Goal: Task Accomplishment & Management: Use online tool/utility

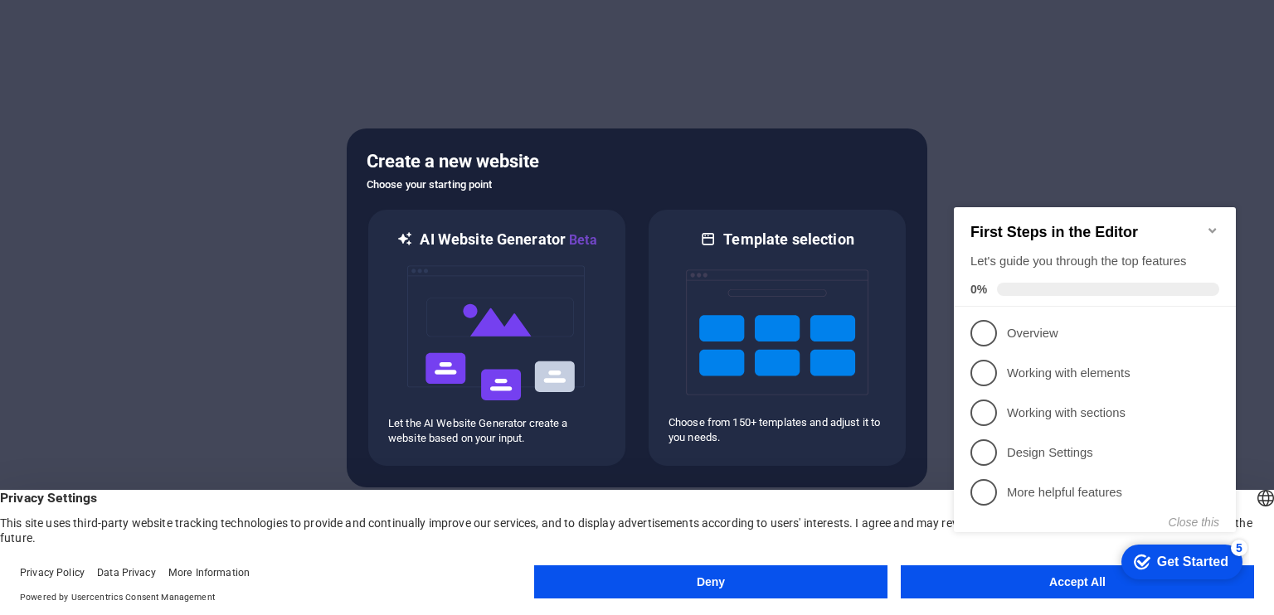
click at [1008, 585] on div "checkmark Get Started 5 First Steps in the Editor Let's guide you through the t…" at bounding box center [1098, 384] width 302 height 404
click at [988, 371] on span "2" at bounding box center [983, 373] width 27 height 27
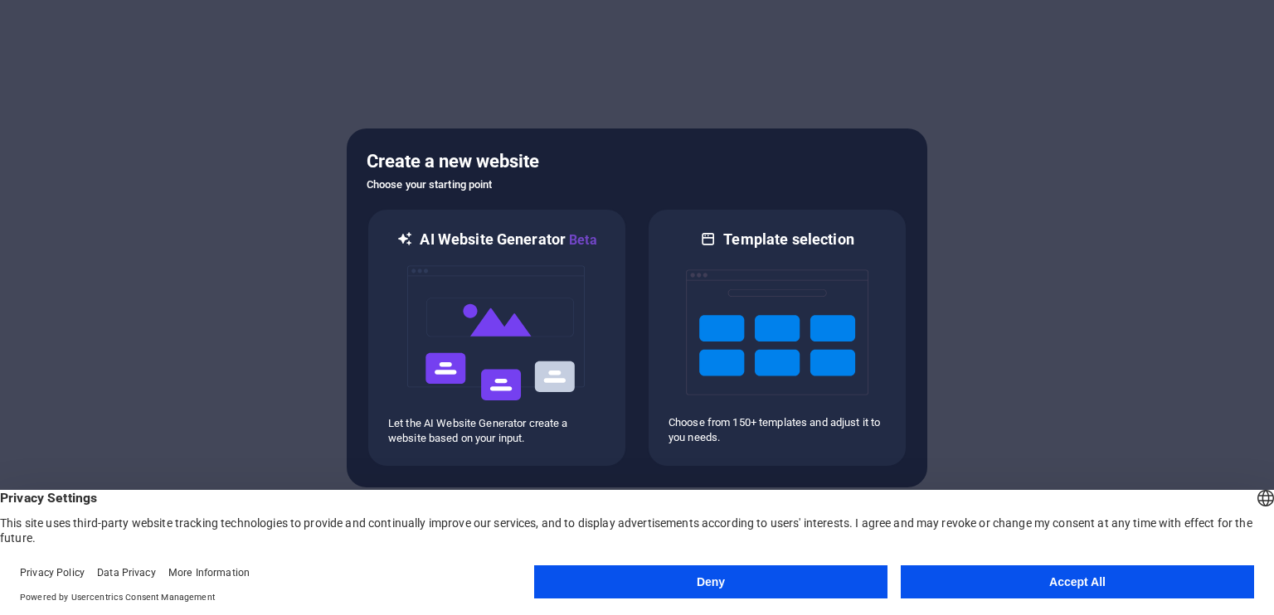
click at [1017, 580] on button "Accept All" at bounding box center [1076, 581] width 353 height 33
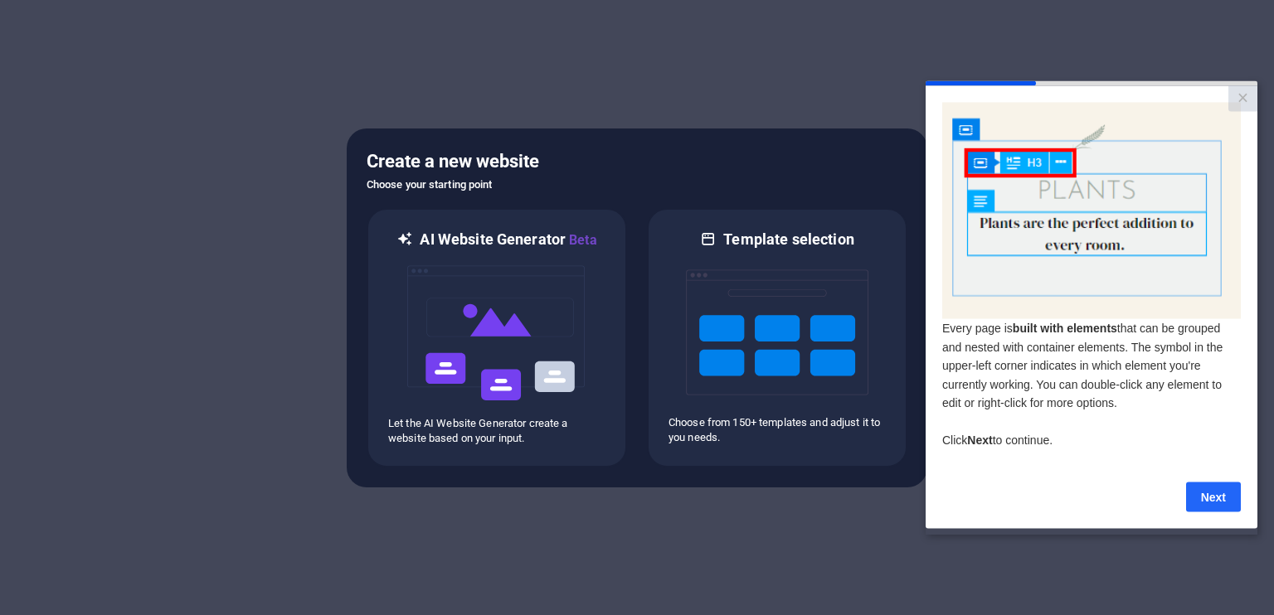
click at [1186, 507] on link "Next" at bounding box center [1213, 497] width 55 height 30
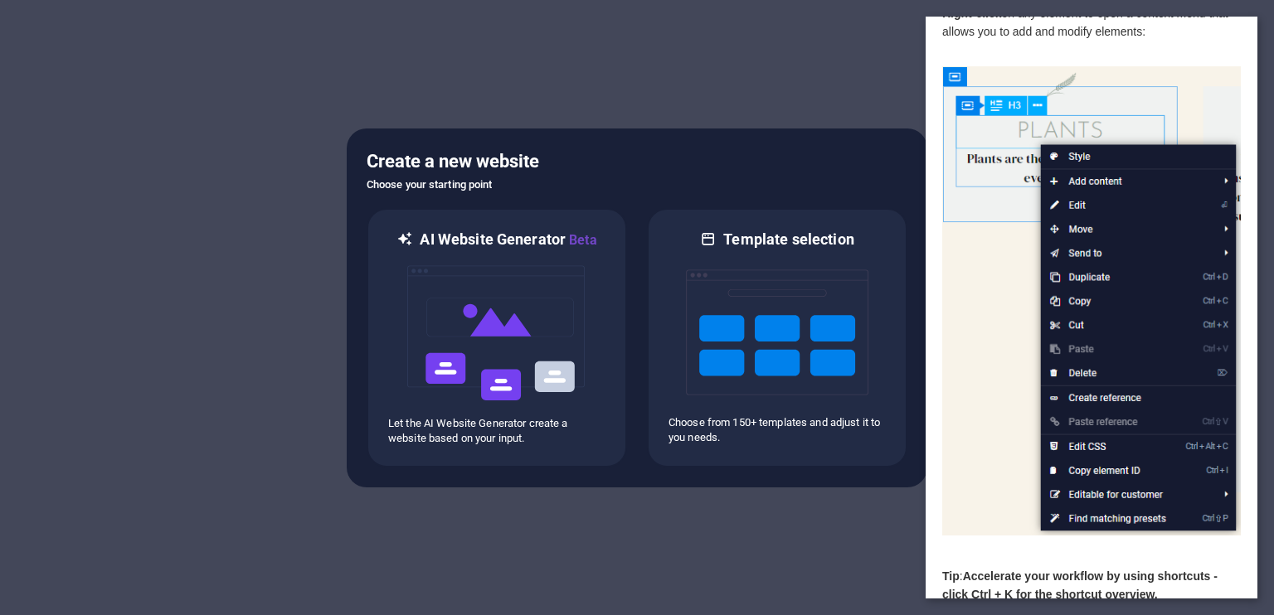
scroll to position [136, 0]
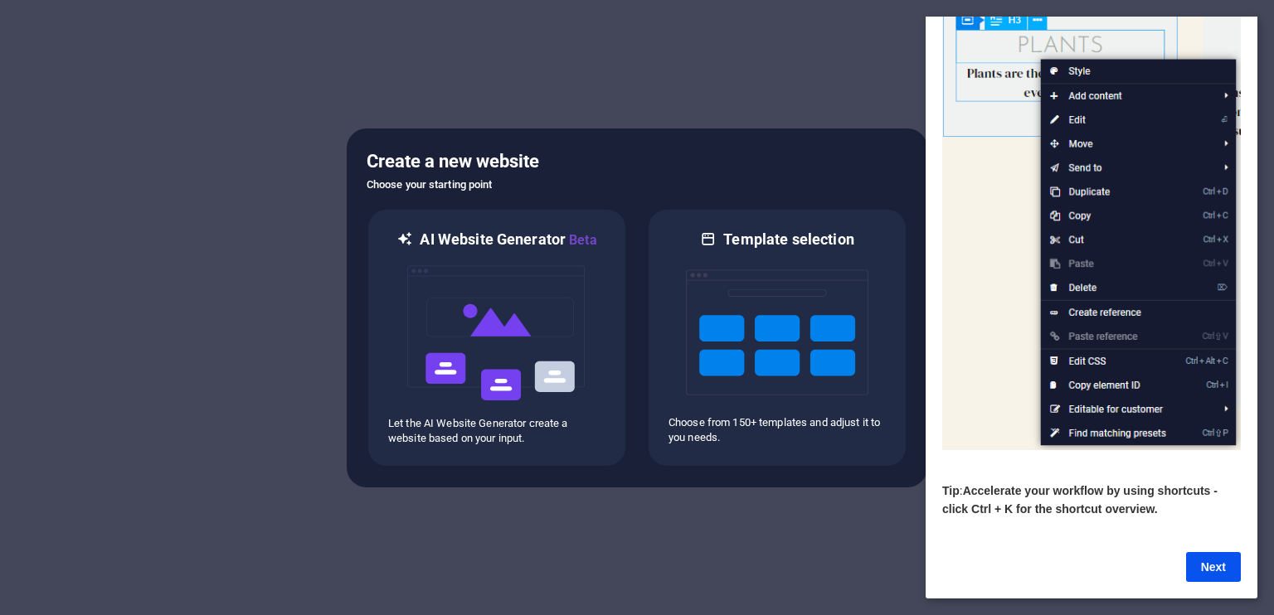
click at [1207, 552] on link "Next" at bounding box center [1213, 567] width 55 height 30
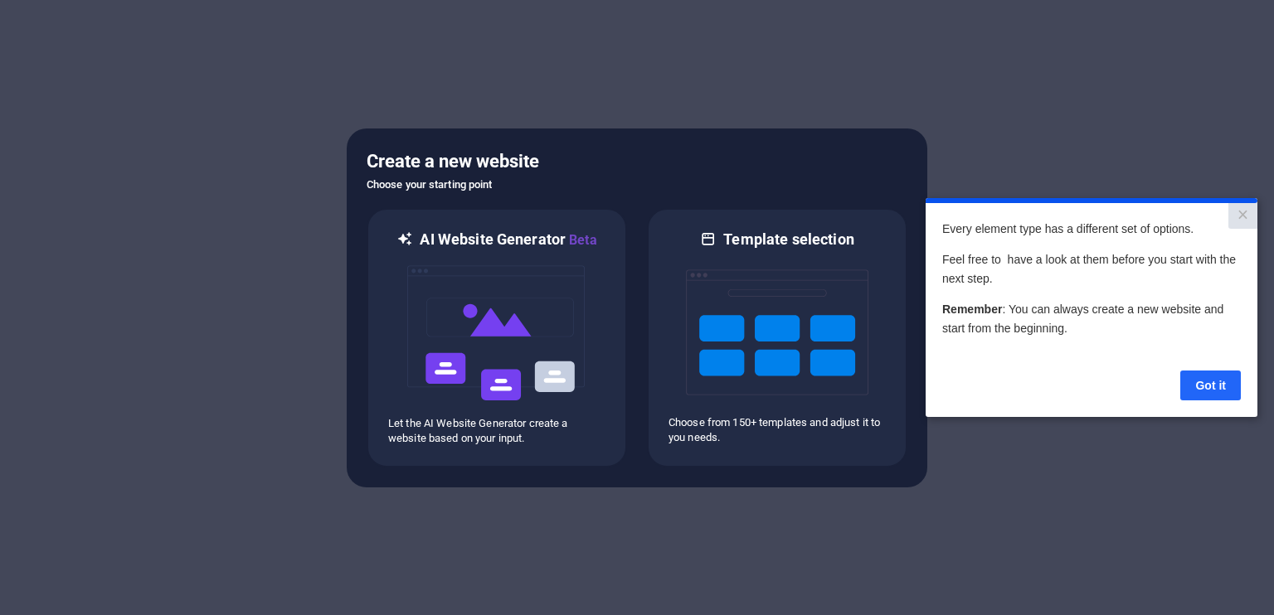
click at [1211, 384] on link "Got it" at bounding box center [1210, 386] width 61 height 30
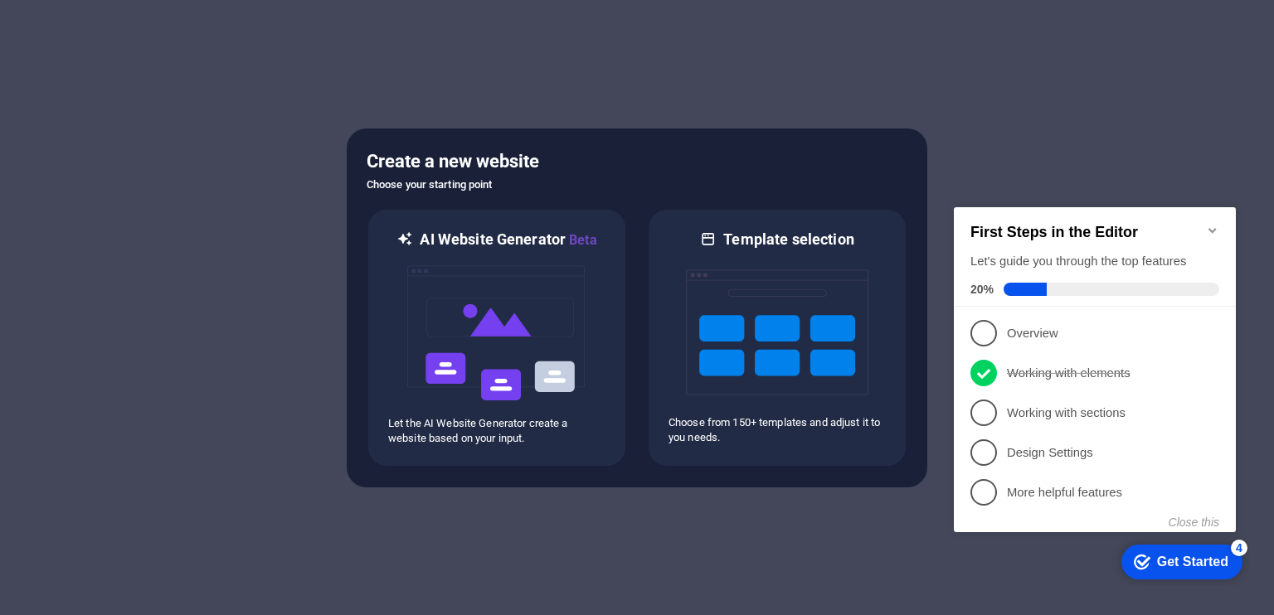
click at [1167, 565] on div "Get Started" at bounding box center [1192, 562] width 71 height 15
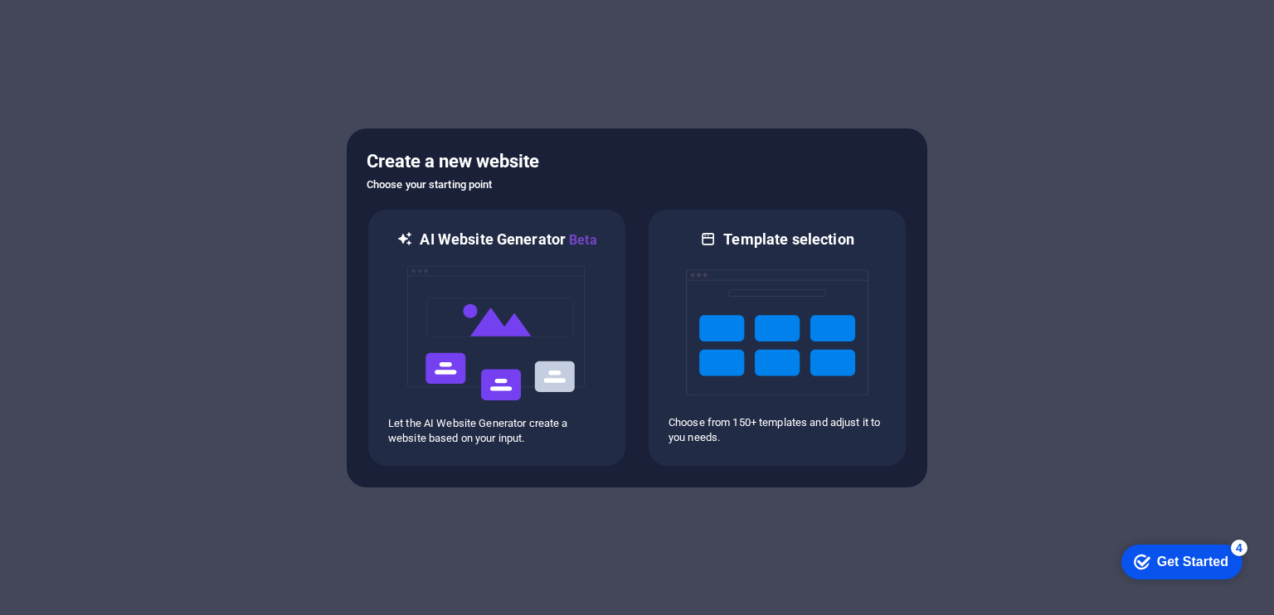
drag, startPoint x: 1324, startPoint y: 919, endPoint x: 1162, endPoint y: 565, distance: 389.2
click at [1162, 565] on div "Get Started" at bounding box center [1192, 562] width 71 height 15
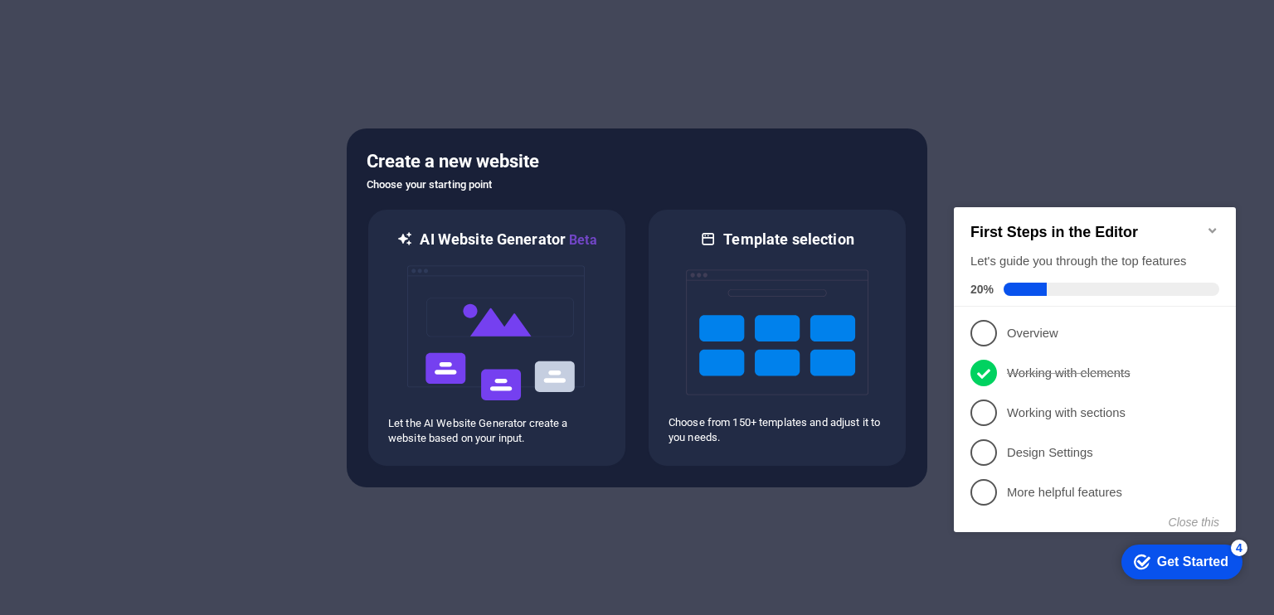
click at [1159, 567] on div "Get Started" at bounding box center [1192, 562] width 71 height 15
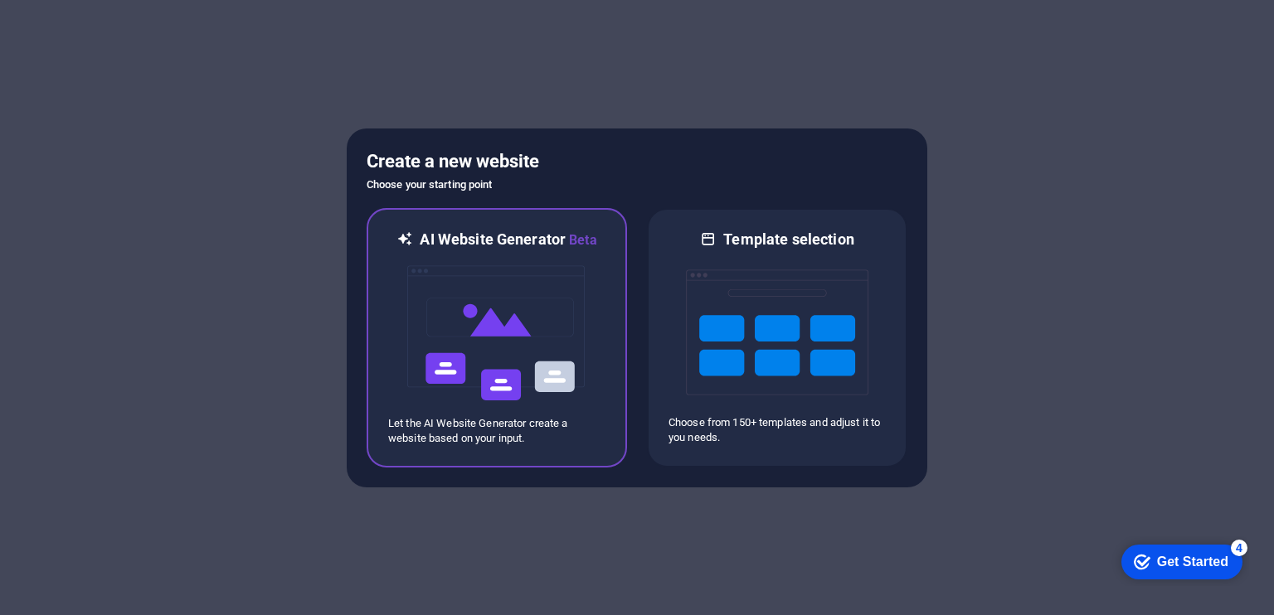
click at [557, 298] on img at bounding box center [496, 333] width 182 height 166
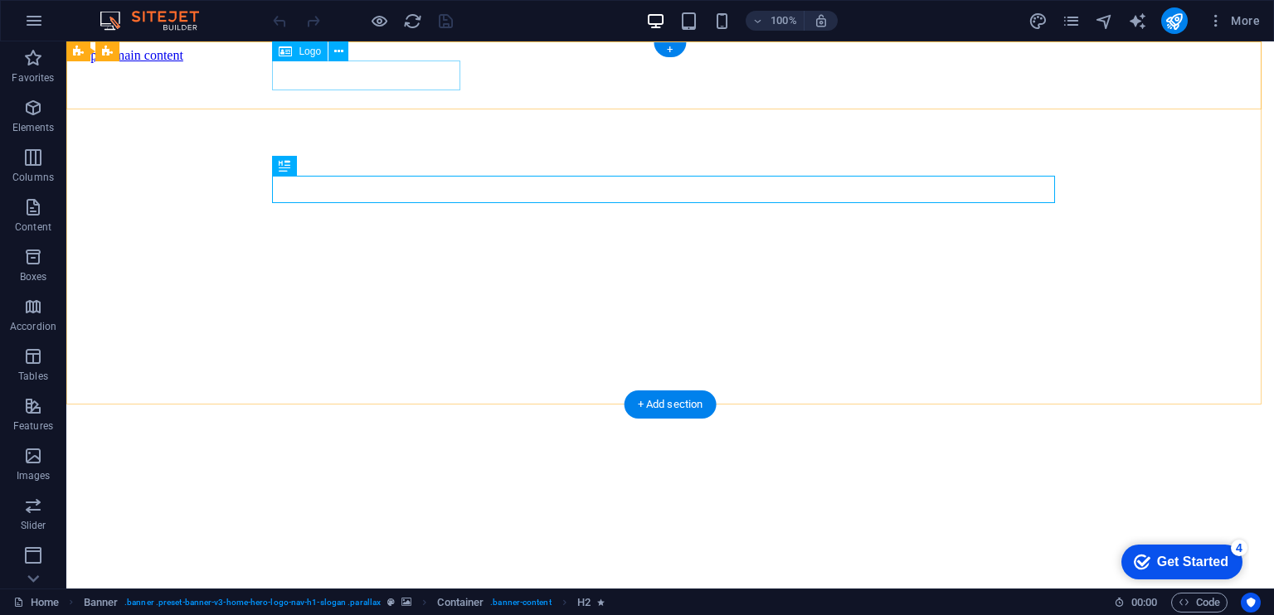
click at [395, 583] on div "[DOMAIN_NAME]" at bounding box center [670, 598] width 1194 height 31
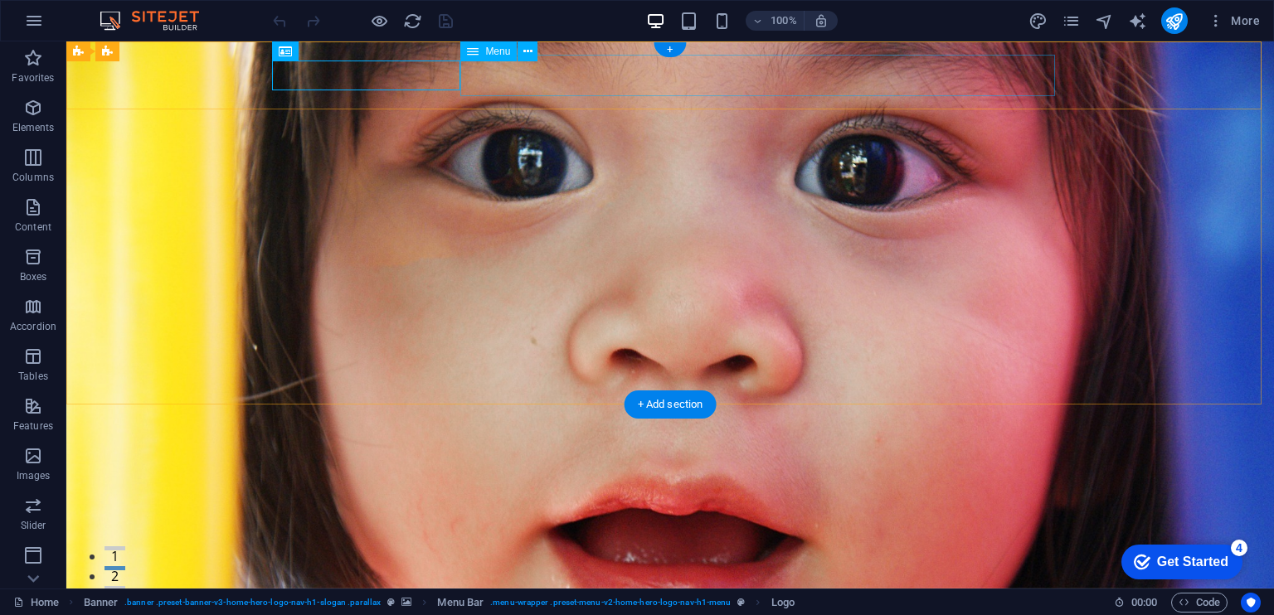
click at [789, 587] on nav "Beranda Nilai Layanan Harga Kontak" at bounding box center [670, 607] width 783 height 41
select select
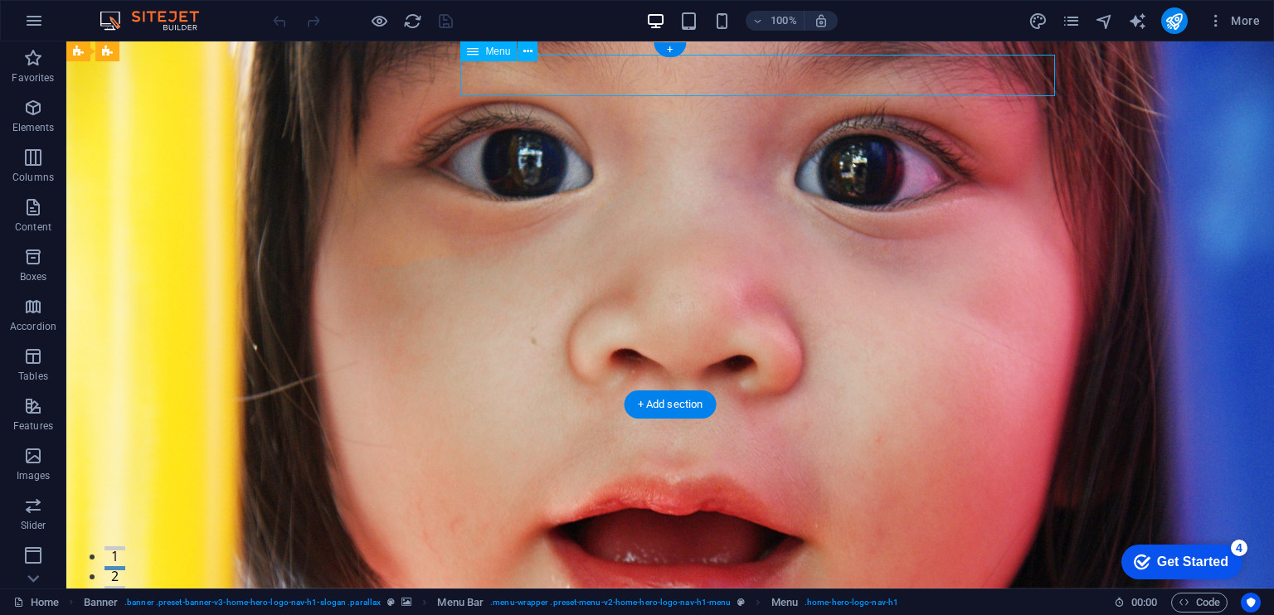
select select
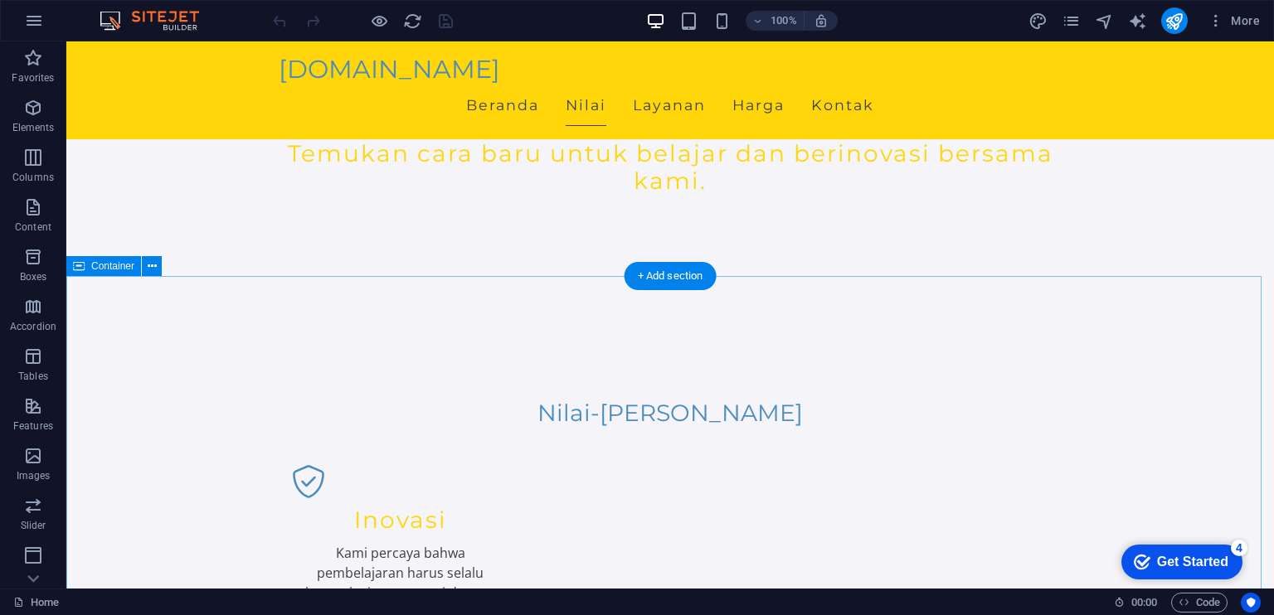
scroll to position [580, 0]
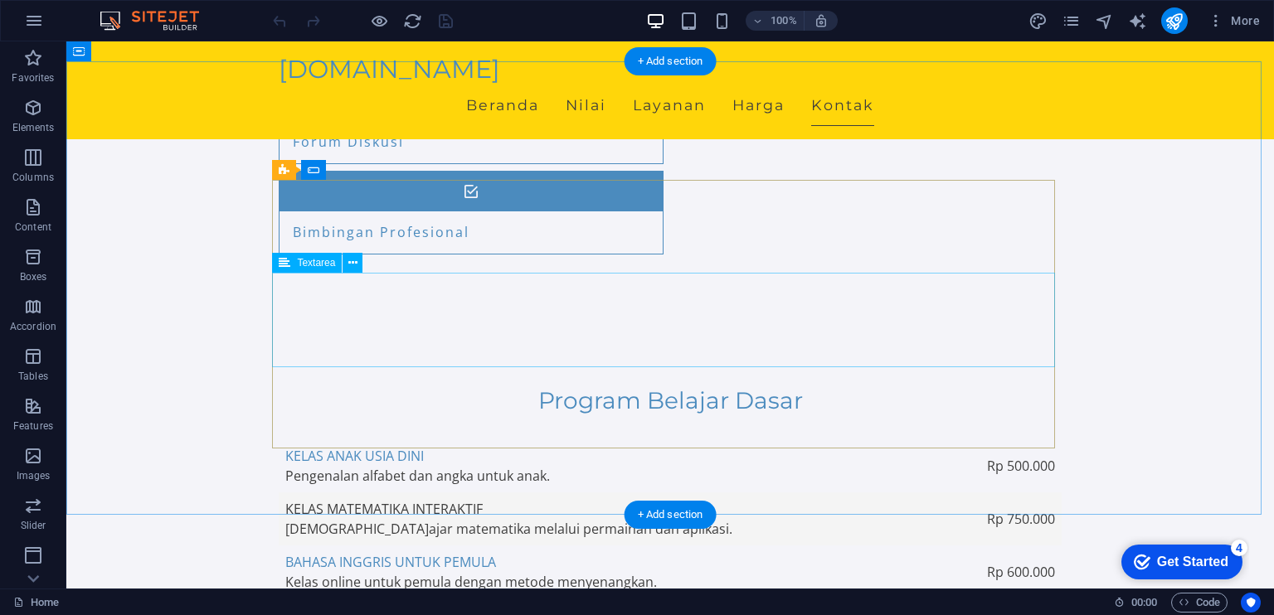
scroll to position [1990, 0]
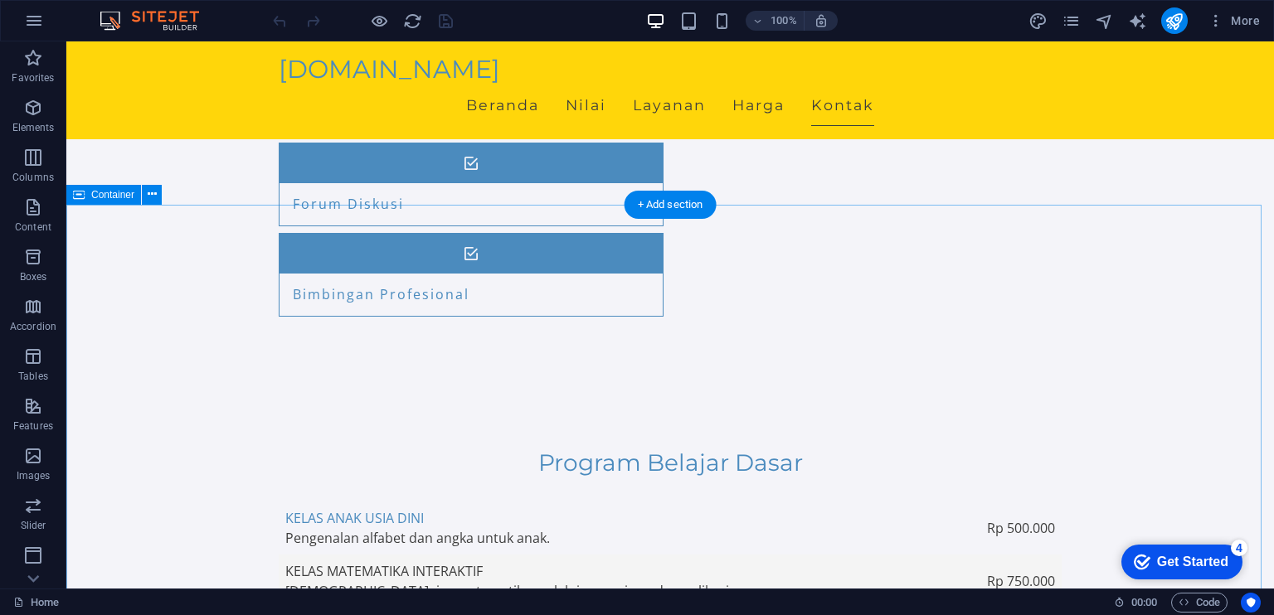
click at [156, 195] on icon at bounding box center [152, 194] width 9 height 17
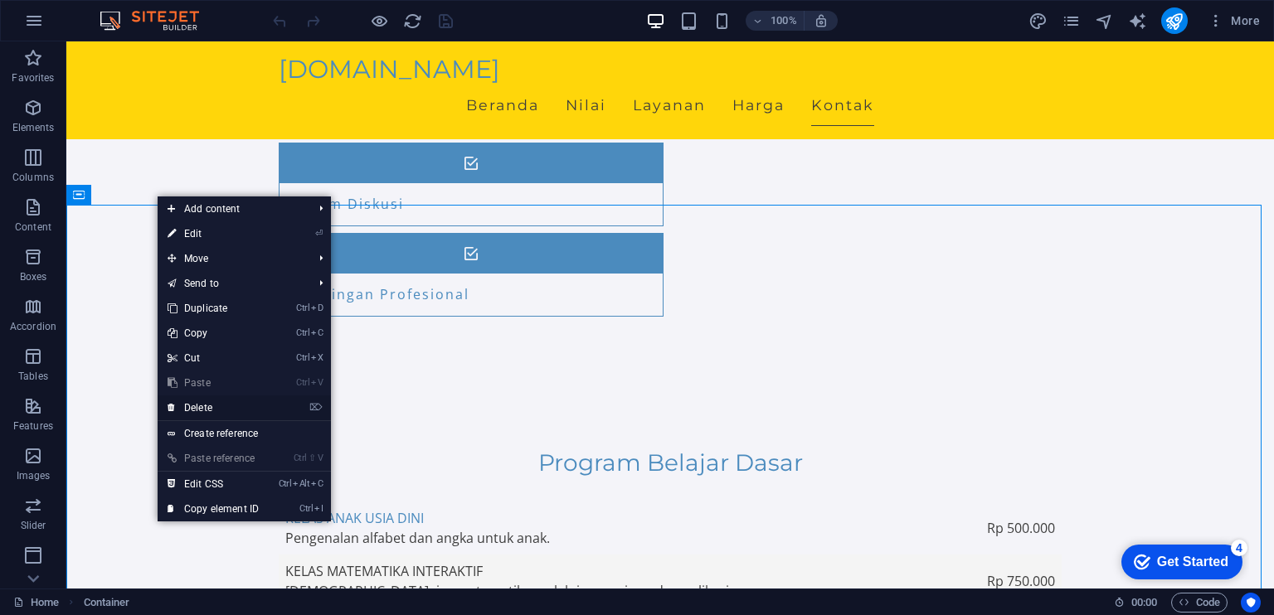
click at [225, 414] on link "⌦ Delete" at bounding box center [213, 407] width 111 height 25
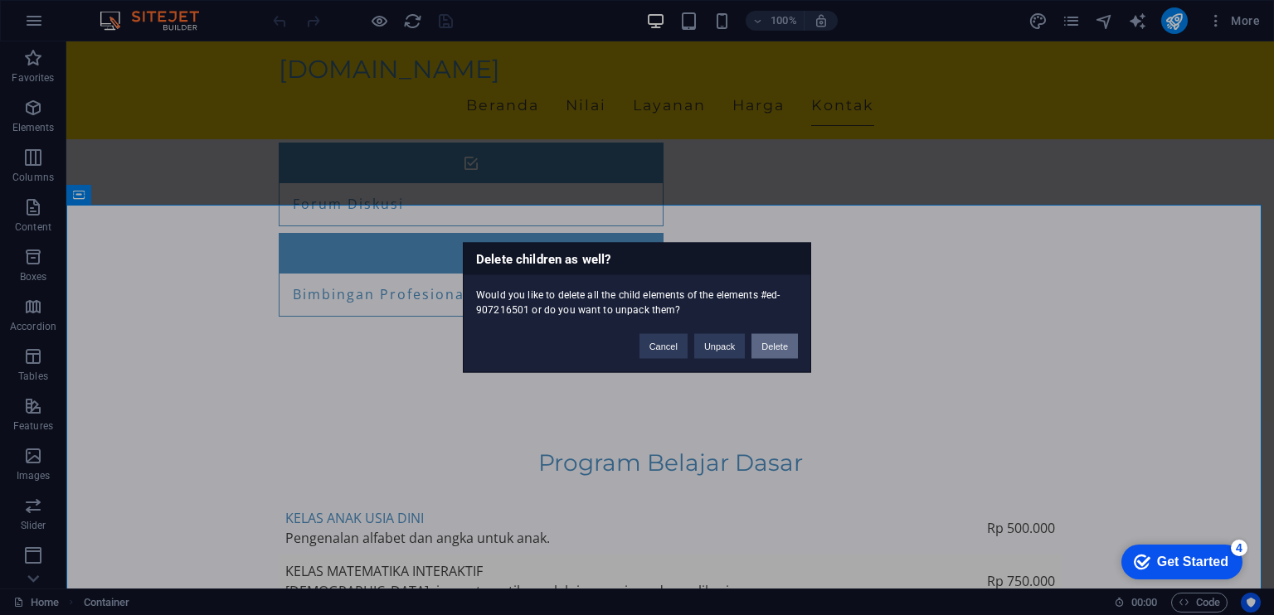
click at [761, 351] on button "Delete" at bounding box center [774, 346] width 46 height 25
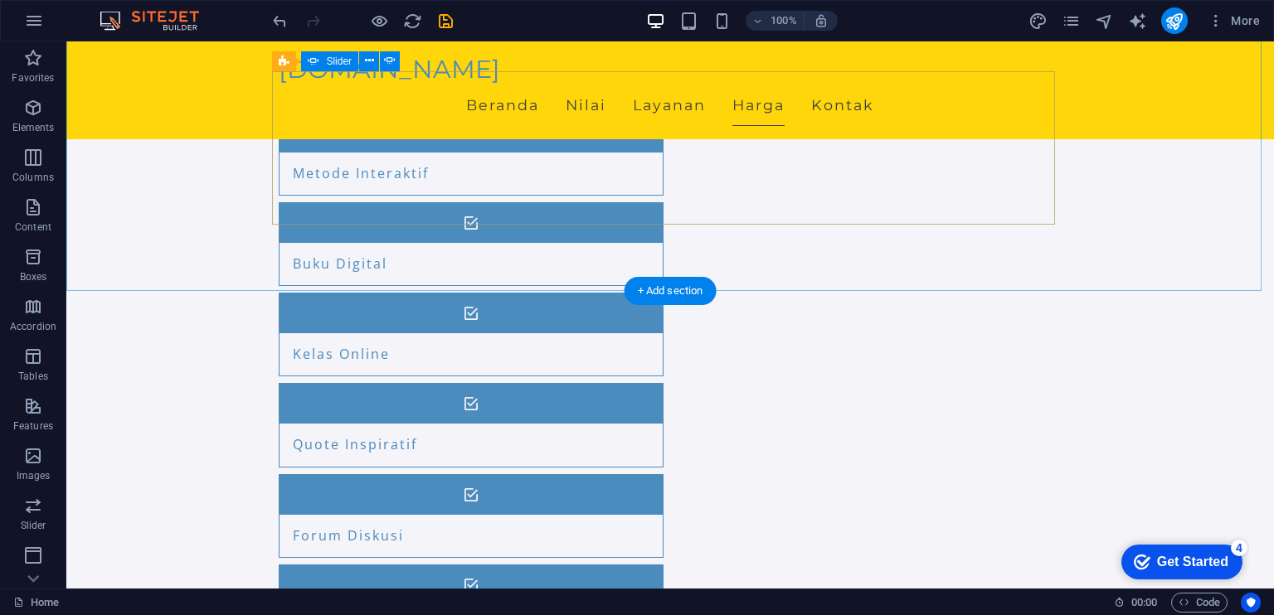
scroll to position [1669, 0]
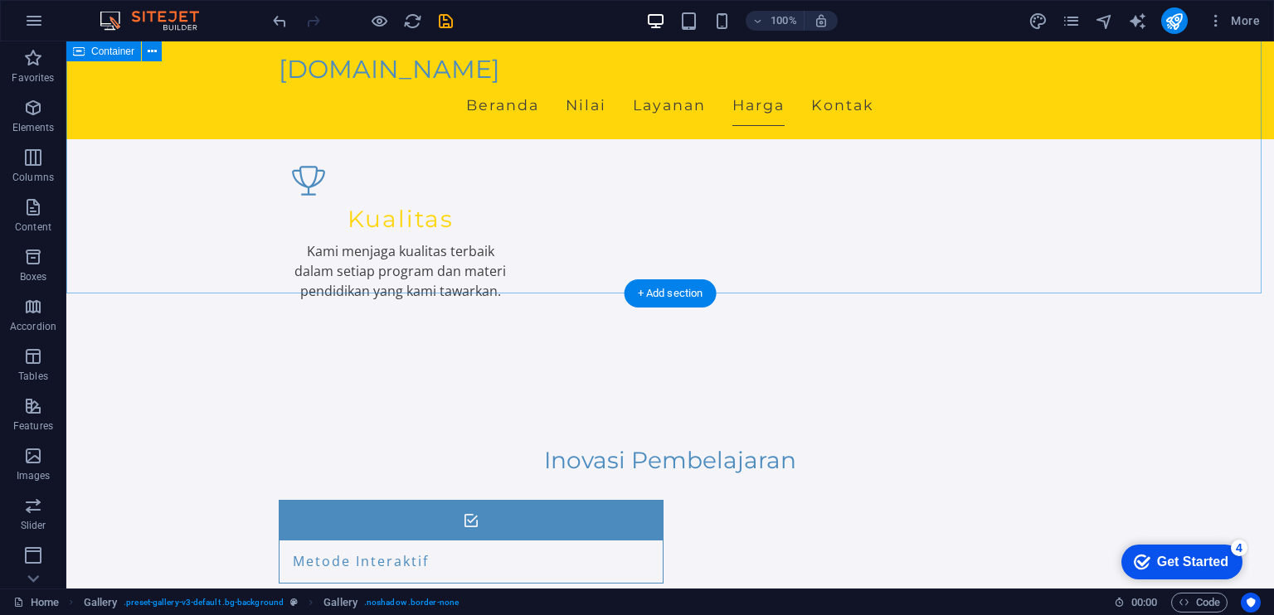
scroll to position [1254, 0]
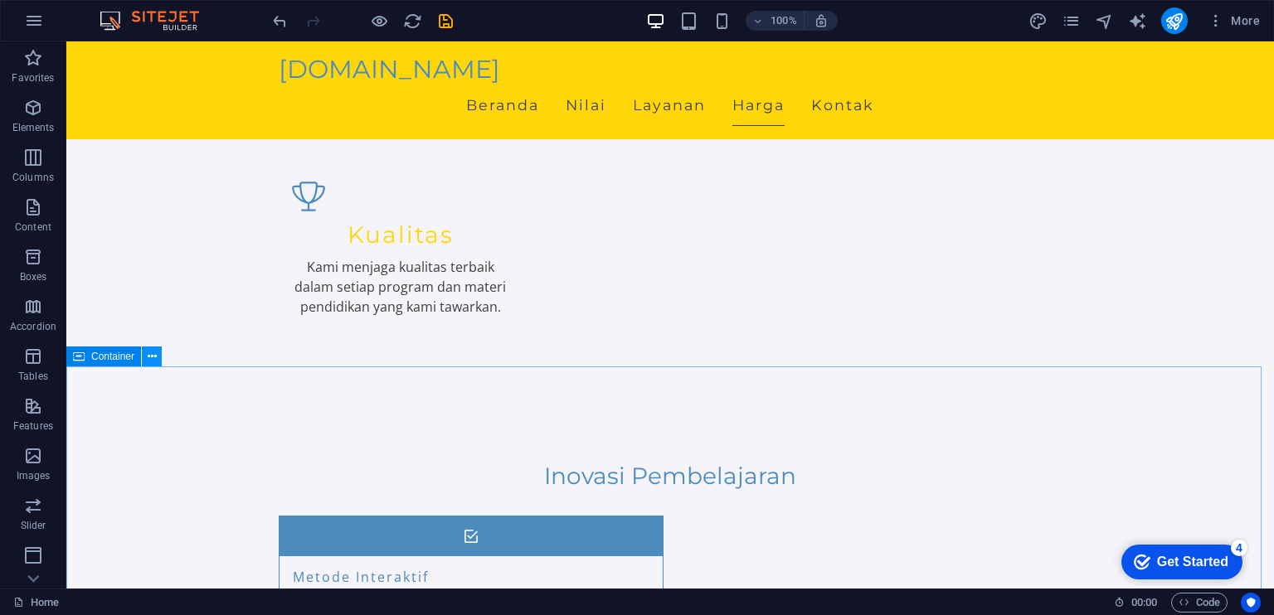
click at [153, 361] on icon at bounding box center [152, 356] width 9 height 17
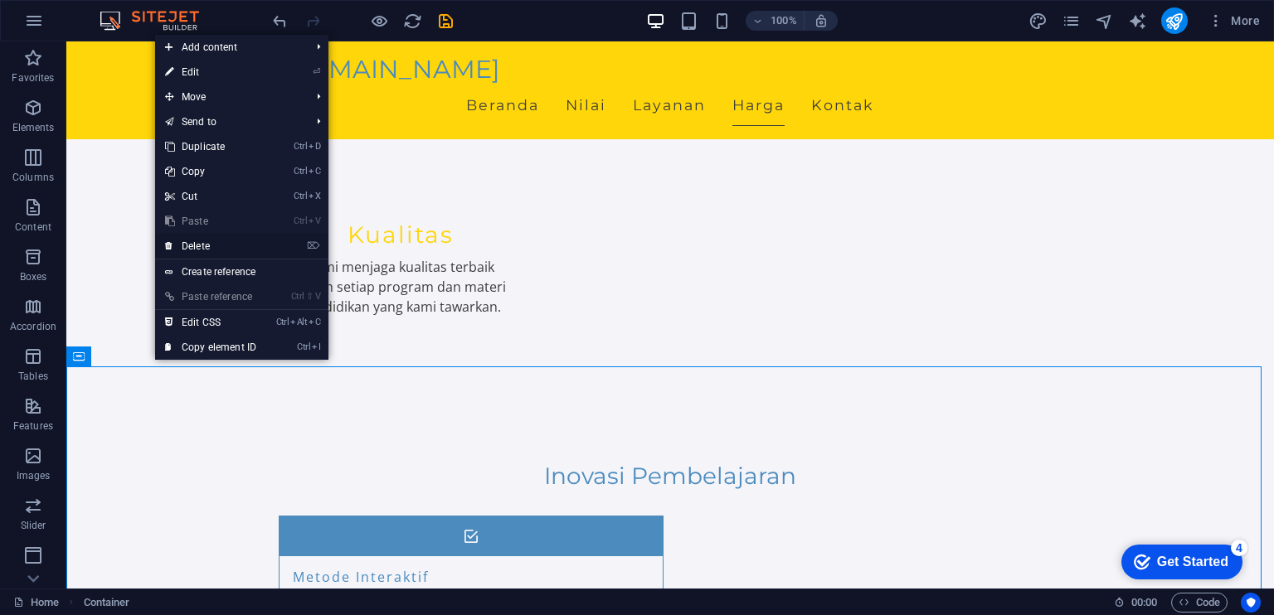
click at [218, 246] on link "⌦ Delete" at bounding box center [210, 246] width 111 height 25
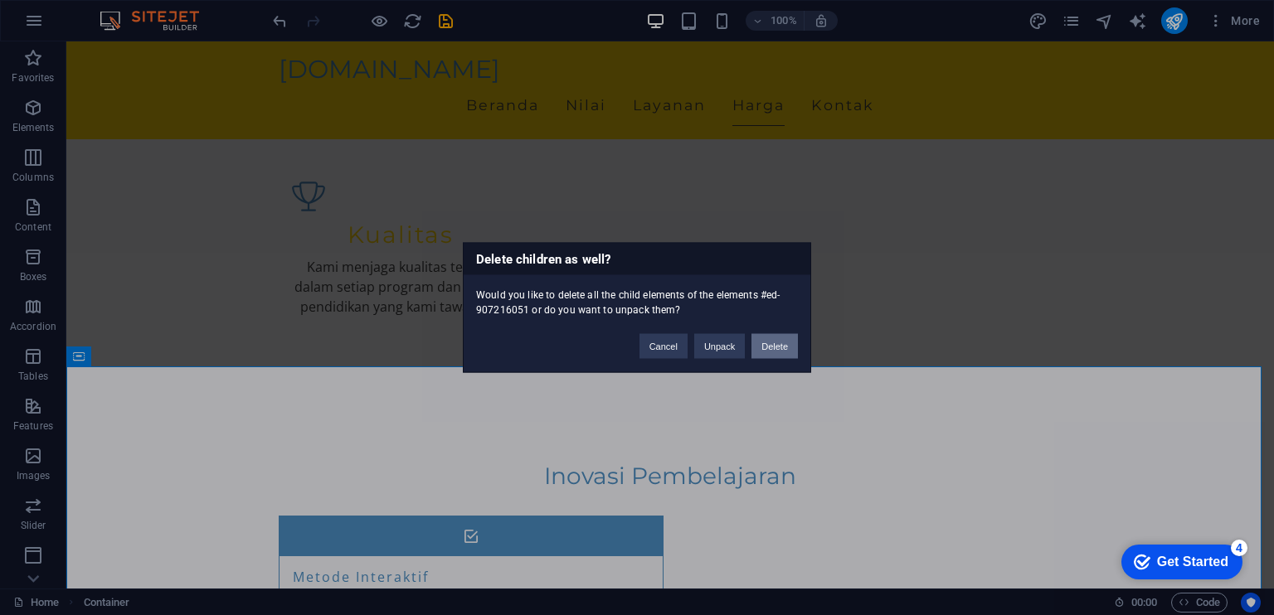
click at [775, 346] on button "Delete" at bounding box center [774, 346] width 46 height 25
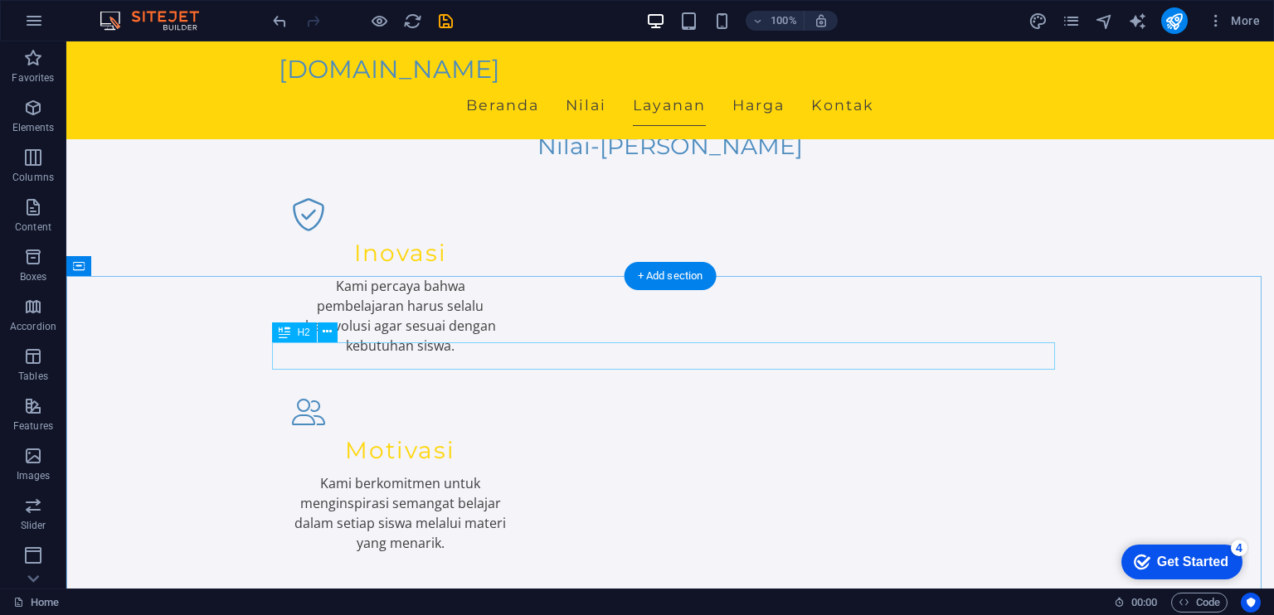
scroll to position [840, 0]
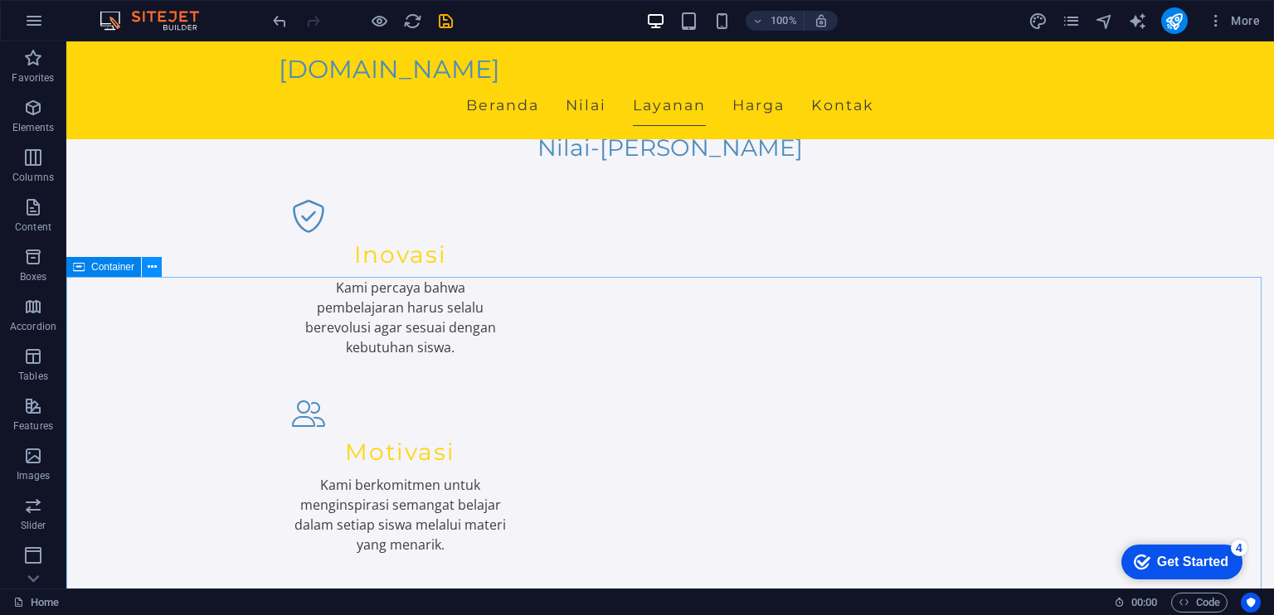
click at [153, 263] on icon at bounding box center [152, 267] width 9 height 17
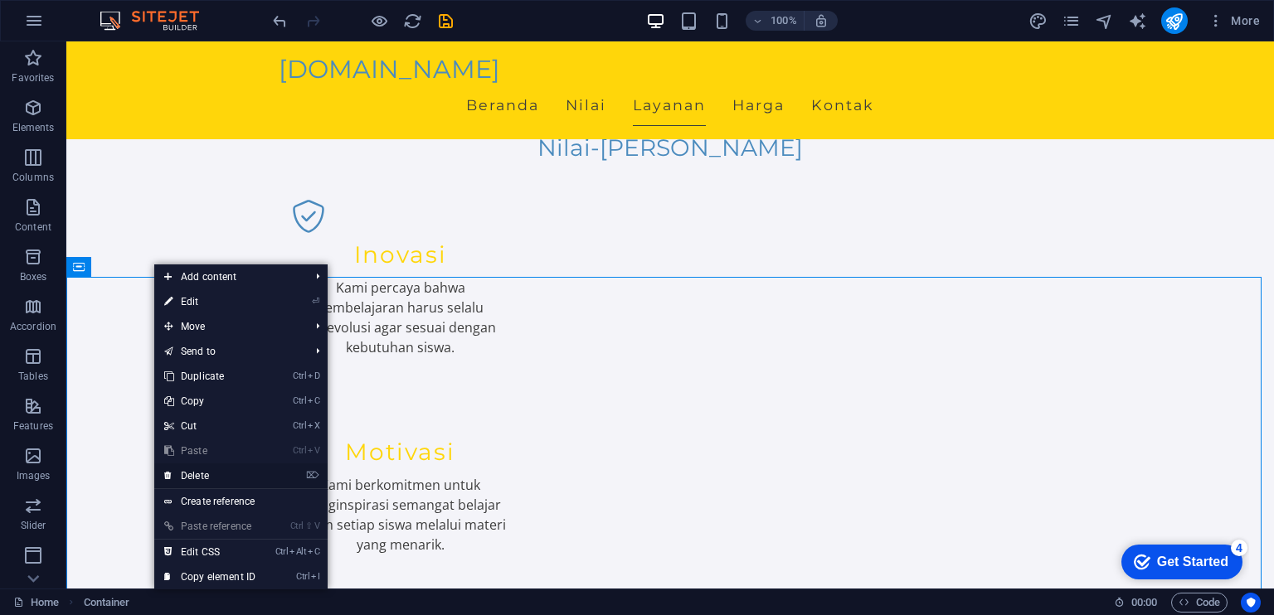
click at [204, 473] on link "⌦ Delete" at bounding box center [209, 475] width 111 height 25
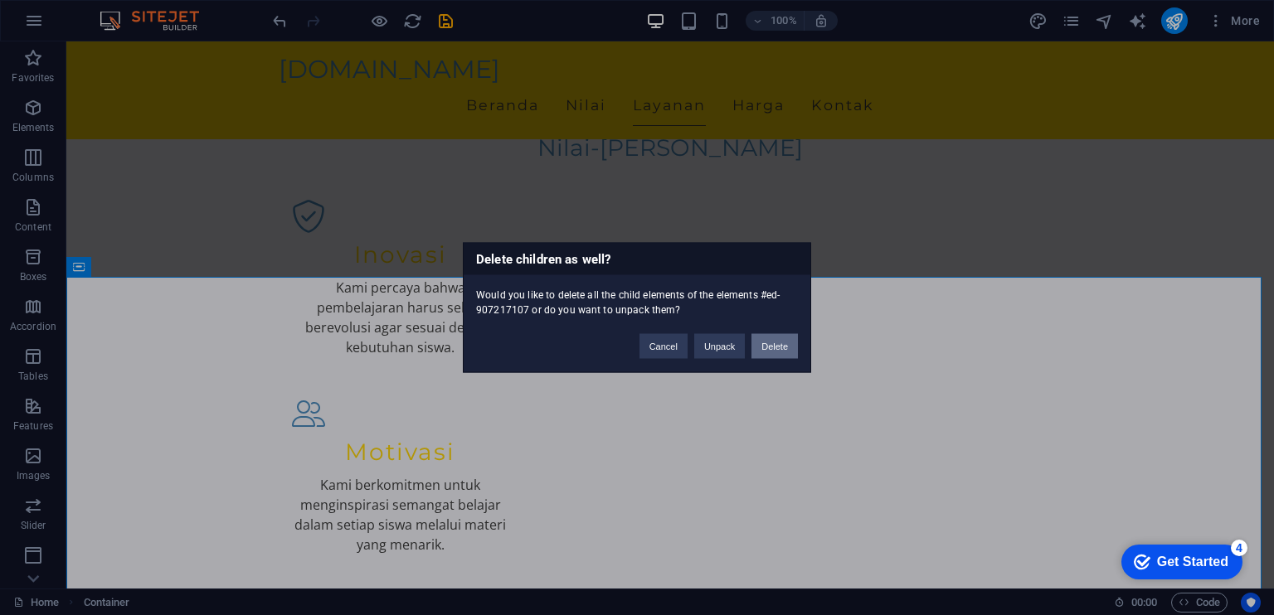
click at [779, 344] on button "Delete" at bounding box center [774, 346] width 46 height 25
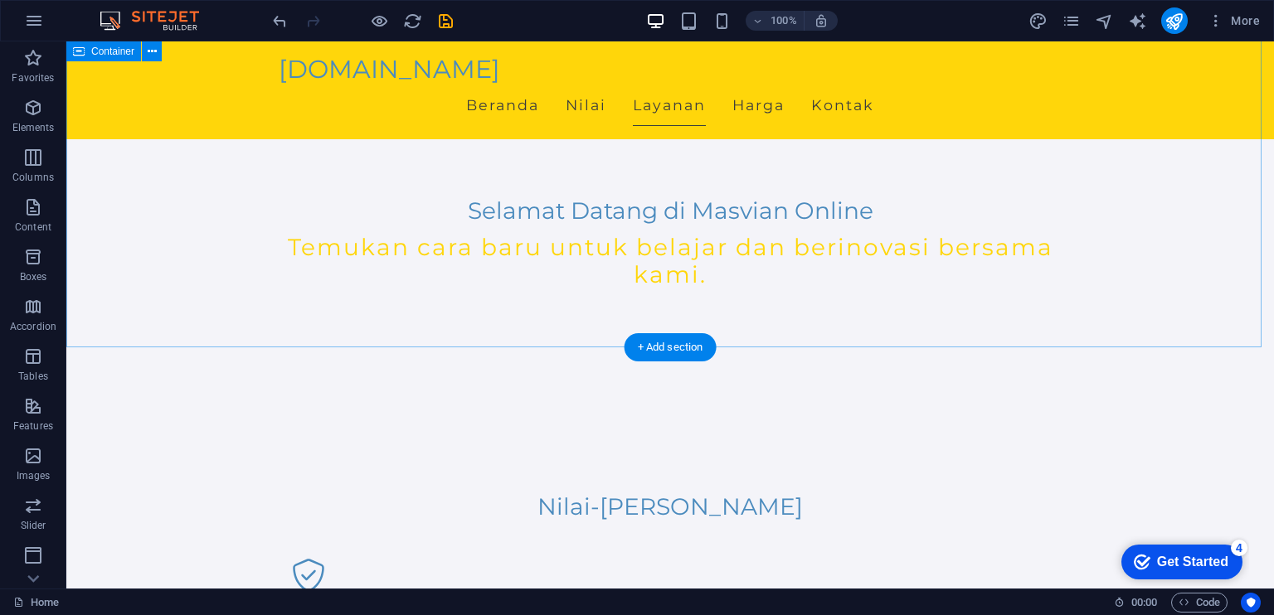
scroll to position [425, 0]
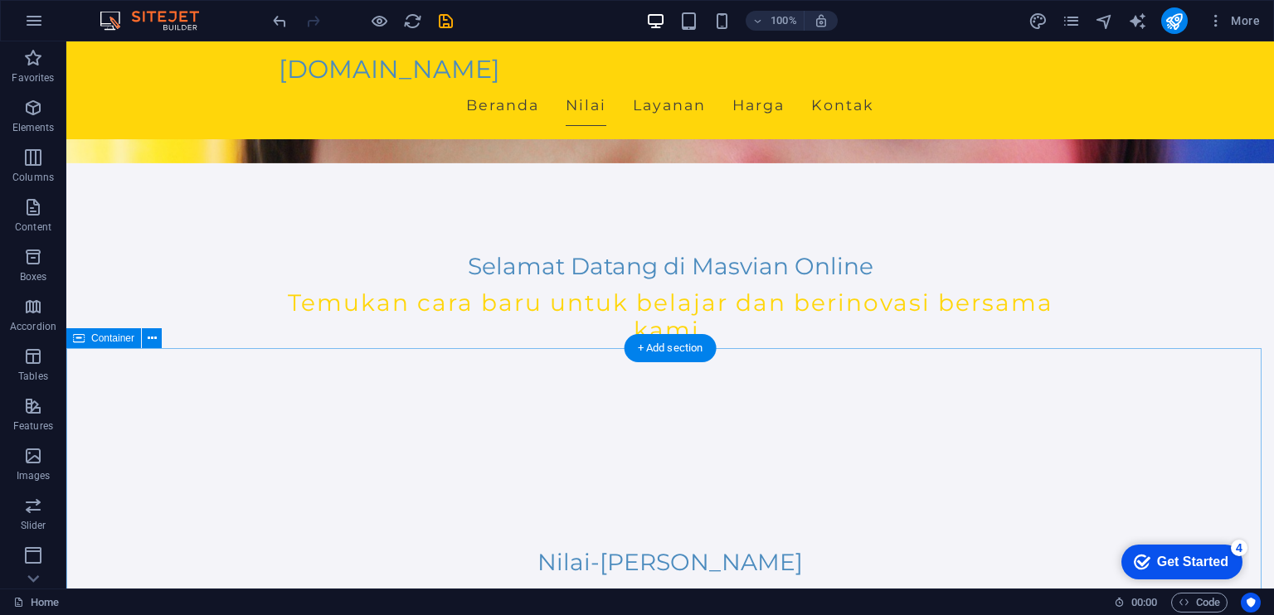
click at [157, 334] on button at bounding box center [152, 338] width 20 height 20
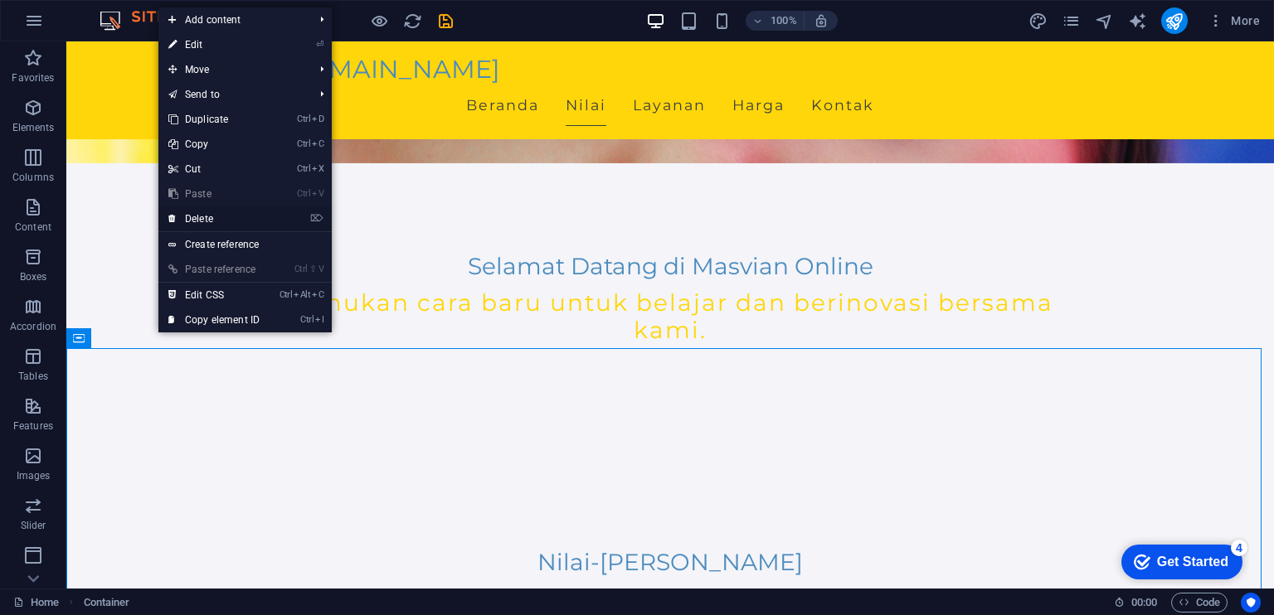
click at [227, 220] on link "⌦ Delete" at bounding box center [213, 218] width 111 height 25
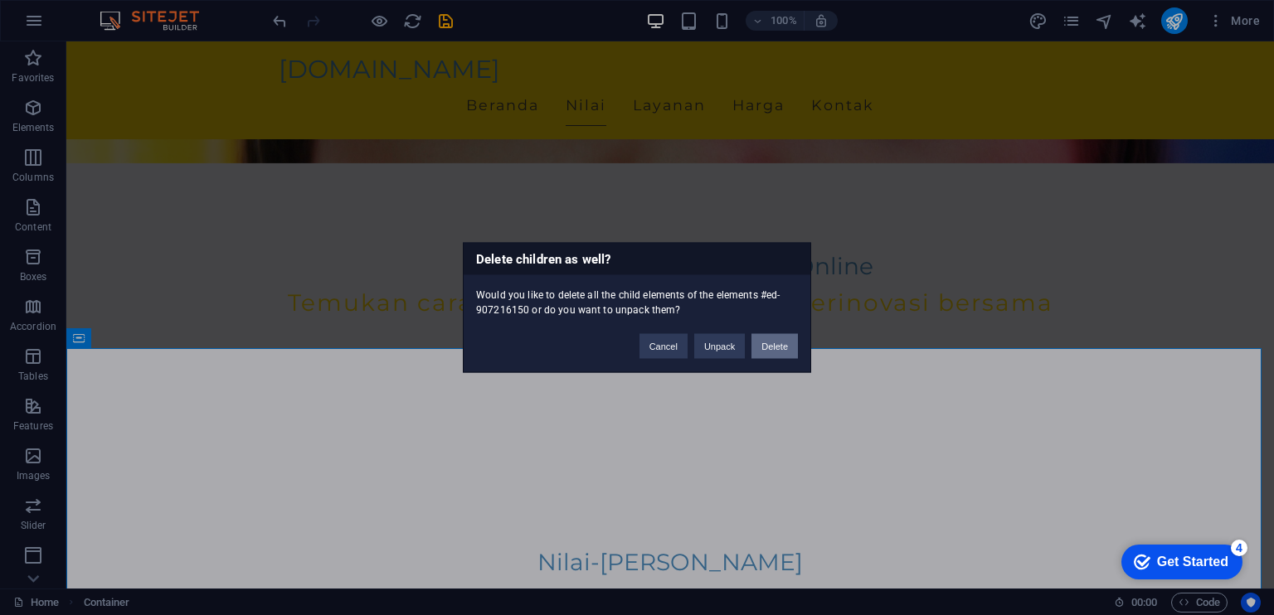
click at [776, 352] on button "Delete" at bounding box center [774, 346] width 46 height 25
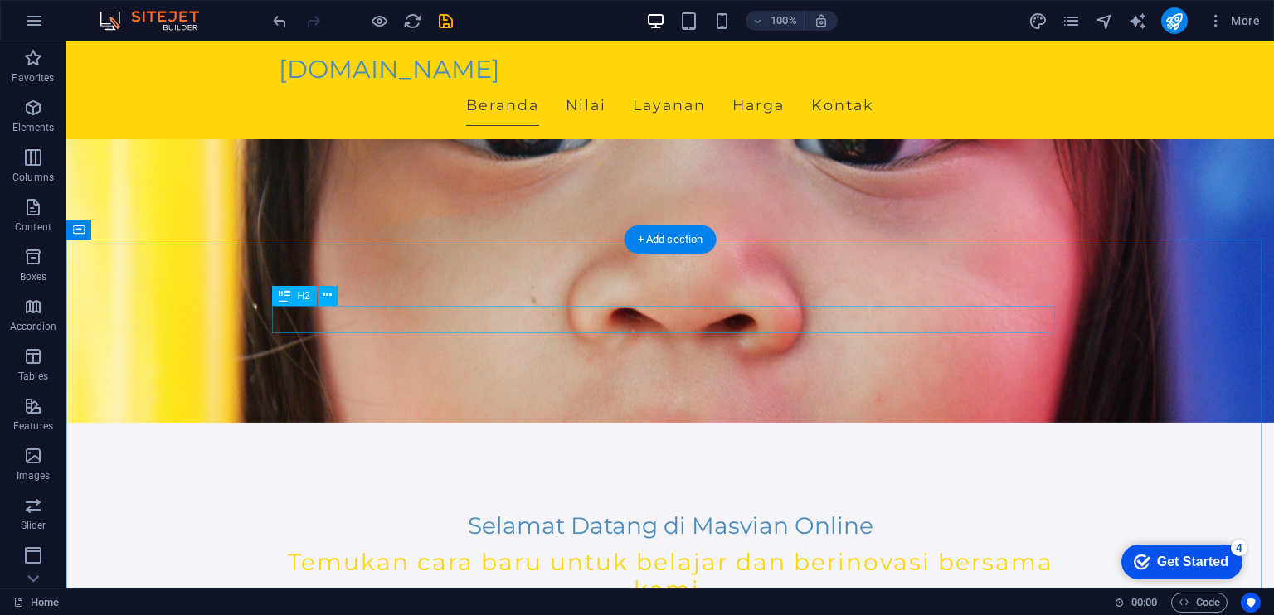
scroll to position [83, 0]
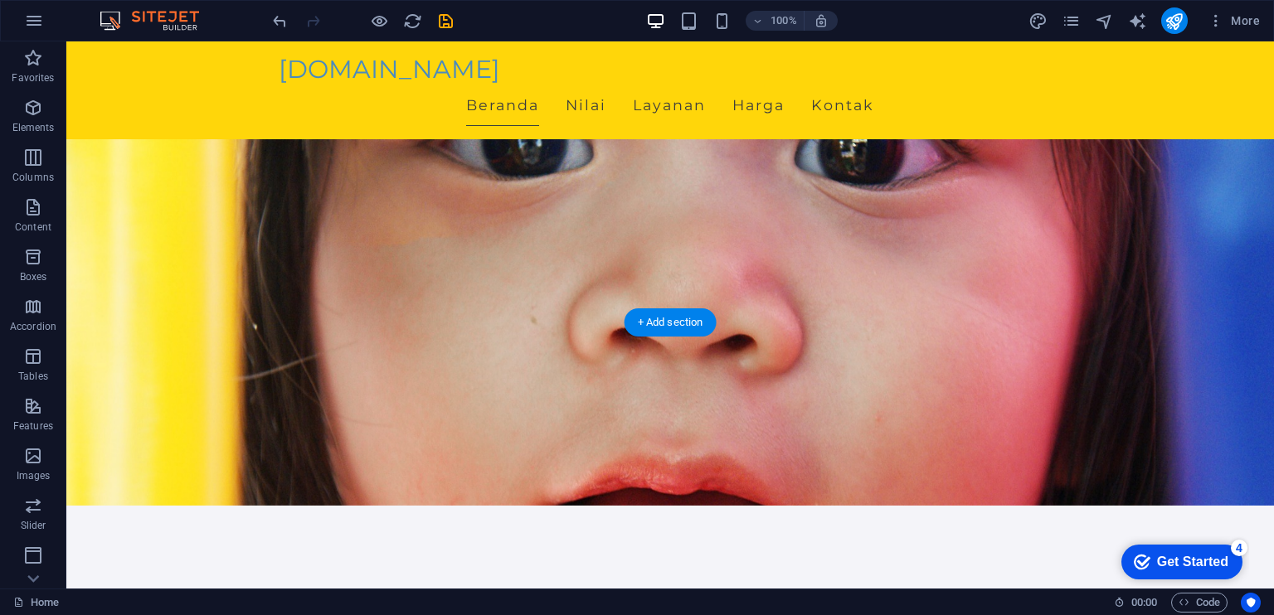
click at [798, 303] on figure at bounding box center [669, 232] width 1207 height 547
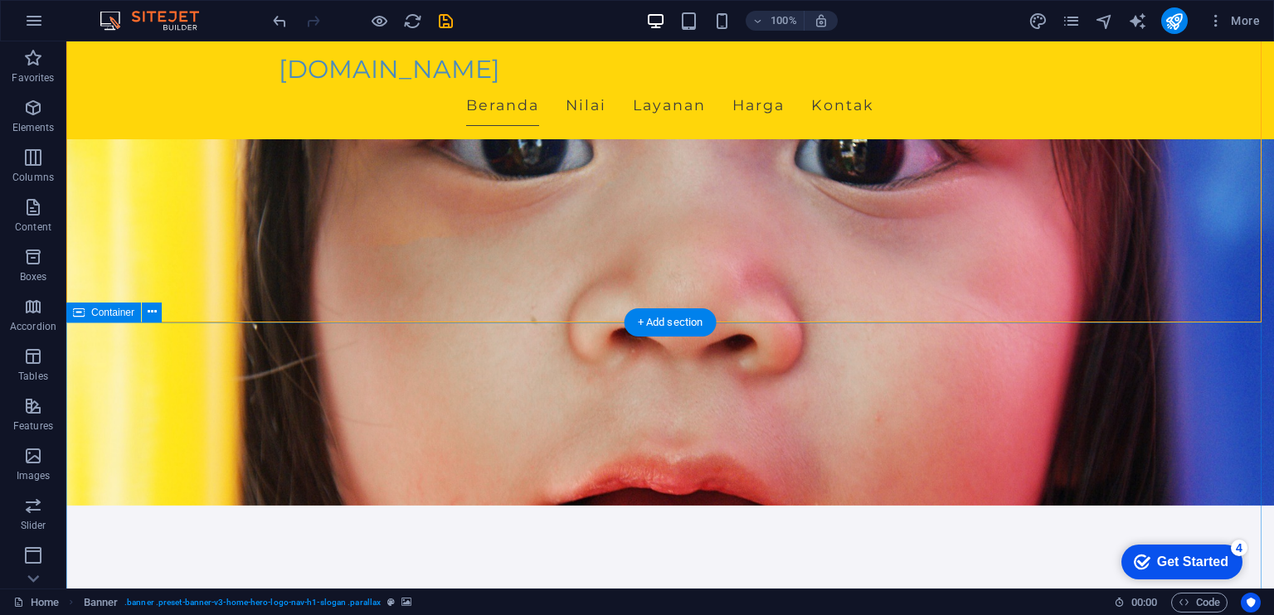
drag, startPoint x: 581, startPoint y: 315, endPoint x: 578, endPoint y: 343, distance: 28.4
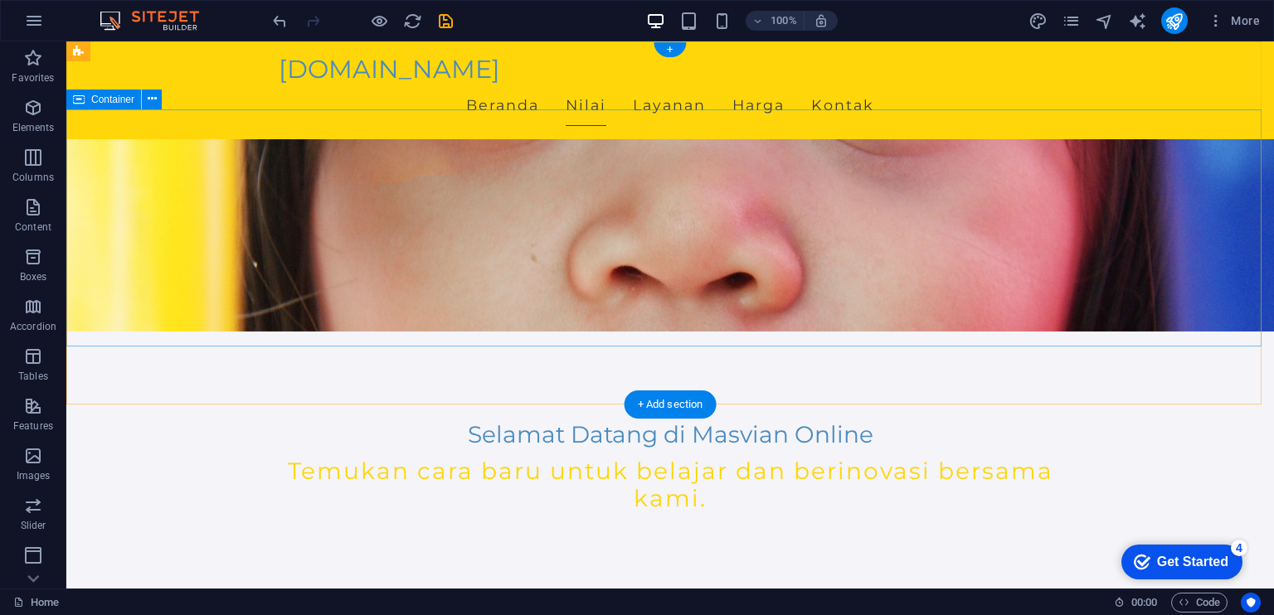
scroll to position [0, 0]
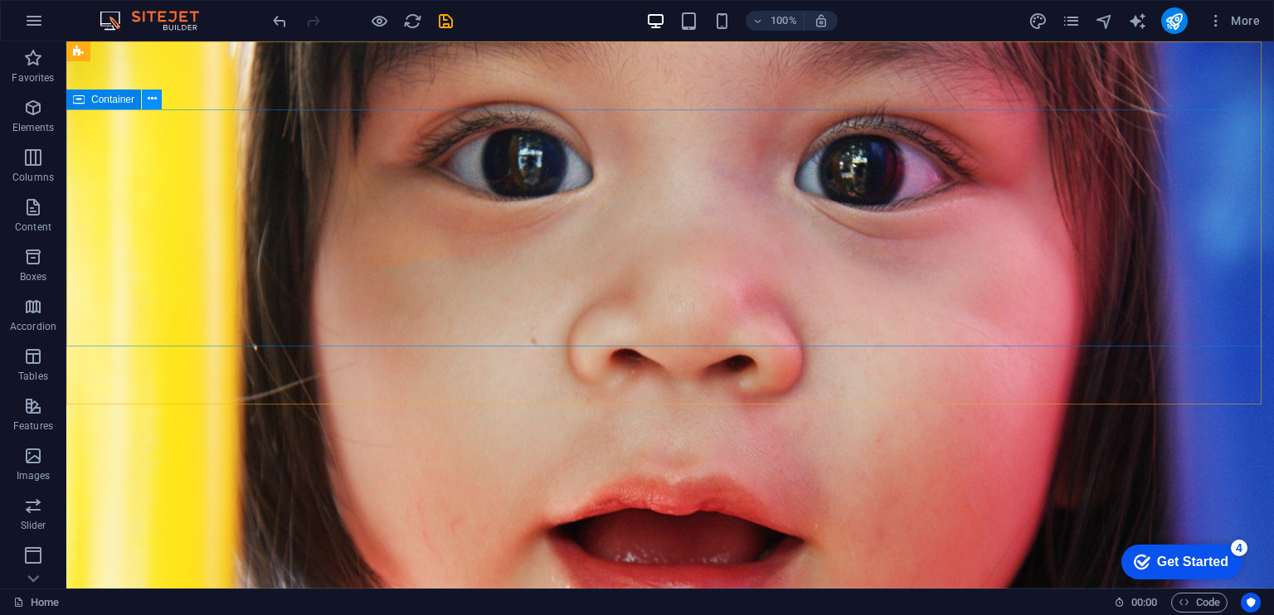
click at [154, 99] on icon at bounding box center [152, 98] width 9 height 17
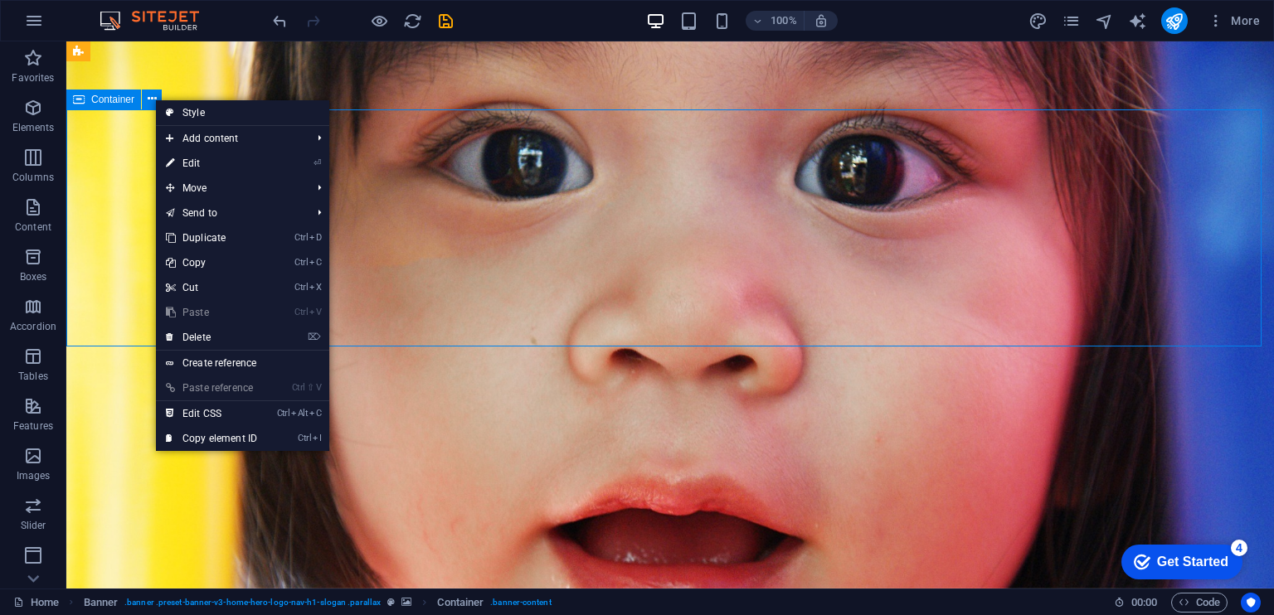
click at [126, 106] on div "Container" at bounding box center [103, 100] width 75 height 20
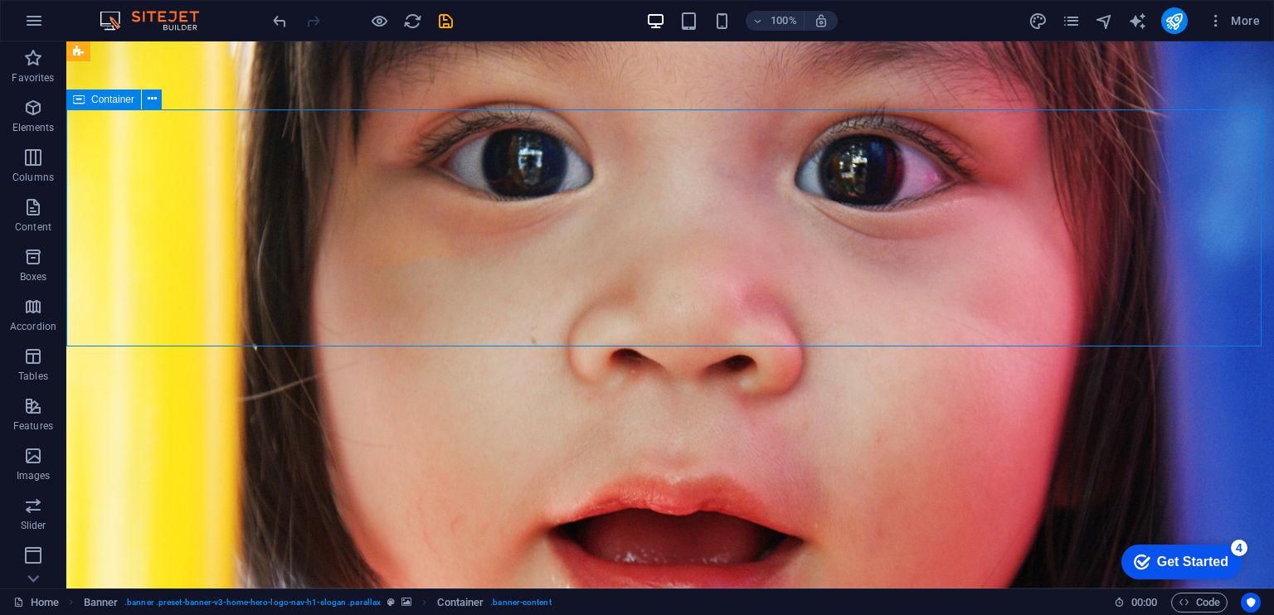
click at [107, 95] on span "Container" at bounding box center [112, 100] width 43 height 10
click at [319, 357] on figure at bounding box center [669, 314] width 1207 height 547
select select "vh"
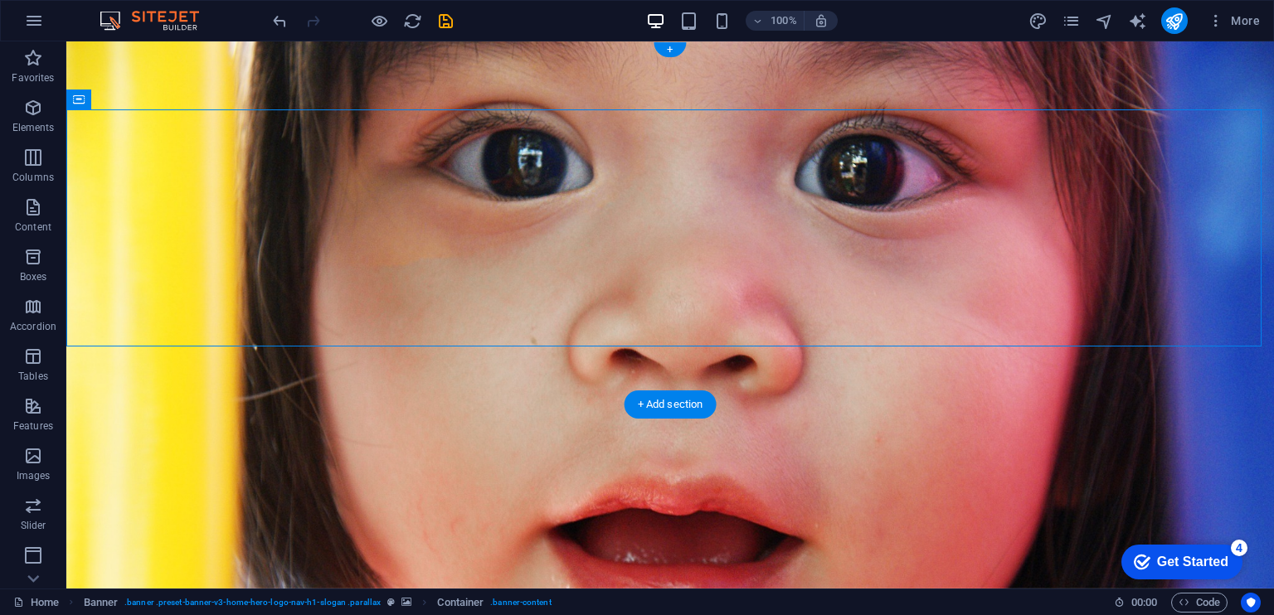
select select "header"
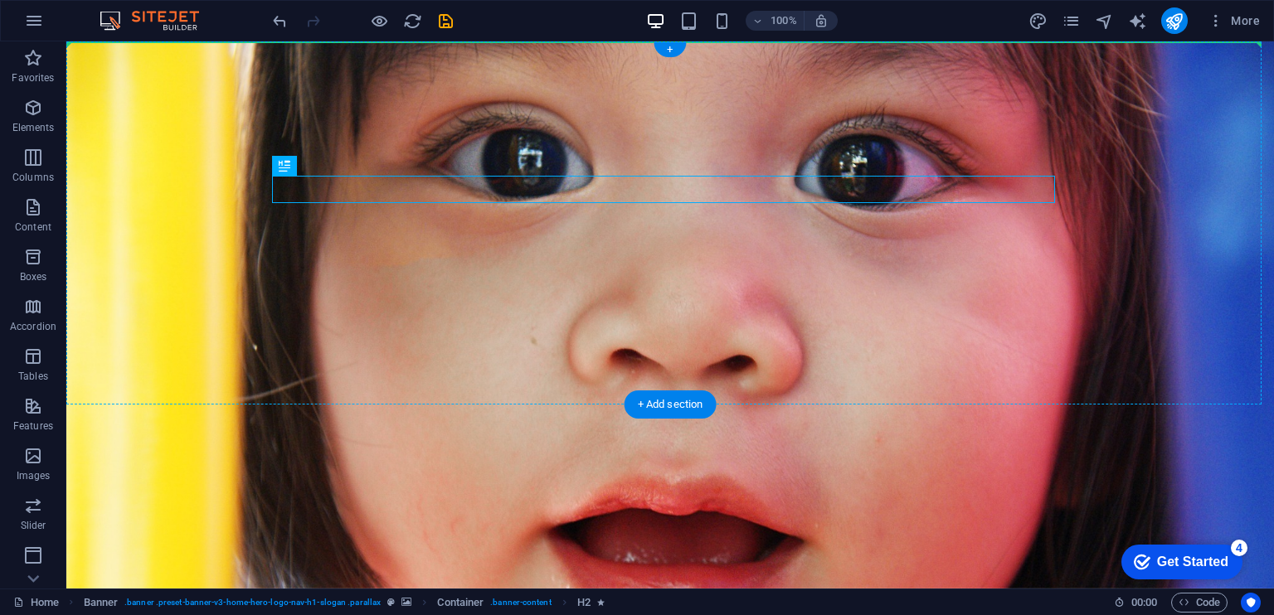
drag, startPoint x: 551, startPoint y: 198, endPoint x: 842, endPoint y: 167, distance: 292.7
drag, startPoint x: 653, startPoint y: 201, endPoint x: 658, endPoint y: 165, distance: 36.8
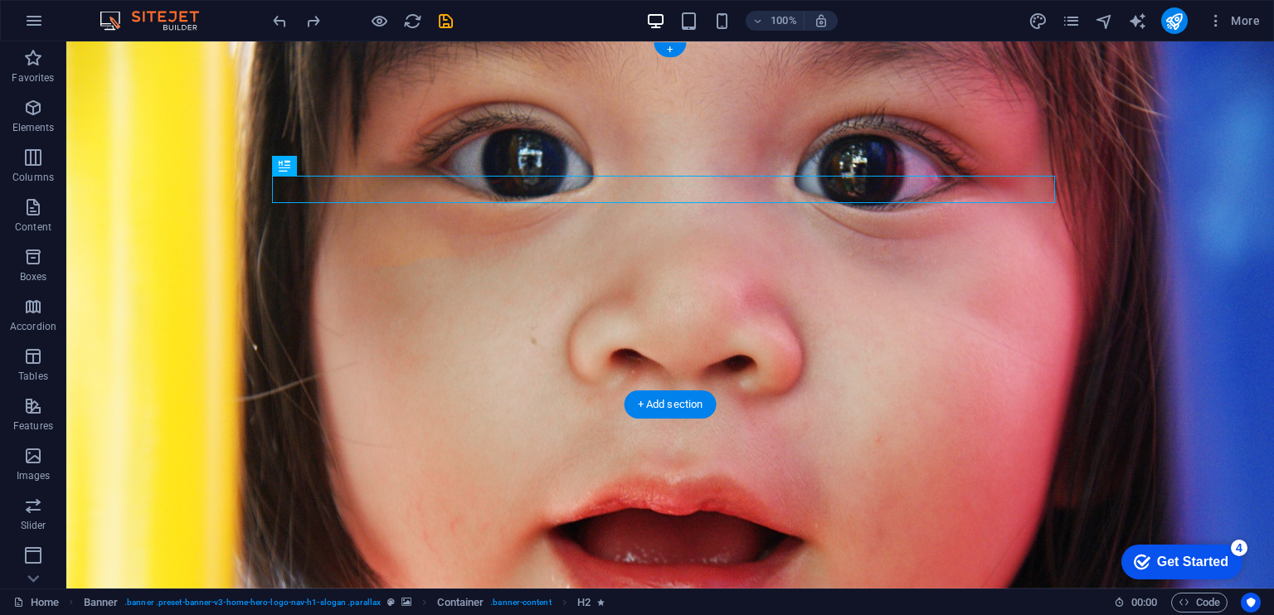
click at [798, 358] on figure at bounding box center [669, 314] width 1207 height 547
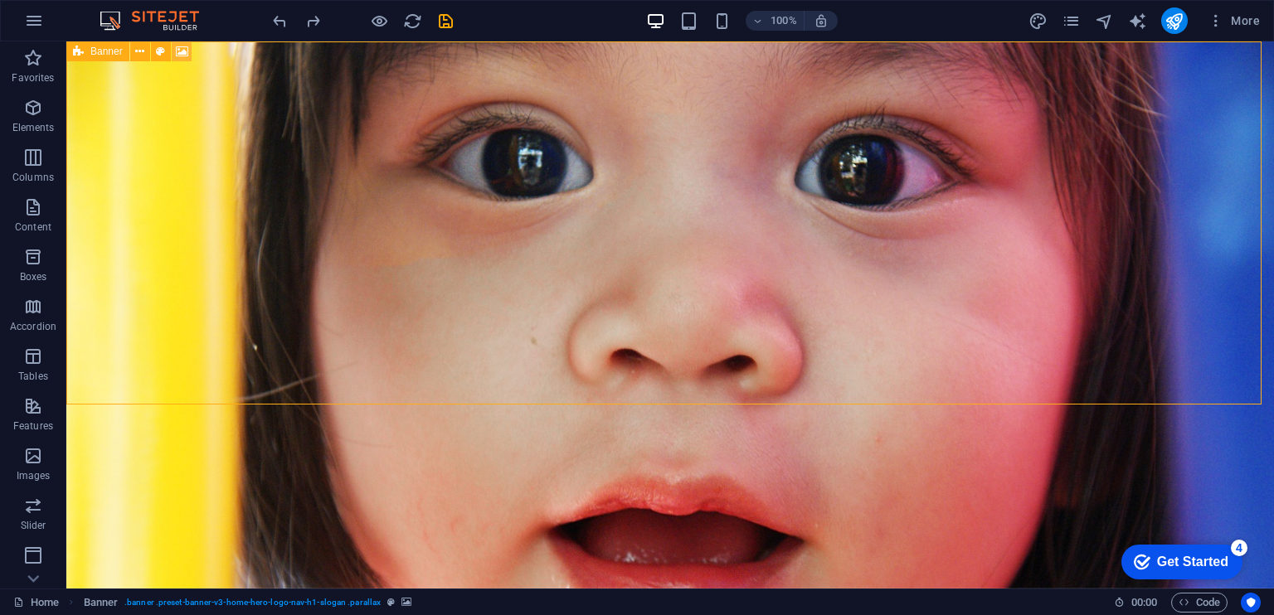
click at [178, 49] on icon at bounding box center [182, 51] width 12 height 17
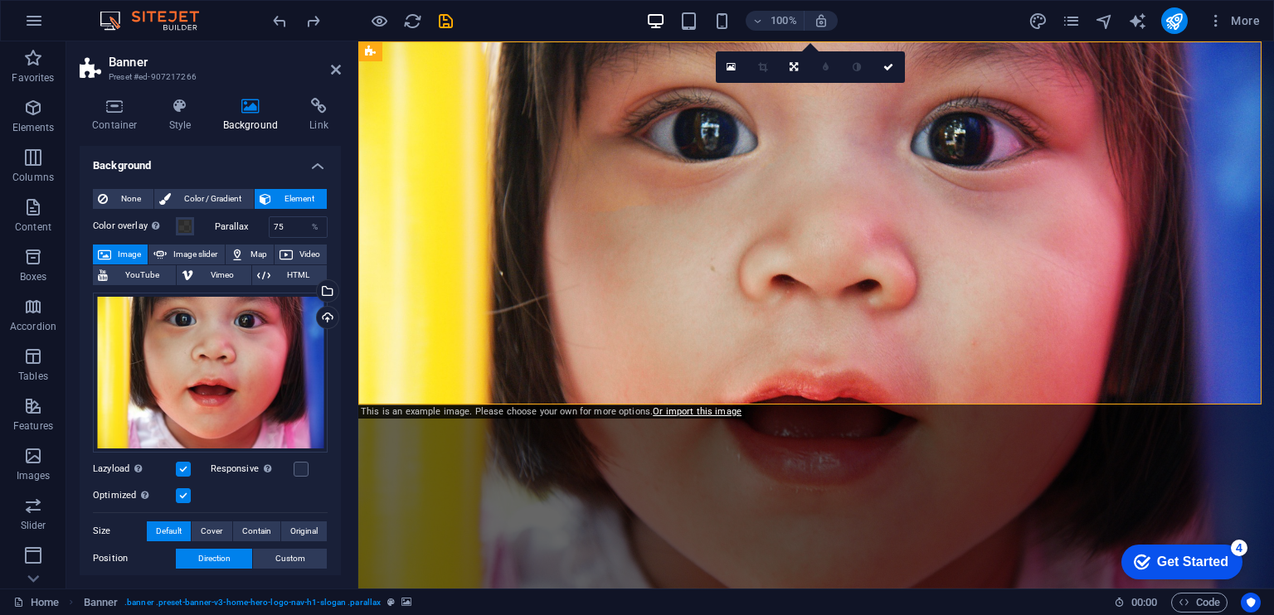
click at [133, 253] on span "Image" at bounding box center [129, 255] width 27 height 20
click at [323, 289] on div "Select files from the file manager, stock photos, or upload file(s)" at bounding box center [325, 292] width 25 height 25
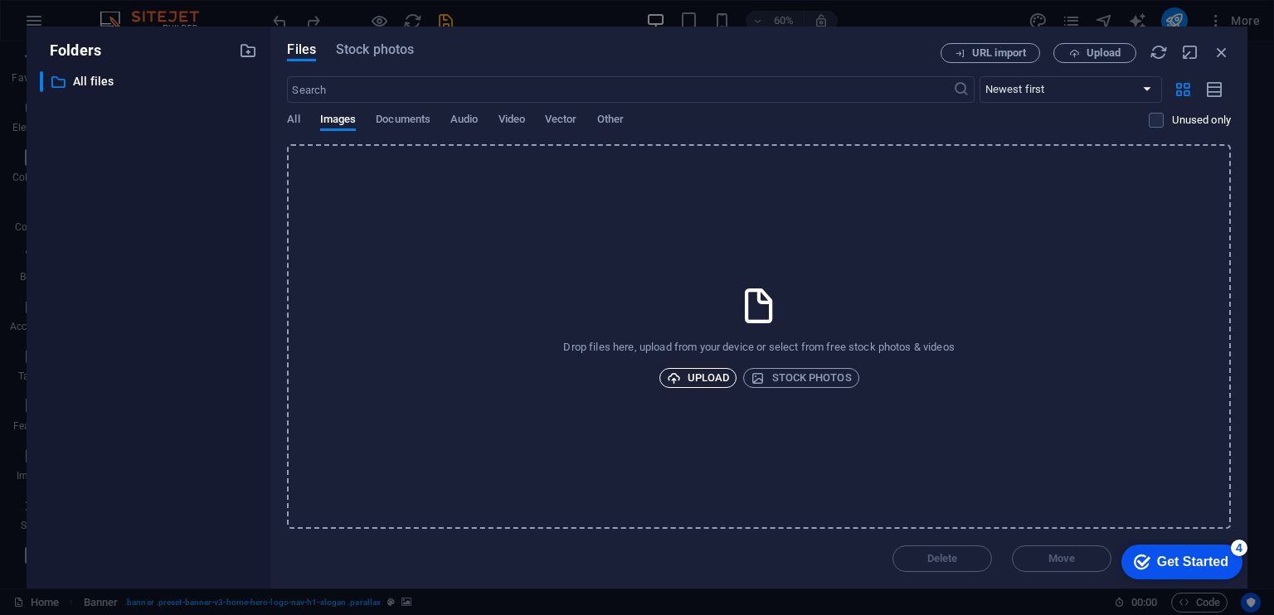
click at [716, 380] on span "Upload" at bounding box center [698, 378] width 63 height 20
click at [1221, 49] on icon "button" at bounding box center [1221, 52] width 18 height 18
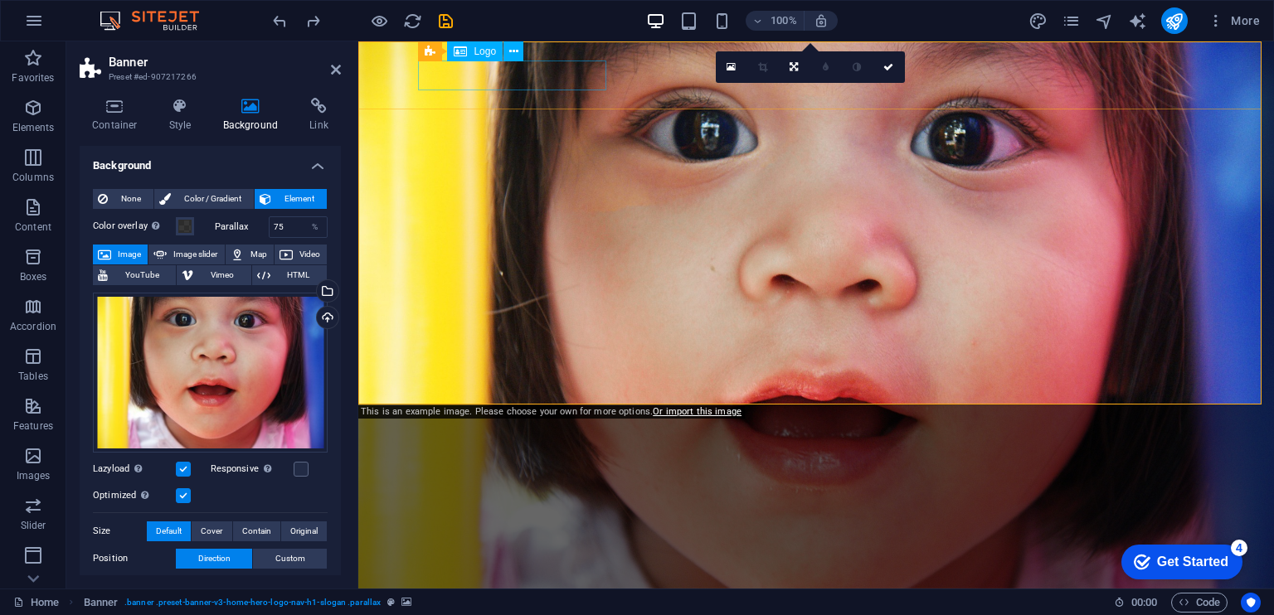
click at [592, 557] on div "[DOMAIN_NAME]" at bounding box center [816, 572] width 783 height 30
click at [478, 52] on span "Logo" at bounding box center [484, 51] width 22 height 10
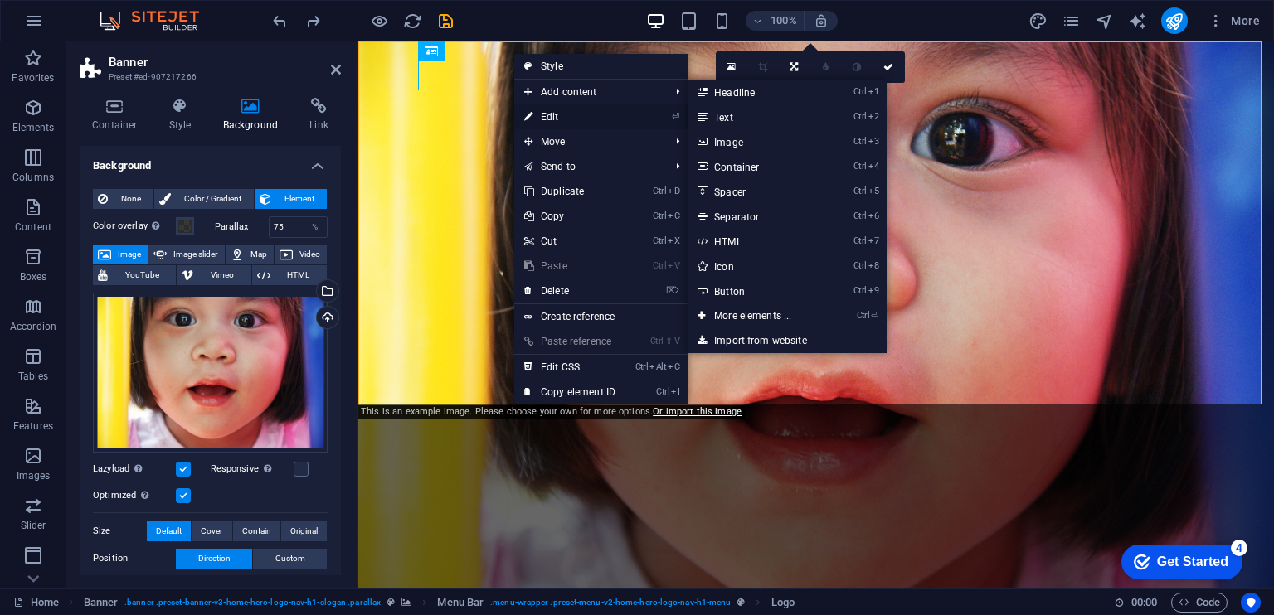
click at [587, 116] on link "⏎ Edit" at bounding box center [569, 116] width 111 height 25
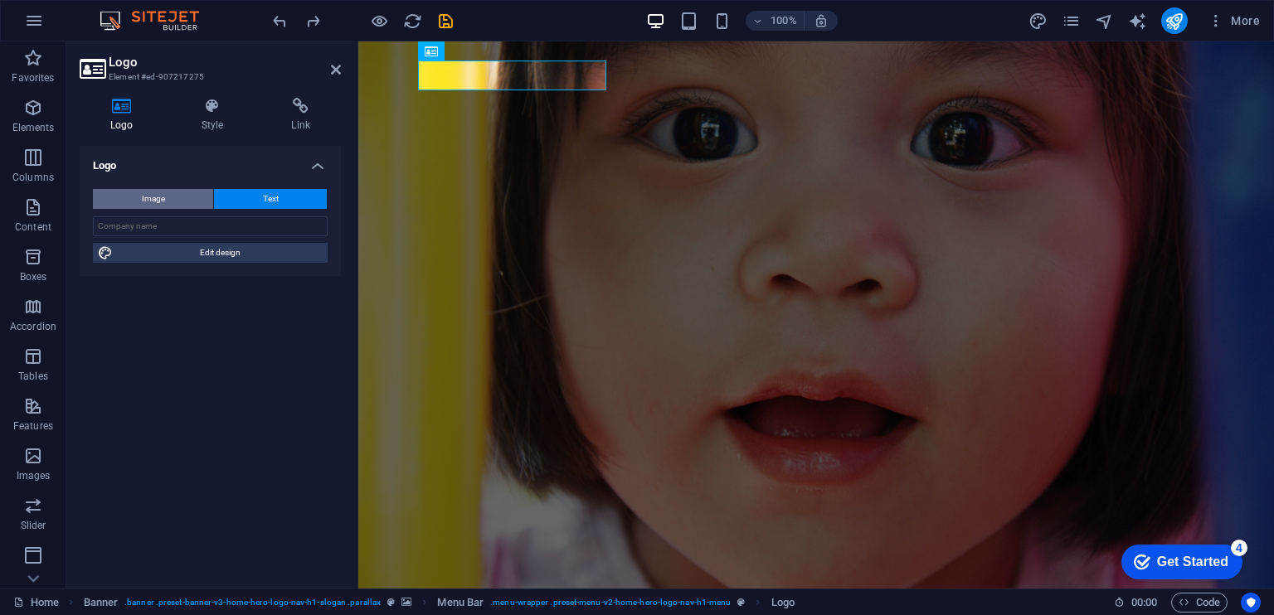
click at [171, 197] on button "Image" at bounding box center [153, 199] width 120 height 20
select select "DISABLED_OPTION_VALUE"
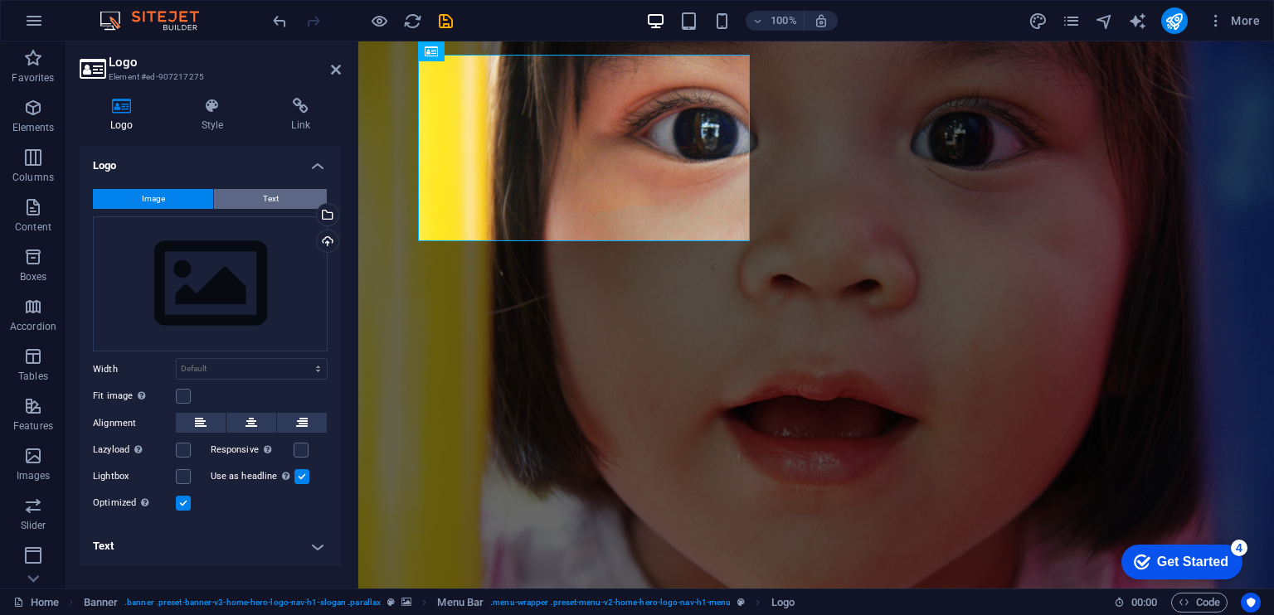
click at [254, 192] on button "Text" at bounding box center [270, 199] width 113 height 20
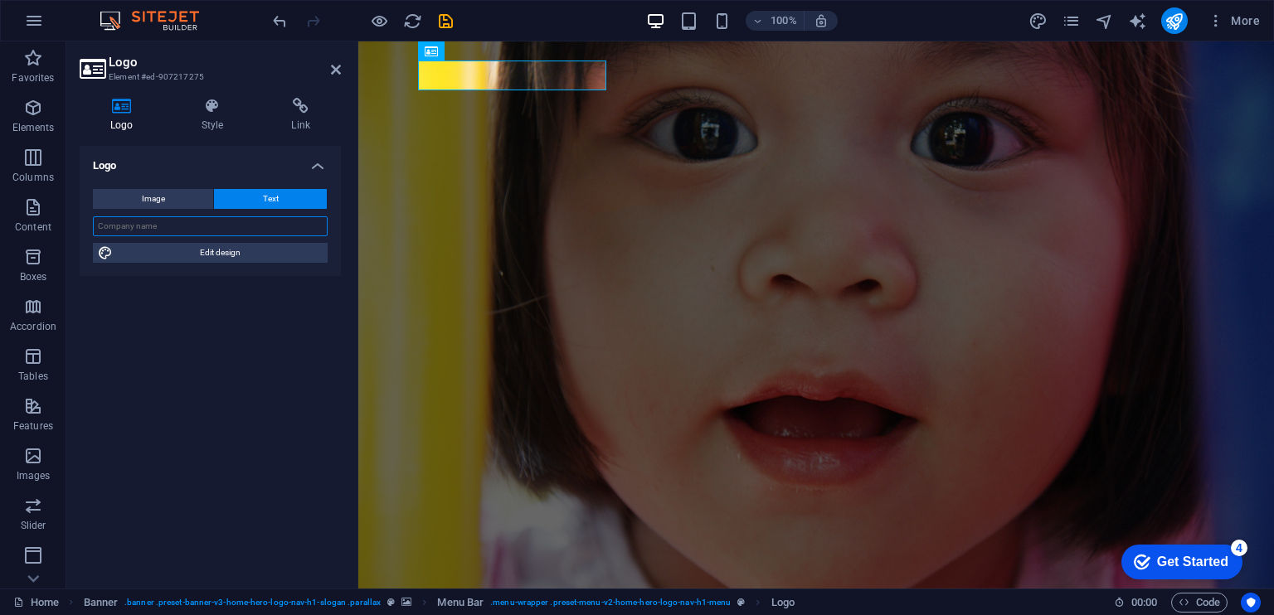
click at [232, 230] on input "text" at bounding box center [210, 226] width 235 height 20
type input "KOPI Insipasi"
click at [217, 107] on icon at bounding box center [213, 106] width 84 height 17
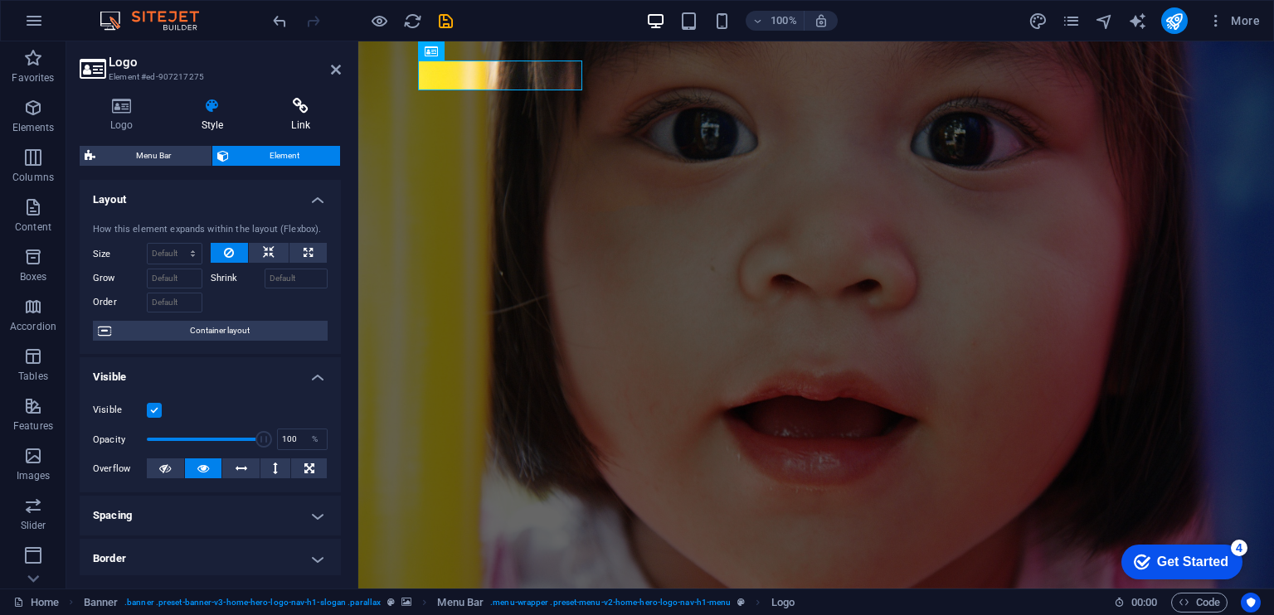
click at [313, 112] on icon at bounding box center [300, 106] width 80 height 17
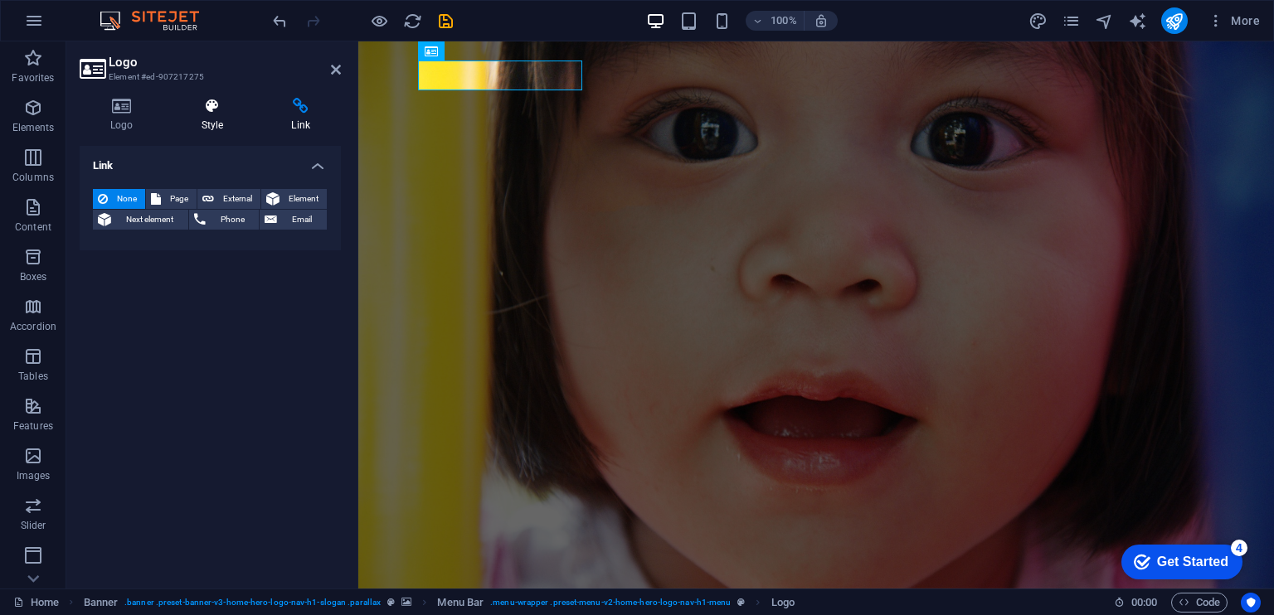
click at [212, 115] on h4 "Style" at bounding box center [216, 115] width 90 height 35
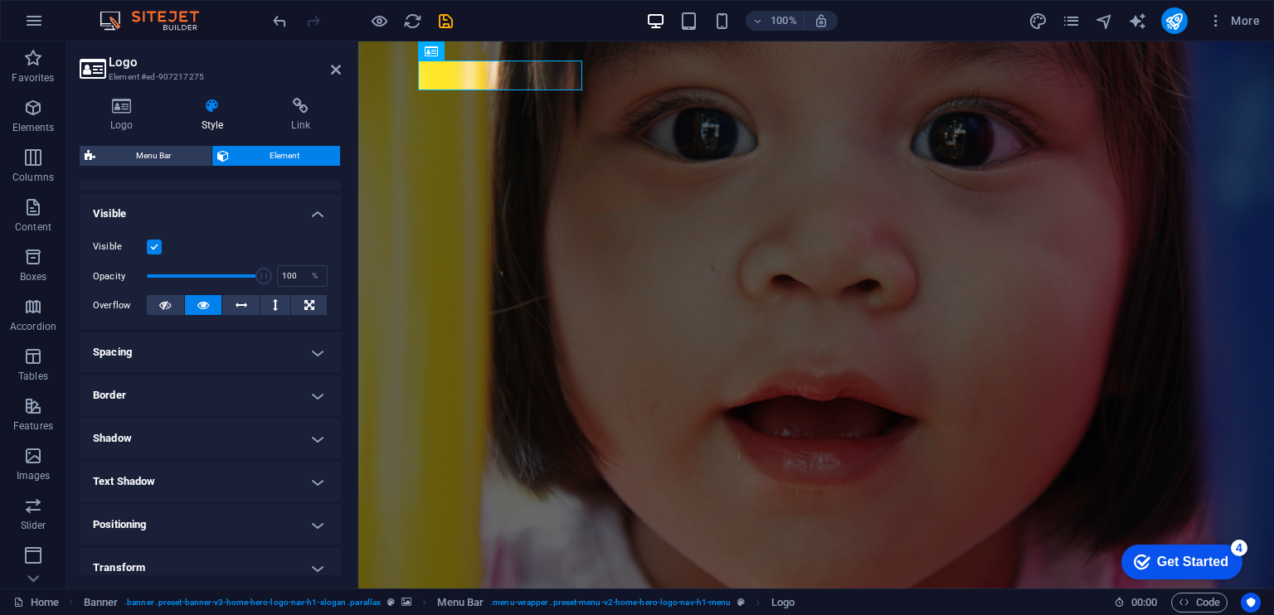
scroll to position [304, 0]
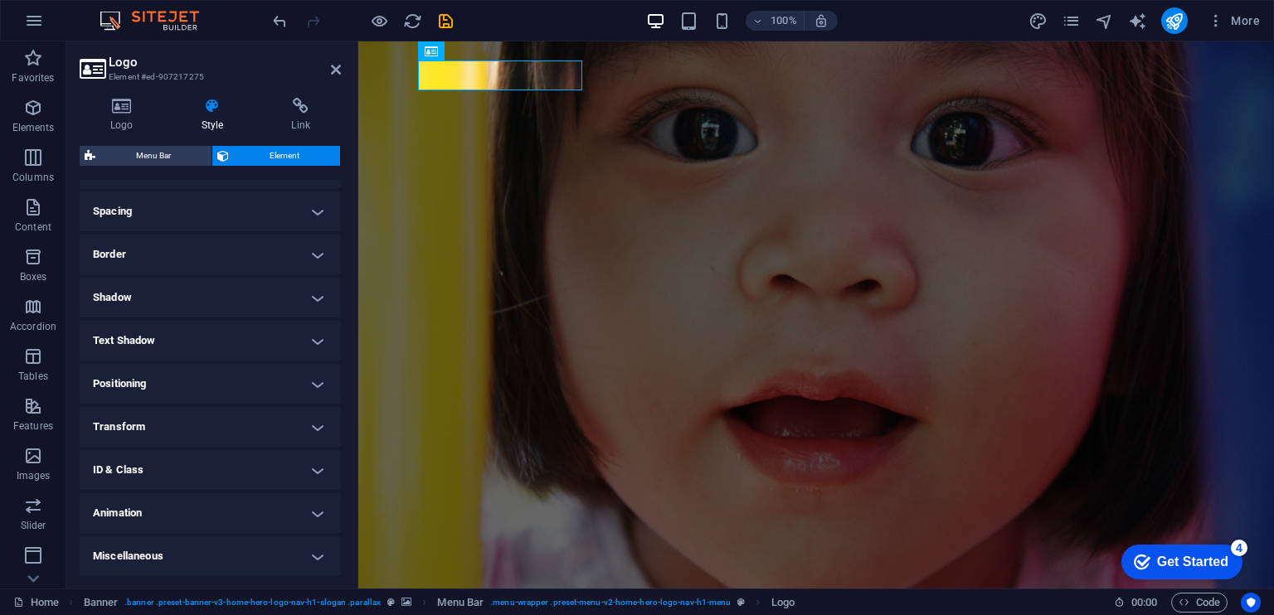
click at [192, 221] on h4 "Spacing" at bounding box center [210, 212] width 261 height 40
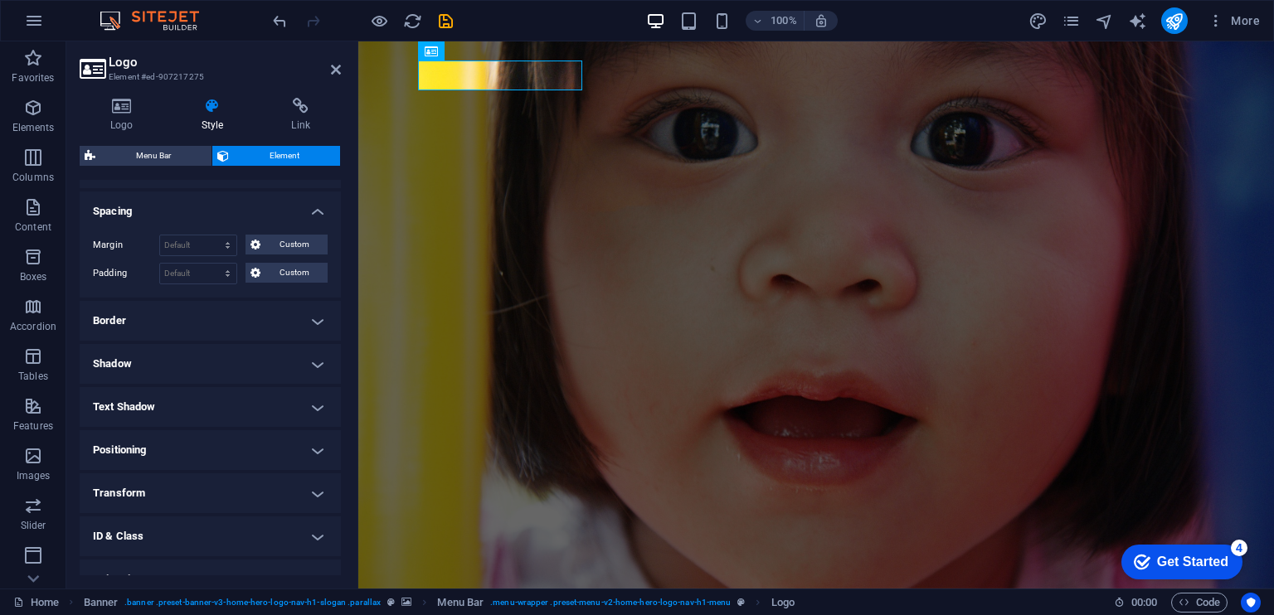
click at [212, 318] on h4 "Border" at bounding box center [210, 321] width 261 height 40
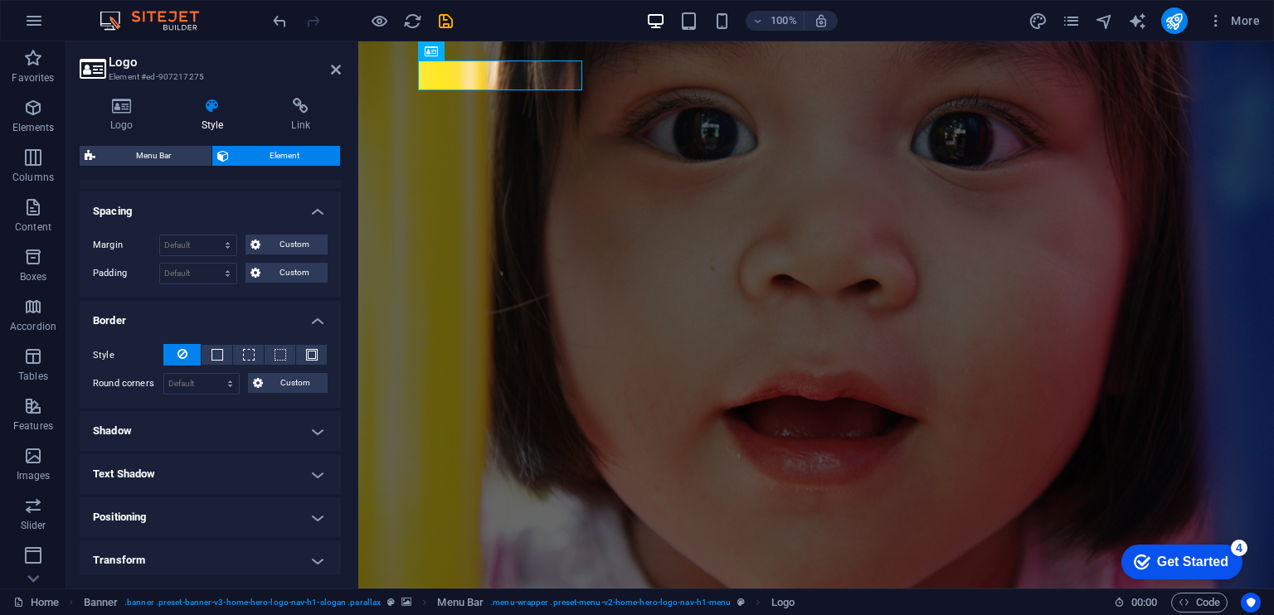
click at [217, 417] on h4 "Shadow" at bounding box center [210, 431] width 261 height 40
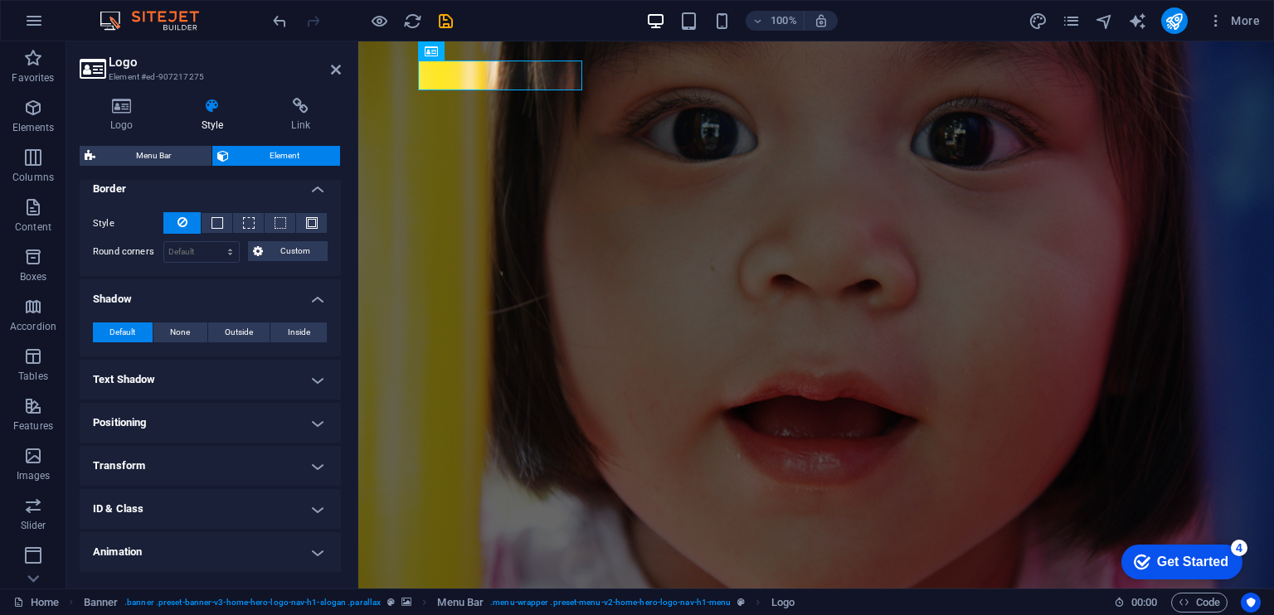
scroll to position [474, 0]
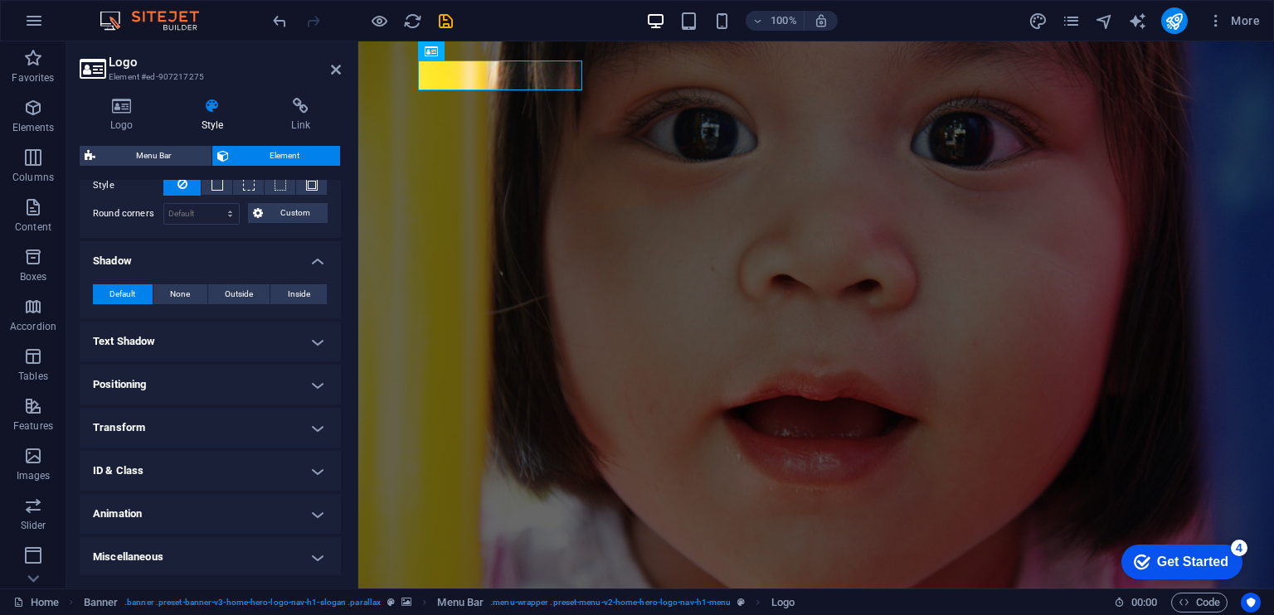
click at [218, 342] on h4 "Text Shadow" at bounding box center [210, 342] width 261 height 40
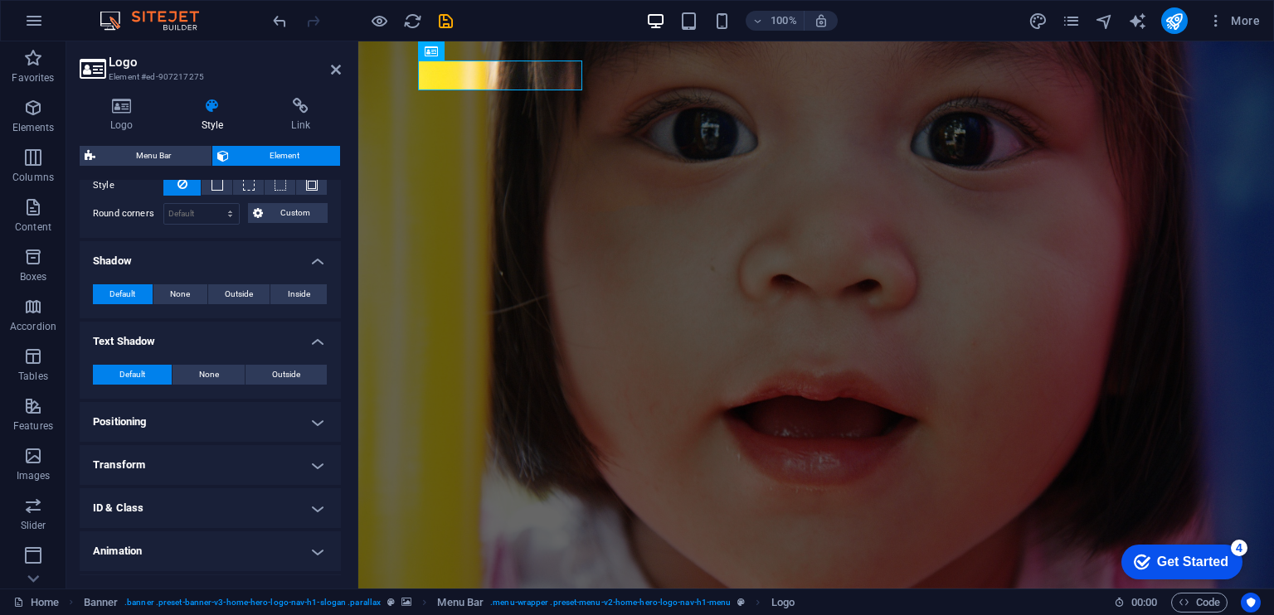
click at [214, 410] on h4 "Positioning" at bounding box center [210, 422] width 261 height 40
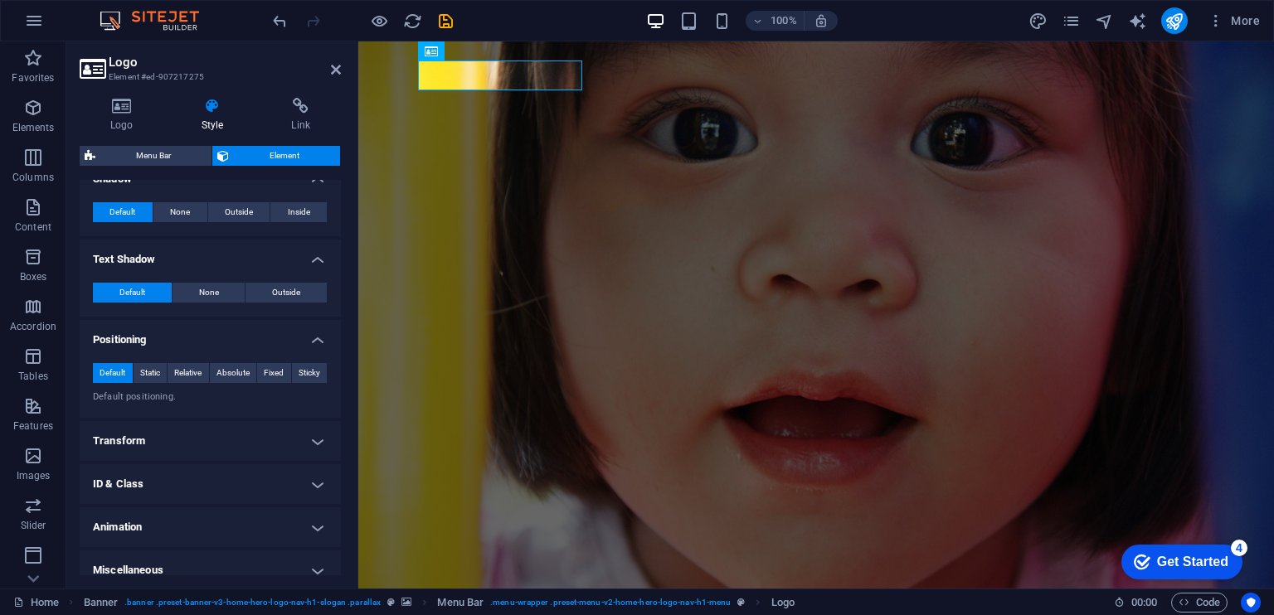
scroll to position [569, 0]
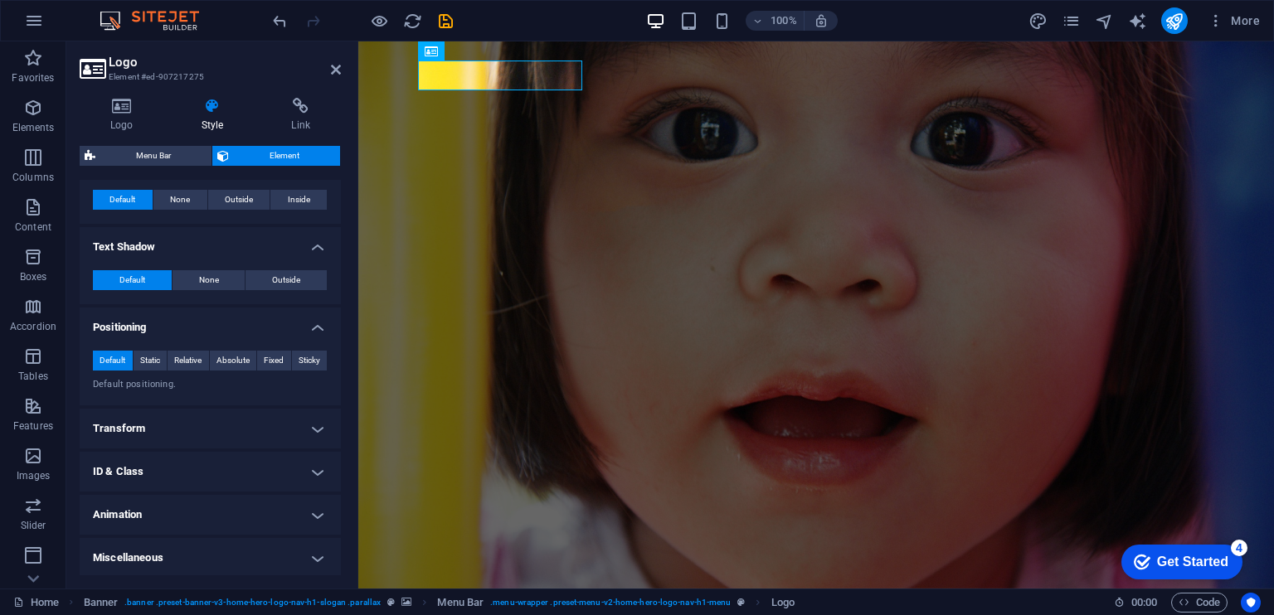
click at [222, 420] on h4 "Transform" at bounding box center [210, 429] width 261 height 40
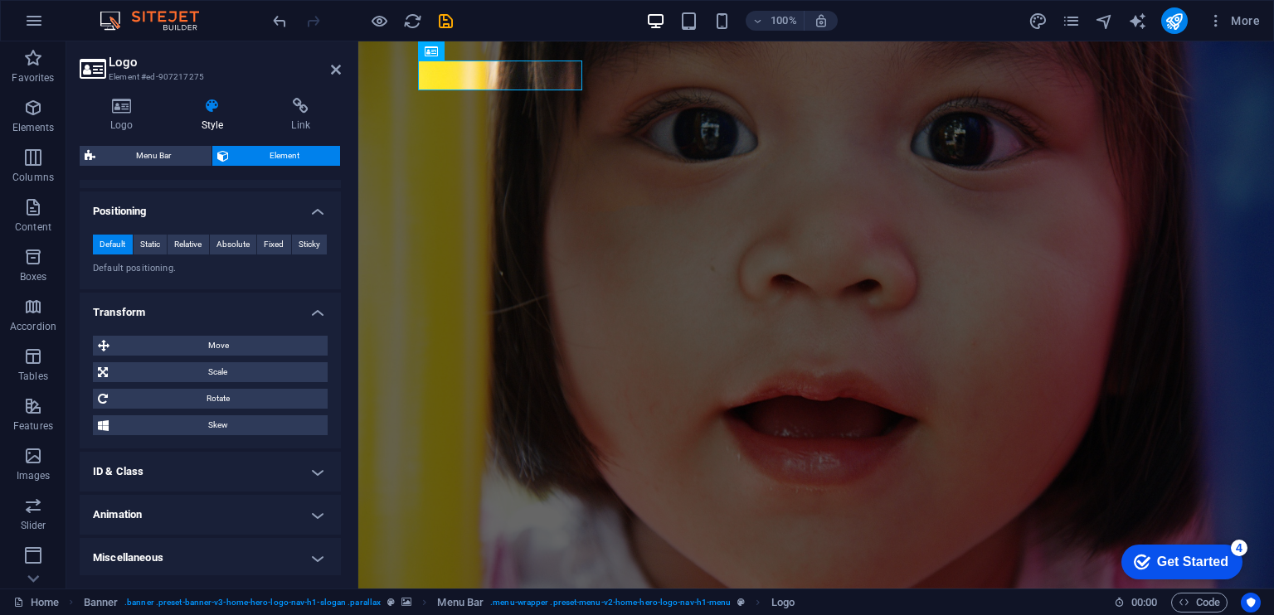
click at [215, 471] on h4 "ID & Class" at bounding box center [210, 472] width 261 height 40
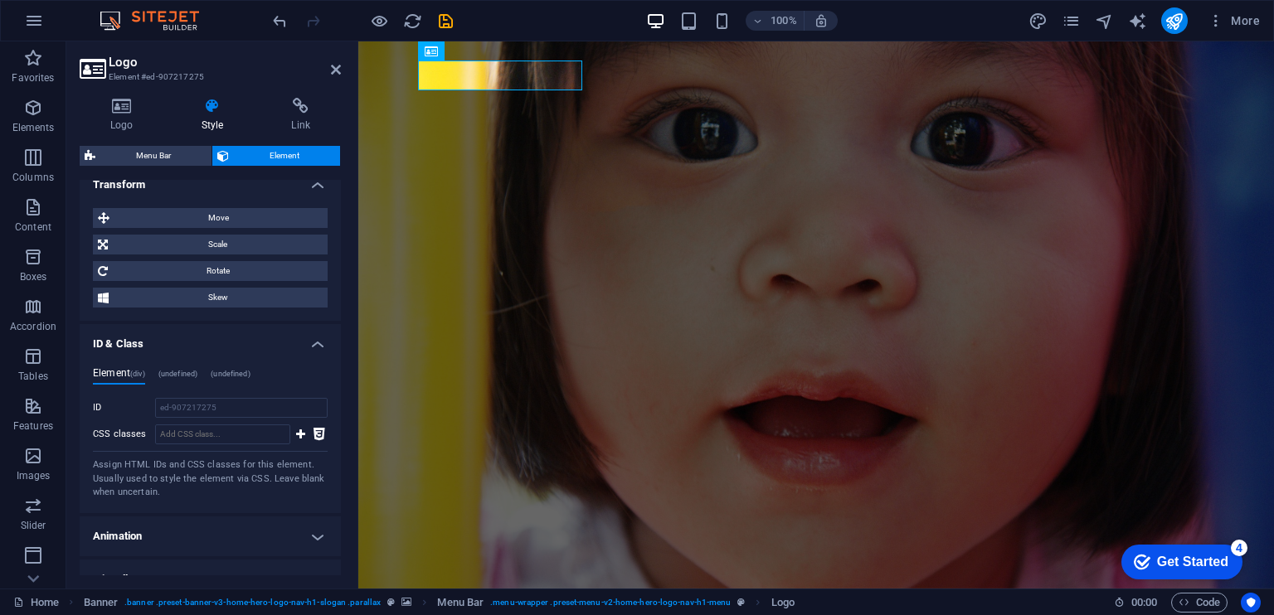
scroll to position [833, 0]
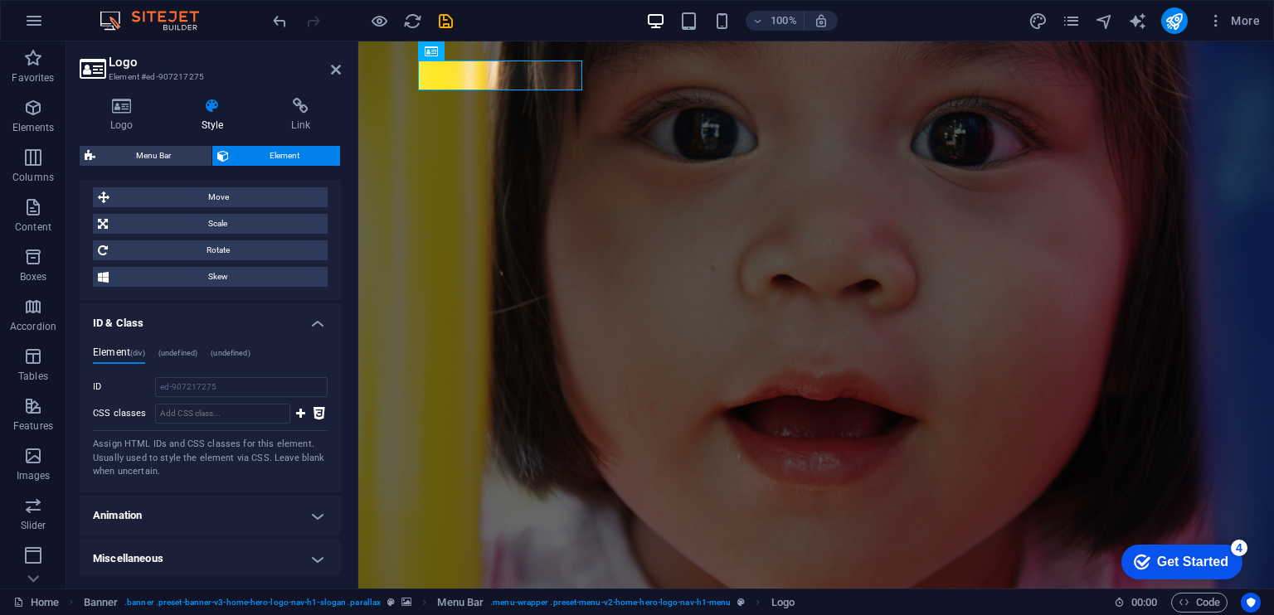
click at [219, 510] on h4 "Animation" at bounding box center [210, 516] width 261 height 40
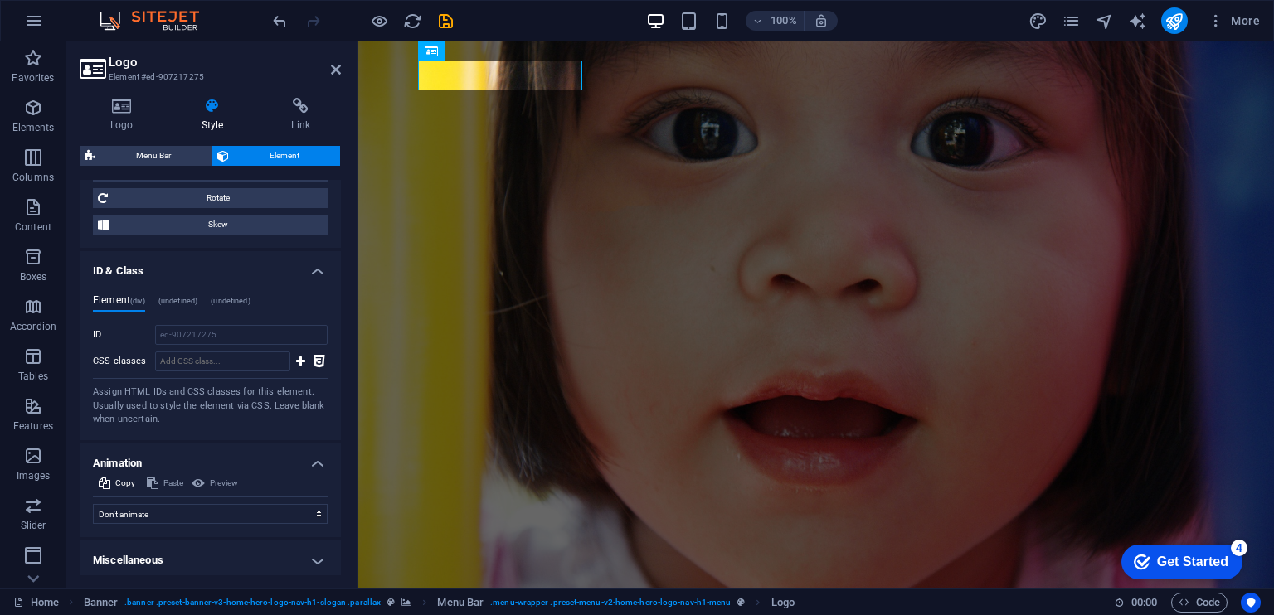
scroll to position [887, 0]
click at [211, 555] on h4 "Miscellaneous" at bounding box center [210, 559] width 261 height 40
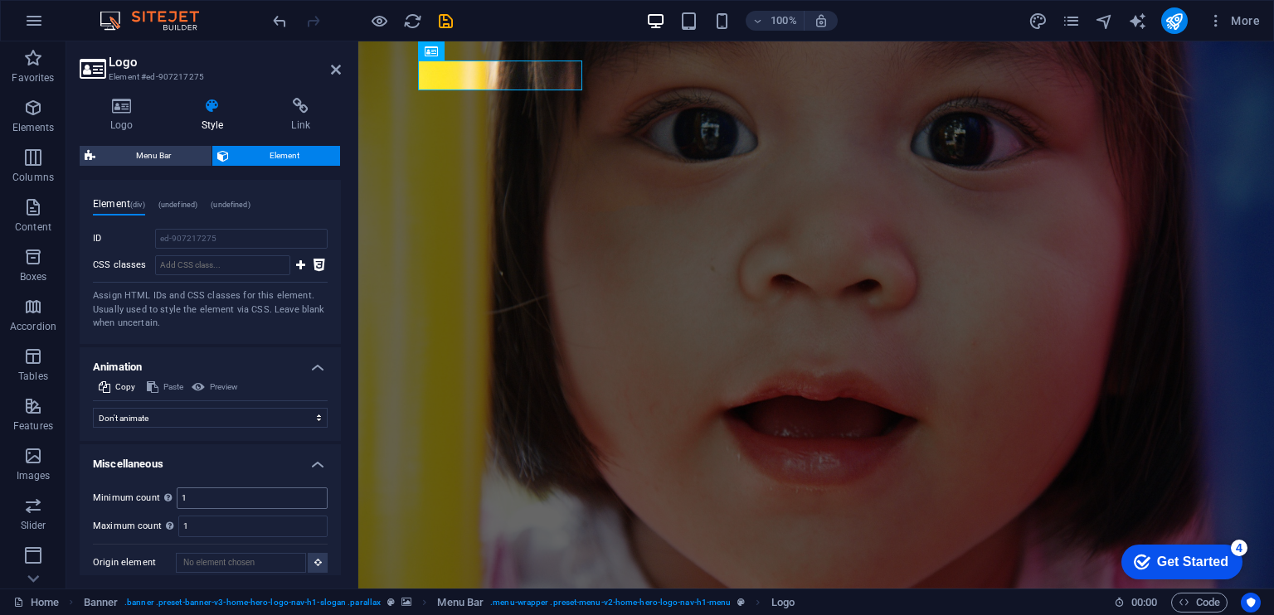
scroll to position [989, 0]
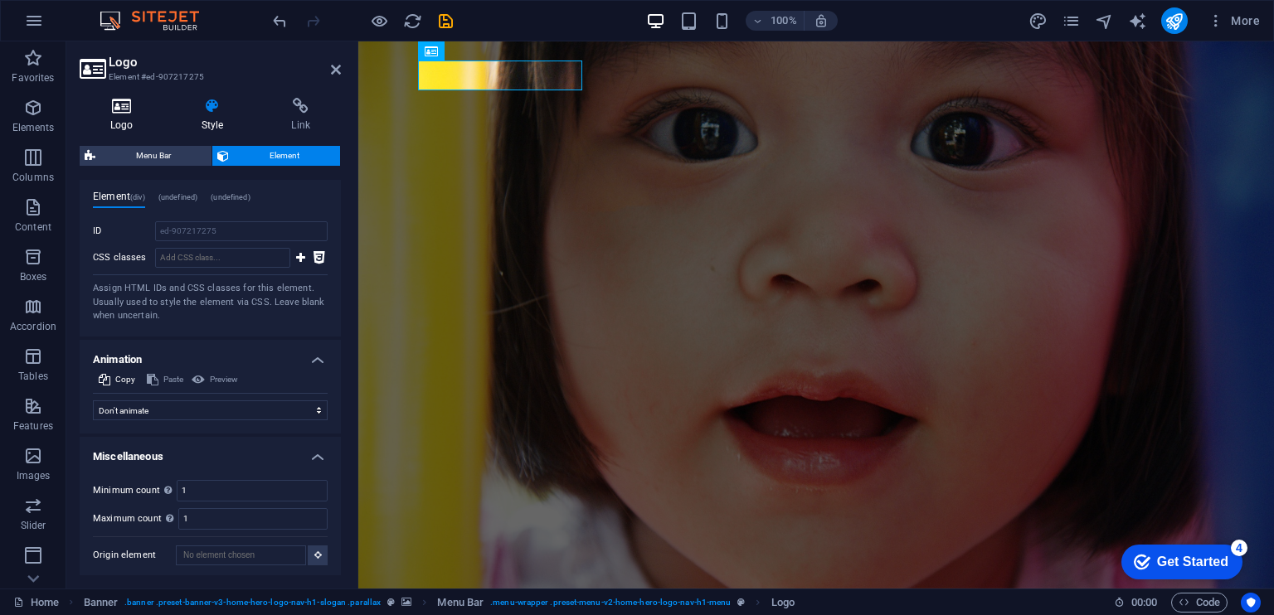
click at [124, 122] on h4 "Logo" at bounding box center [125, 115] width 91 height 35
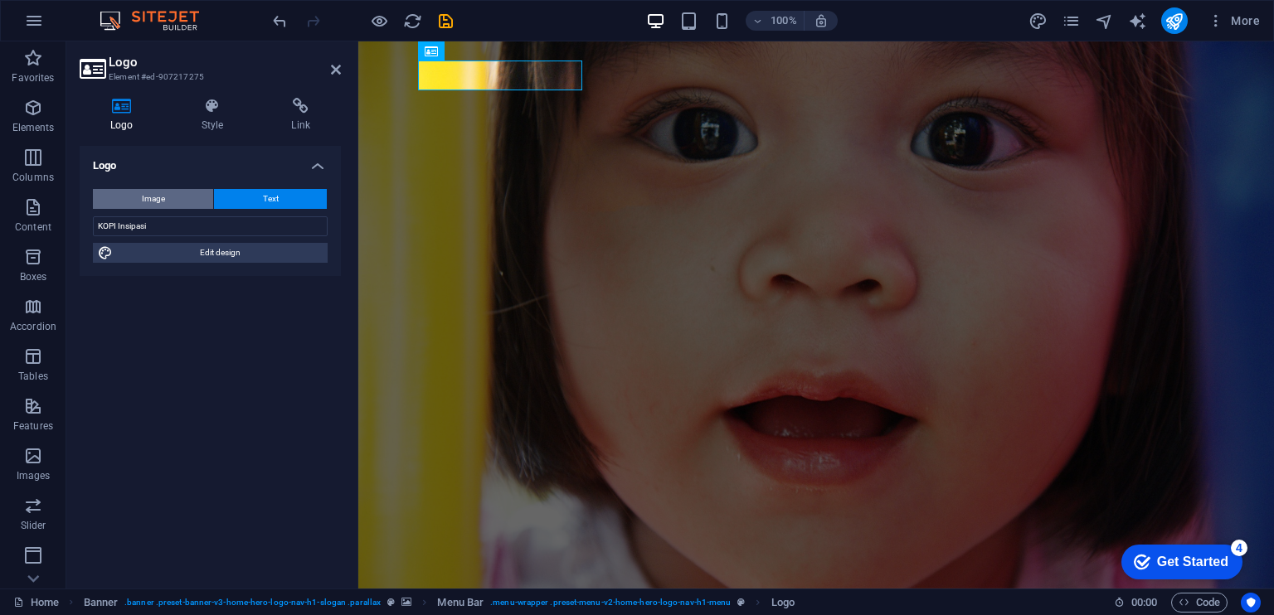
click at [158, 206] on span "Image" at bounding box center [153, 199] width 23 height 20
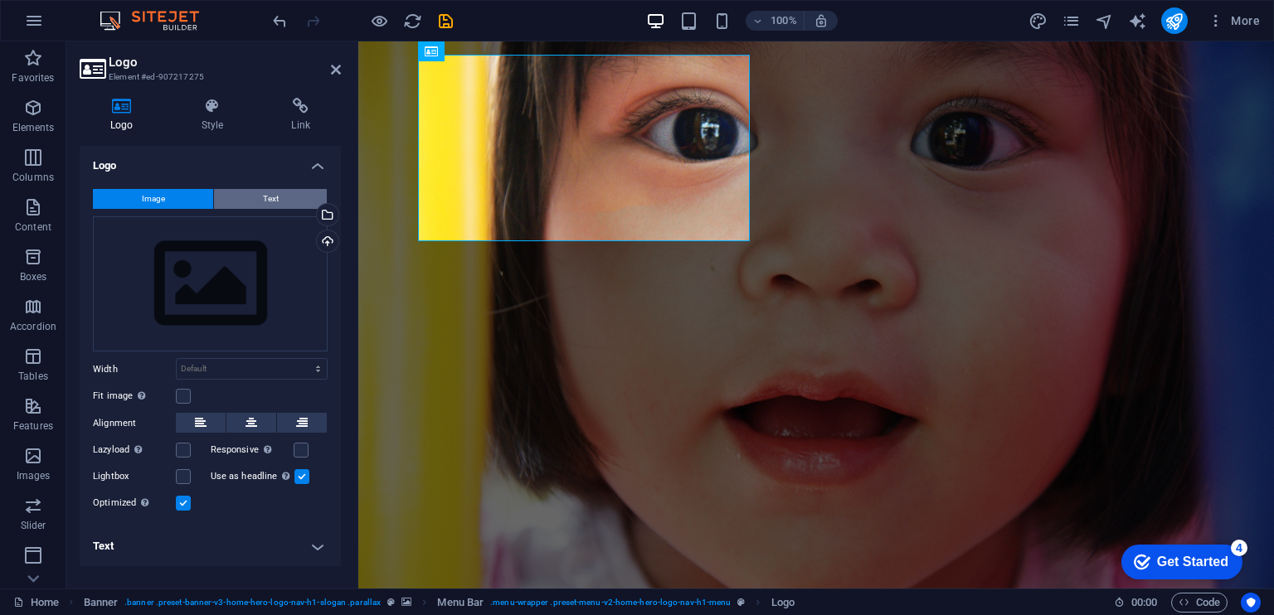
click at [249, 205] on button "Text" at bounding box center [270, 199] width 113 height 20
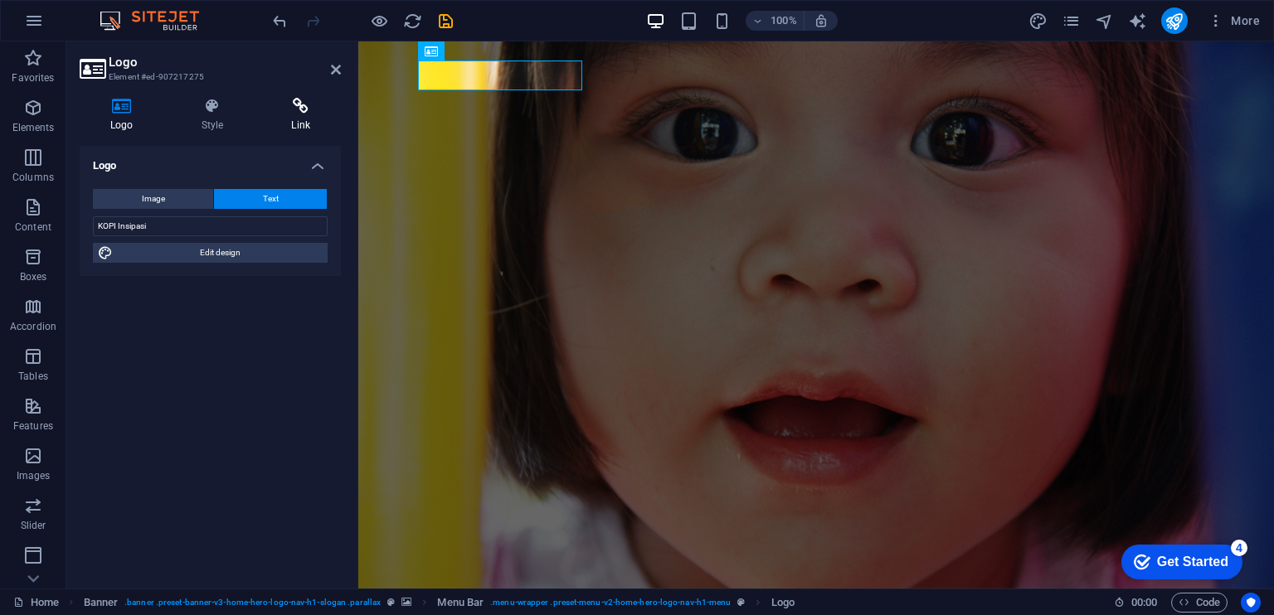
click at [333, 104] on icon at bounding box center [300, 106] width 80 height 17
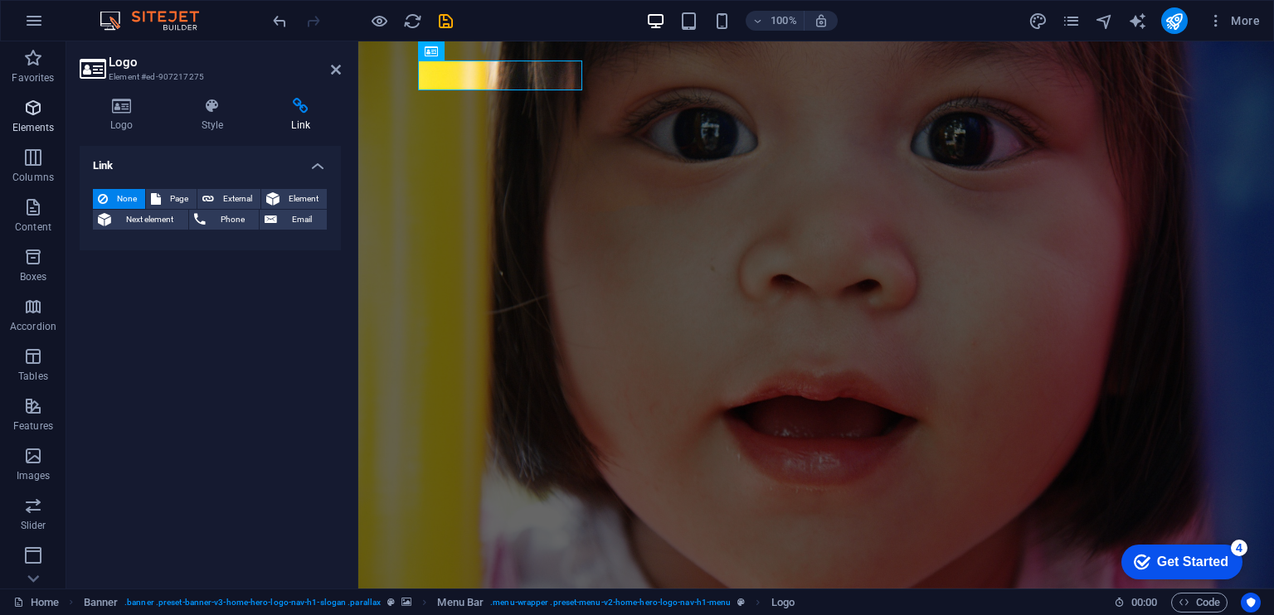
click at [30, 113] on icon "button" at bounding box center [33, 108] width 20 height 20
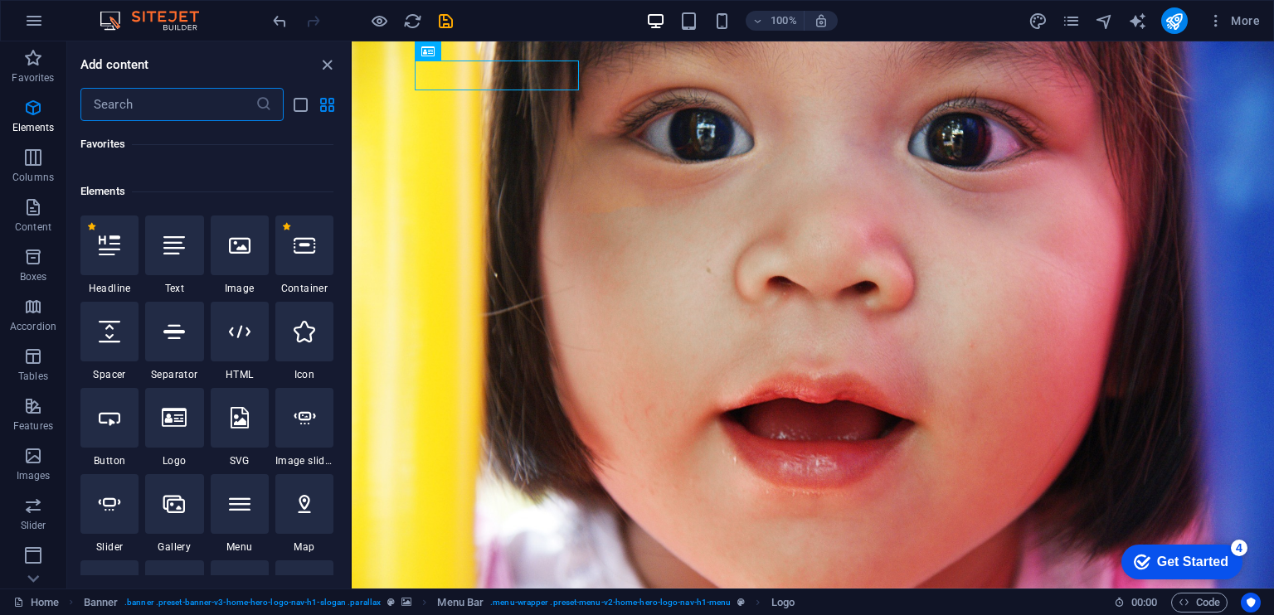
scroll to position [176, 0]
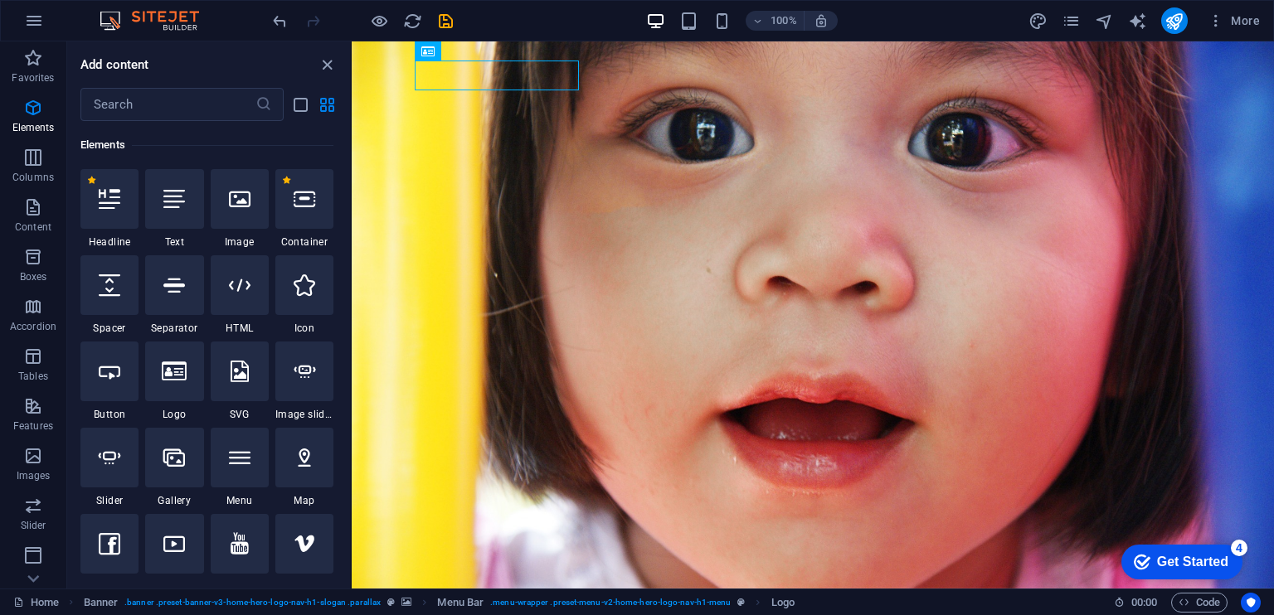
click at [102, 460] on icon at bounding box center [110, 458] width 22 height 22
select select "ms"
select select "s"
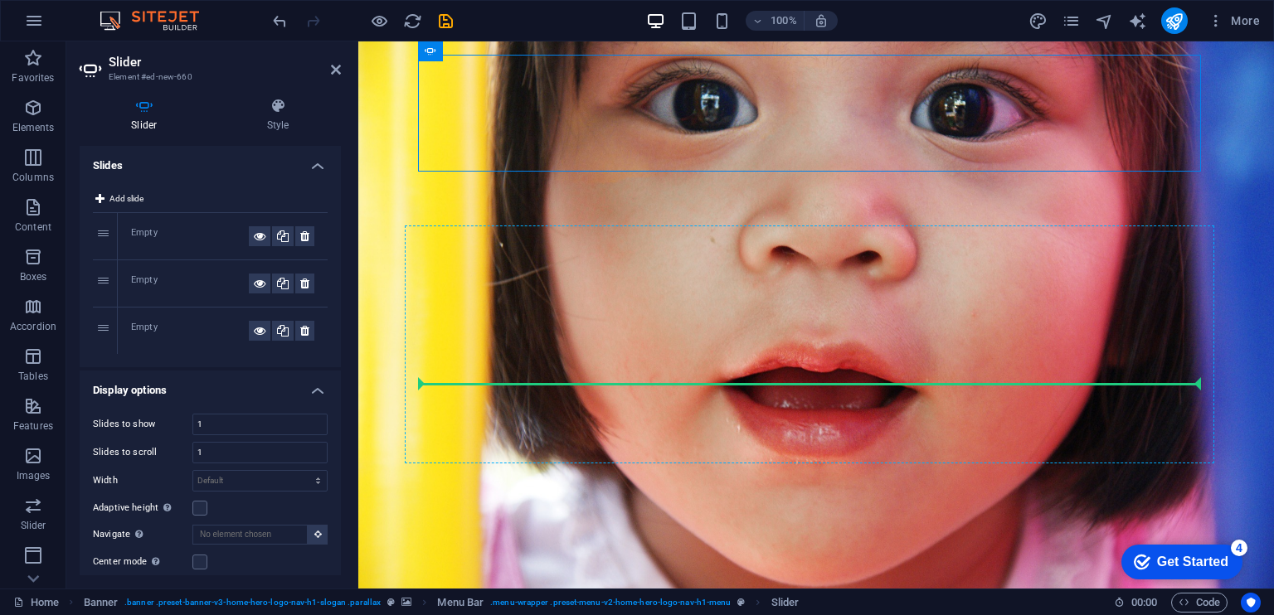
drag, startPoint x: 537, startPoint y: 117, endPoint x: 603, endPoint y: 387, distance: 278.1
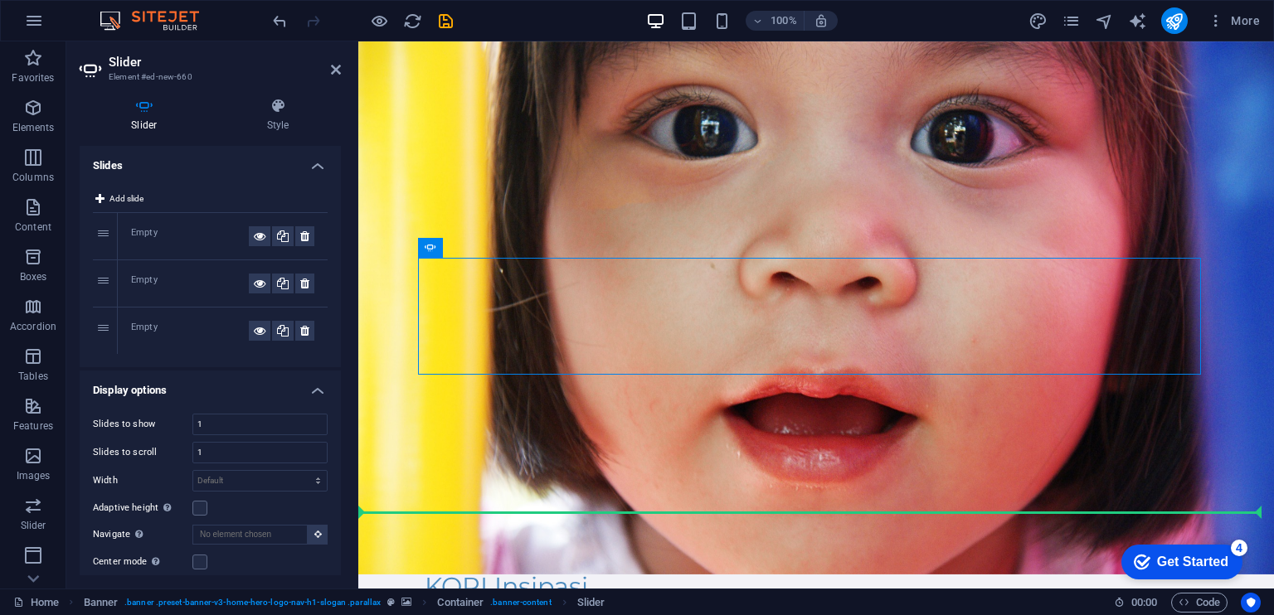
scroll to position [21, 0]
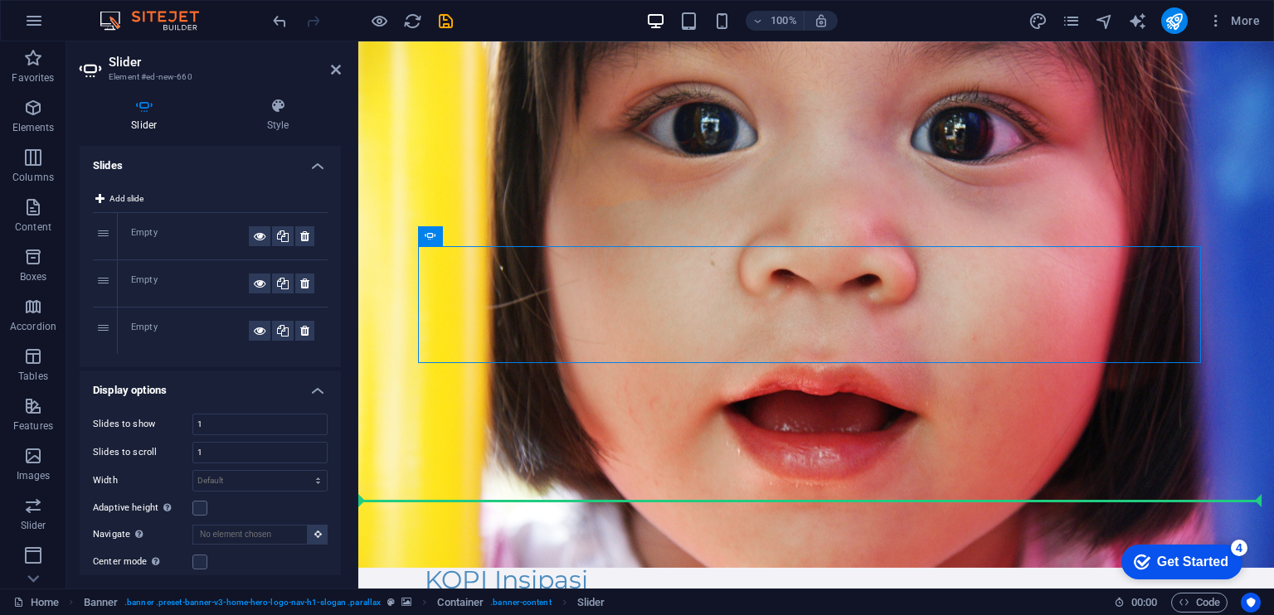
drag, startPoint x: 855, startPoint y: 432, endPoint x: 849, endPoint y: 479, distance: 47.6
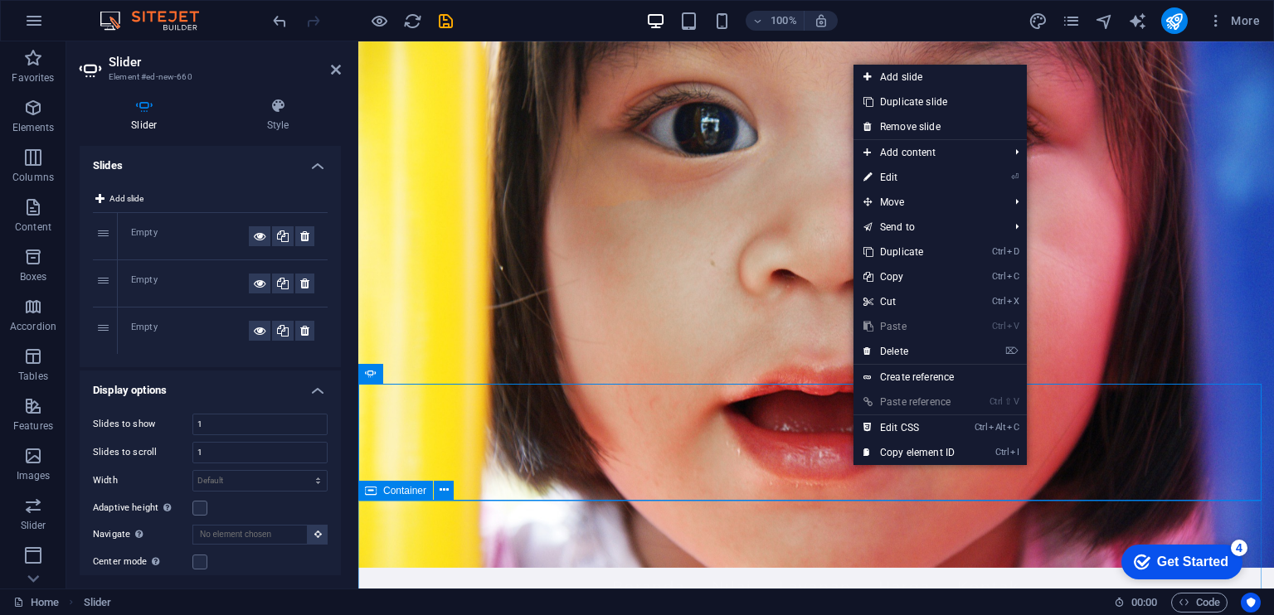
drag, startPoint x: 1084, startPoint y: 534, endPoint x: 1371, endPoint y: 531, distance: 287.7
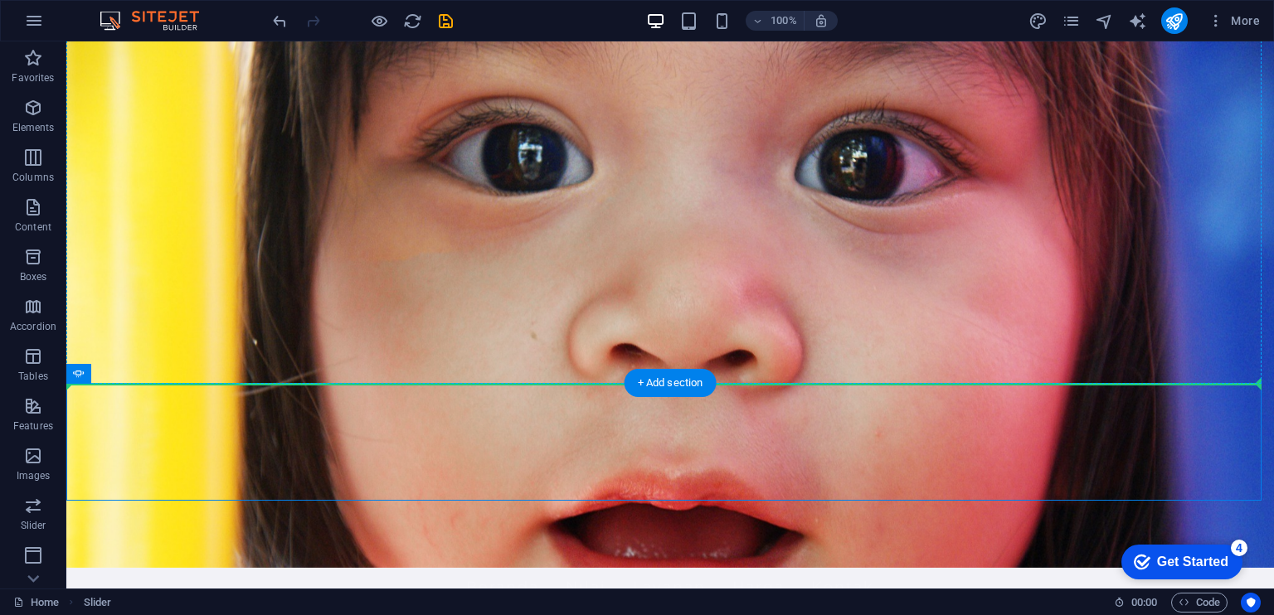
drag, startPoint x: 737, startPoint y: 410, endPoint x: 736, endPoint y: 309, distance: 101.2
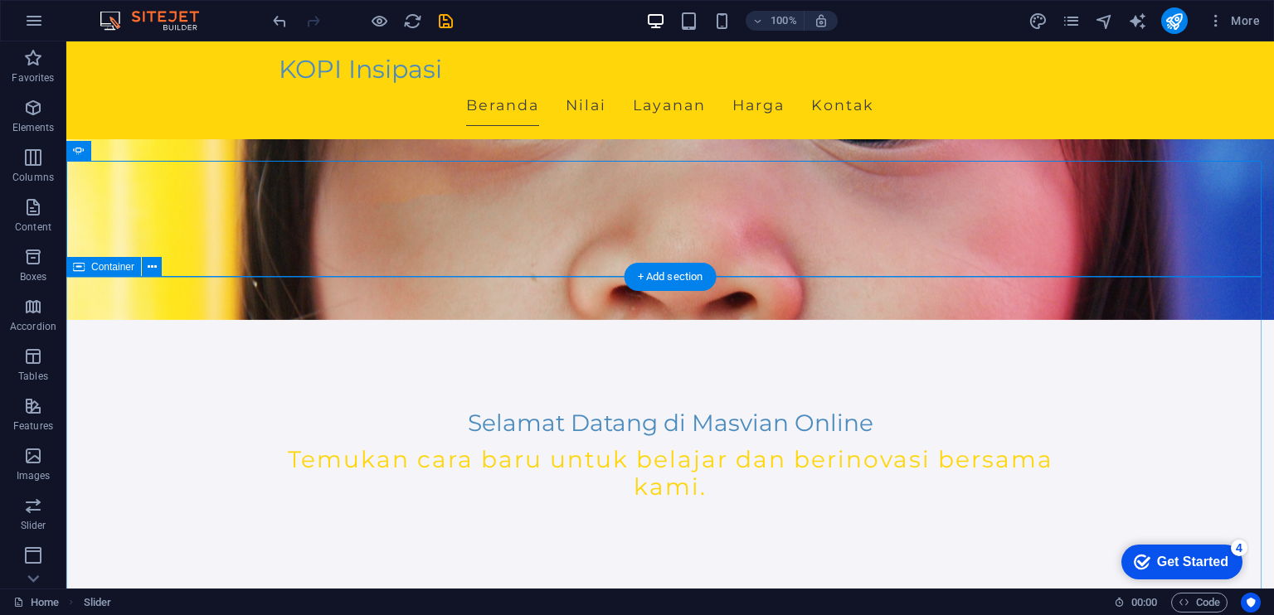
scroll to position [269, 0]
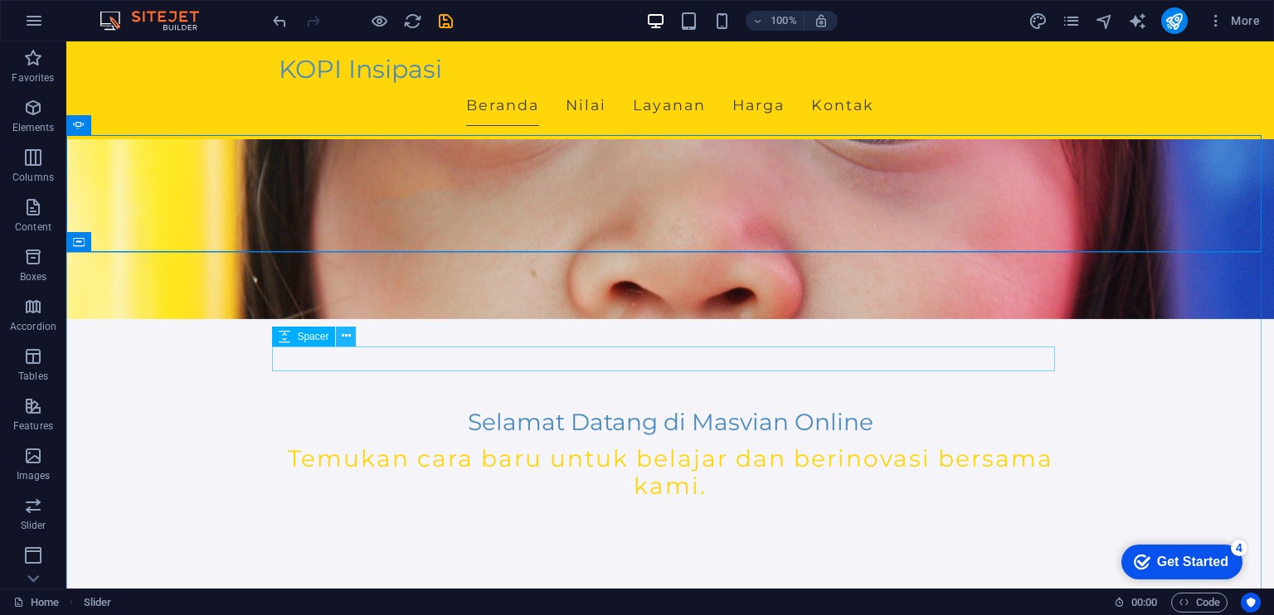
click at [349, 337] on icon at bounding box center [346, 336] width 9 height 17
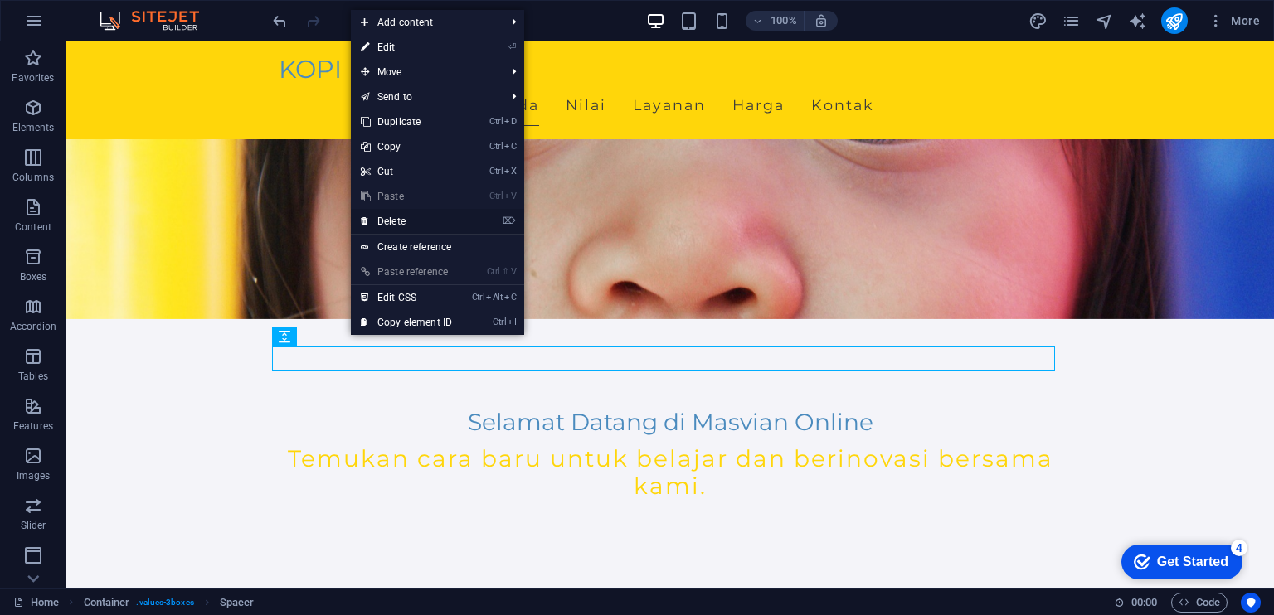
click at [408, 221] on link "⌦ Delete" at bounding box center [406, 221] width 111 height 25
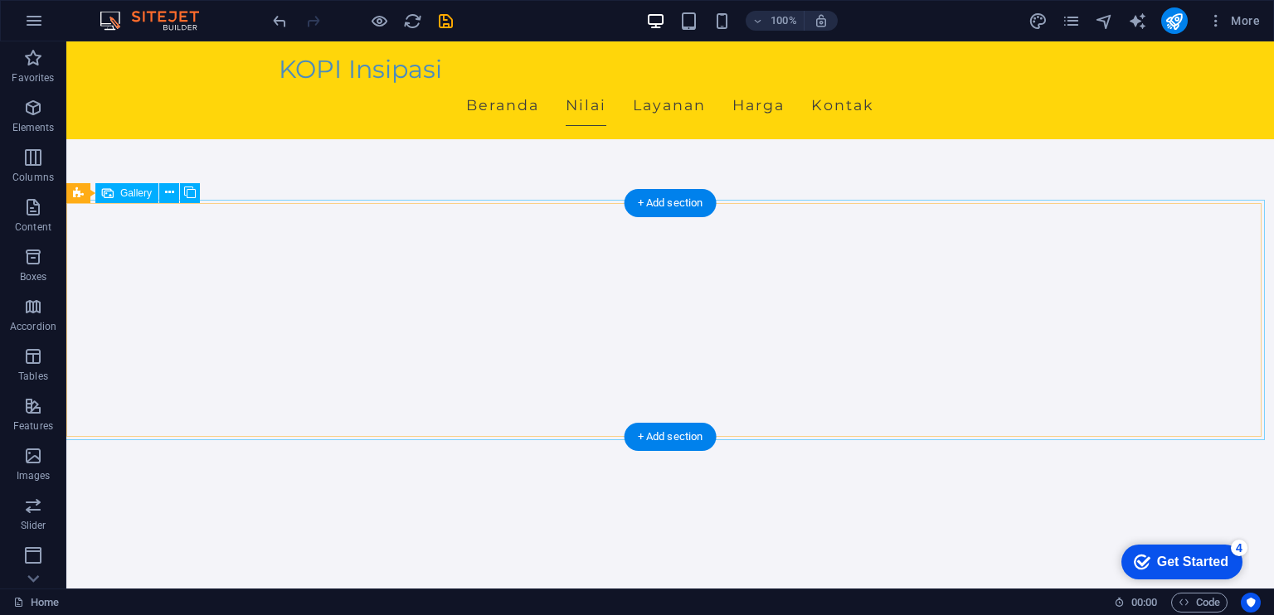
scroll to position [601, 0]
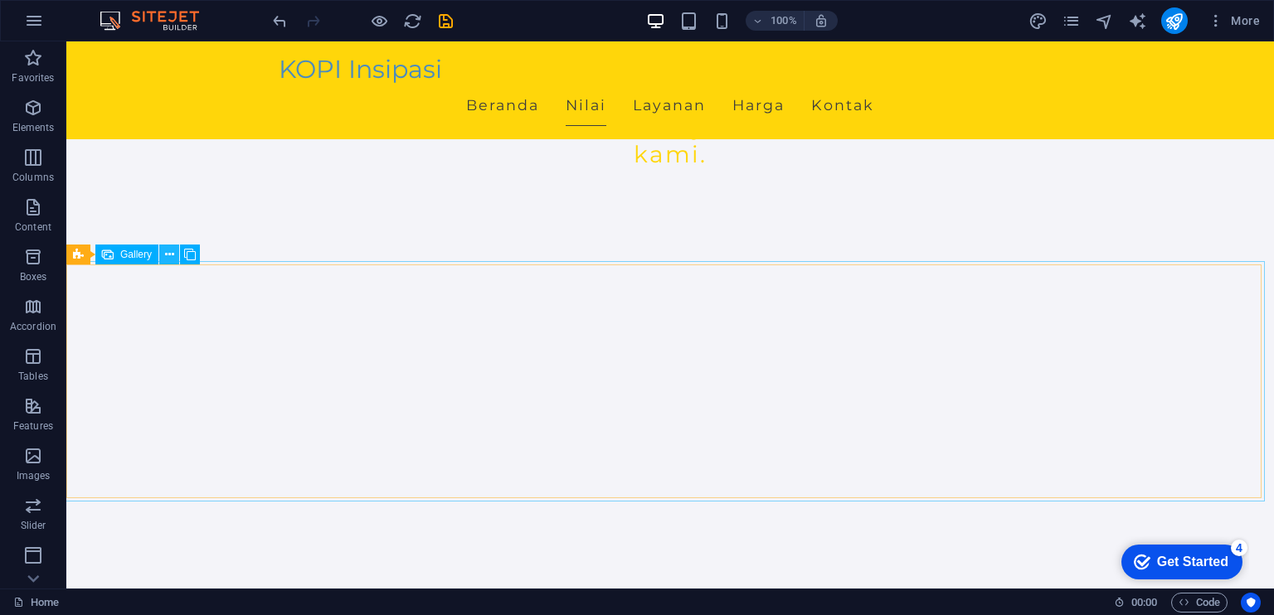
click at [172, 251] on icon at bounding box center [169, 254] width 9 height 17
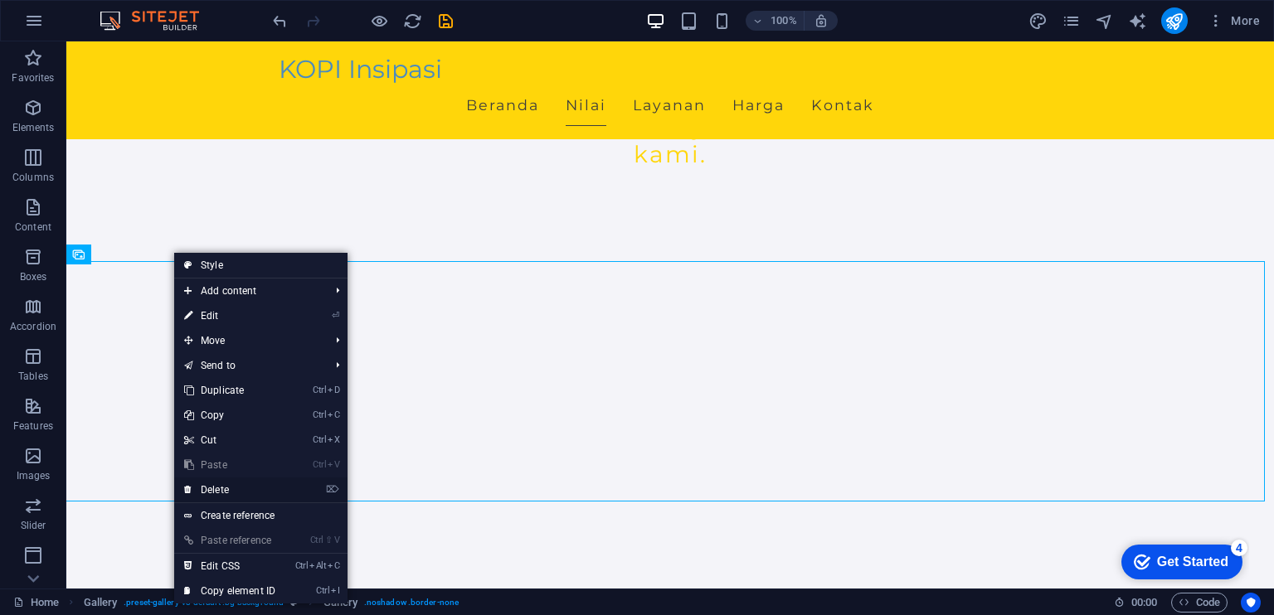
drag, startPoint x: 240, startPoint y: 488, endPoint x: 172, endPoint y: 445, distance: 80.5
click at [239, 488] on link "⌦ Delete" at bounding box center [229, 490] width 111 height 25
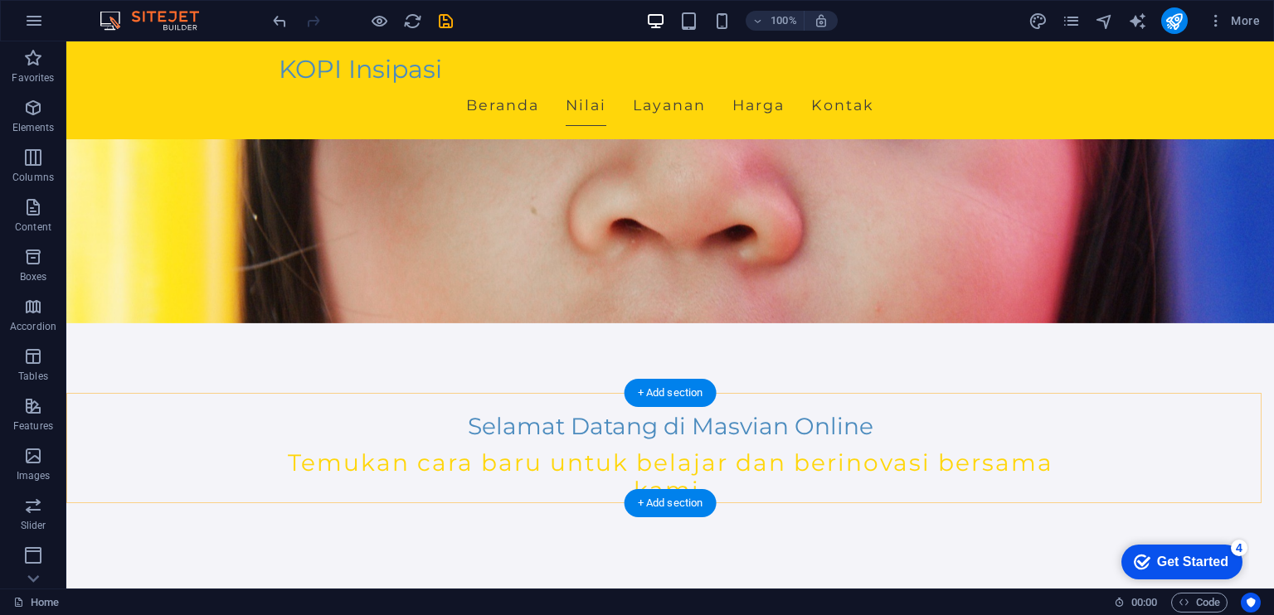
scroll to position [202, 0]
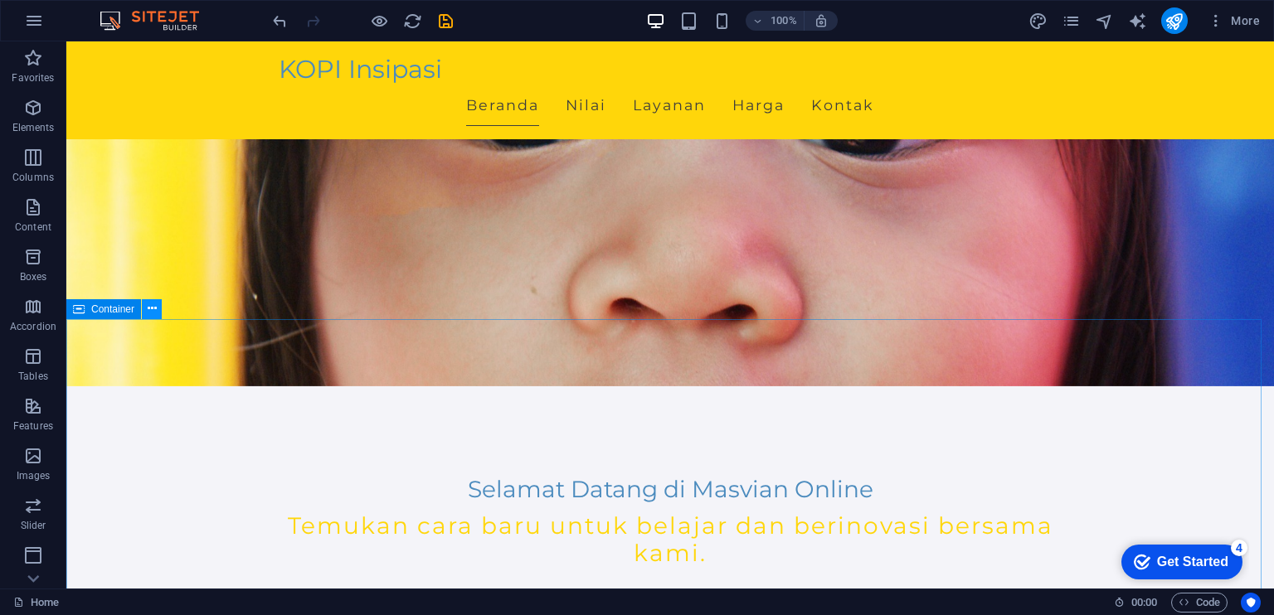
click at [158, 305] on button at bounding box center [152, 309] width 20 height 20
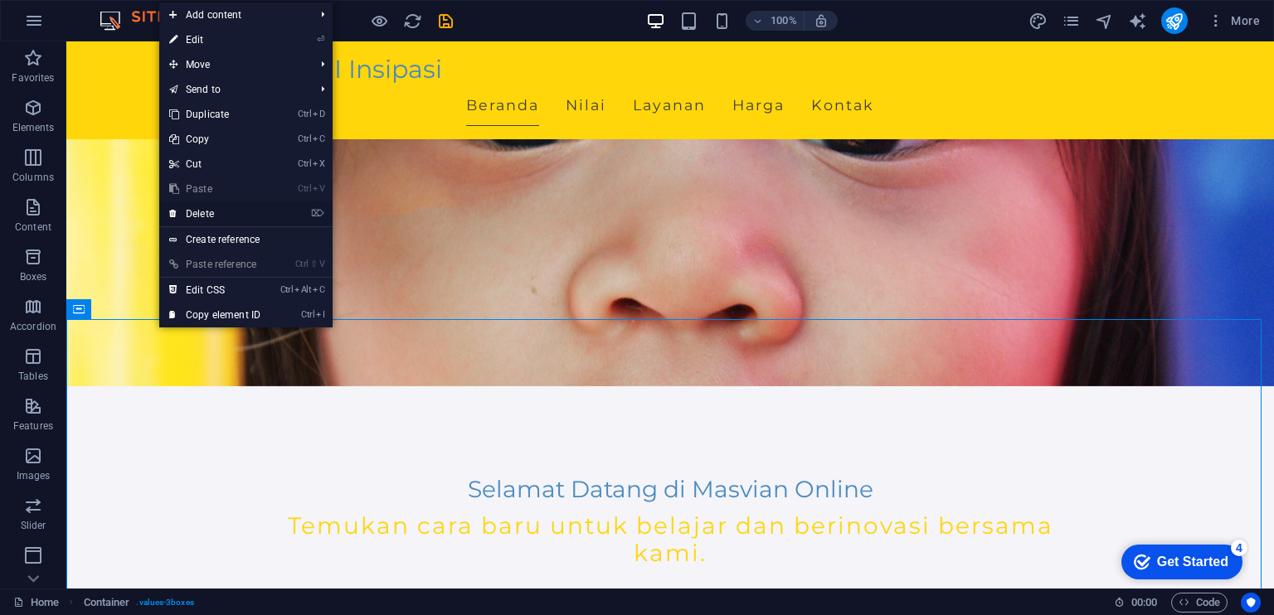
click at [216, 224] on link "⌦ Delete" at bounding box center [214, 213] width 111 height 25
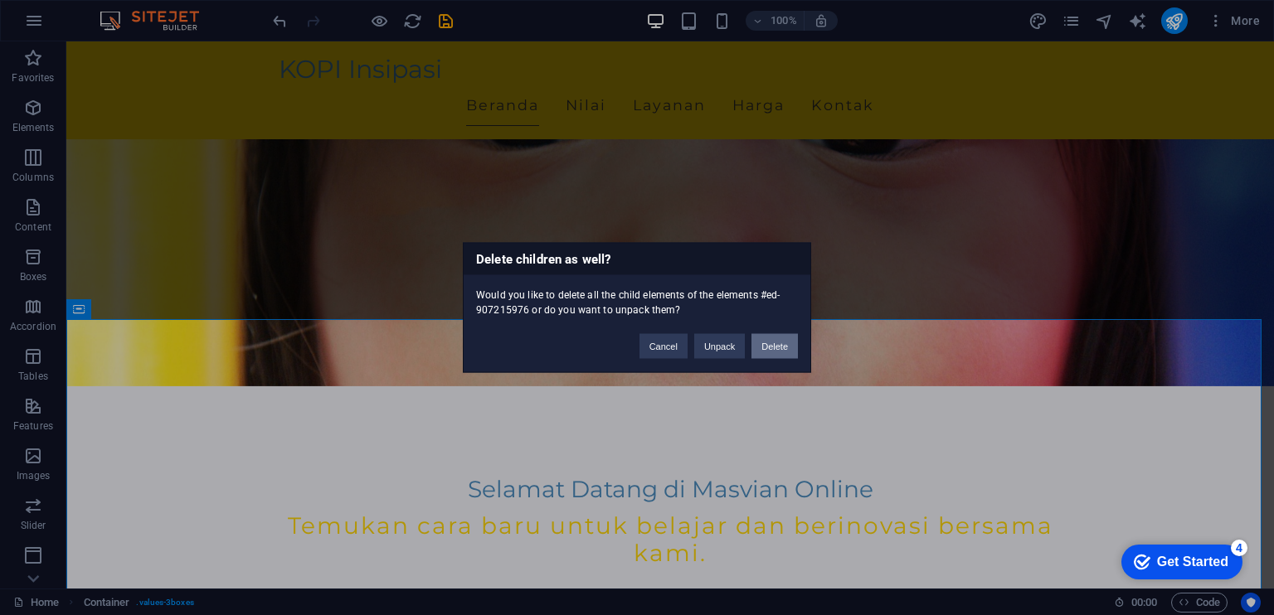
click at [767, 351] on button "Delete" at bounding box center [774, 346] width 46 height 25
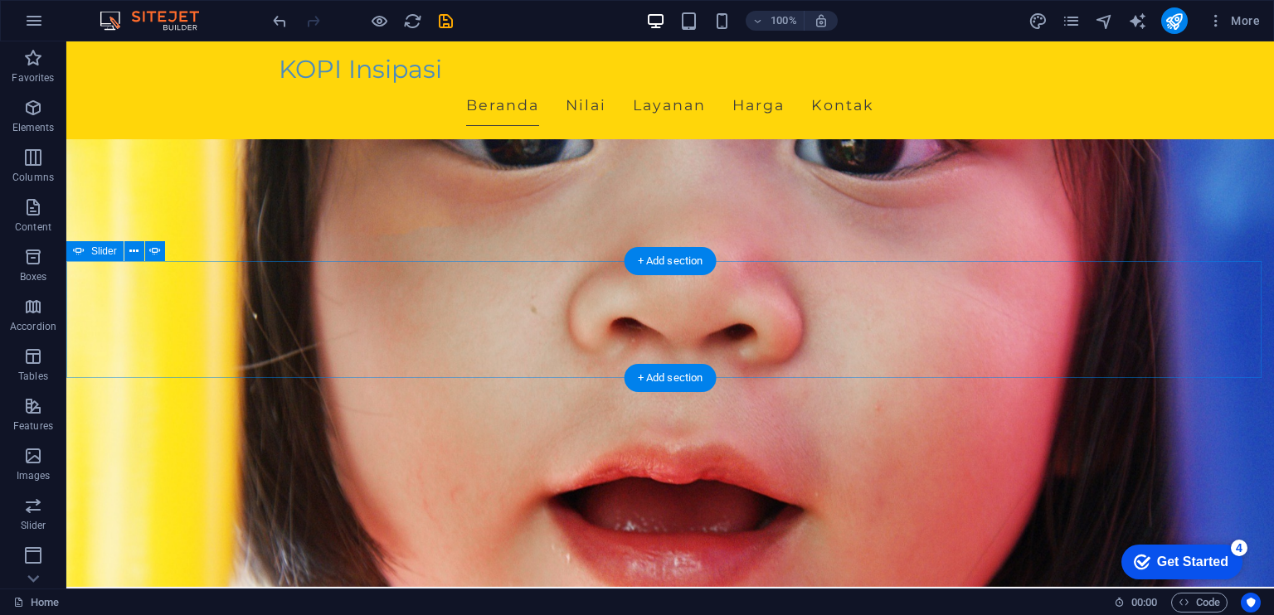
scroll to position [0, 0]
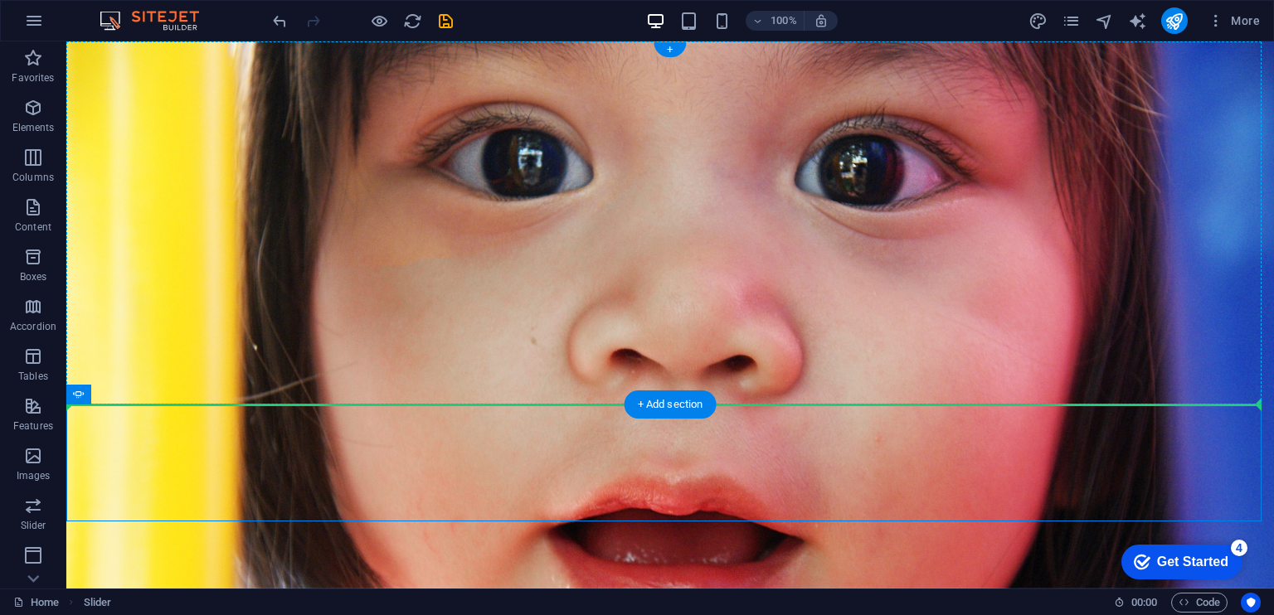
drag, startPoint x: 564, startPoint y: 434, endPoint x: 572, endPoint y: 316, distance: 118.0
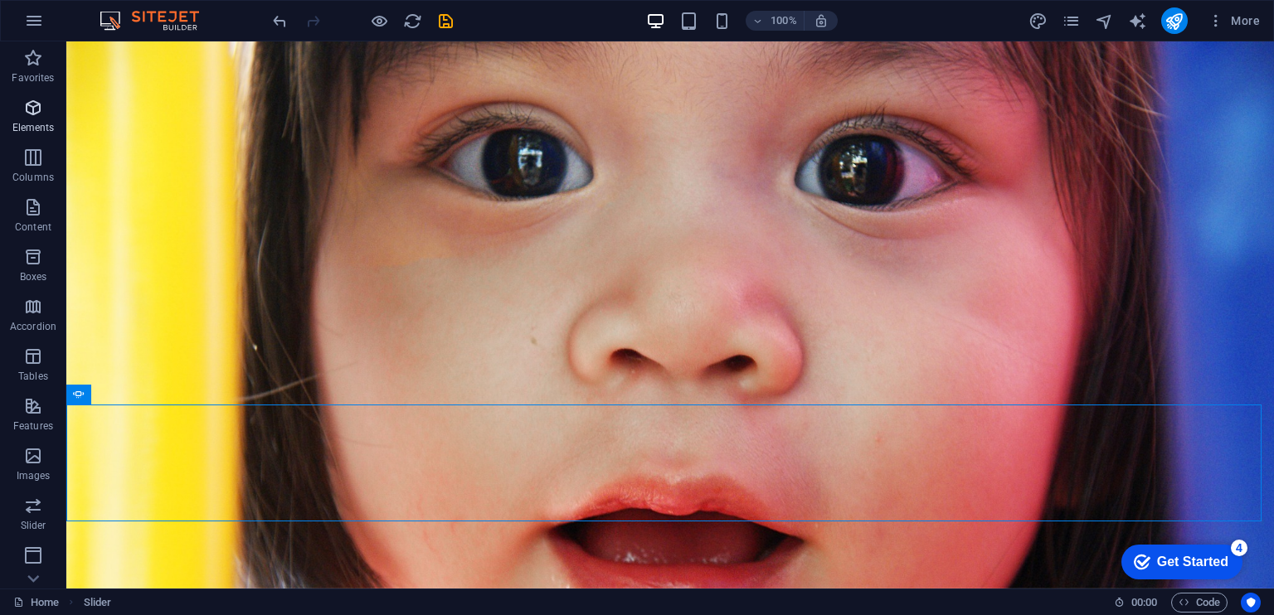
click at [36, 114] on icon "button" at bounding box center [33, 108] width 20 height 20
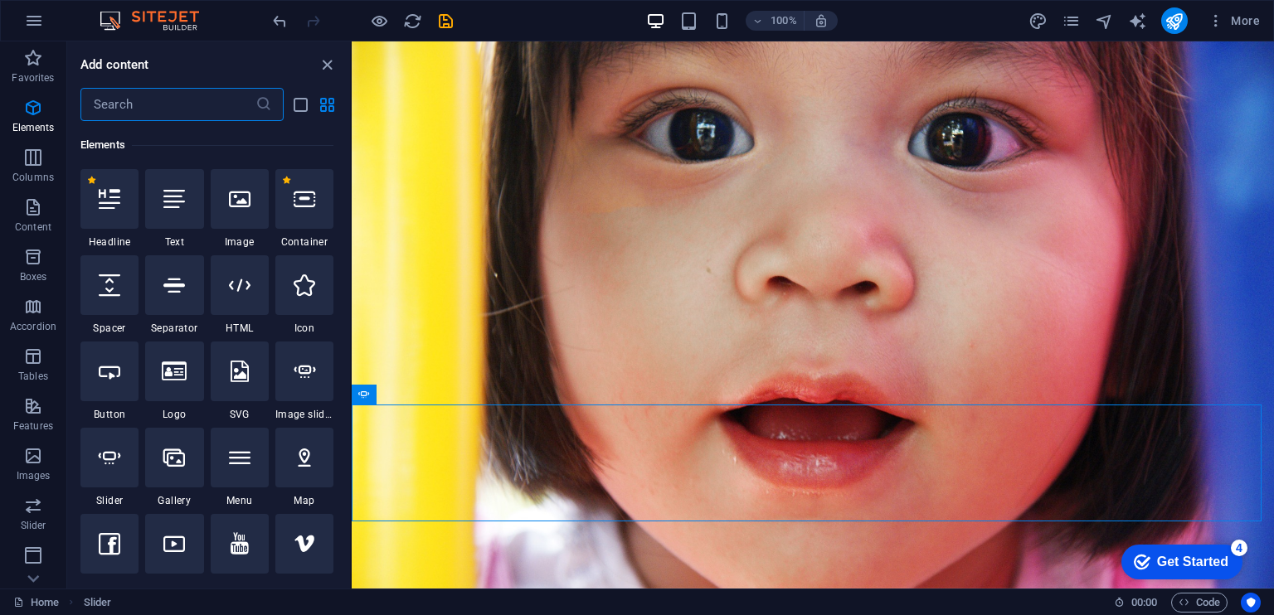
scroll to position [259, 0]
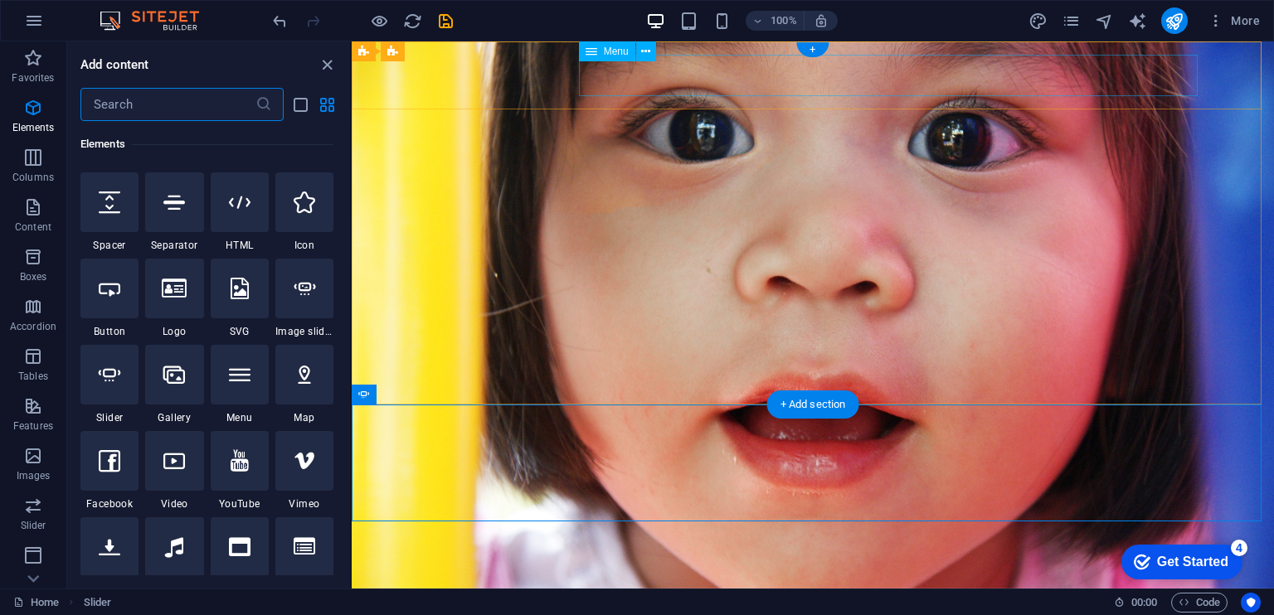
click at [726, 587] on nav "Beranda Nilai Layanan Harga Kontak" at bounding box center [812, 607] width 783 height 41
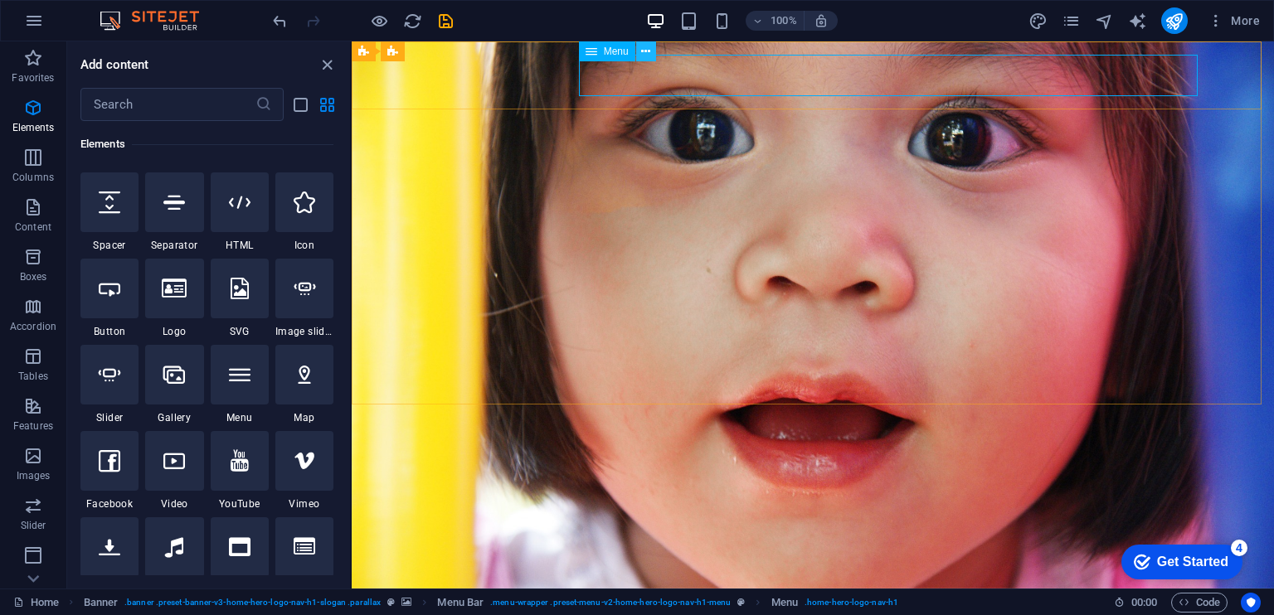
click at [0, 0] on button at bounding box center [0, 0] width 0 height 0
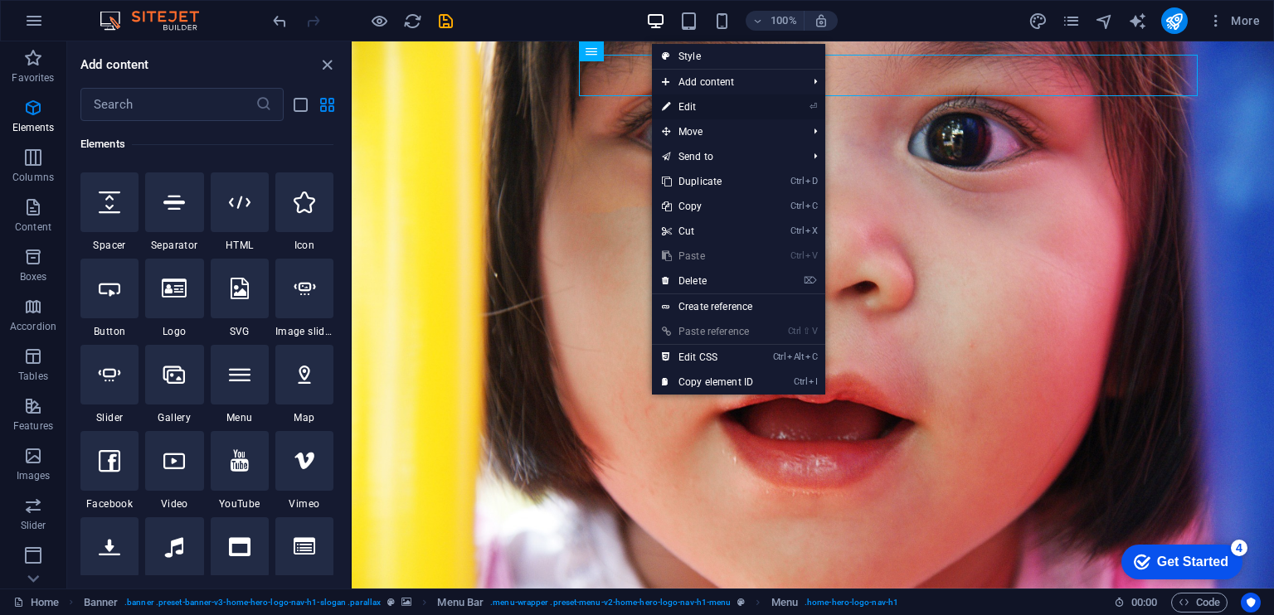
click at [715, 109] on link "⏎ Edit" at bounding box center [707, 107] width 111 height 25
select select
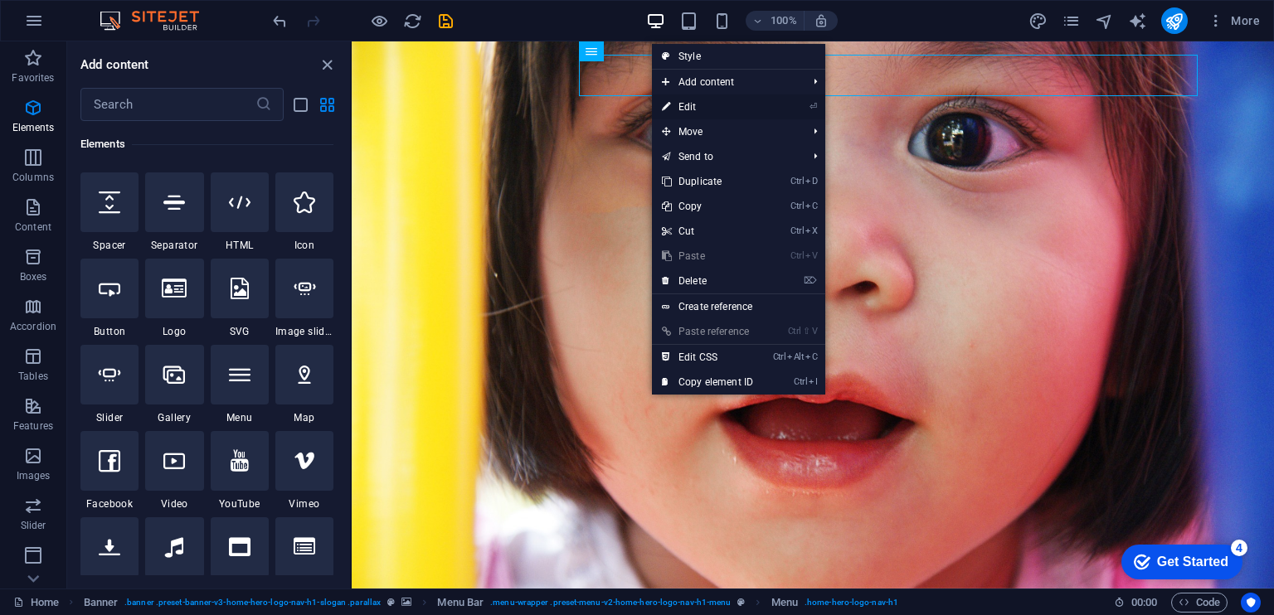
select select
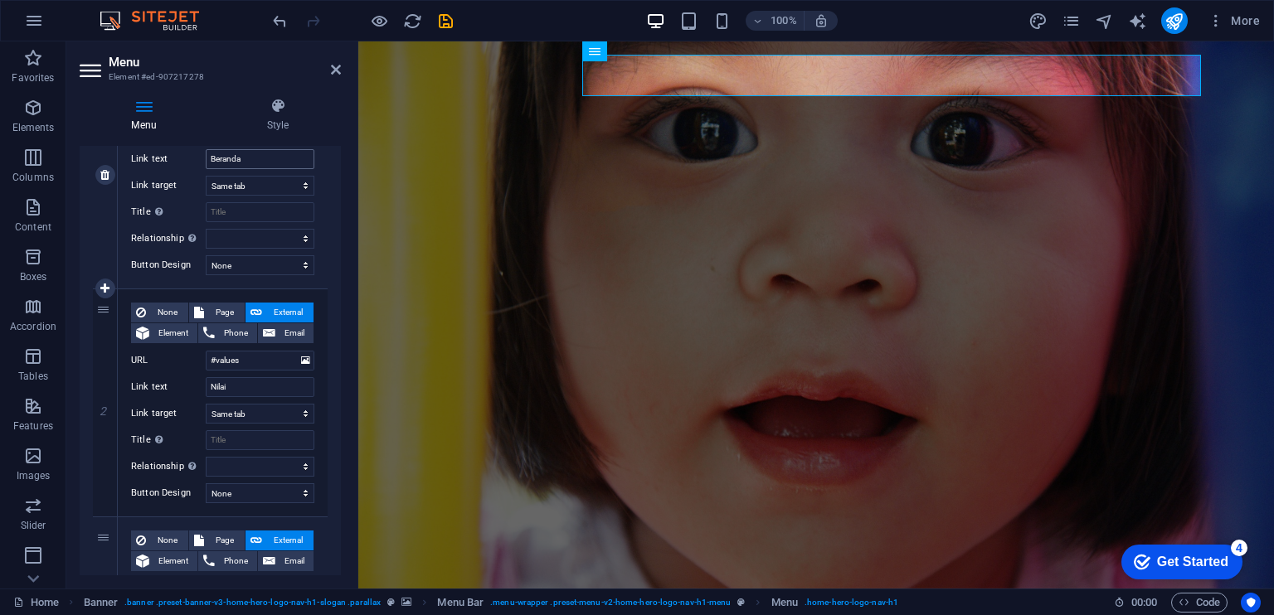
scroll to position [249, 0]
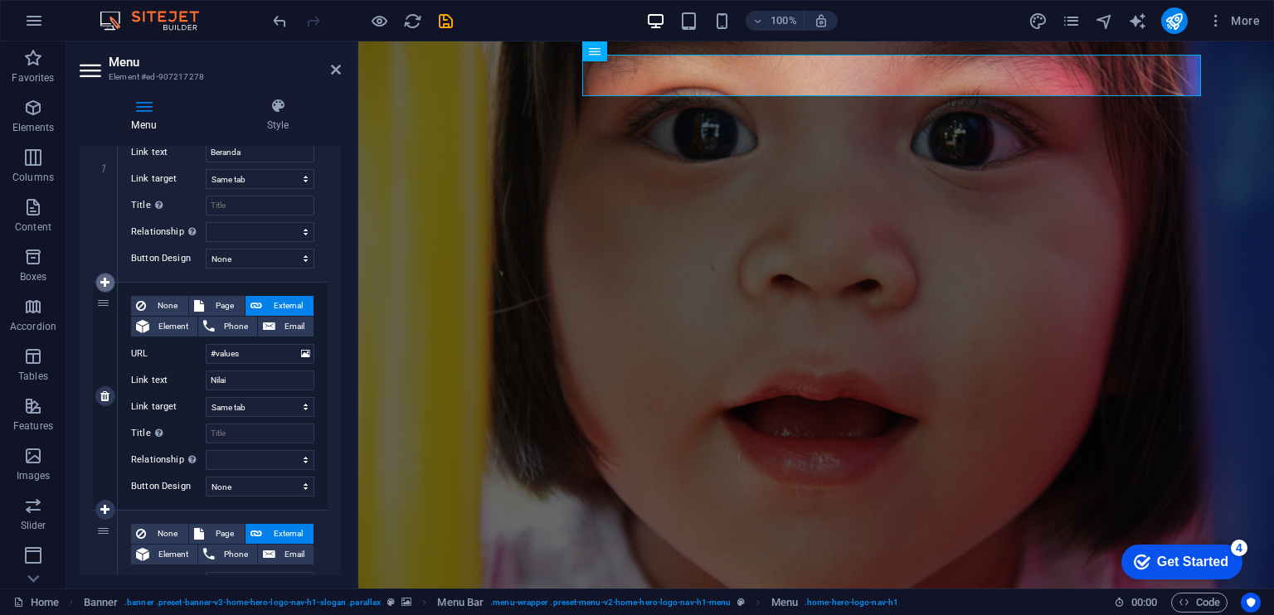
click at [103, 284] on icon at bounding box center [104, 283] width 9 height 12
select select
type input "#values"
type input "Nilai"
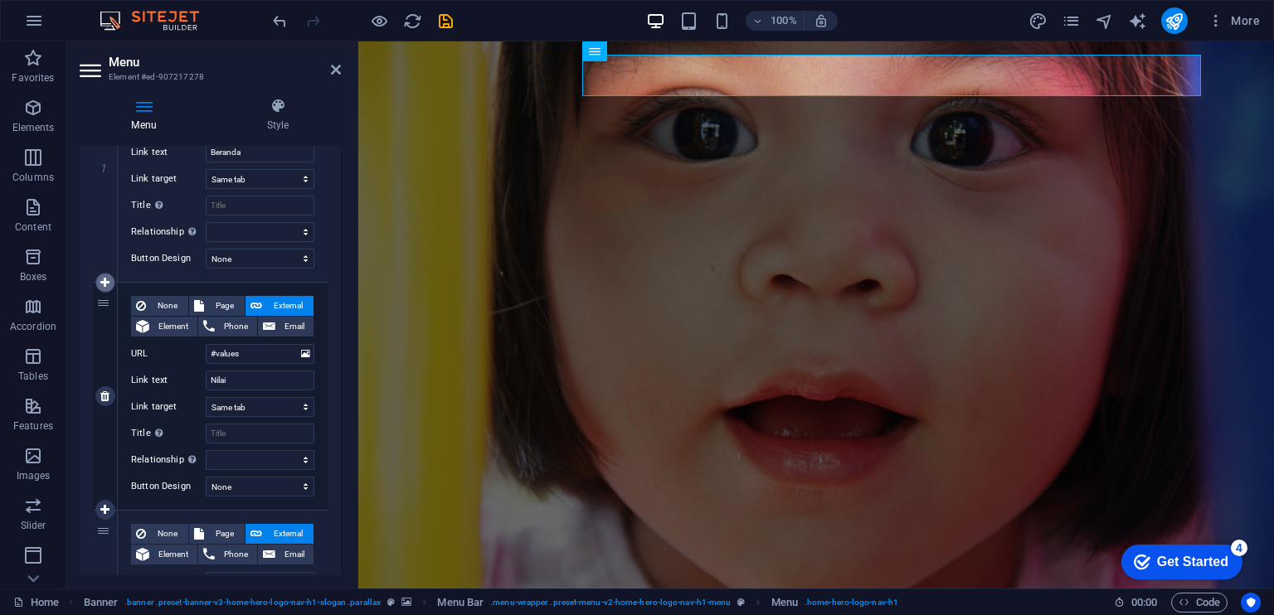
select select
type input "#services-1"
type input "Layanan"
select select
type input "#pricing-1"
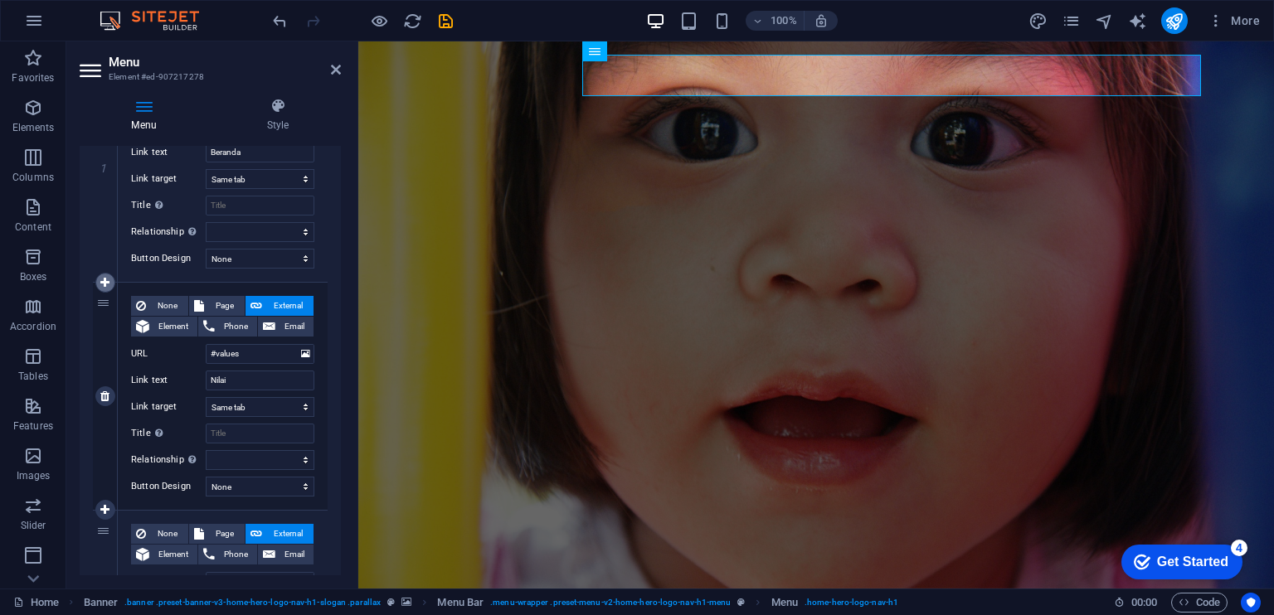
type input "Harga"
select select
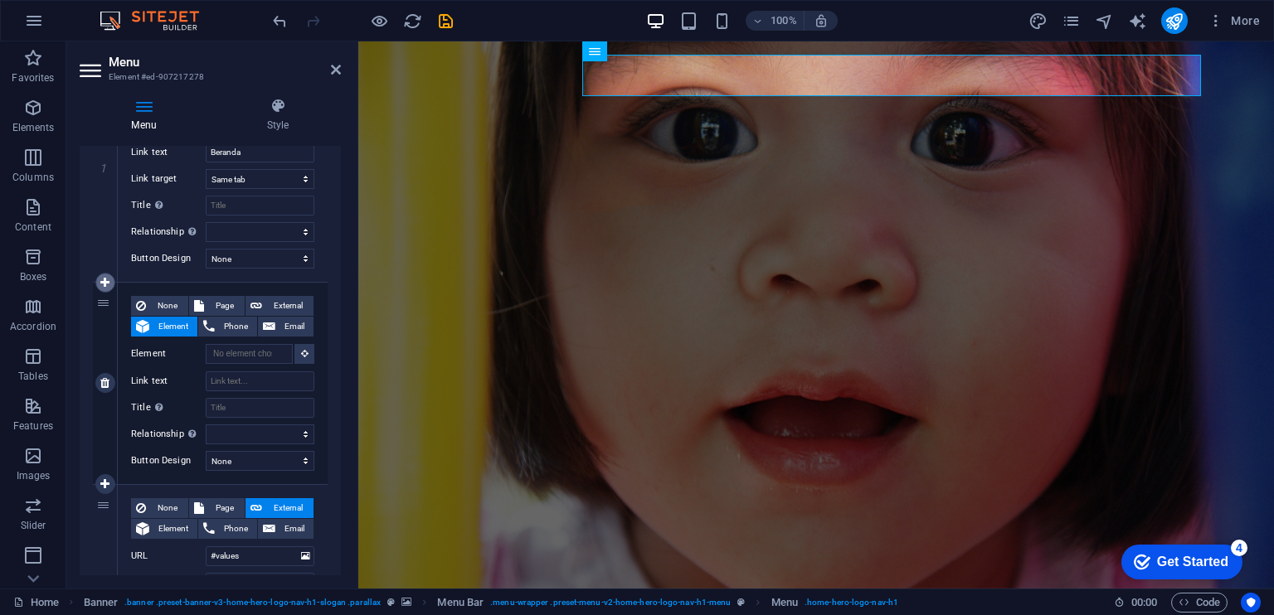
click at [103, 284] on icon at bounding box center [104, 283] width 9 height 12
select select
type input "#values"
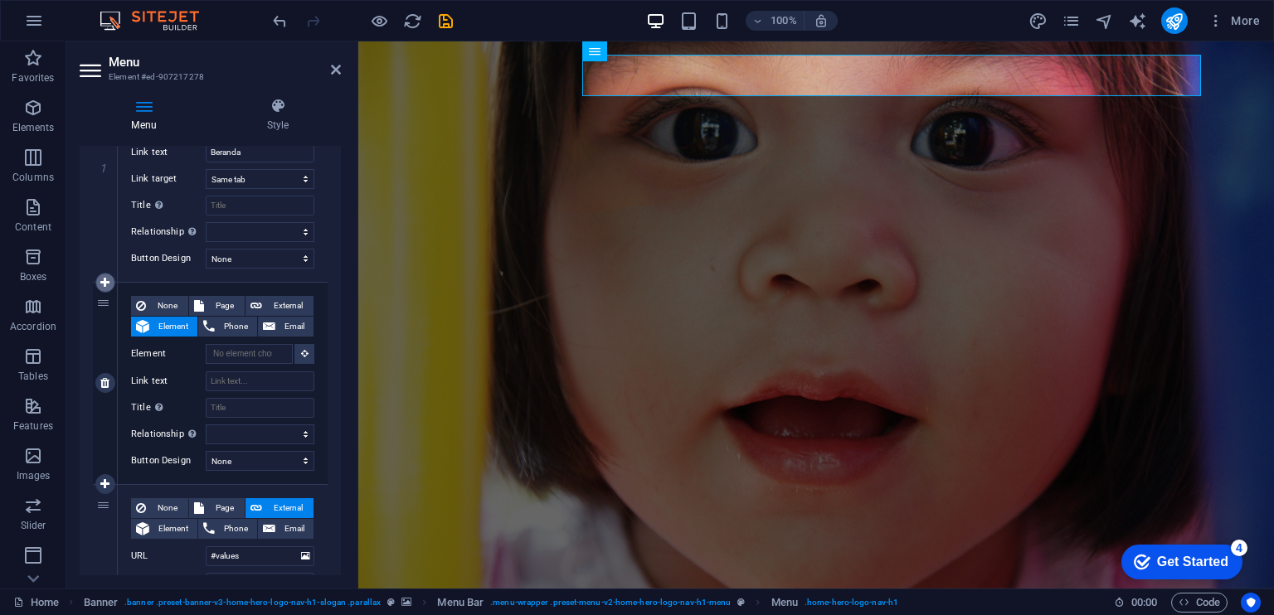
type input "Nilai"
select select
type input "#services-1"
type input "Layanan"
select select
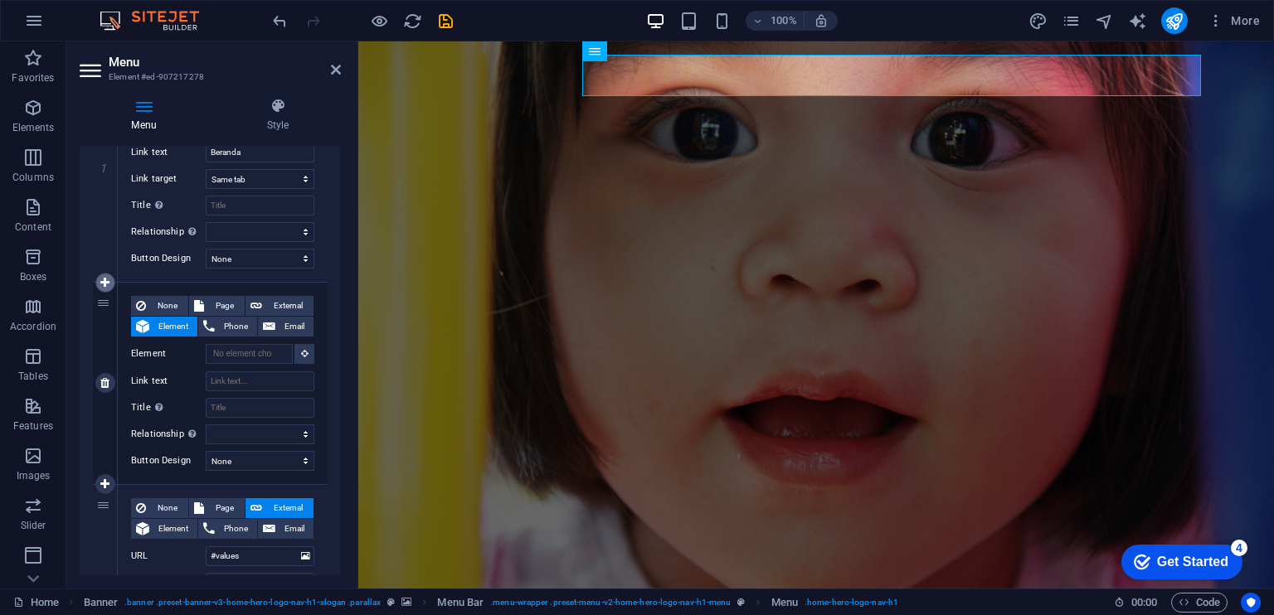
type input "#pricing-1"
type input "Harga"
select select
click at [104, 284] on icon at bounding box center [104, 283] width 9 height 12
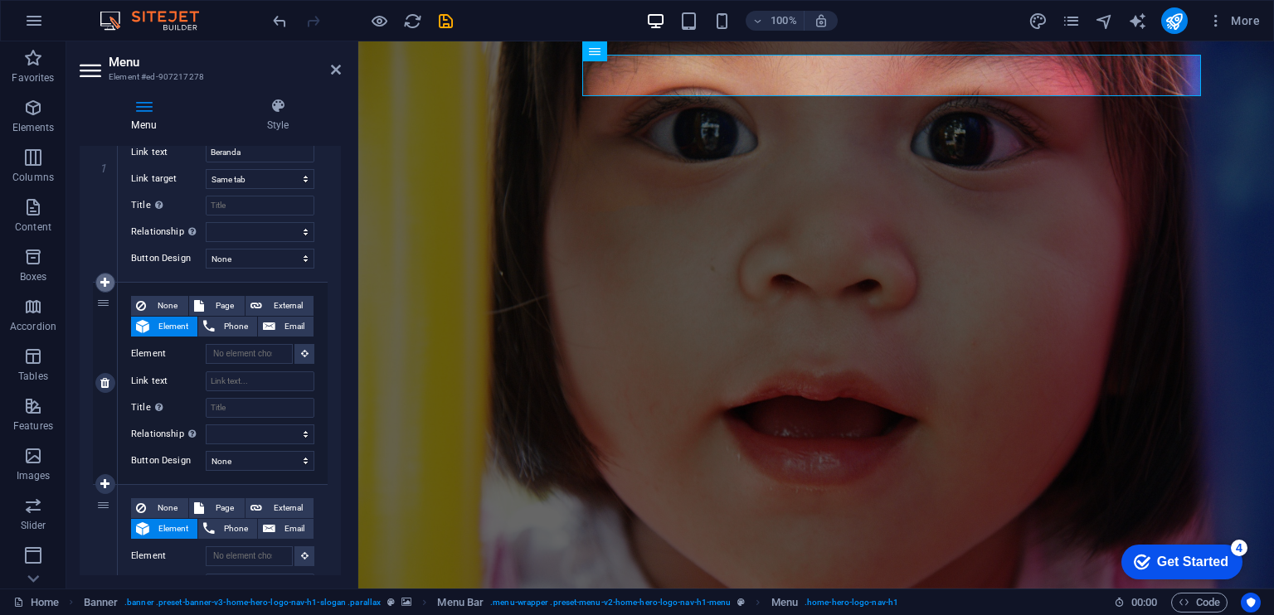
select select
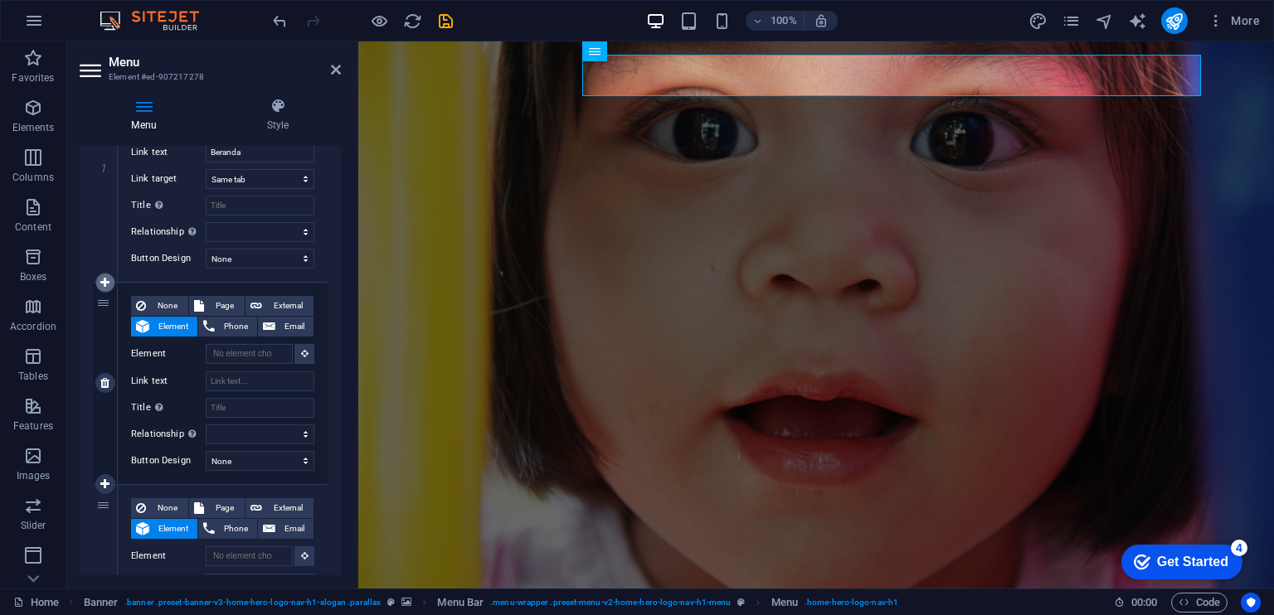
select select
type input "#values"
type input "Nilai"
select select
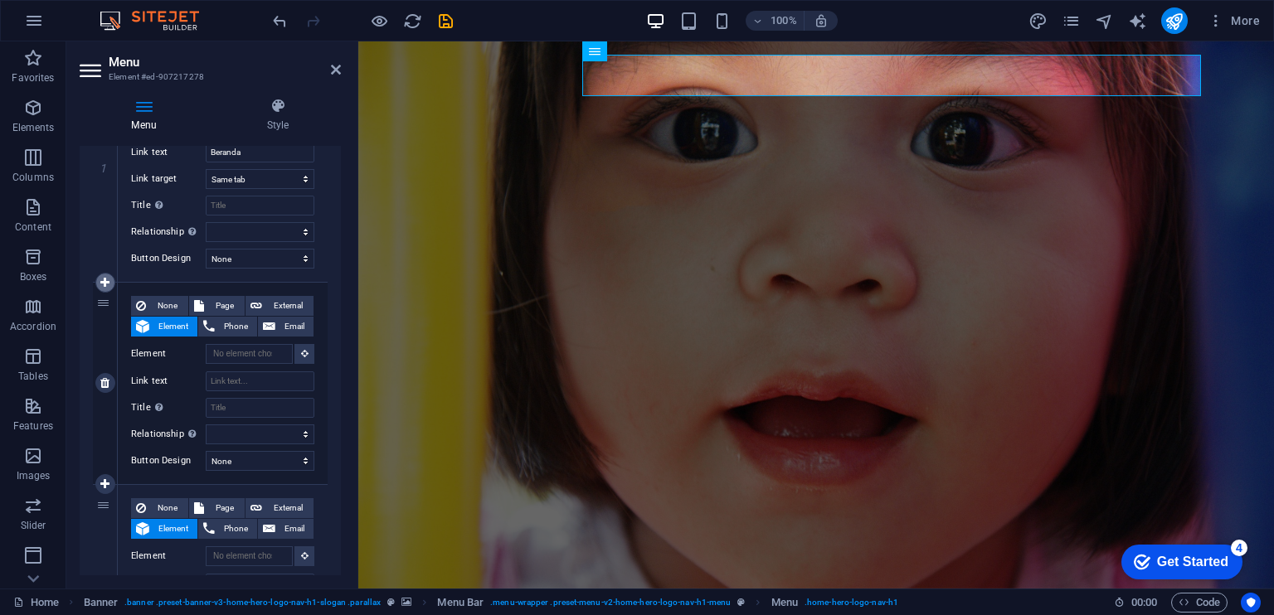
type input "#services-1"
type input "Layanan"
select select
type input "#pricing-1"
type input "Harga"
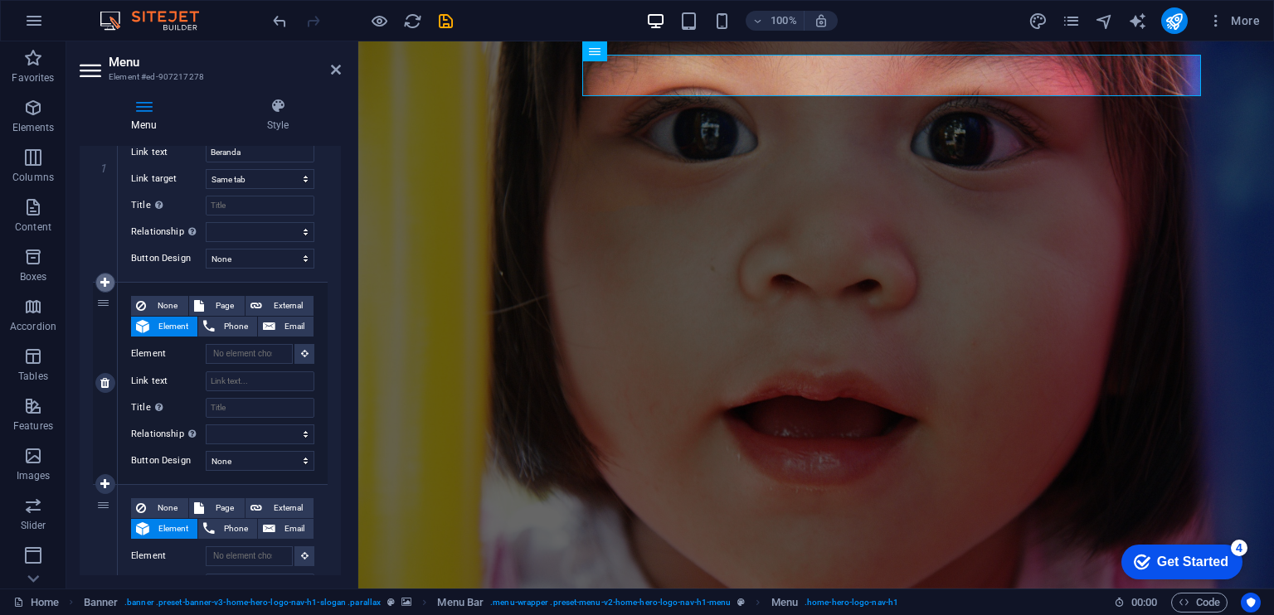
select select
click at [106, 387] on icon at bounding box center [104, 383] width 9 height 12
select select
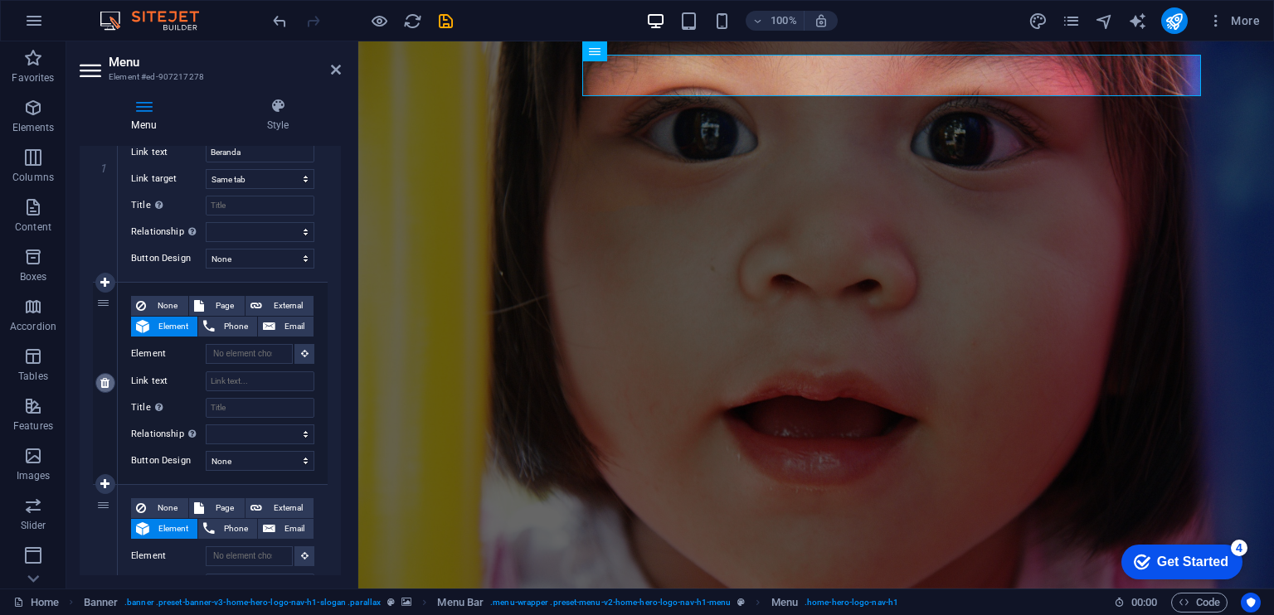
select select
type input "#values"
type input "Nilai"
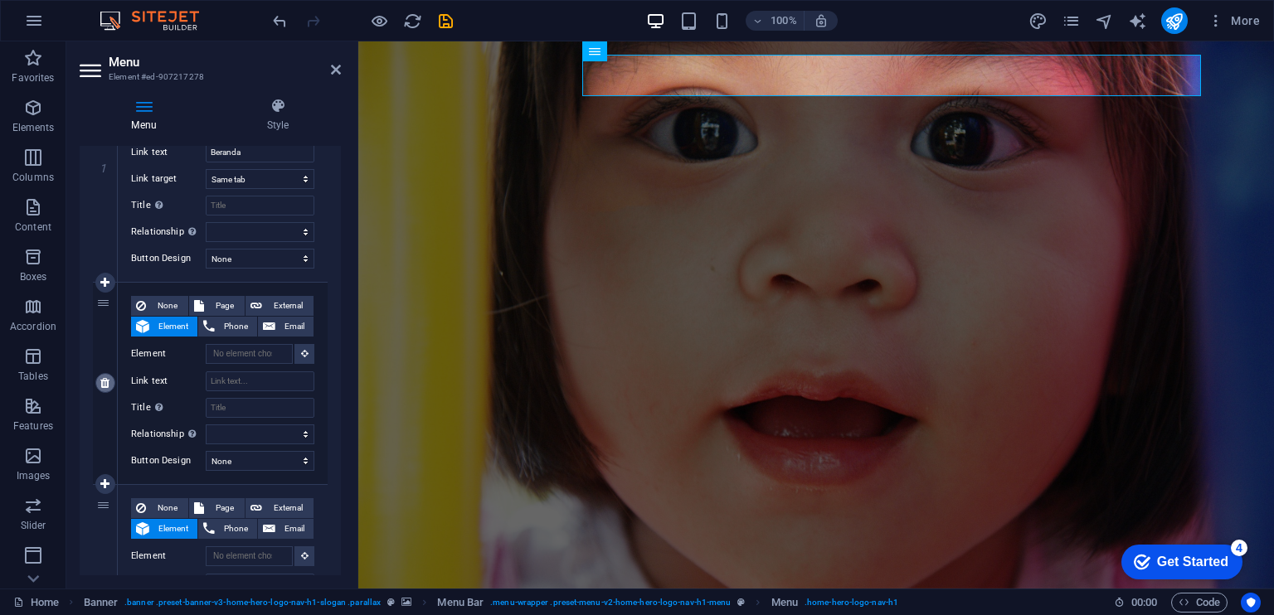
select select
type input "#services-1"
type input "Layanan"
select select
type input "#pricing-1"
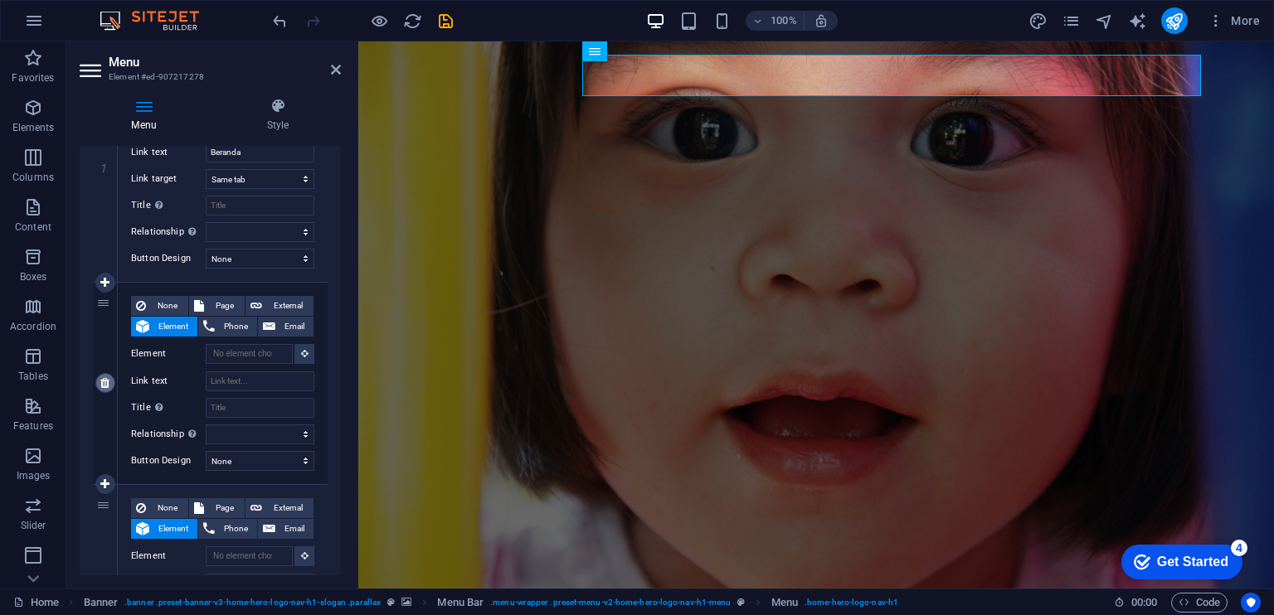
type input "Harga"
select select
type input "#contact-us-1"
type input "Kontak"
select select
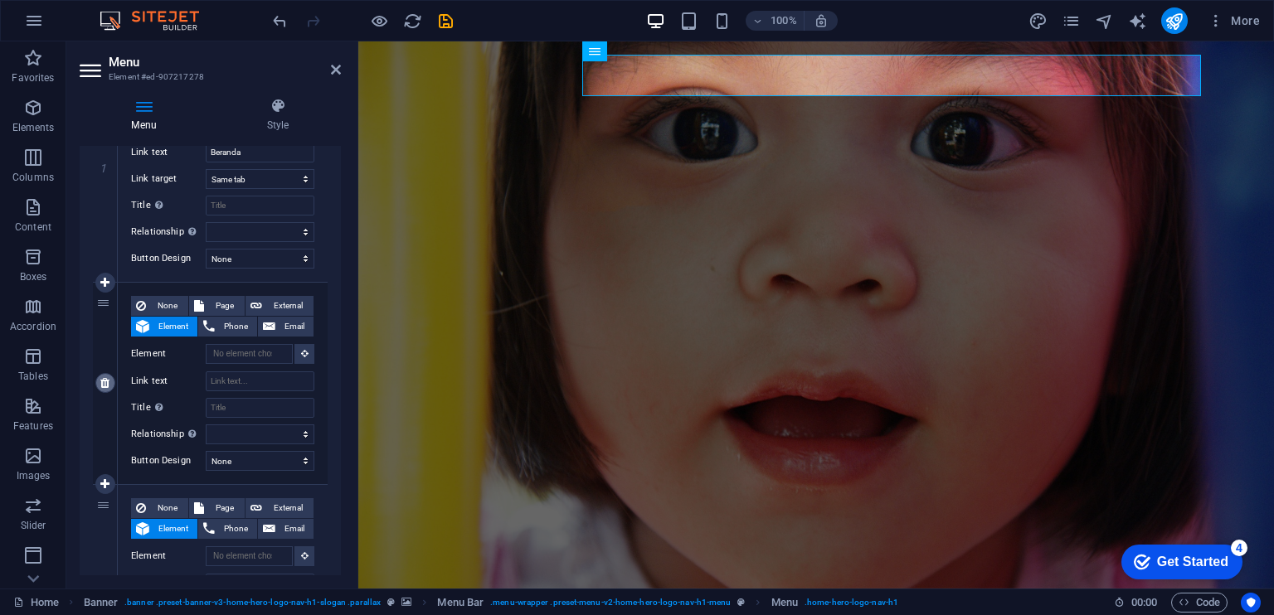
click at [106, 387] on icon at bounding box center [104, 383] width 9 height 12
select select
type input "#values"
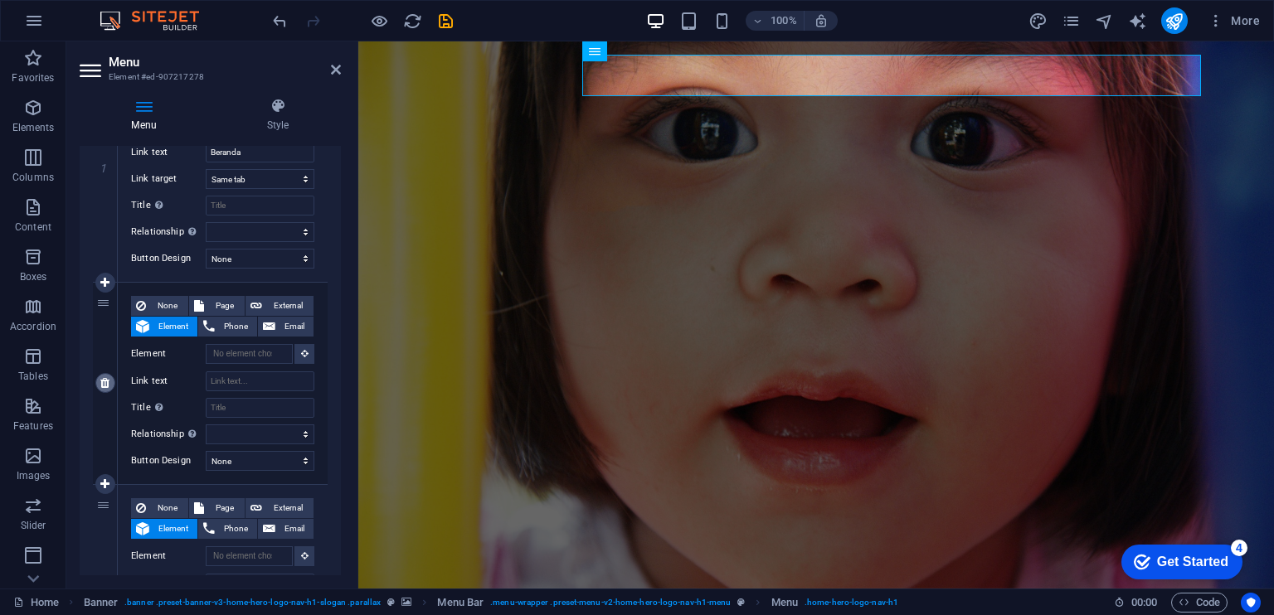
type input "Nilai"
select select
type input "#services-1"
type input "Layanan"
select select
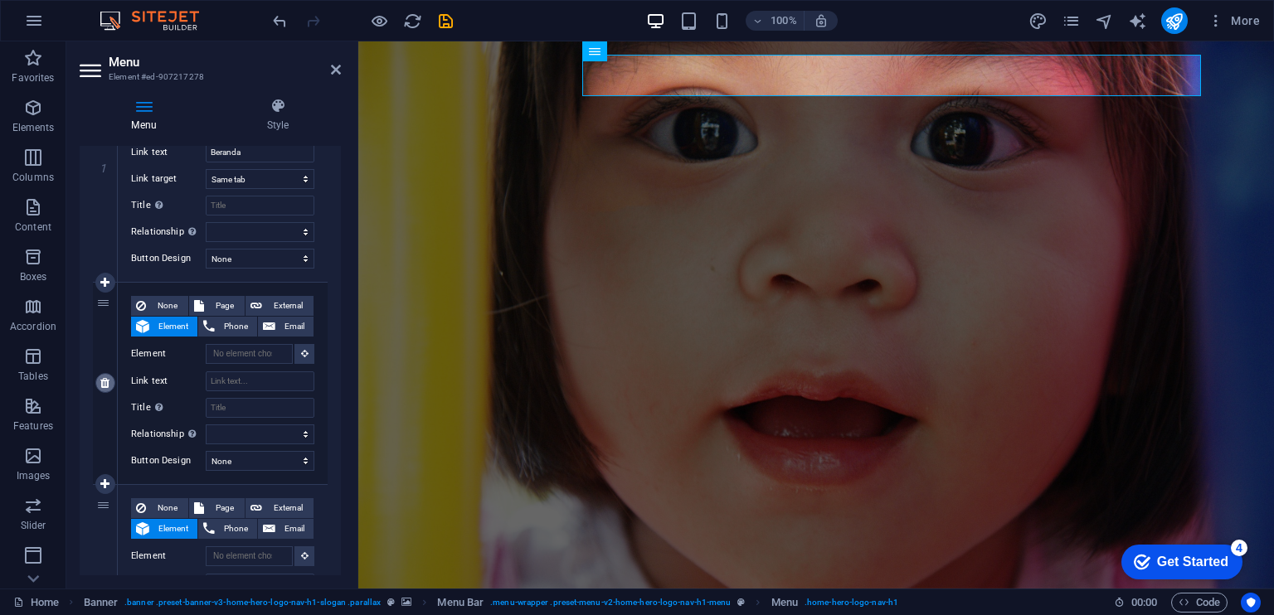
type input "#pricing-1"
type input "Harga"
select select
type input "#contact-us-1"
type input "Kontak"
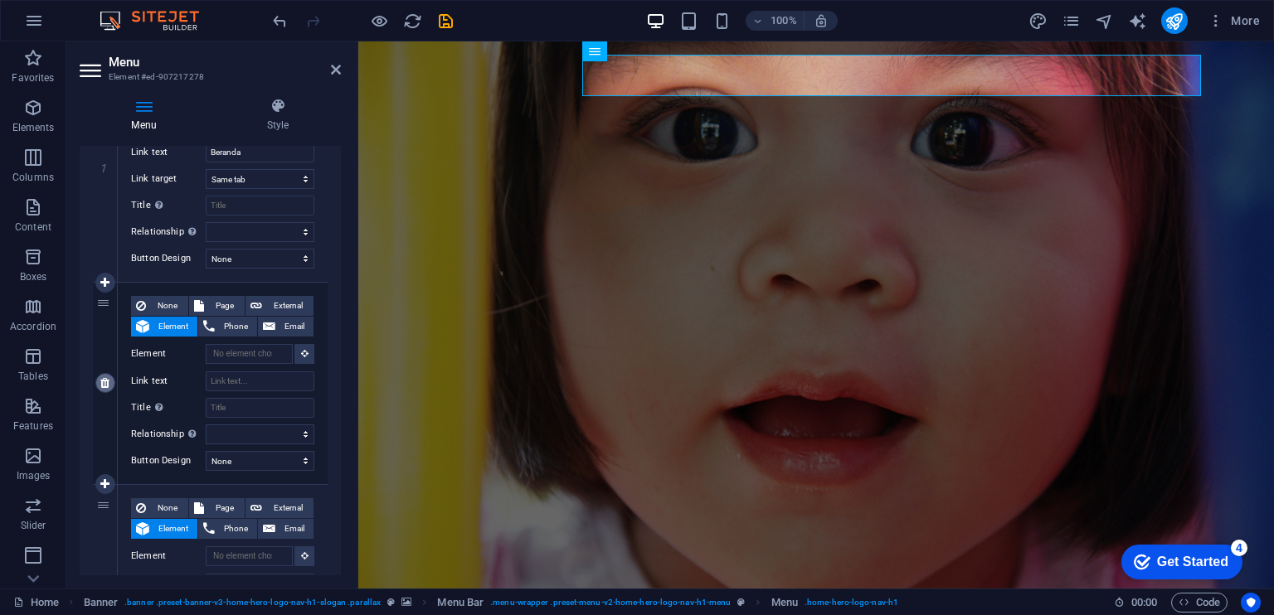
select select
click at [106, 386] on icon at bounding box center [104, 383] width 9 height 12
select select
type input "#values"
type input "Nilai"
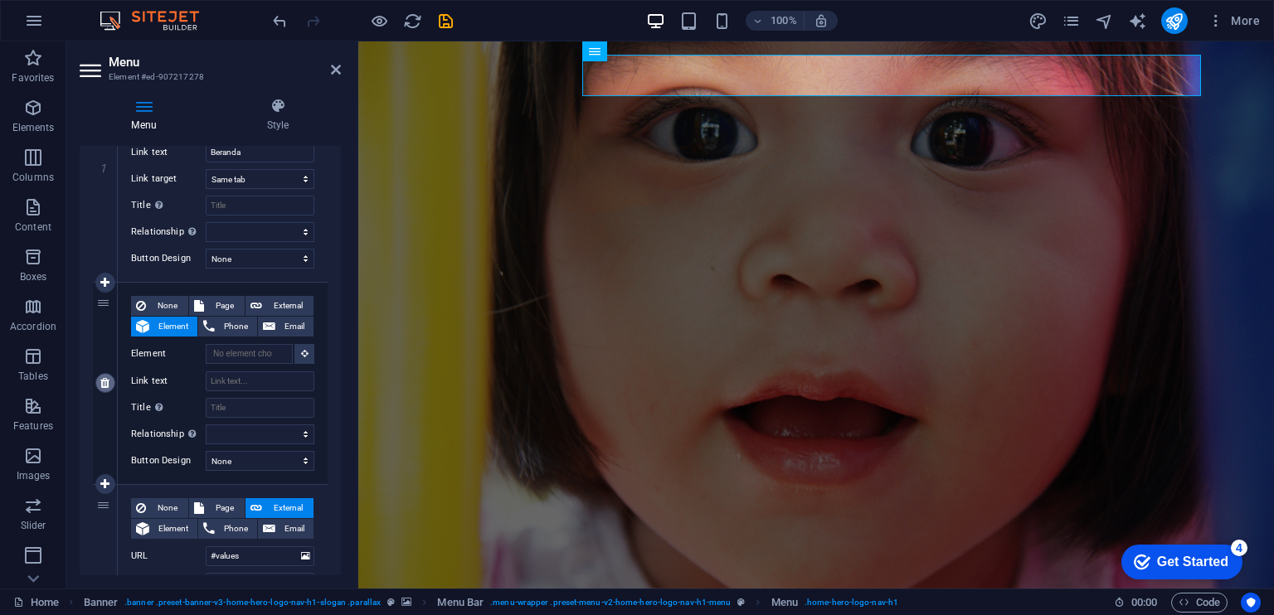
select select
type input "#services-1"
type input "Layanan"
select select
type input "#pricing-1"
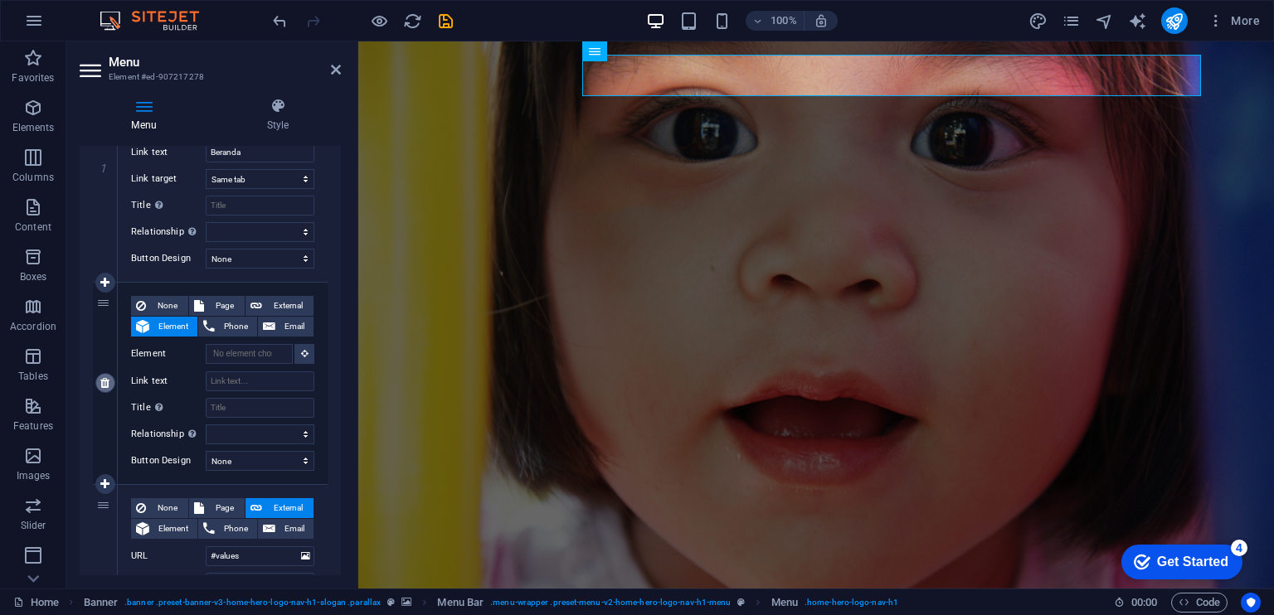
type input "Harga"
select select
type input "#contact-us-1"
type input "Kontak"
select select
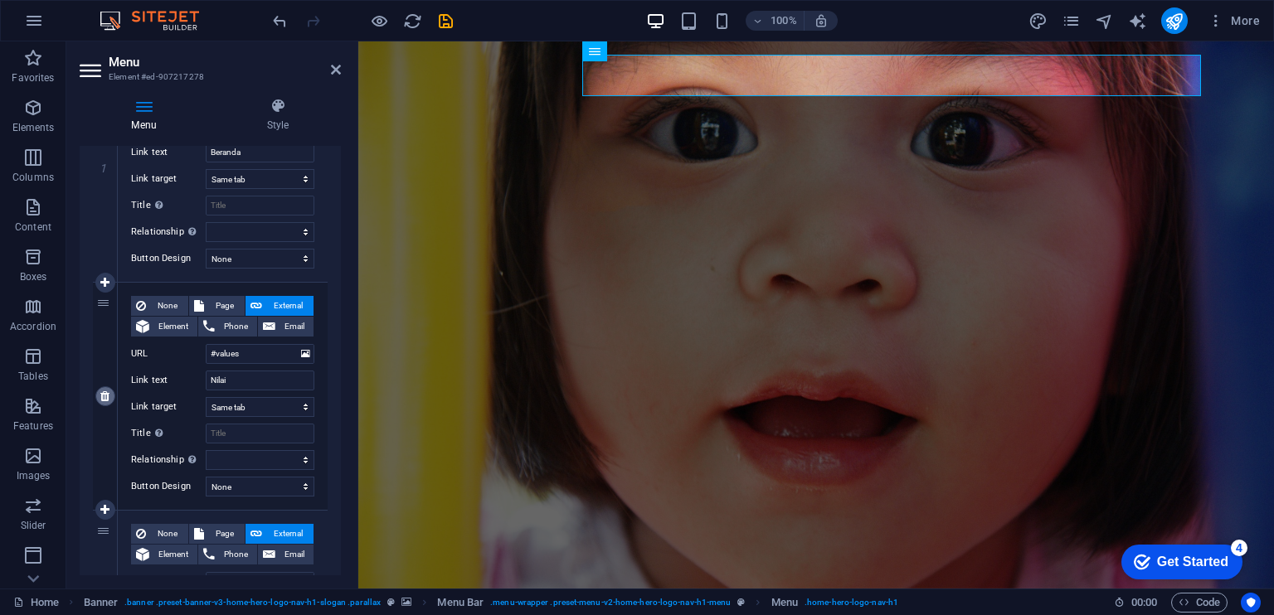
click at [106, 391] on icon at bounding box center [104, 397] width 9 height 12
select select
type input "#services-1"
type input "Layanan"
select select
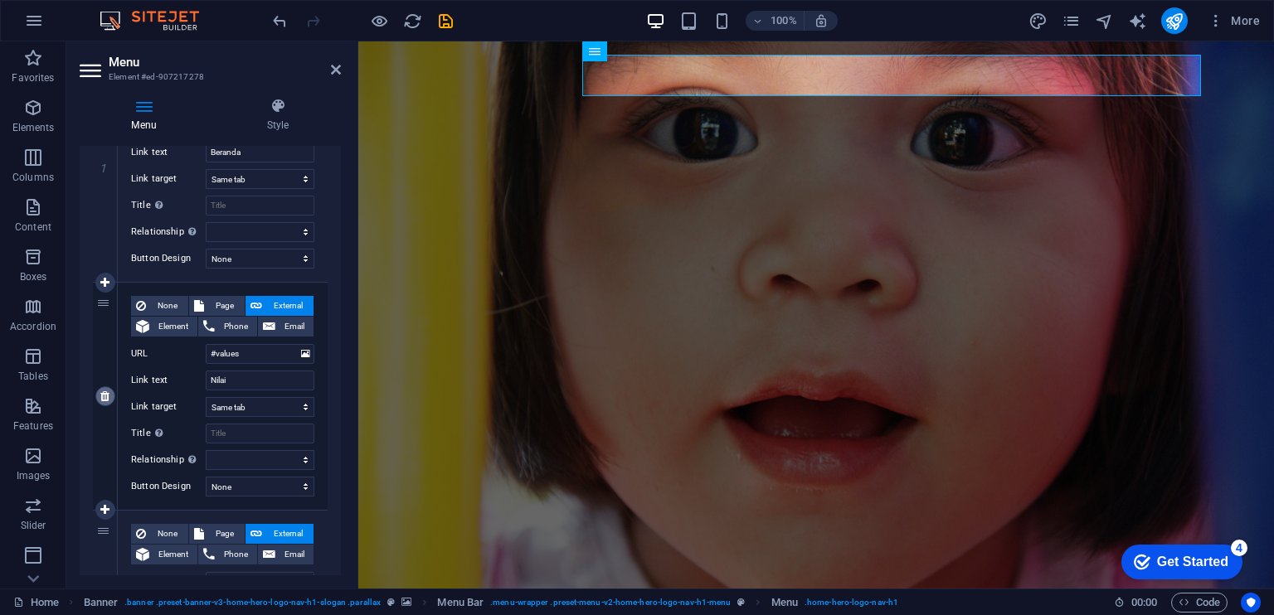
type input "#pricing-1"
type input "Harga"
select select
type input "#contact-us-1"
type input "Kontak"
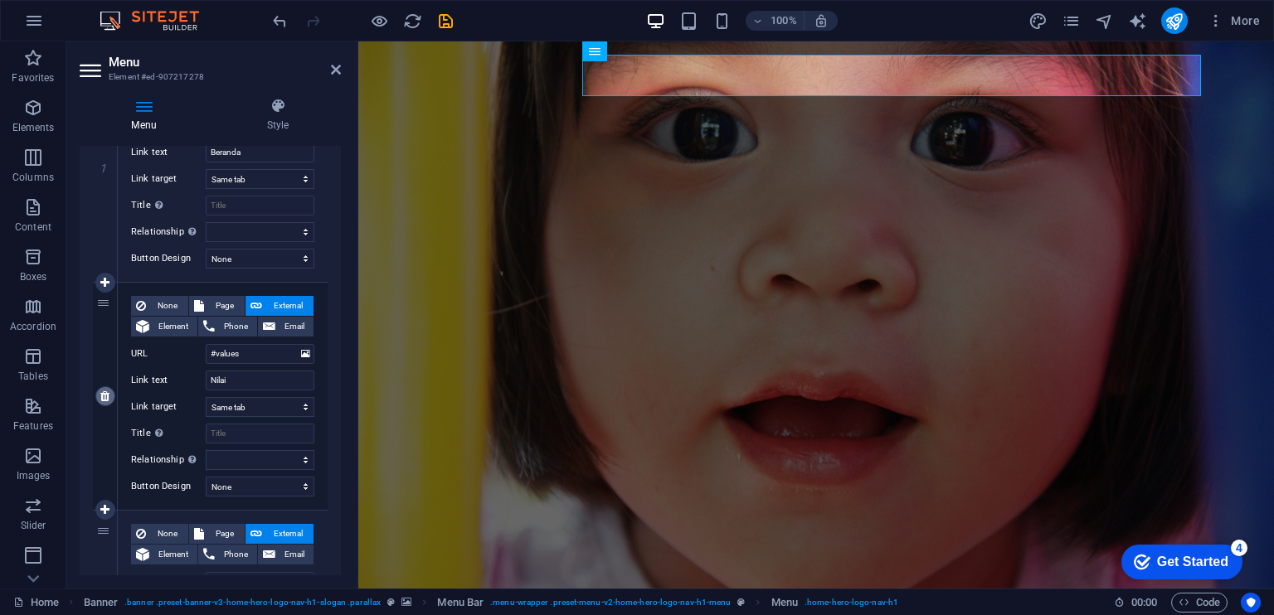
select select
click at [106, 391] on icon at bounding box center [104, 397] width 9 height 12
select select
type input "#pricing-1"
type input "Harga"
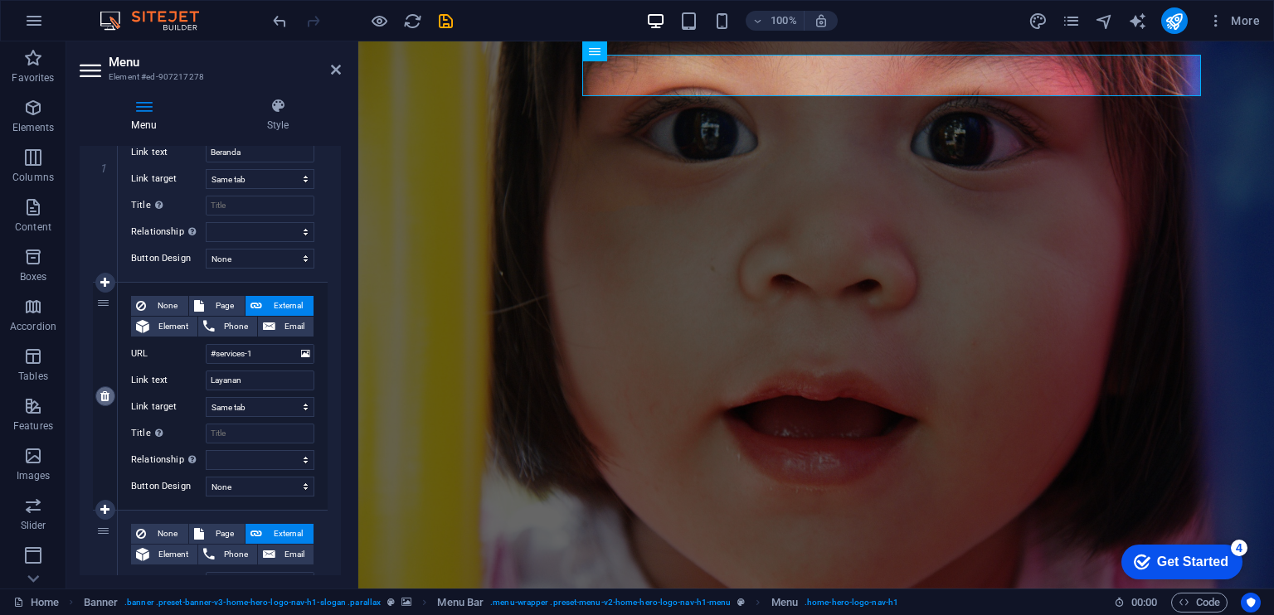
select select
type input "#contact-us-1"
type input "Kontak"
select select
click at [106, 391] on icon at bounding box center [104, 397] width 9 height 12
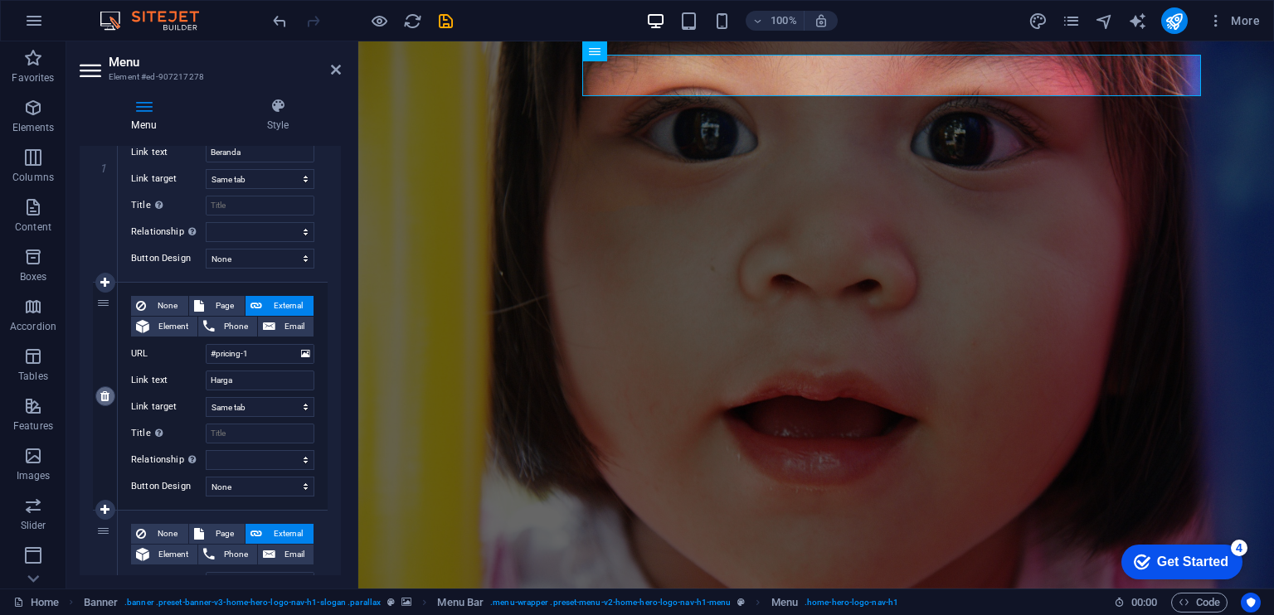
select select
type input "#contact-us-1"
type input "Kontak"
select select
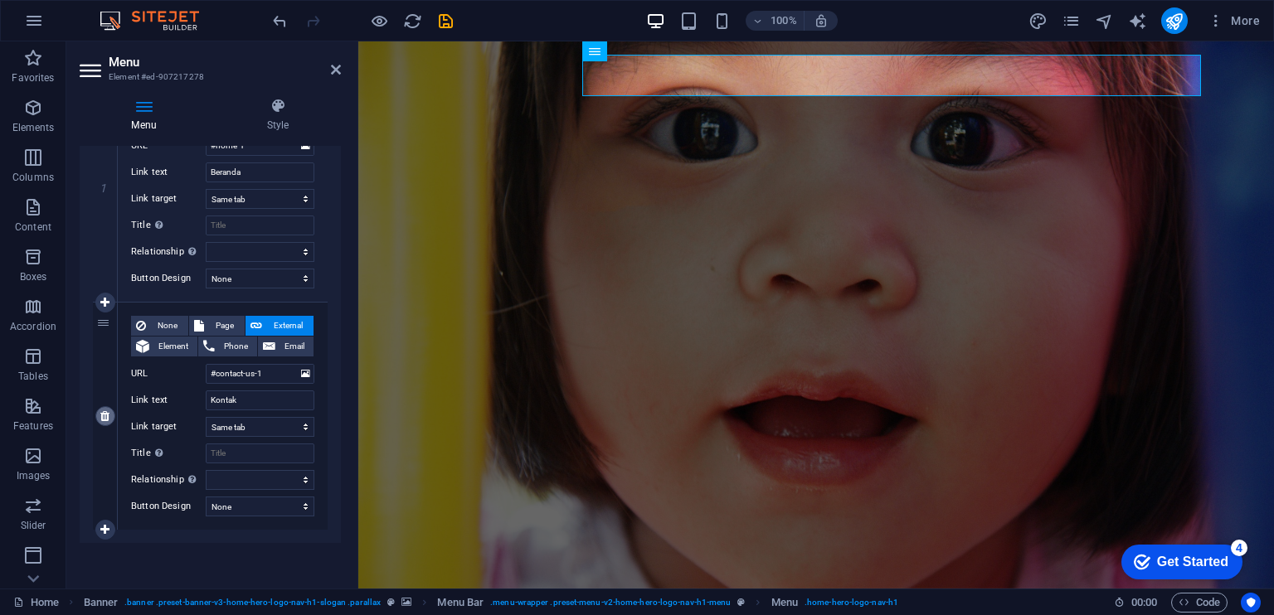
click at [106, 389] on div "2" at bounding box center [105, 416] width 25 height 227
click at [110, 417] on link at bounding box center [105, 416] width 20 height 20
select select
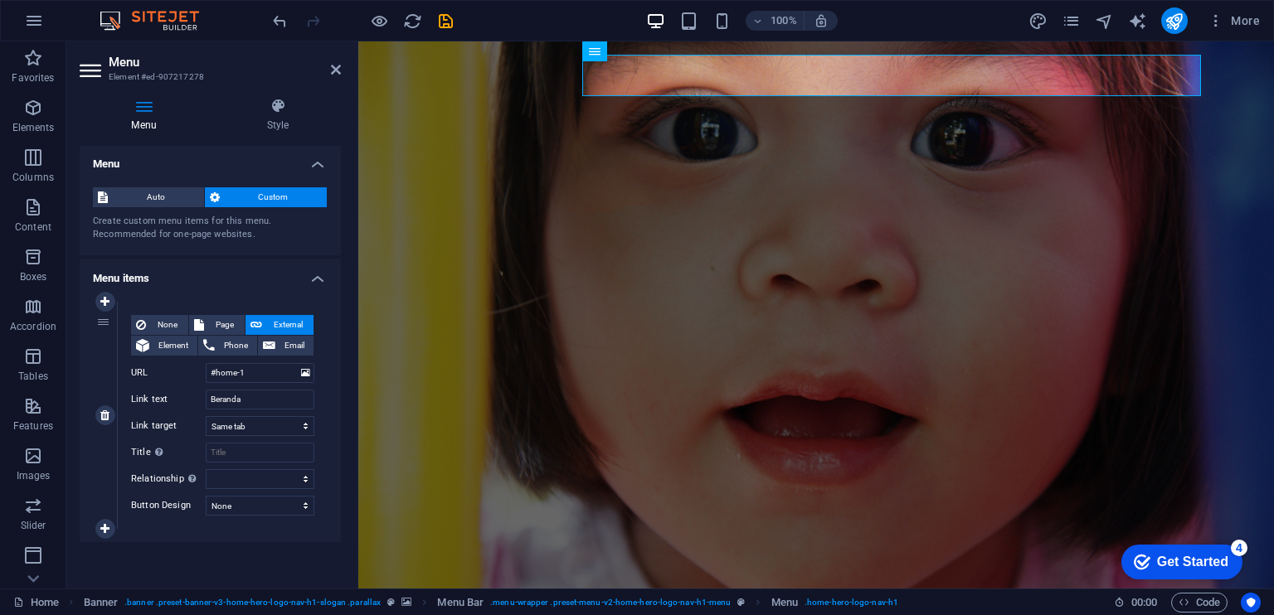
scroll to position [1, 0]
click at [110, 417] on link at bounding box center [105, 416] width 20 height 20
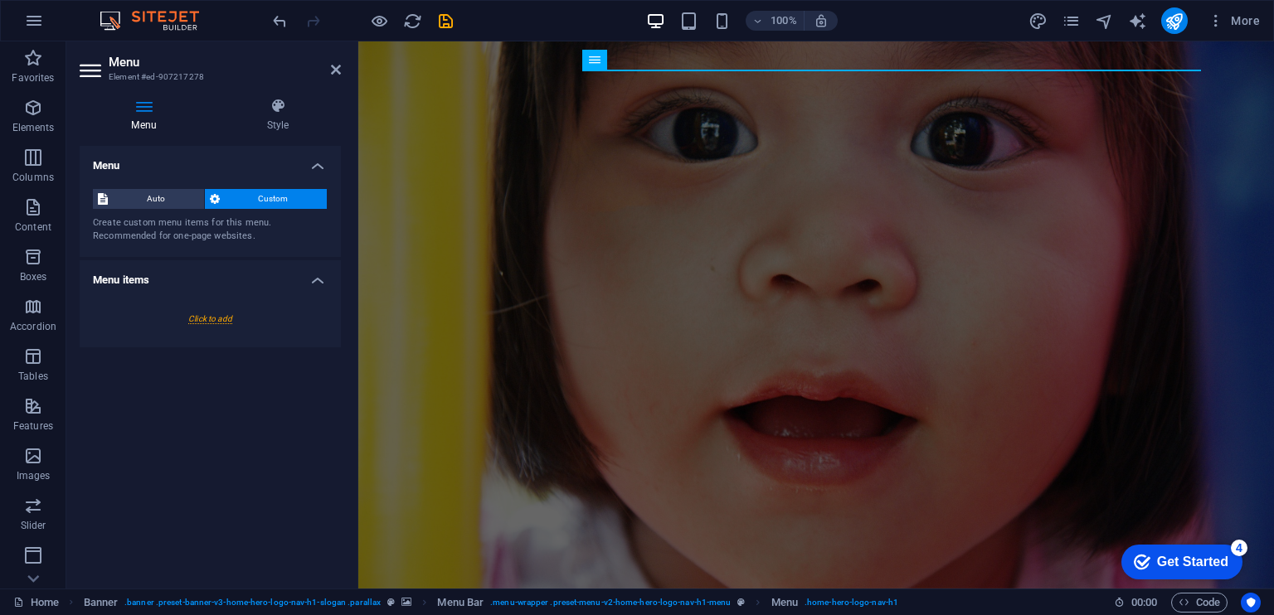
click at [530, 357] on figure at bounding box center [815, 314] width 915 height 547
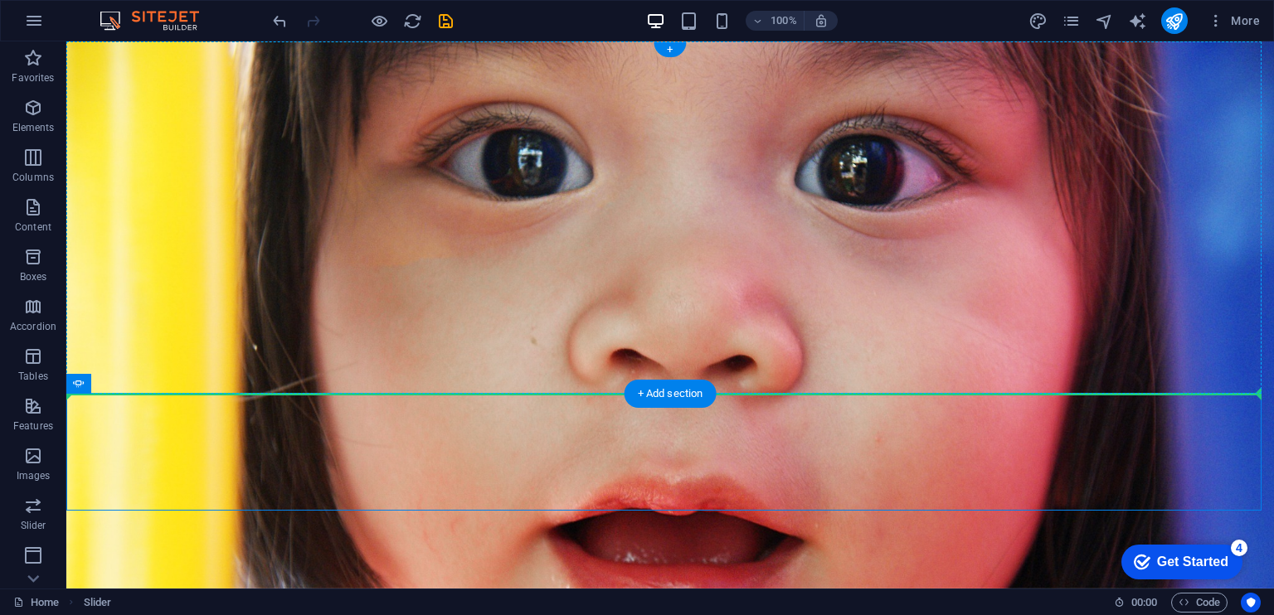
drag, startPoint x: 702, startPoint y: 449, endPoint x: 710, endPoint y: 279, distance: 169.3
drag, startPoint x: 899, startPoint y: 425, endPoint x: 902, endPoint y: 334, distance: 91.3
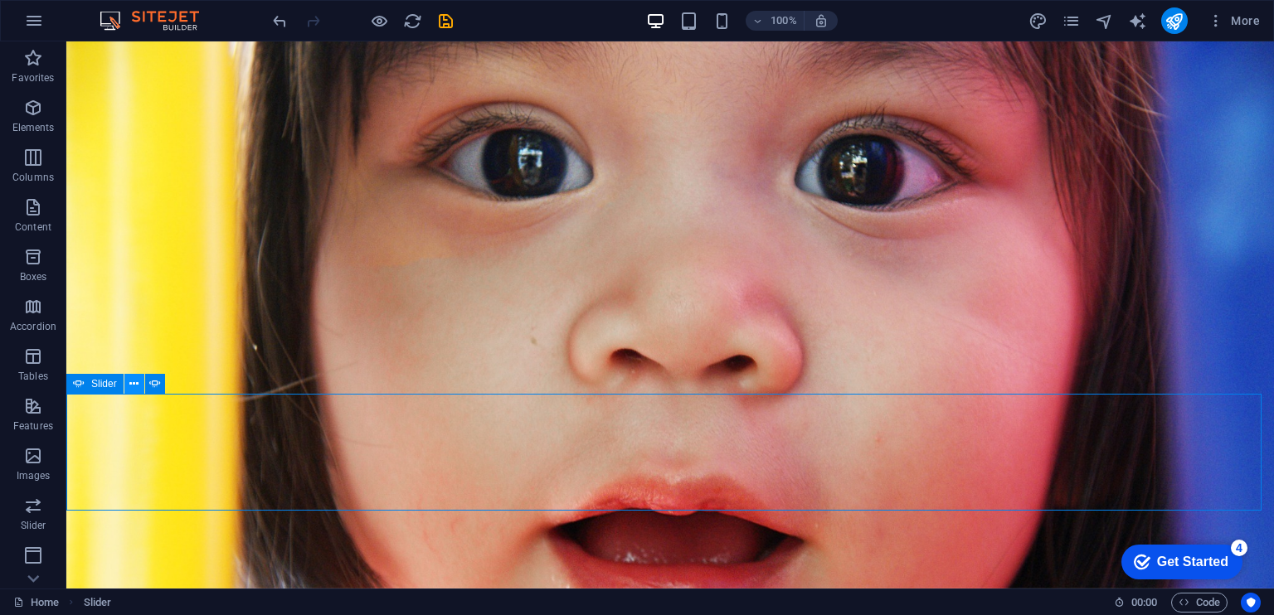
click at [130, 381] on icon at bounding box center [133, 384] width 9 height 17
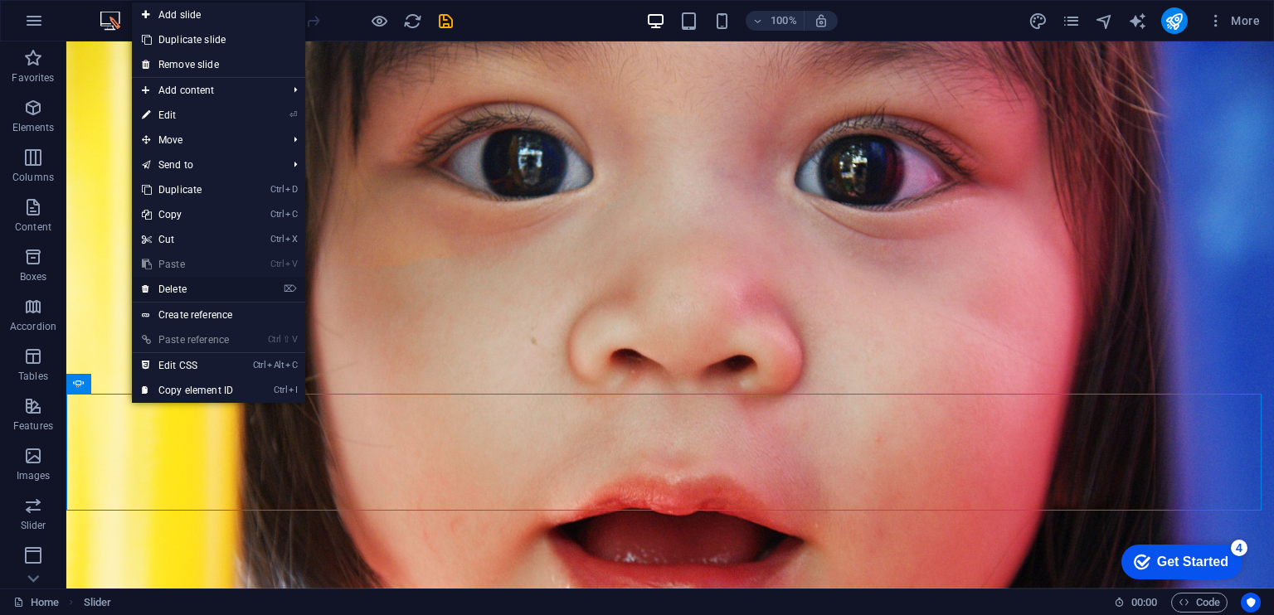
click at [209, 301] on li "⌦ Delete" at bounding box center [218, 290] width 173 height 26
click at [212, 288] on link "⌦ Delete" at bounding box center [187, 289] width 111 height 25
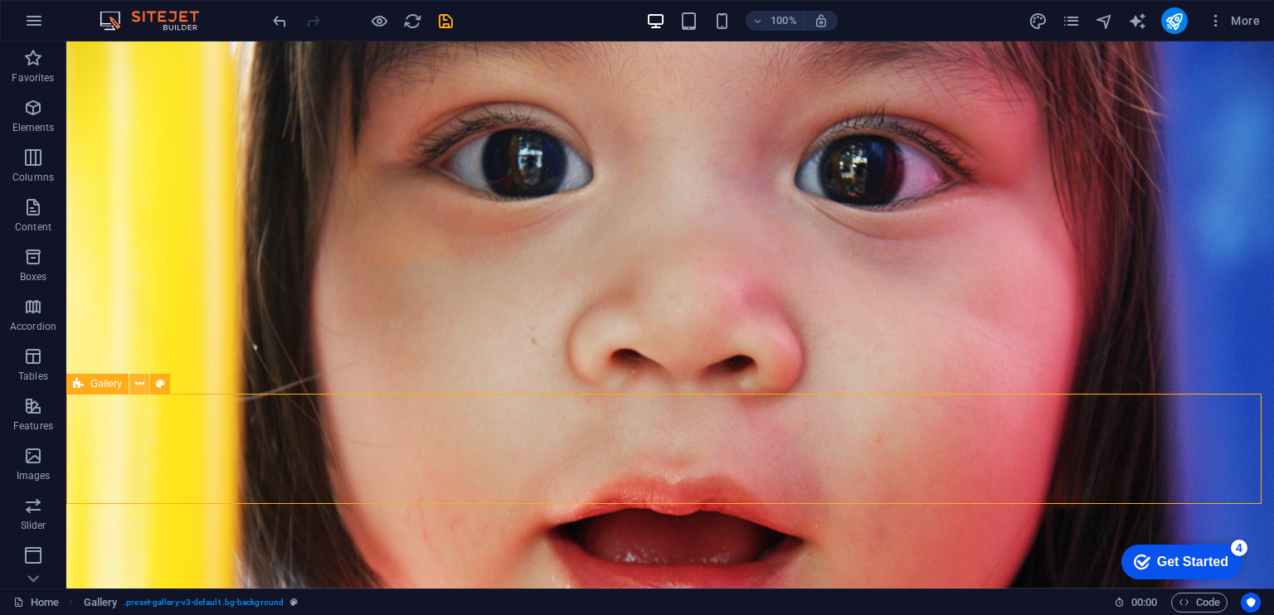
click at [142, 386] on icon at bounding box center [139, 384] width 9 height 17
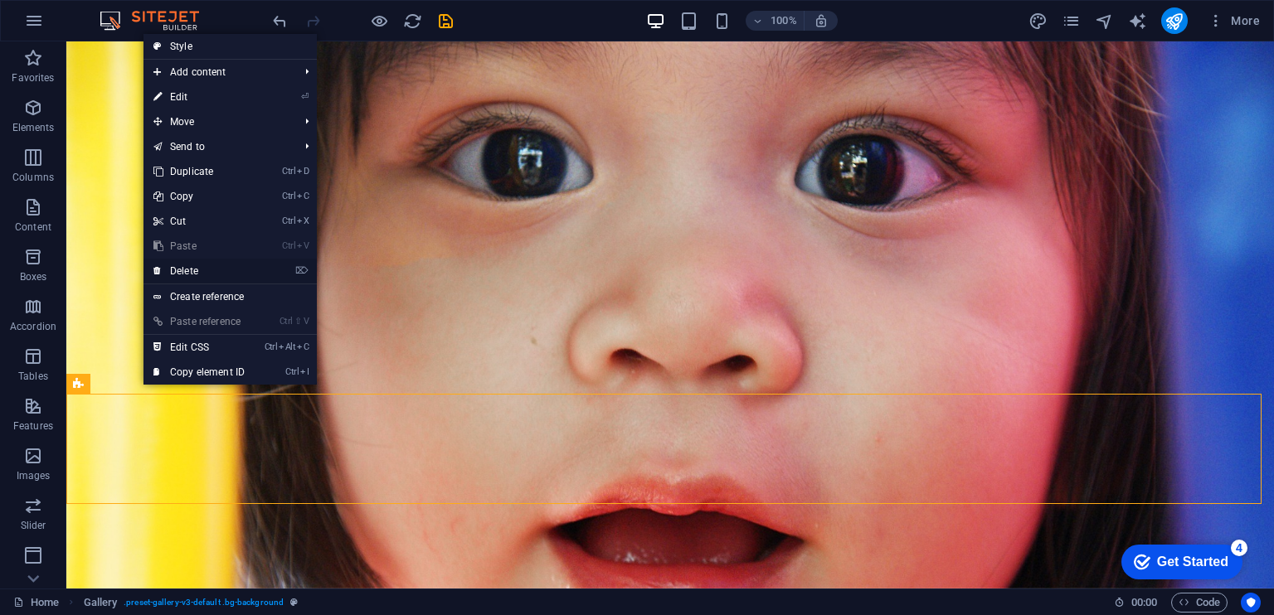
click at [195, 269] on link "⌦ Delete" at bounding box center [198, 271] width 111 height 25
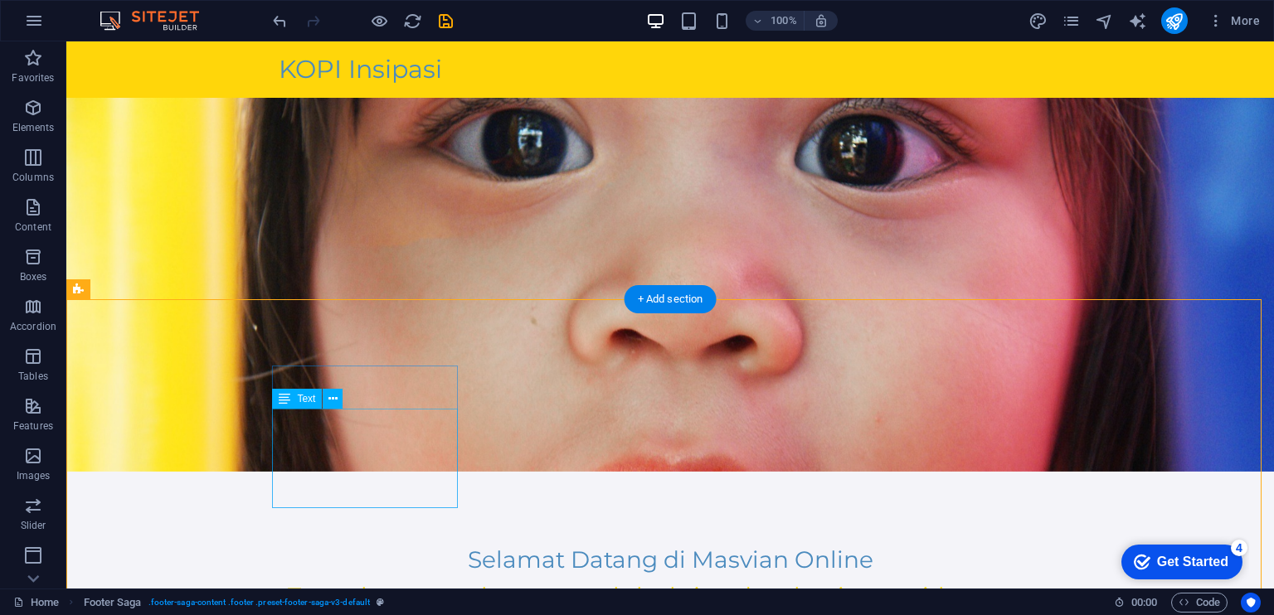
scroll to position [34, 0]
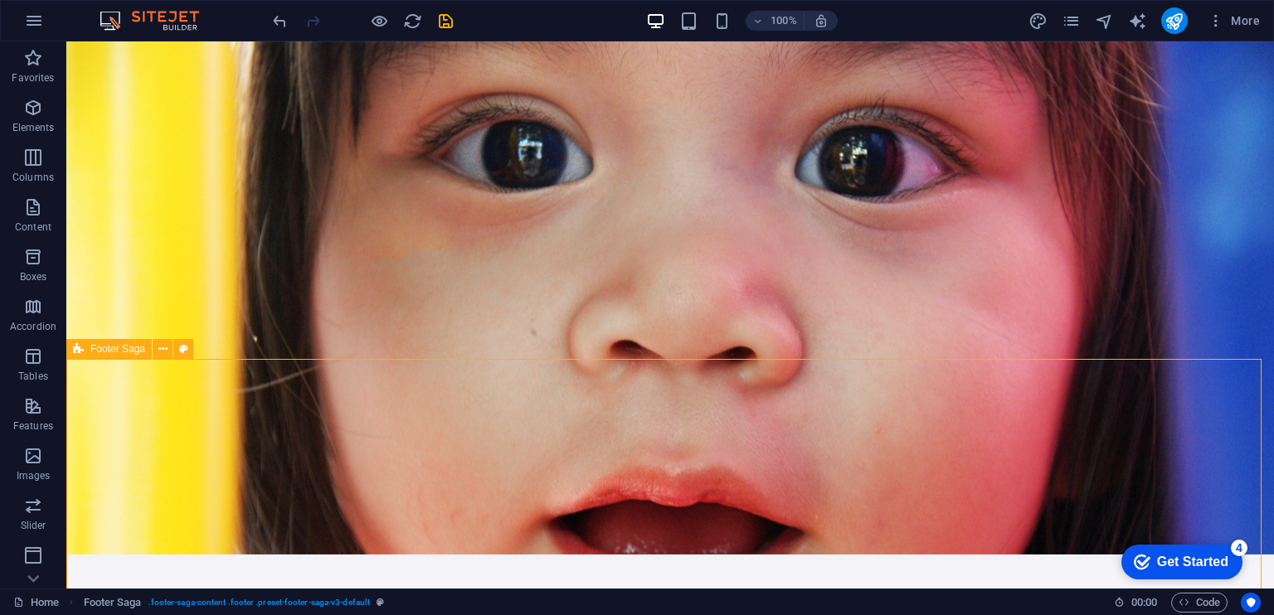
click at [47, 123] on p "Elements" at bounding box center [33, 127] width 42 height 13
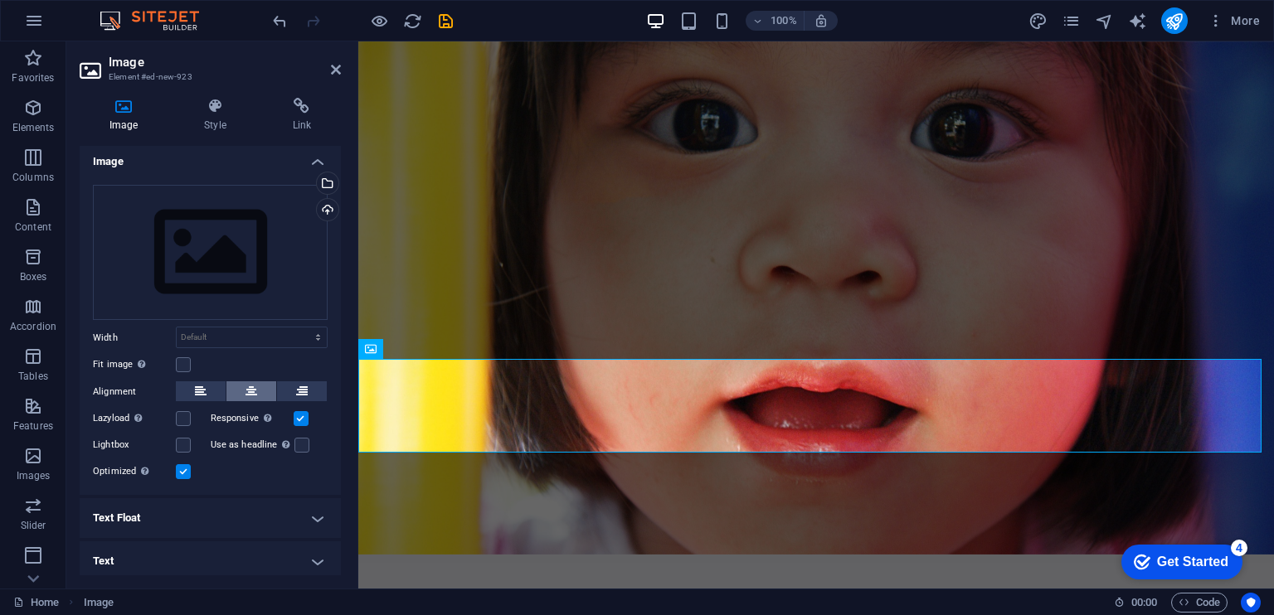
scroll to position [7, 0]
click at [189, 415] on label at bounding box center [183, 416] width 15 height 15
click at [0, 0] on input "Lazyload Loading images after the page loads improves page speed." at bounding box center [0, 0] width 0 height 0
click at [187, 417] on label at bounding box center [183, 416] width 15 height 15
click at [0, 0] on input "Lazyload Loading images after the page loads improves page speed." at bounding box center [0, 0] width 0 height 0
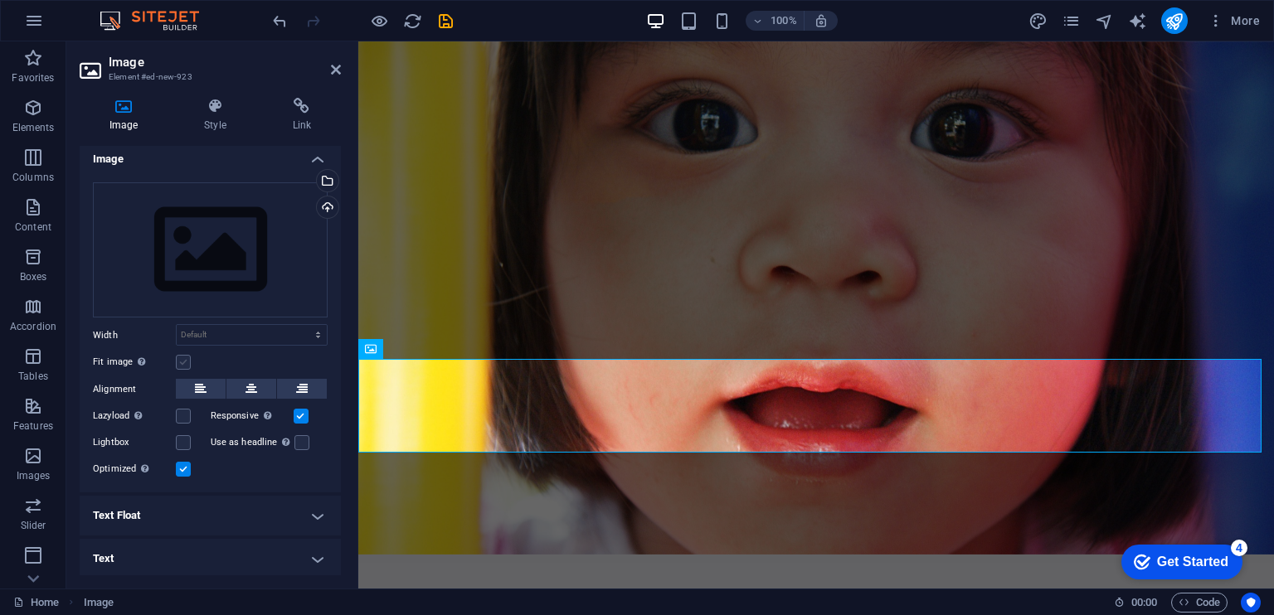
click at [186, 361] on label at bounding box center [183, 362] width 15 height 15
click at [0, 0] on input "Fit image Automatically fit image to a fixed width and height" at bounding box center [0, 0] width 0 height 0
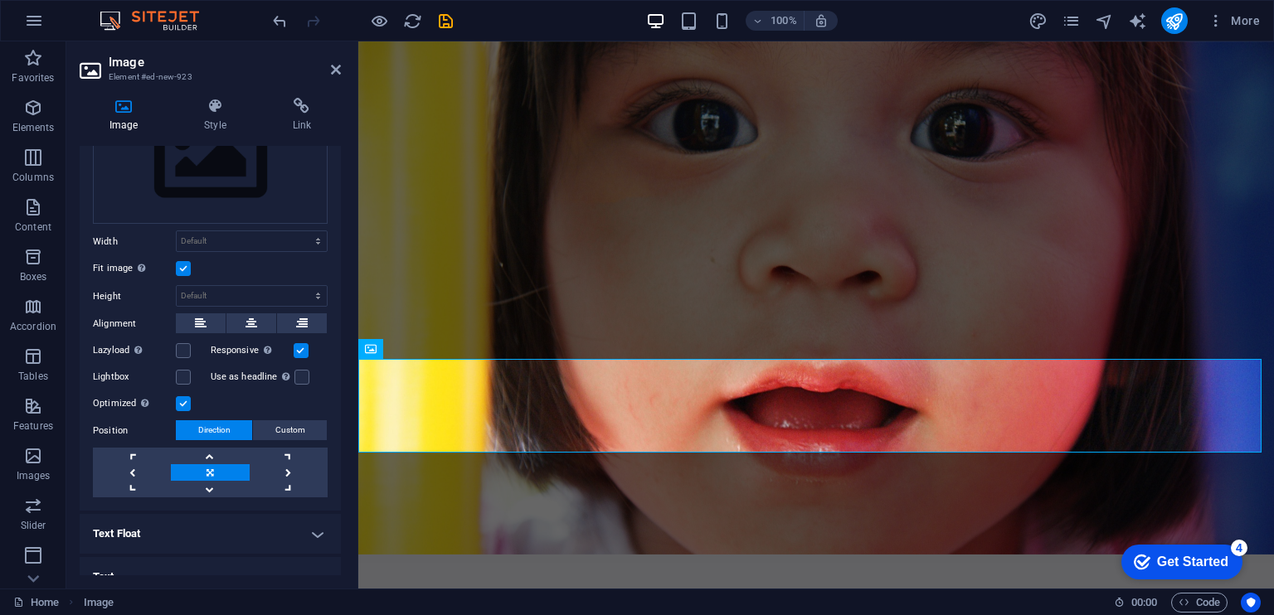
scroll to position [119, 0]
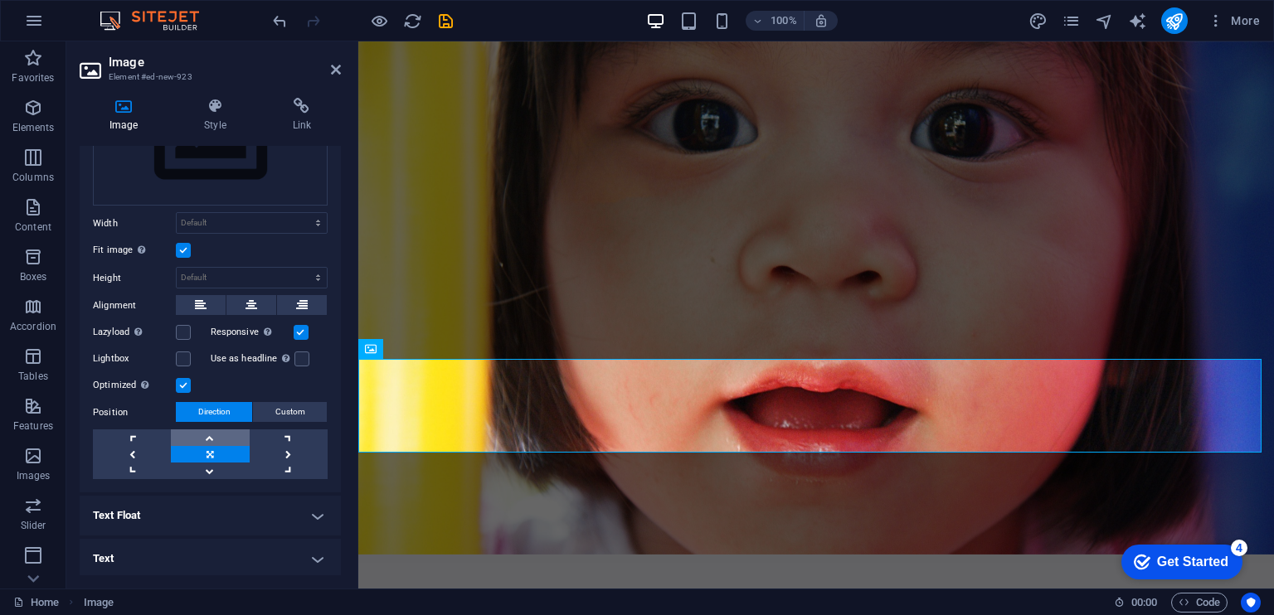
click at [206, 436] on link at bounding box center [210, 437] width 78 height 17
click at [212, 472] on link at bounding box center [210, 471] width 78 height 17
click at [308, 414] on button "Custom" at bounding box center [290, 412] width 74 height 20
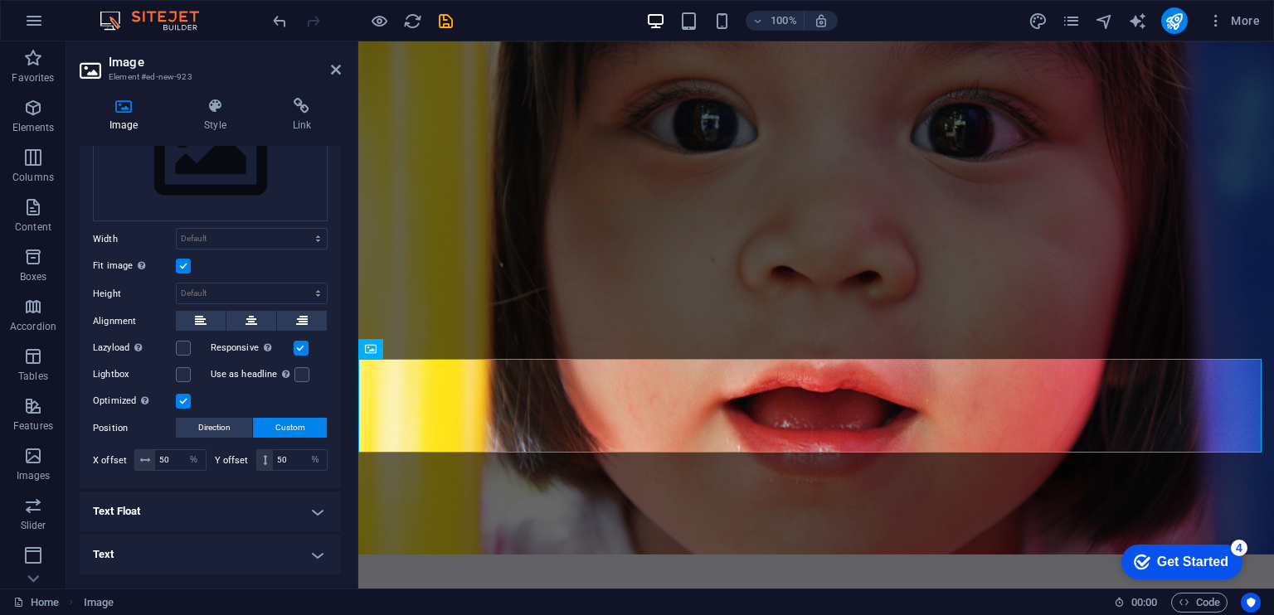
scroll to position [99, 0]
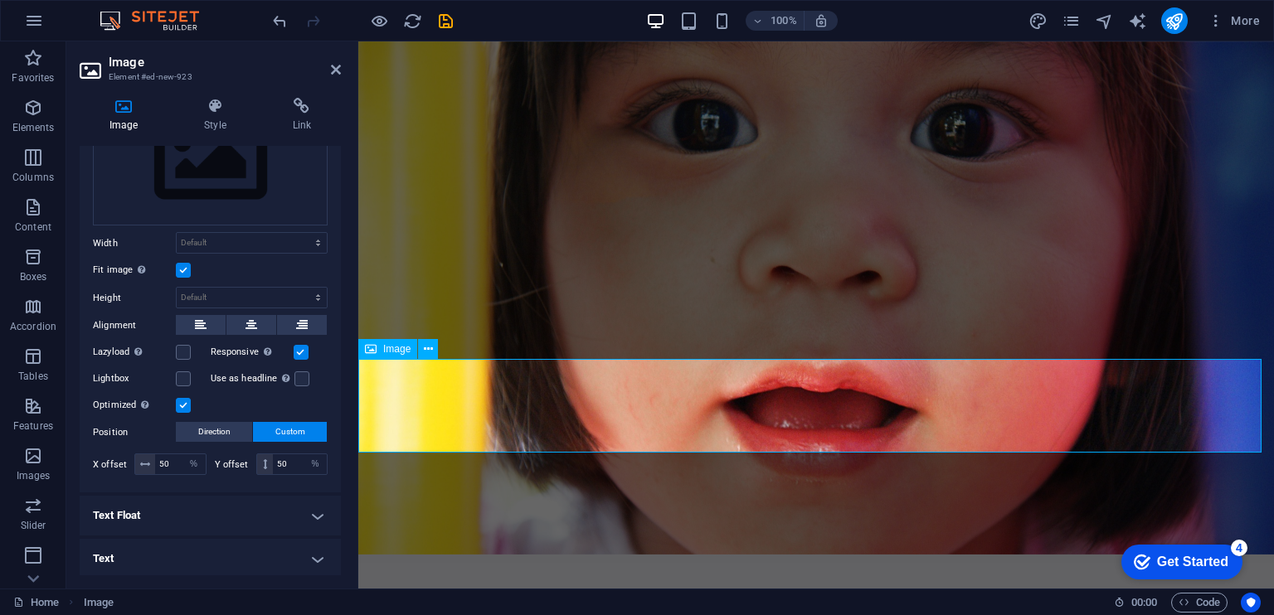
click at [336, 66] on icon at bounding box center [336, 69] width 10 height 13
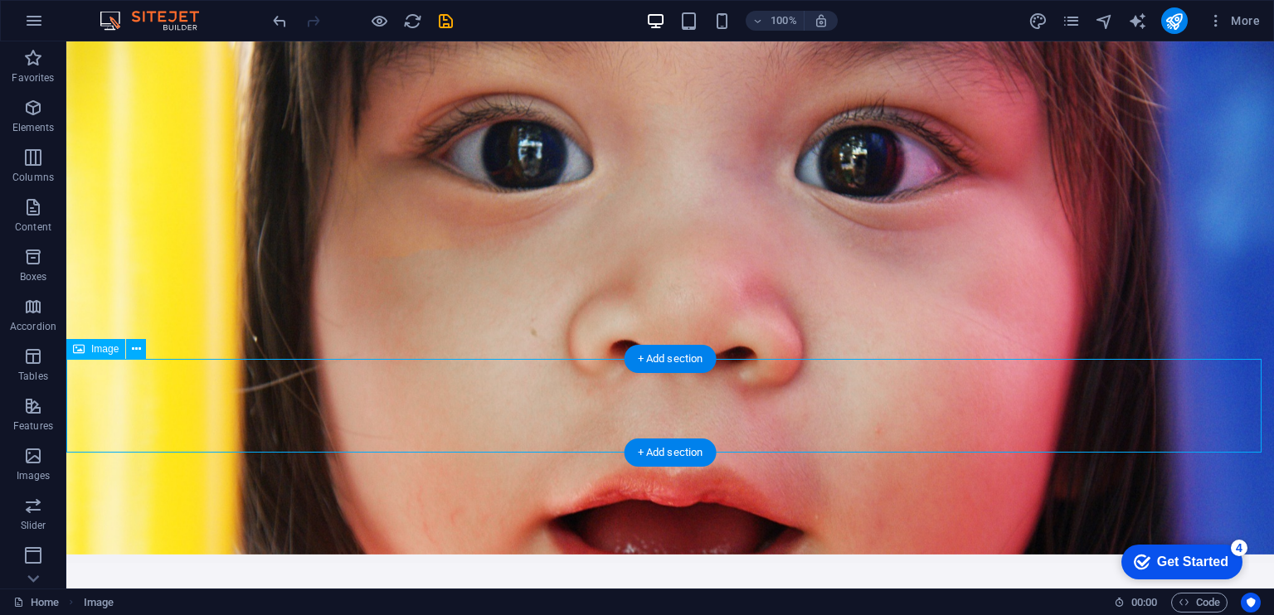
click at [102, 351] on span "Image" at bounding box center [104, 349] width 27 height 10
click at [134, 347] on icon at bounding box center [136, 349] width 9 height 17
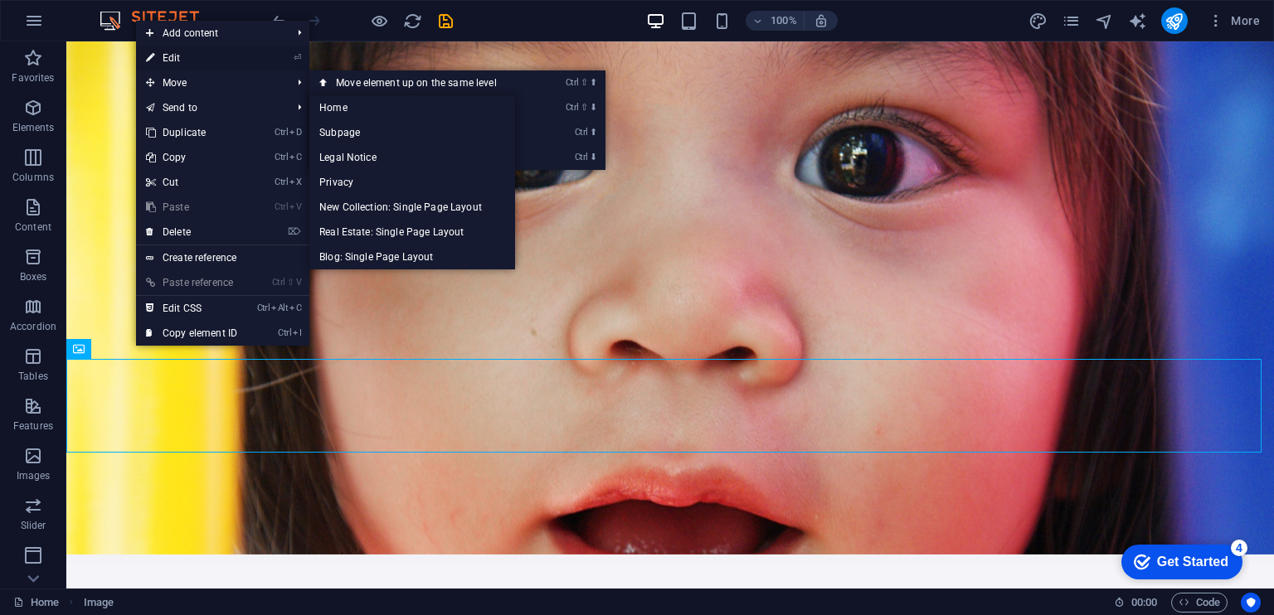
click at [177, 59] on link "⏎ Edit" at bounding box center [191, 58] width 111 height 25
select select "%"
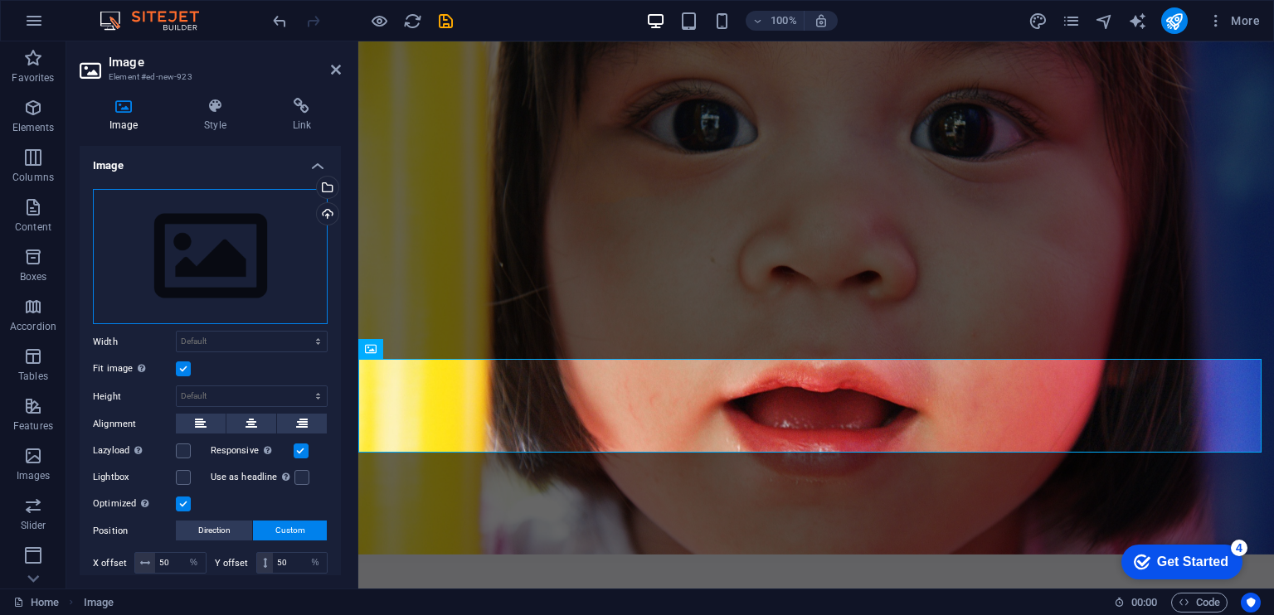
click at [201, 268] on div "Drag files here, click to choose files or select files from Files or our free s…" at bounding box center [210, 257] width 235 height 136
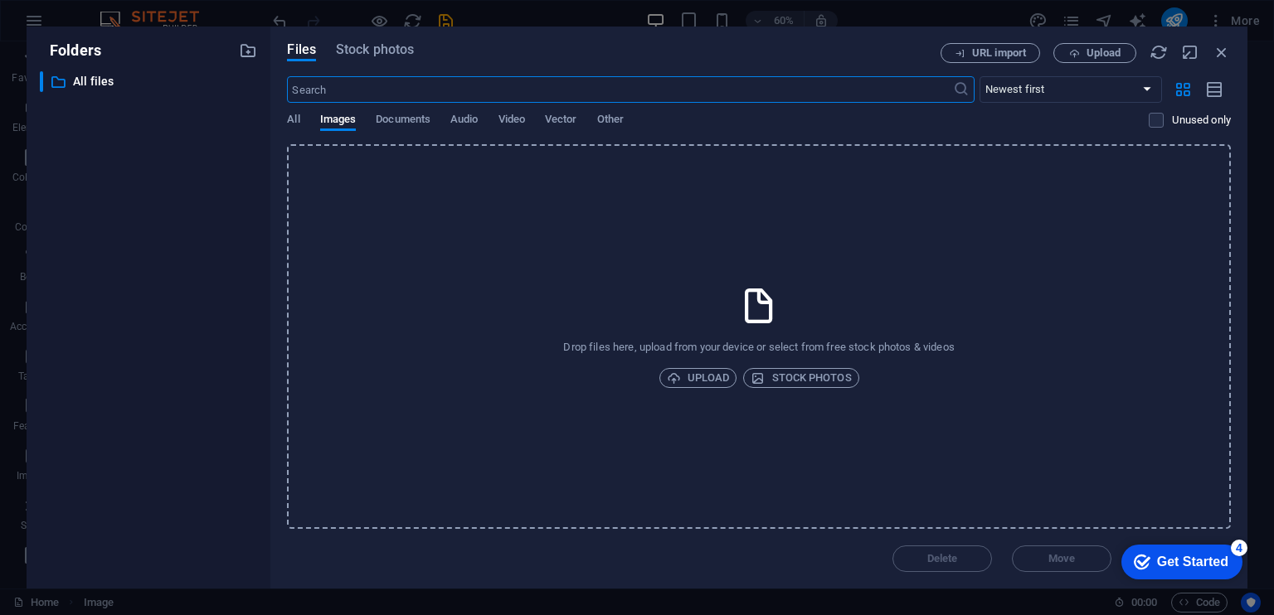
scroll to position [0, 0]
click at [725, 377] on span "Upload" at bounding box center [698, 378] width 63 height 20
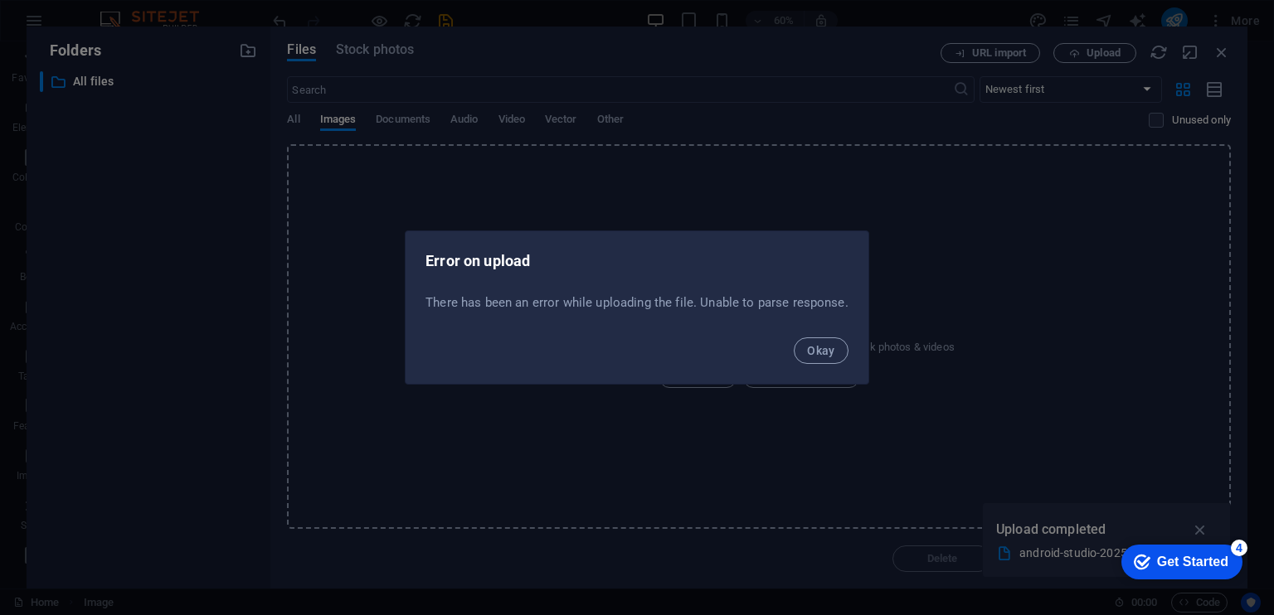
click at [815, 354] on span "Okay" at bounding box center [821, 350] width 28 height 13
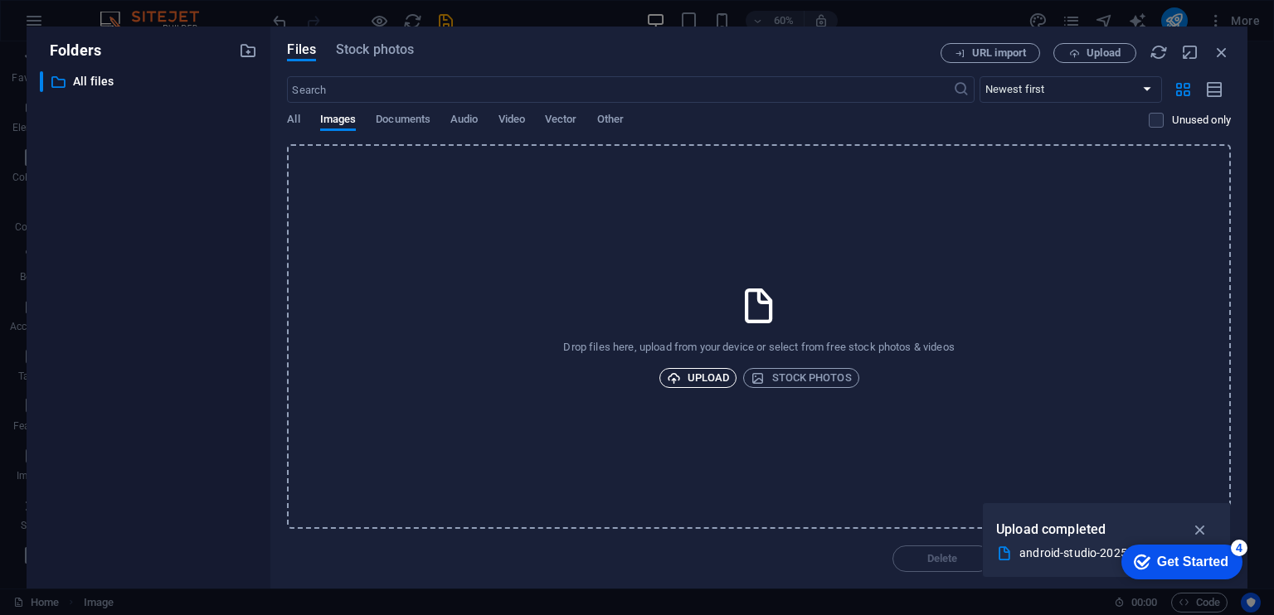
click at [696, 376] on span "Upload" at bounding box center [698, 378] width 63 height 20
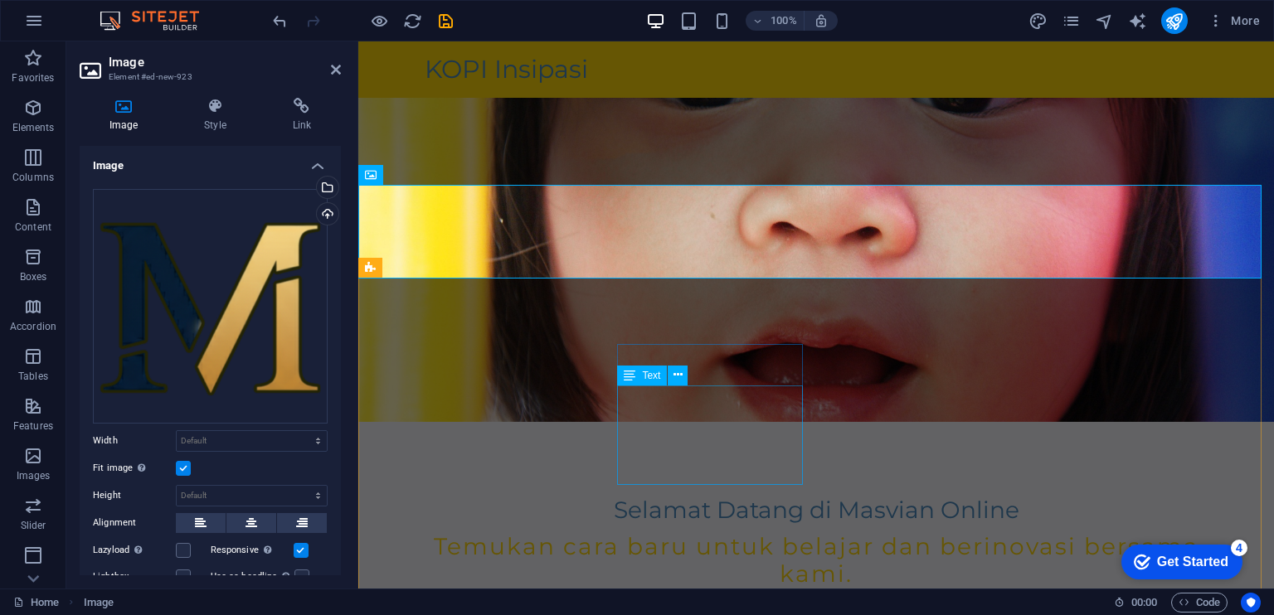
scroll to position [211, 0]
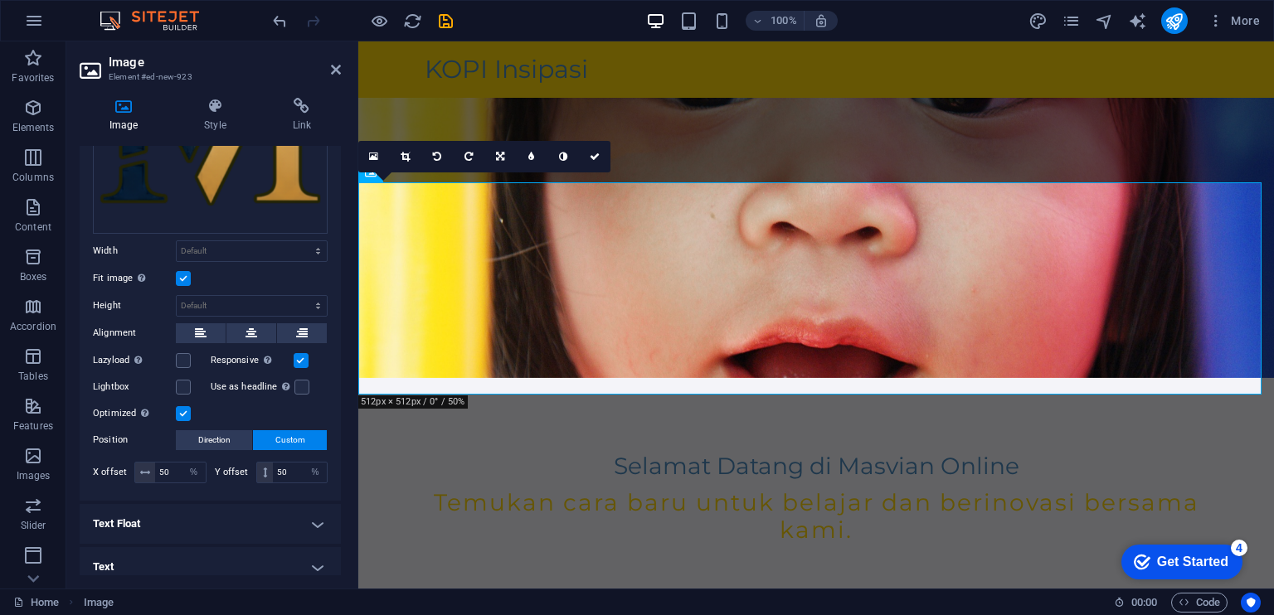
scroll to position [196, 0]
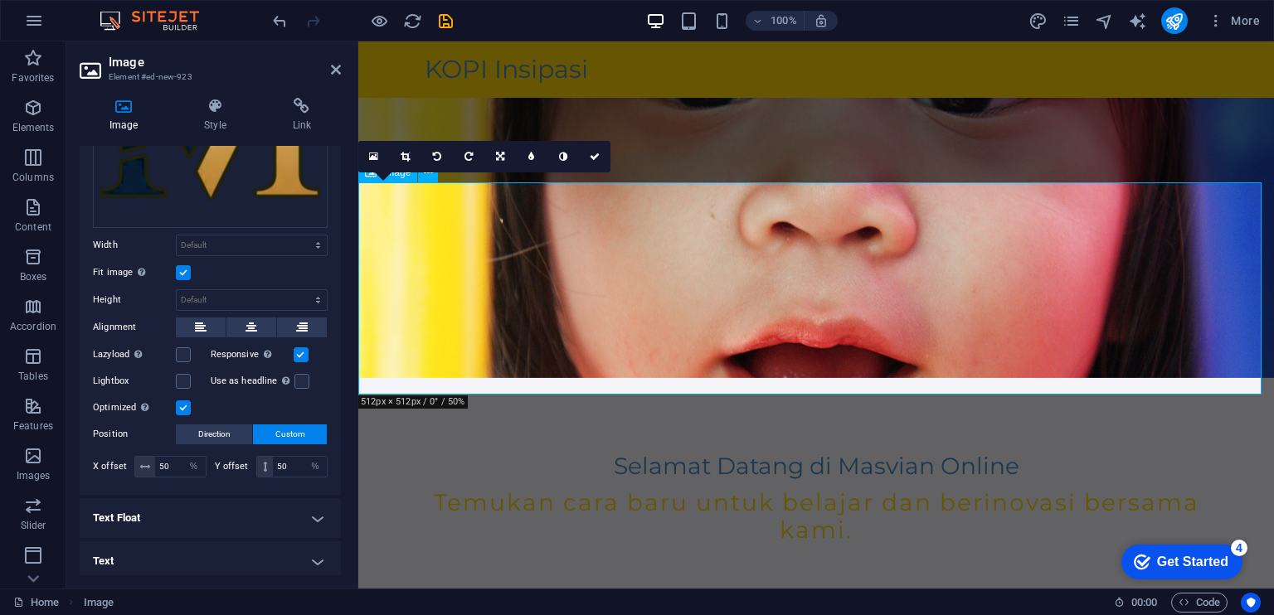
click at [331, 74] on icon at bounding box center [336, 69] width 10 height 13
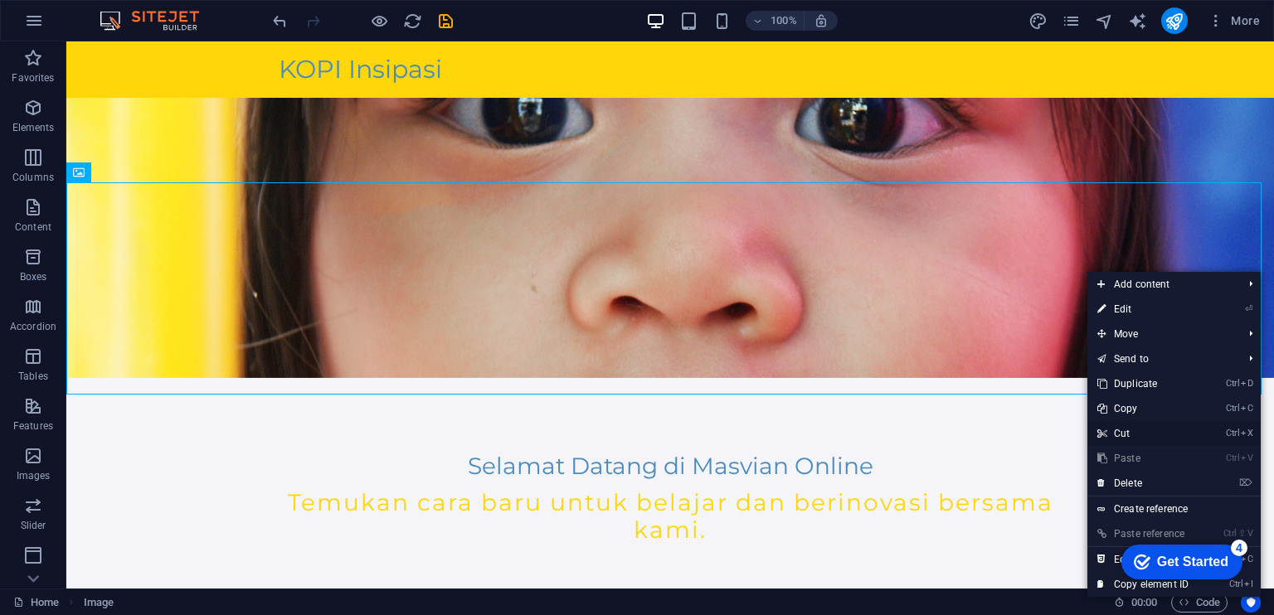
click at [1141, 432] on link "Ctrl X Cut" at bounding box center [1142, 433] width 111 height 25
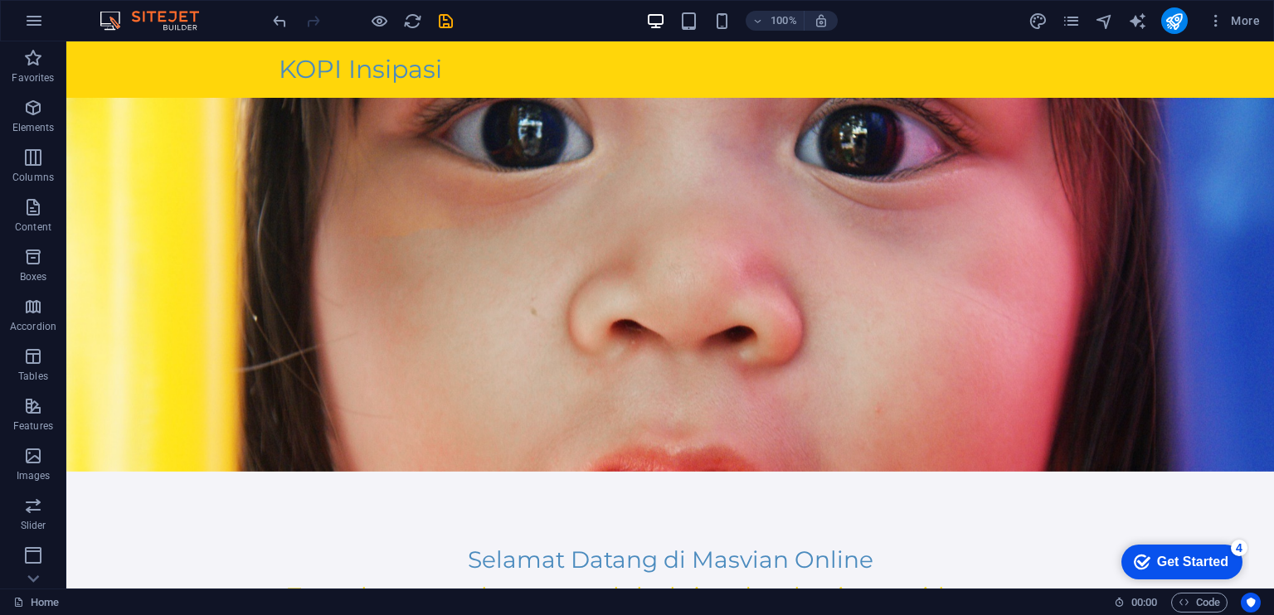
scroll to position [0, 0]
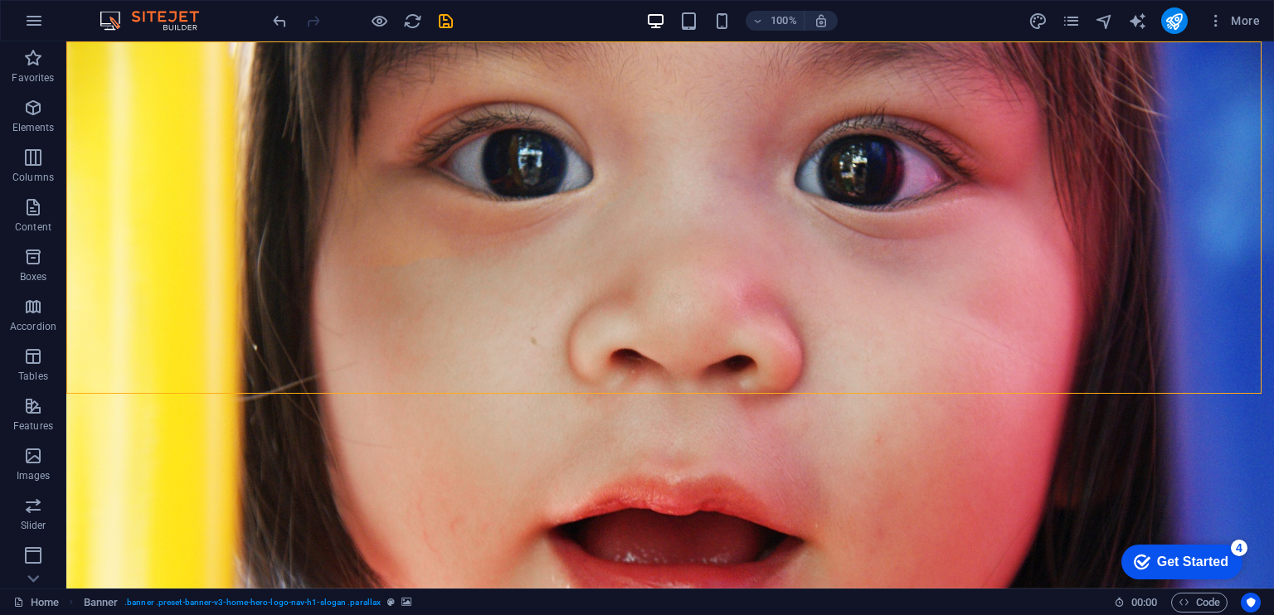
drag, startPoint x: 1259, startPoint y: 324, endPoint x: 1273, endPoint y: 470, distance: 146.5
drag, startPoint x: 1240, startPoint y: 439, endPoint x: 1259, endPoint y: 422, distance: 24.7
click at [1035, 26] on icon "design" at bounding box center [1037, 21] width 19 height 19
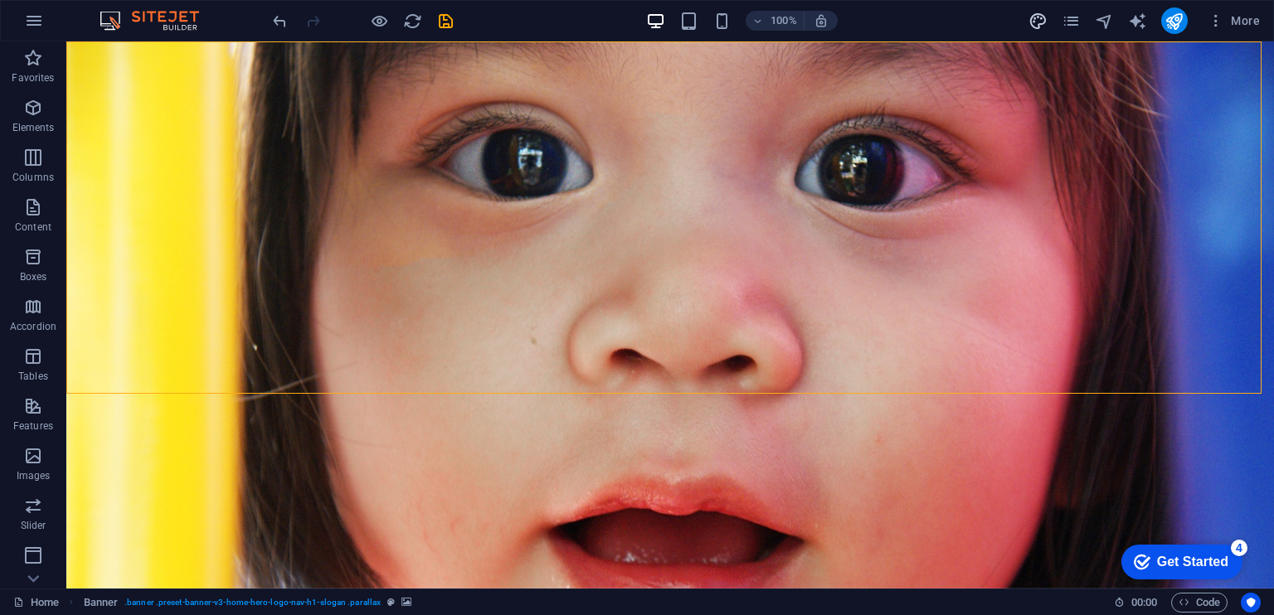
select select "px"
select select "200"
select select "px"
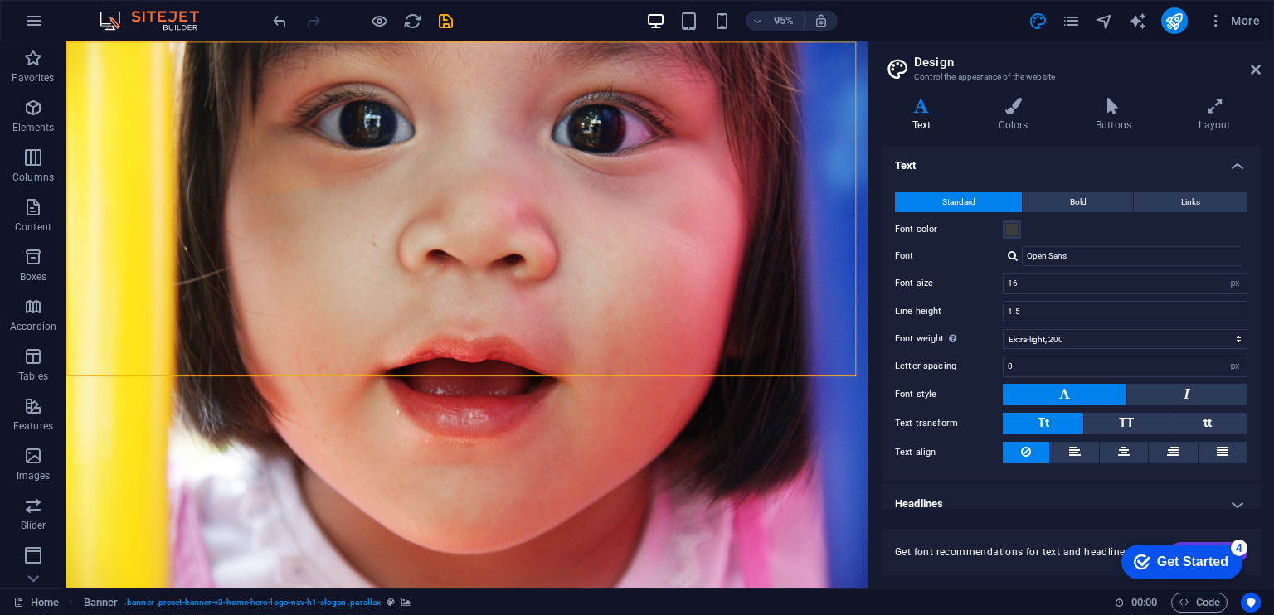
scroll to position [12, 0]
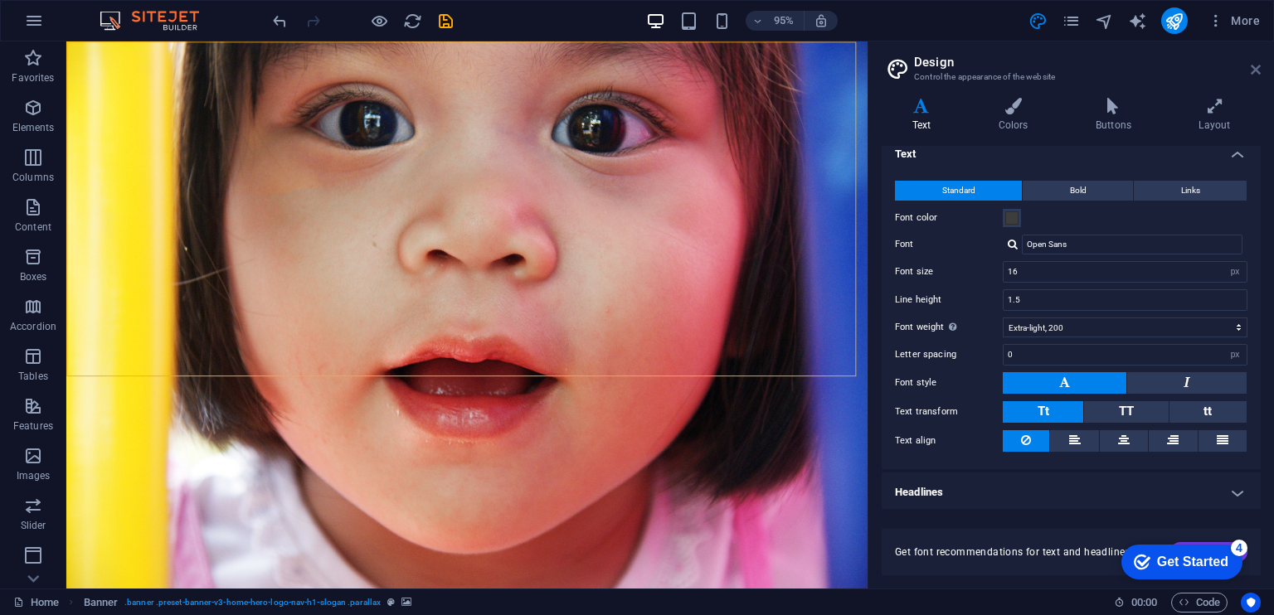
click at [1254, 70] on icon at bounding box center [1255, 69] width 10 height 13
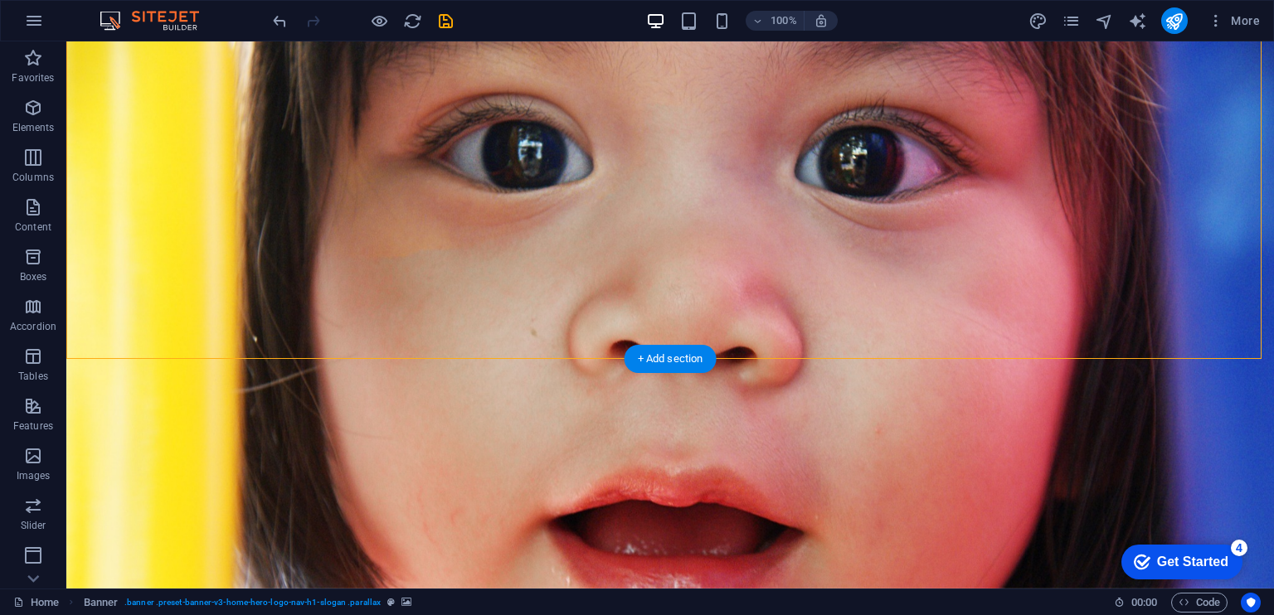
scroll to position [0, 0]
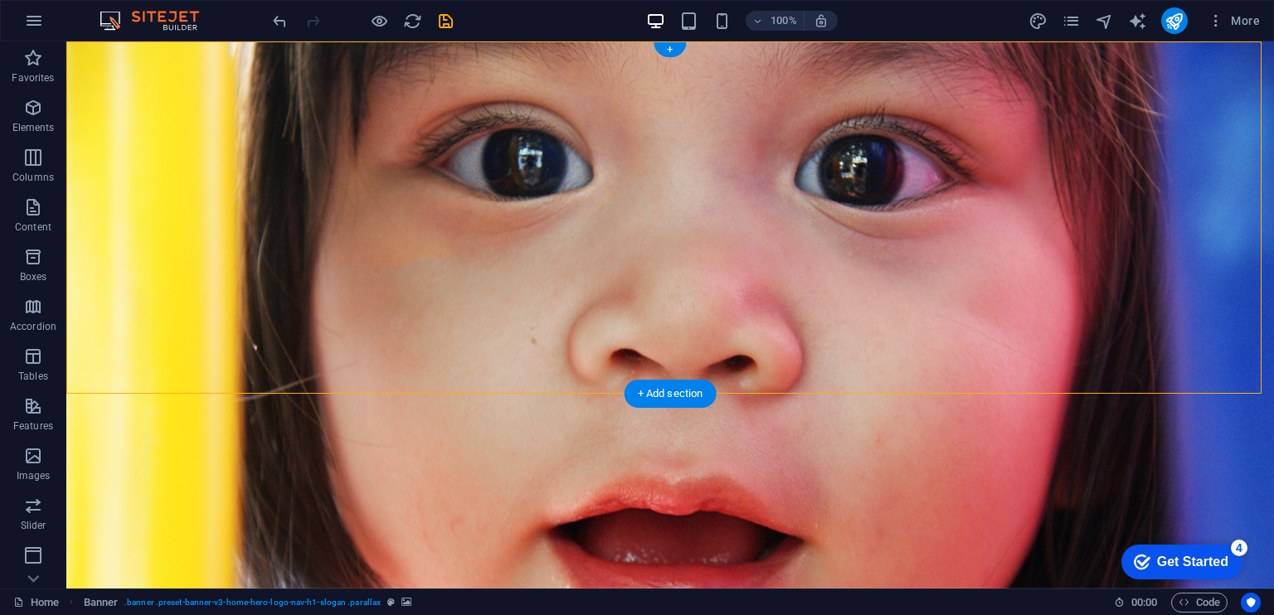
click at [842, 378] on figure at bounding box center [669, 314] width 1207 height 547
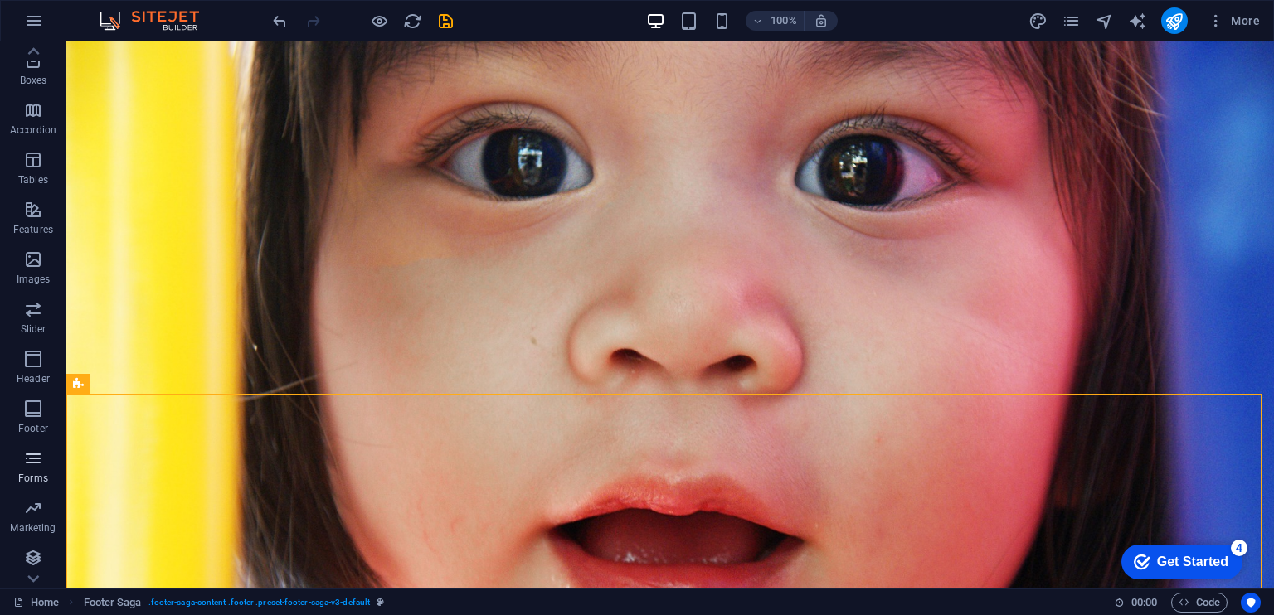
scroll to position [198, 0]
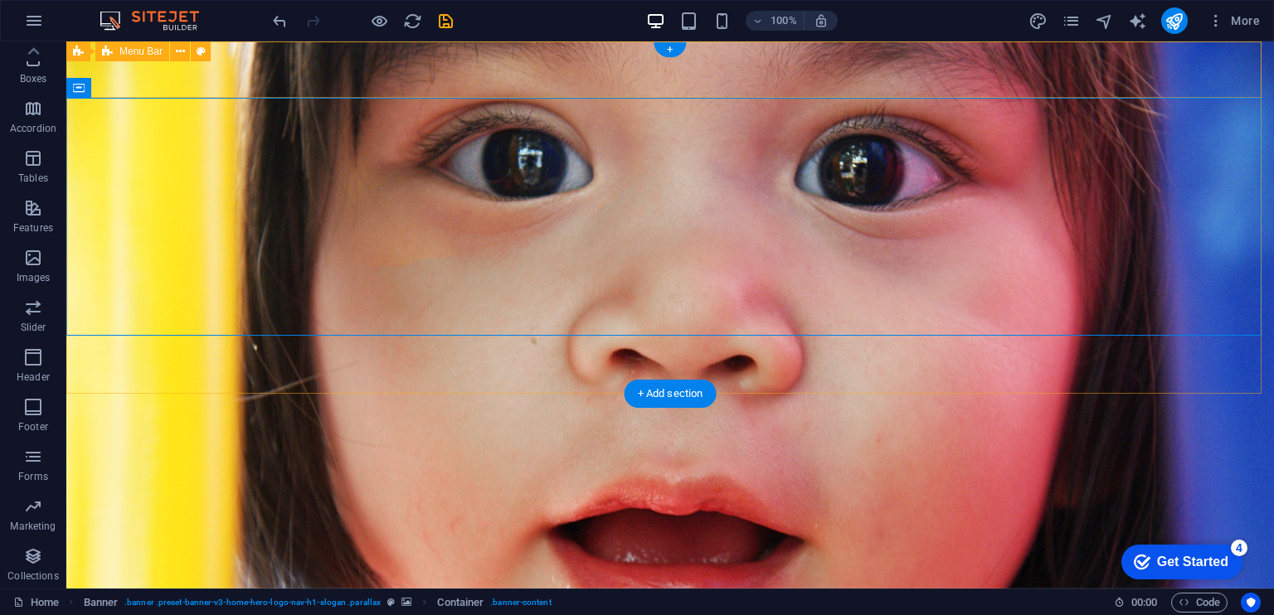
click at [238, 541] on div "KOPI Insipasi" at bounding box center [669, 569] width 1207 height 56
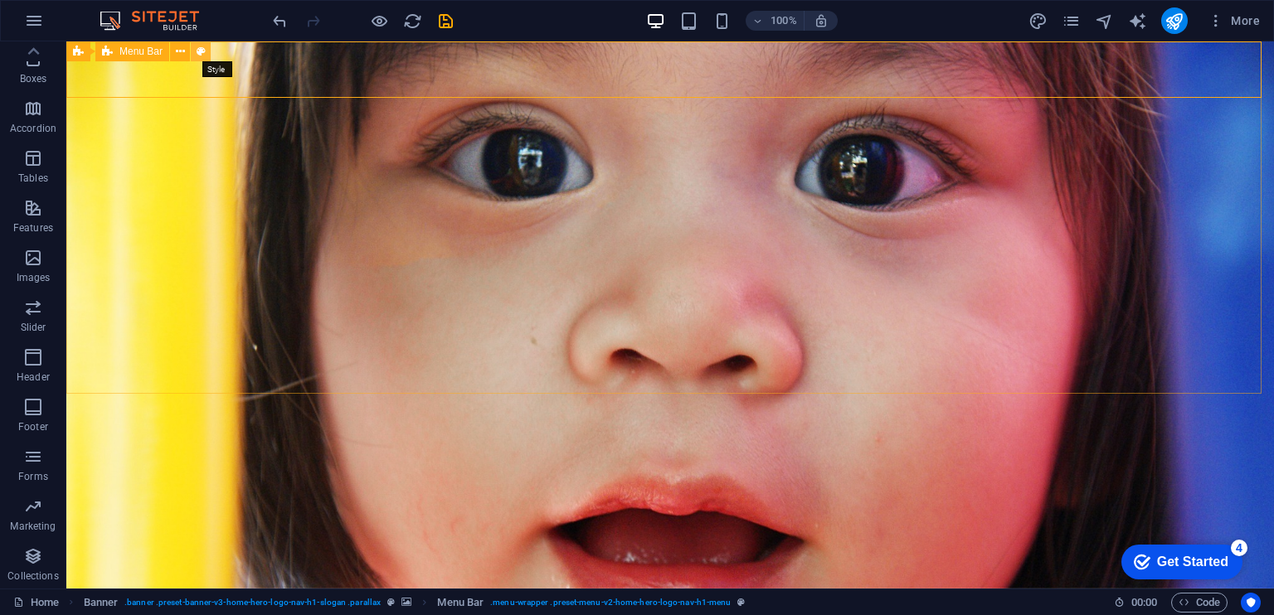
select select "rem"
select select "preset-menu-v2-home-hero-logo-nav-h1-menu"
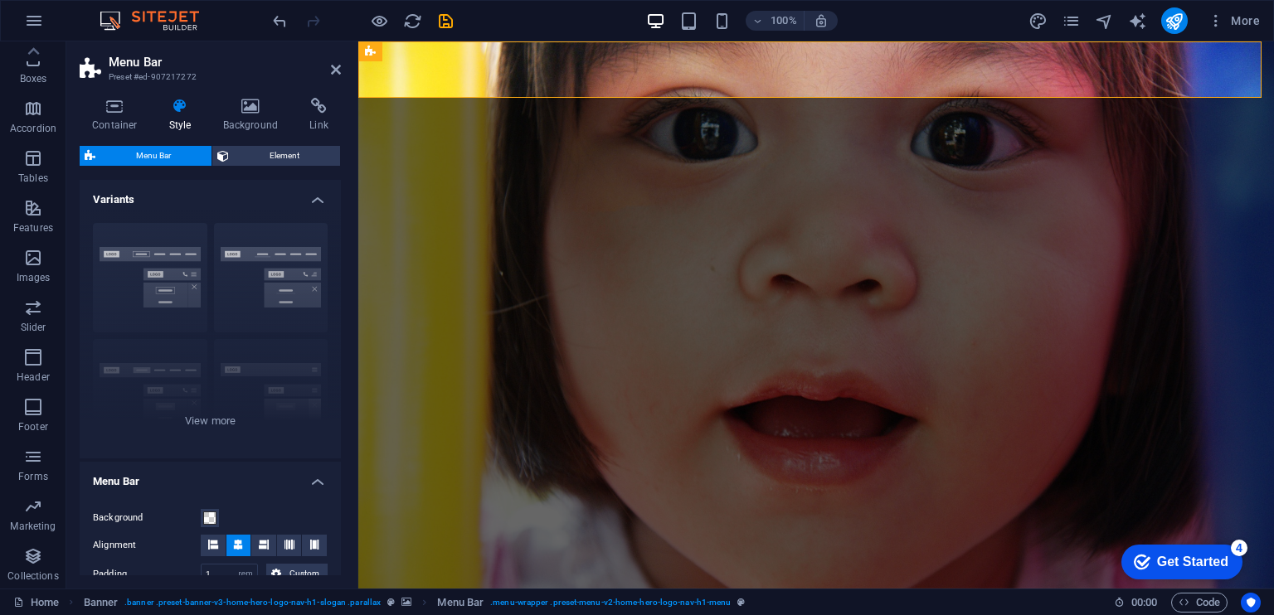
drag, startPoint x: 407, startPoint y: 277, endPoint x: 701, endPoint y: 278, distance: 293.5
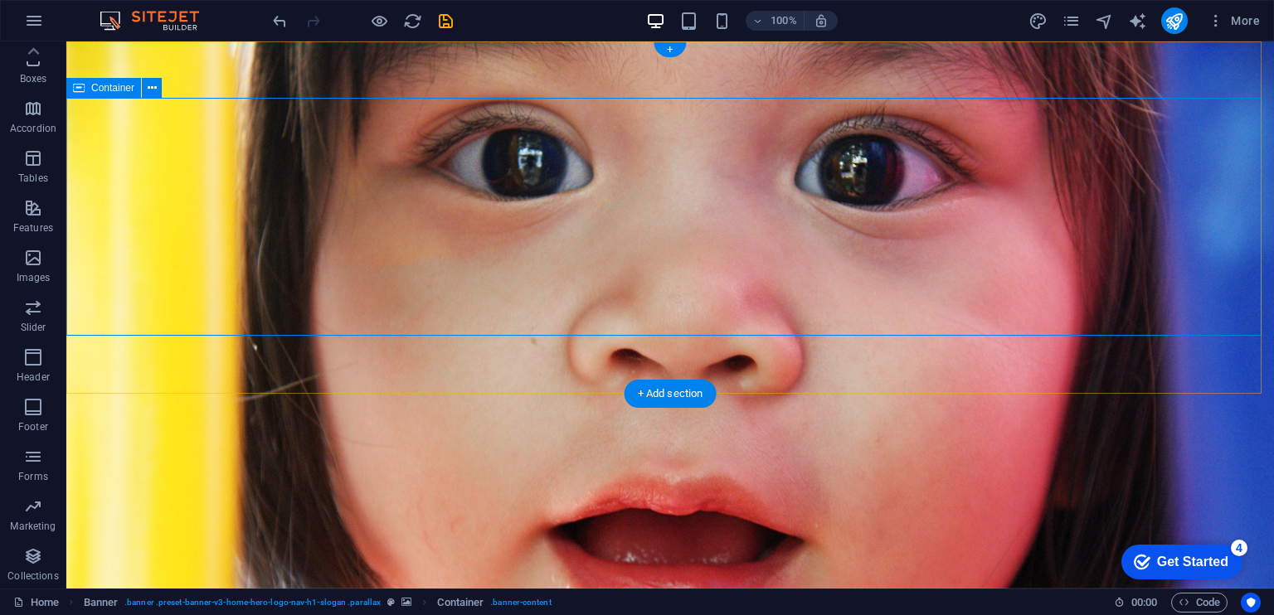
click at [148, 85] on icon at bounding box center [152, 88] width 9 height 17
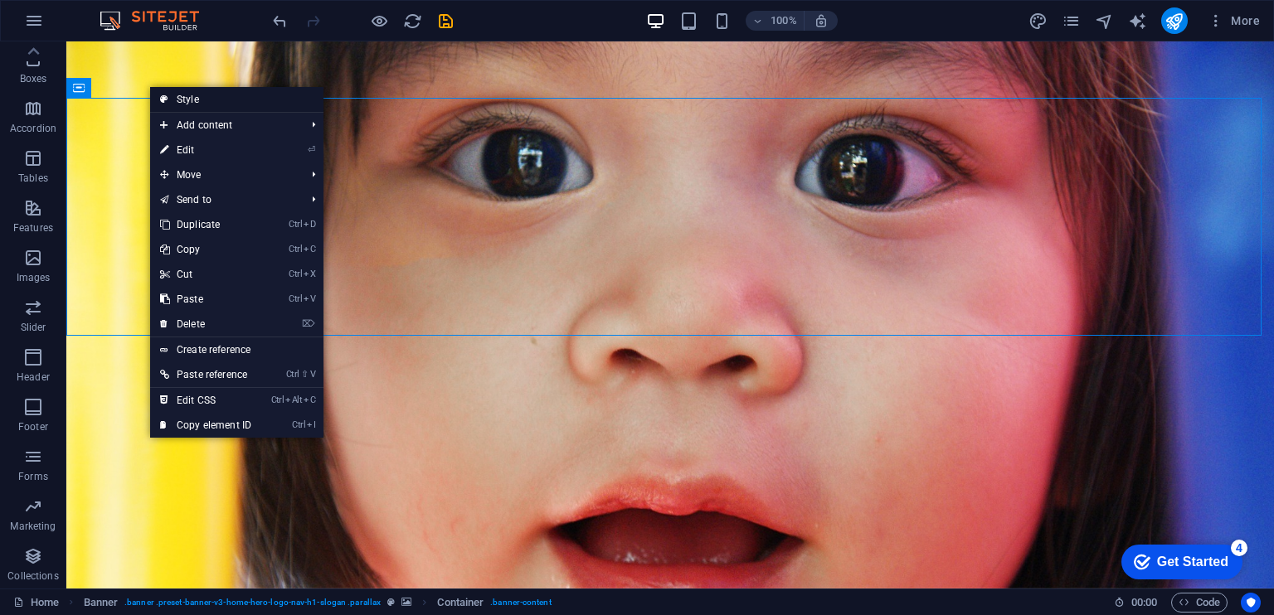
click at [179, 103] on link "Style" at bounding box center [236, 99] width 173 height 25
select select "preset-banner-v3-home-hero-logo-nav-h1-slogan"
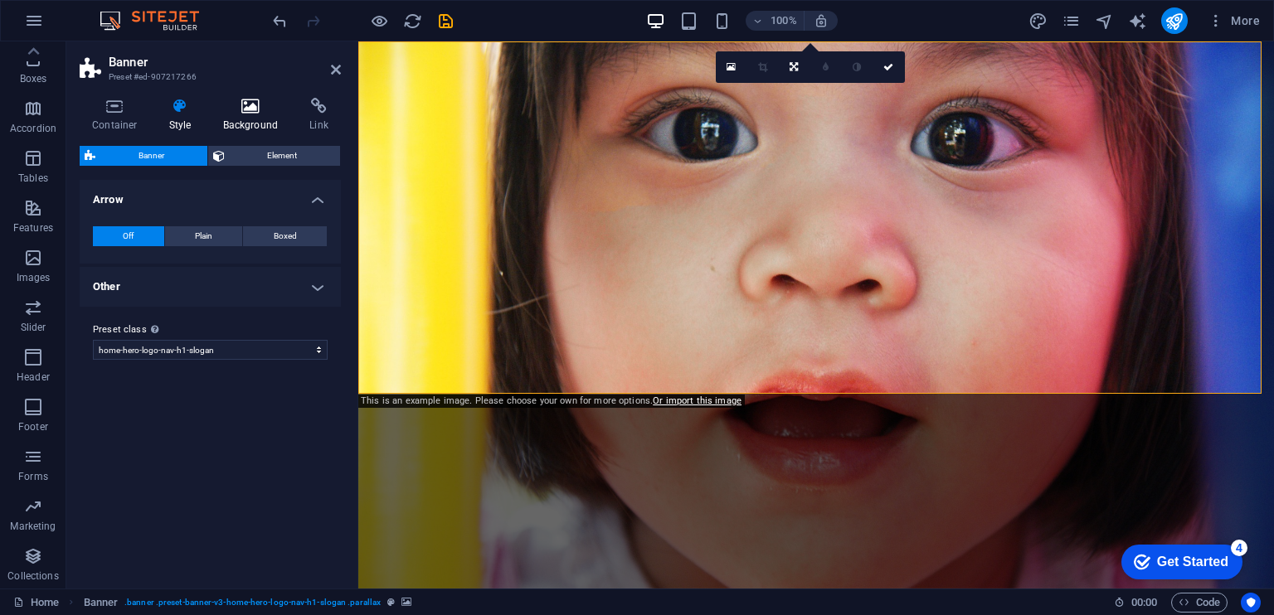
click at [244, 123] on h4 "Background" at bounding box center [254, 115] width 87 height 35
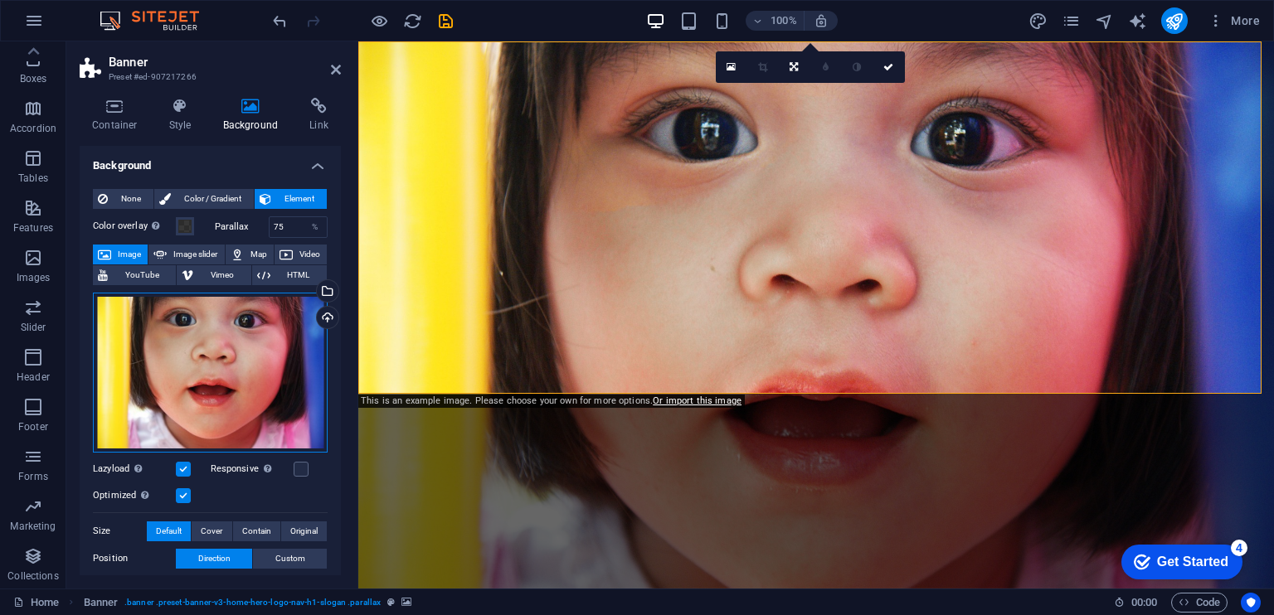
click at [189, 328] on div "Drag files here, click to choose files or select files from Files or our free s…" at bounding box center [210, 373] width 235 height 160
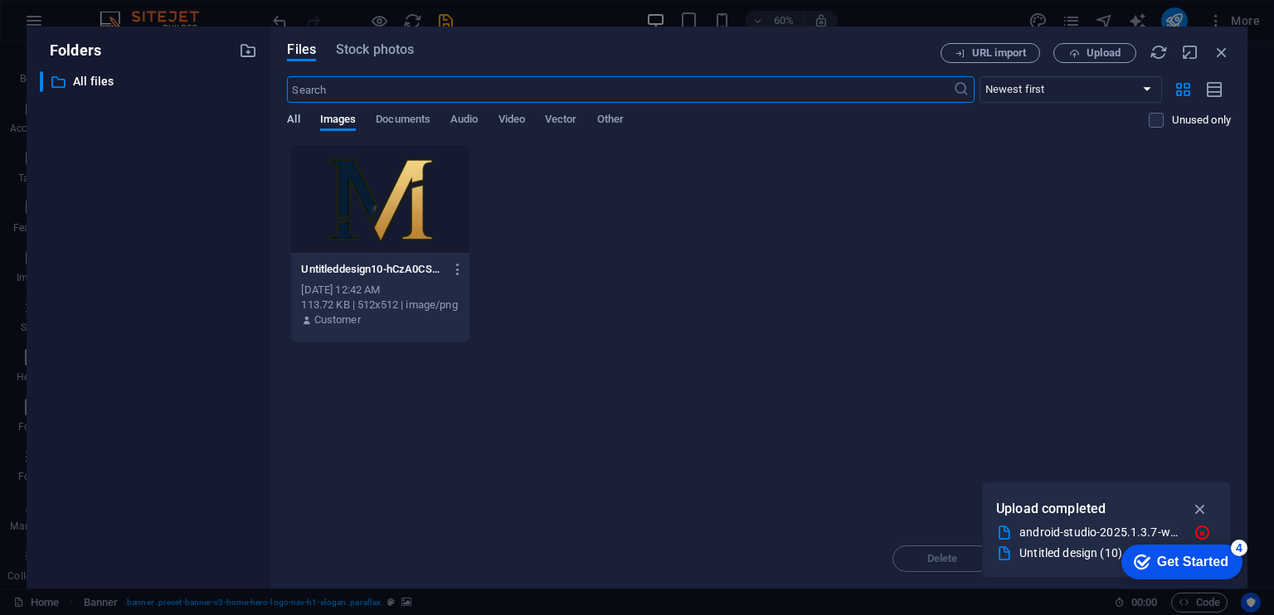
click at [294, 127] on span "All" at bounding box center [293, 120] width 12 height 23
click at [572, 122] on span "Vector" at bounding box center [561, 120] width 32 height 23
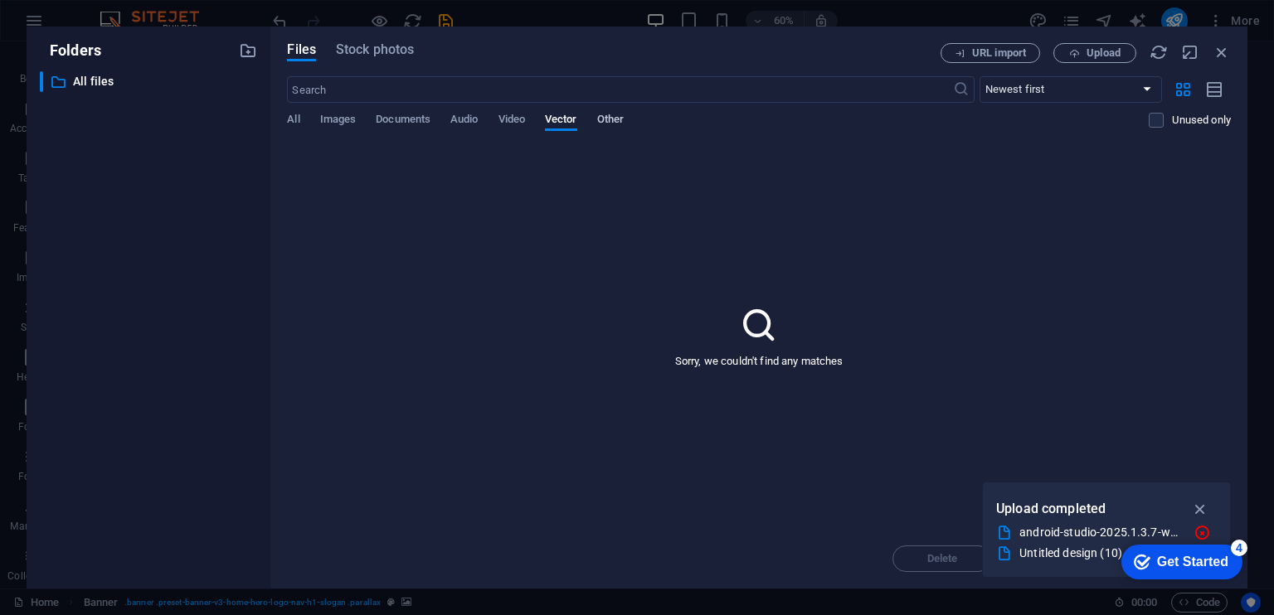
click at [624, 122] on span "Other" at bounding box center [610, 120] width 27 height 23
click at [507, 115] on span "Video" at bounding box center [511, 120] width 27 height 23
click at [451, 118] on div "All Images Documents Audio Video Vector Other" at bounding box center [717, 129] width 861 height 32
drag, startPoint x: 410, startPoint y: 119, endPoint x: 398, endPoint y: 119, distance: 11.6
click at [409, 119] on span "Documents" at bounding box center [403, 120] width 55 height 23
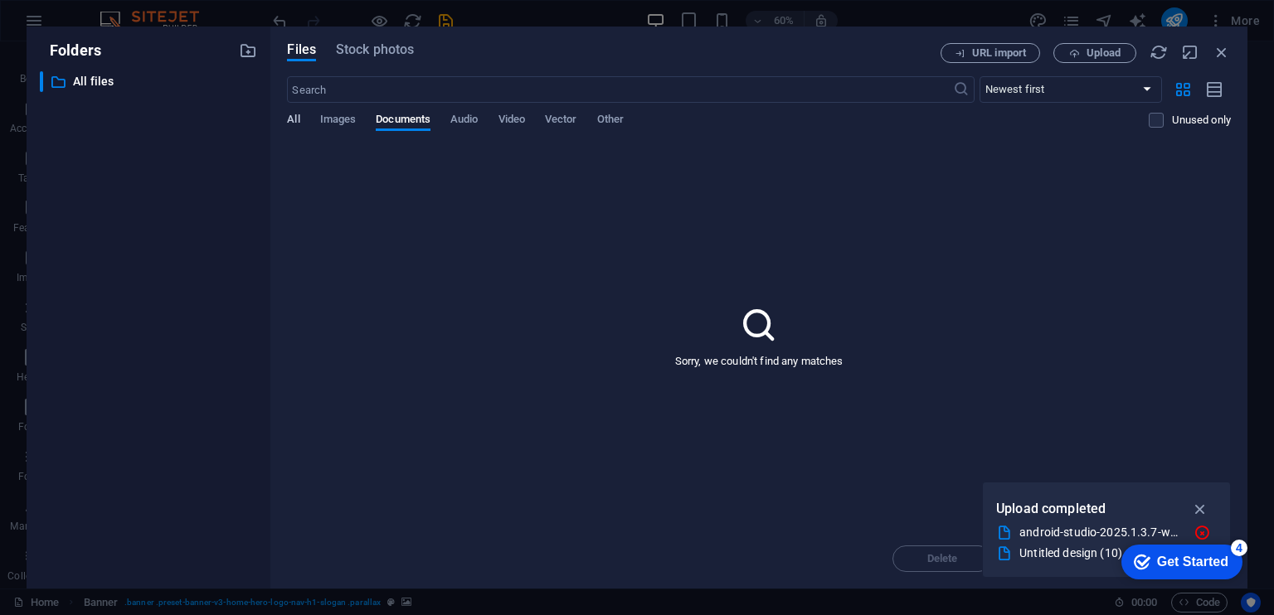
click at [296, 119] on span "All" at bounding box center [293, 120] width 12 height 23
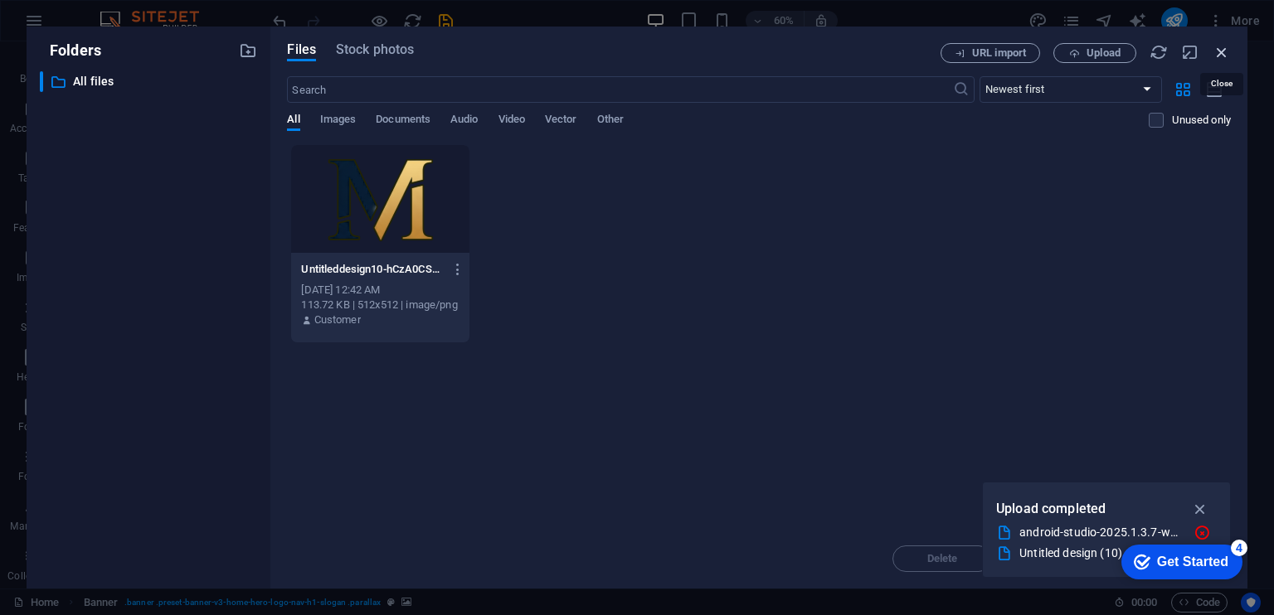
drag, startPoint x: 1214, startPoint y: 51, endPoint x: 857, endPoint y: 11, distance: 358.8
click at [1215, 52] on icon "button" at bounding box center [1221, 52] width 18 height 18
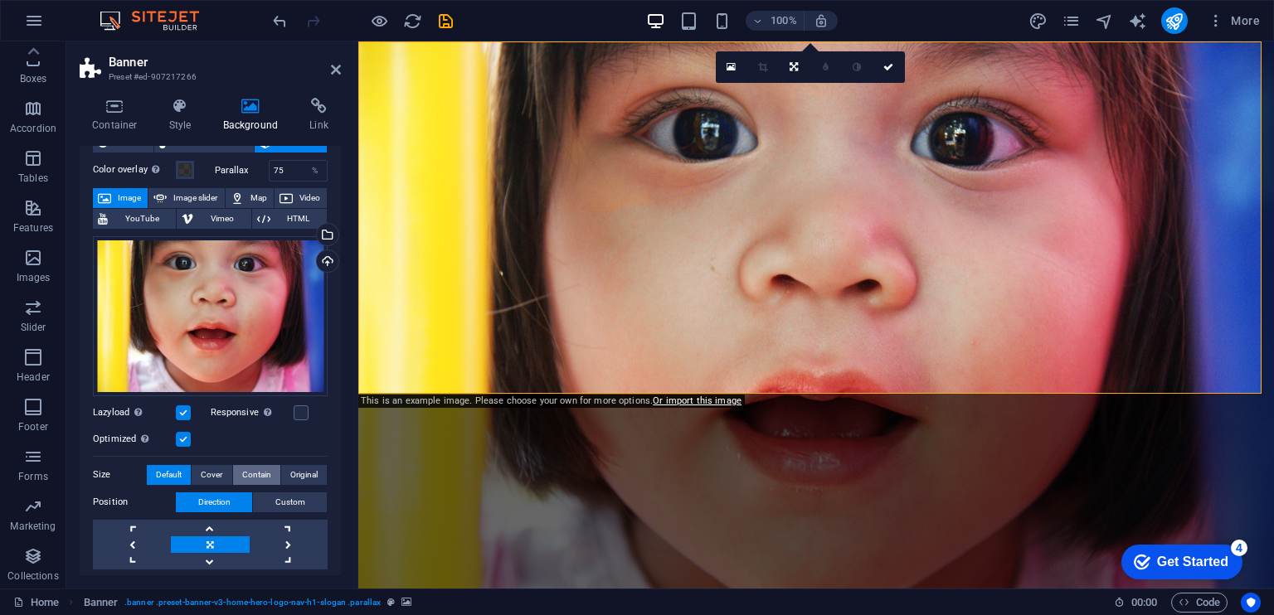
scroll to position [0, 0]
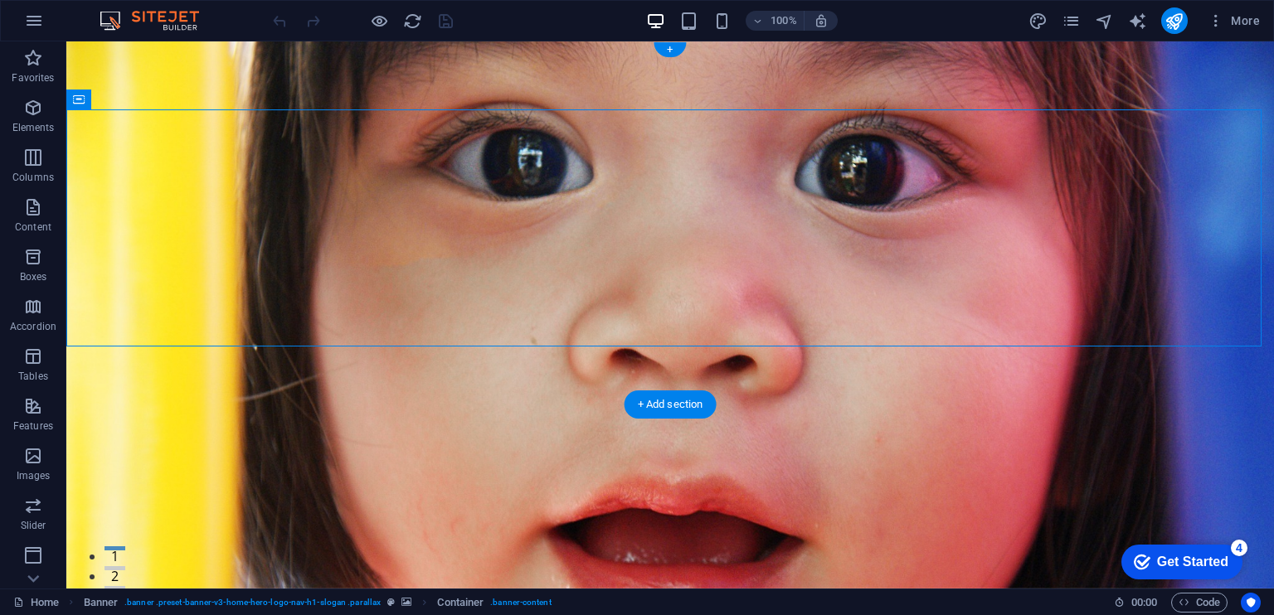
click at [571, 359] on figure at bounding box center [669, 314] width 1207 height 547
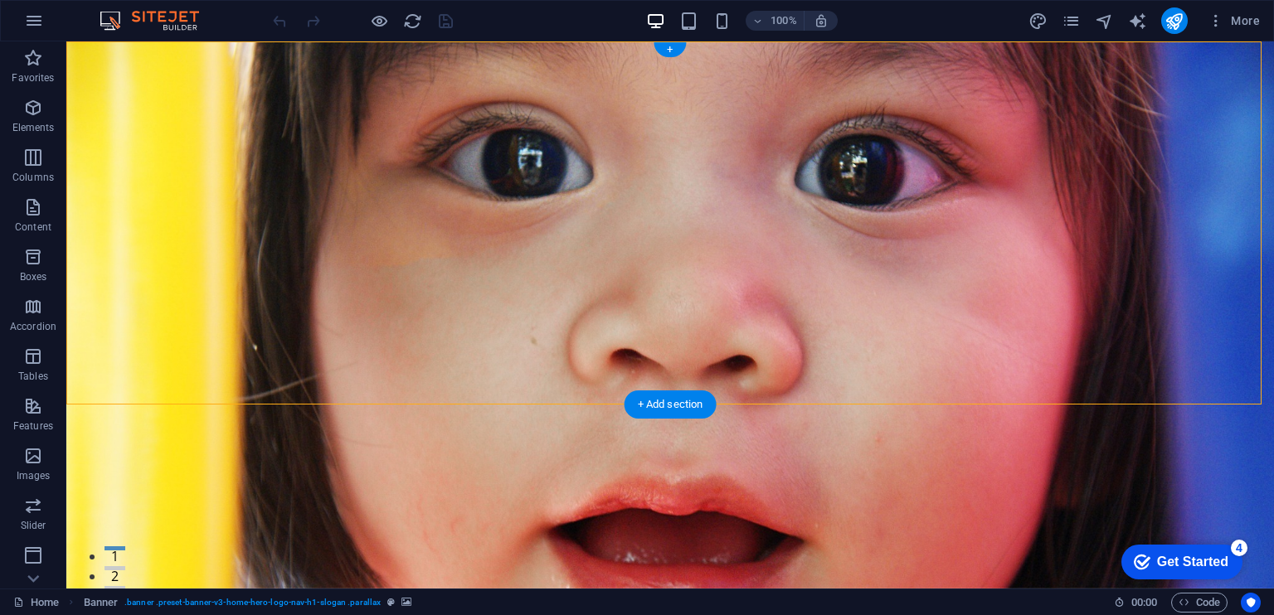
click at [376, 369] on figure at bounding box center [669, 314] width 1207 height 547
click at [197, 54] on icon at bounding box center [201, 51] width 9 height 17
select select "rem"
select select "preset-menu-v2-home-hero-logo-nav-h1-menu"
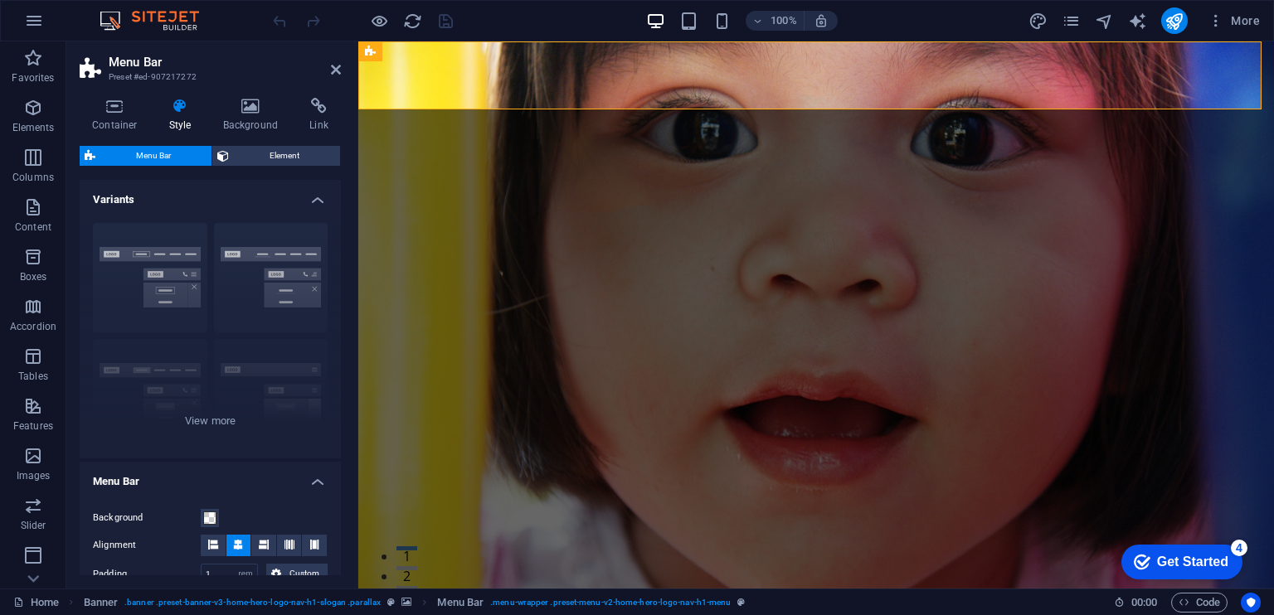
click at [279, 166] on div "Menu Bar Element Layout How this element expands within the layout (Flexbox). S…" at bounding box center [210, 360] width 261 height 429
click at [261, 116] on h4 "Background" at bounding box center [254, 115] width 87 height 35
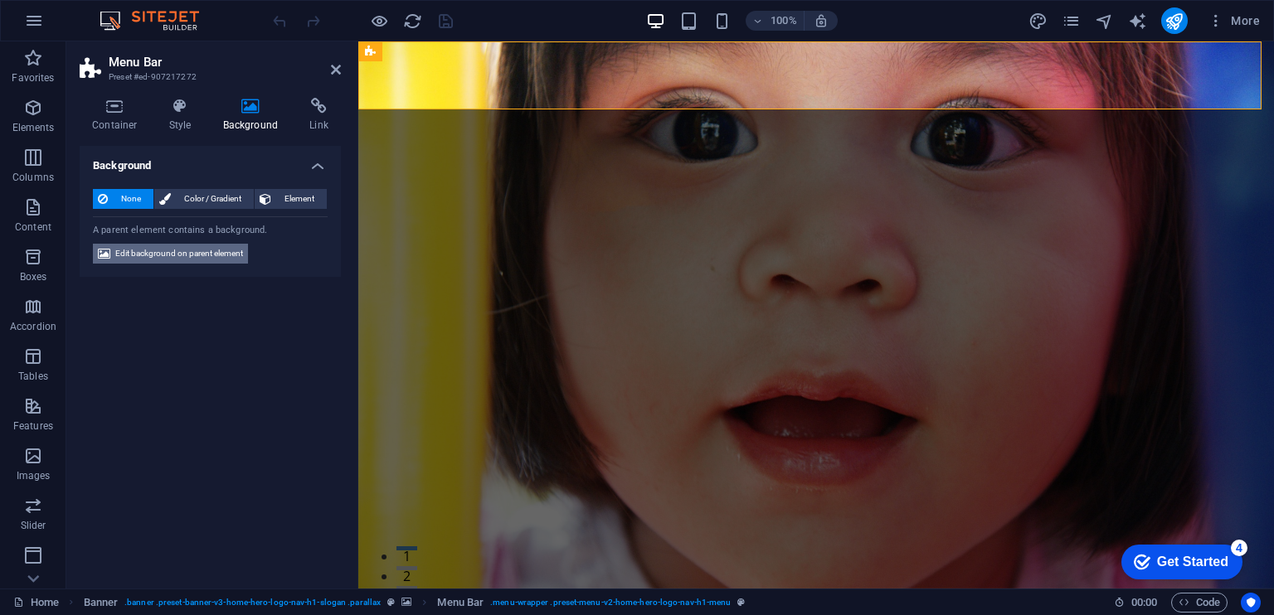
click at [225, 255] on span "Edit background on parent element" at bounding box center [179, 254] width 128 height 20
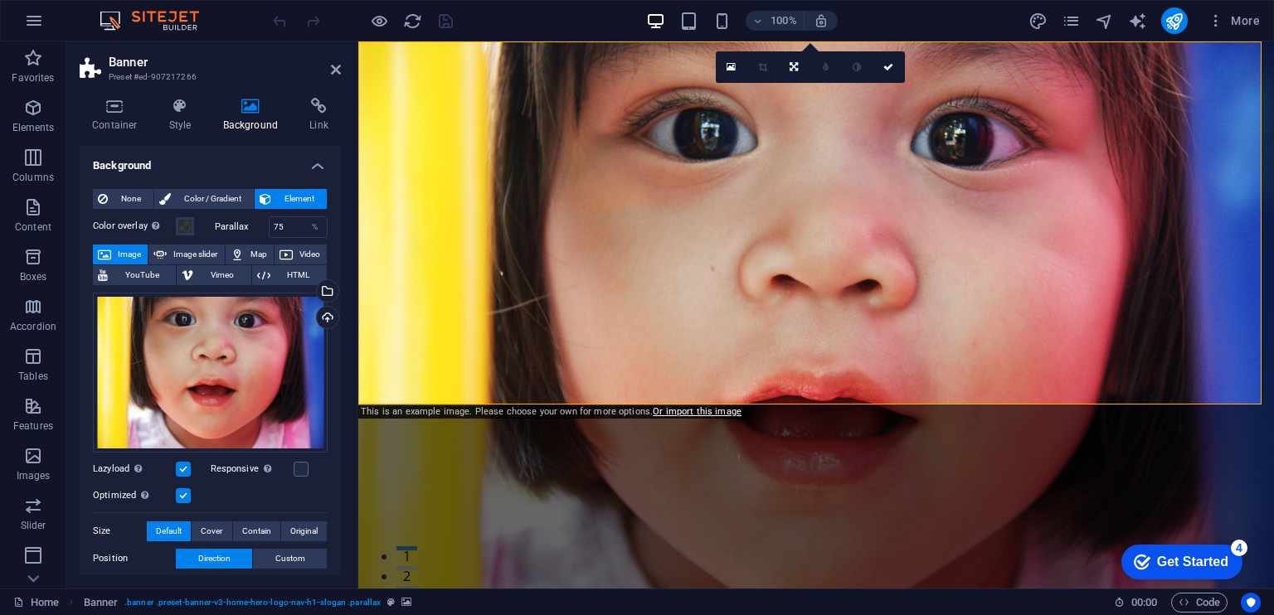
click at [122, 255] on span "Image" at bounding box center [129, 255] width 27 height 20
click at [289, 364] on div "Drag files here, click to choose files or select files from Files or our free s…" at bounding box center [210, 373] width 235 height 160
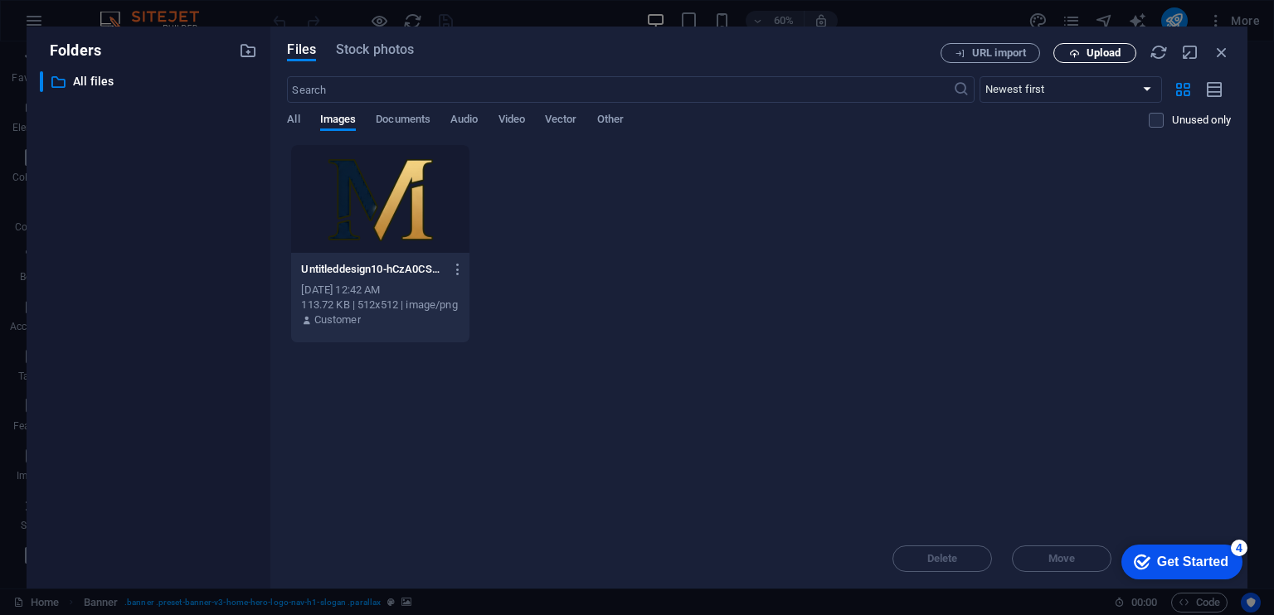
click at [1077, 49] on icon "button" at bounding box center [1074, 53] width 11 height 11
click at [1220, 49] on icon "button" at bounding box center [1221, 52] width 18 height 18
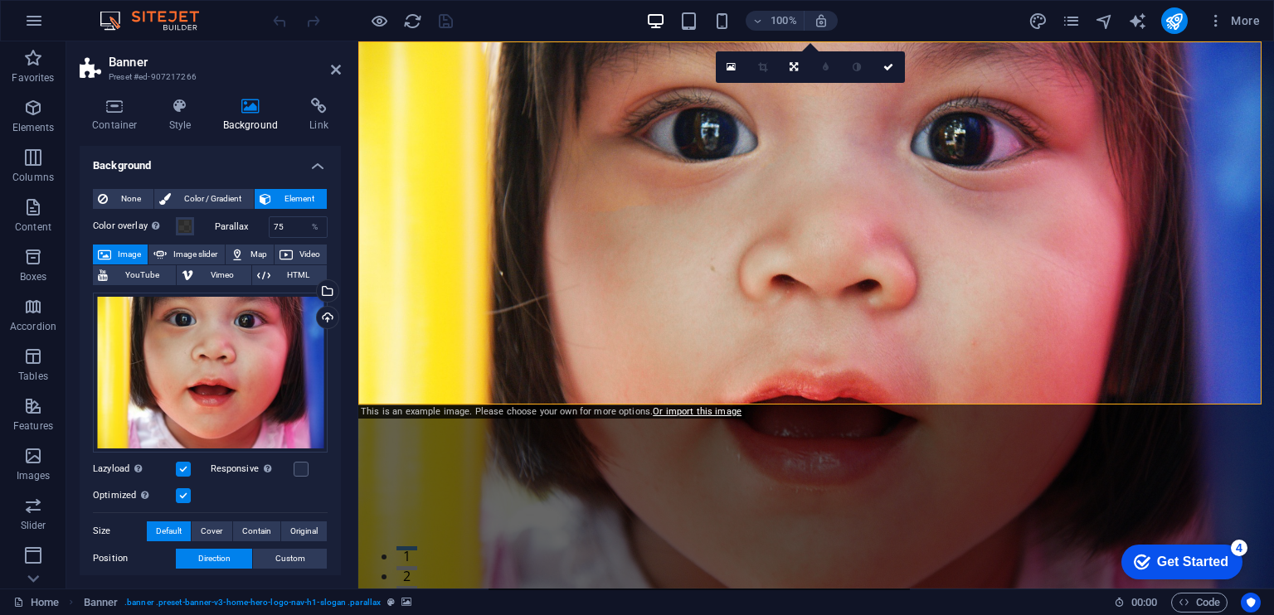
click at [604, 375] on figure at bounding box center [815, 314] width 915 height 547
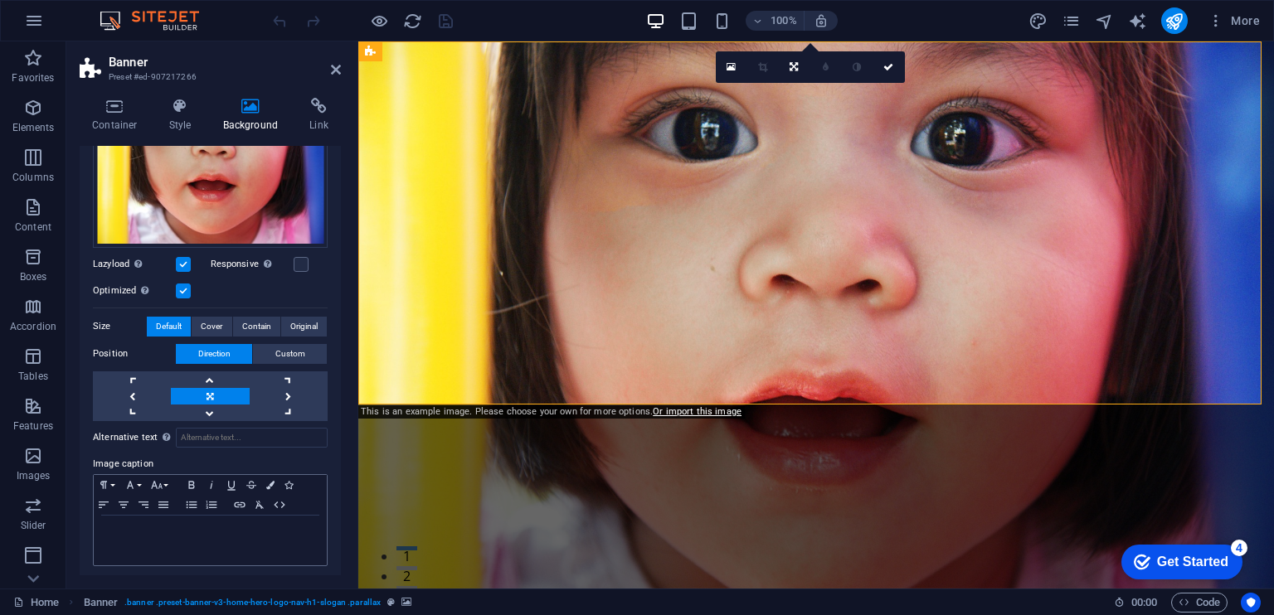
scroll to position [206, 0]
click at [208, 407] on link at bounding box center [210, 412] width 78 height 17
click at [199, 407] on link at bounding box center [210, 412] width 78 height 17
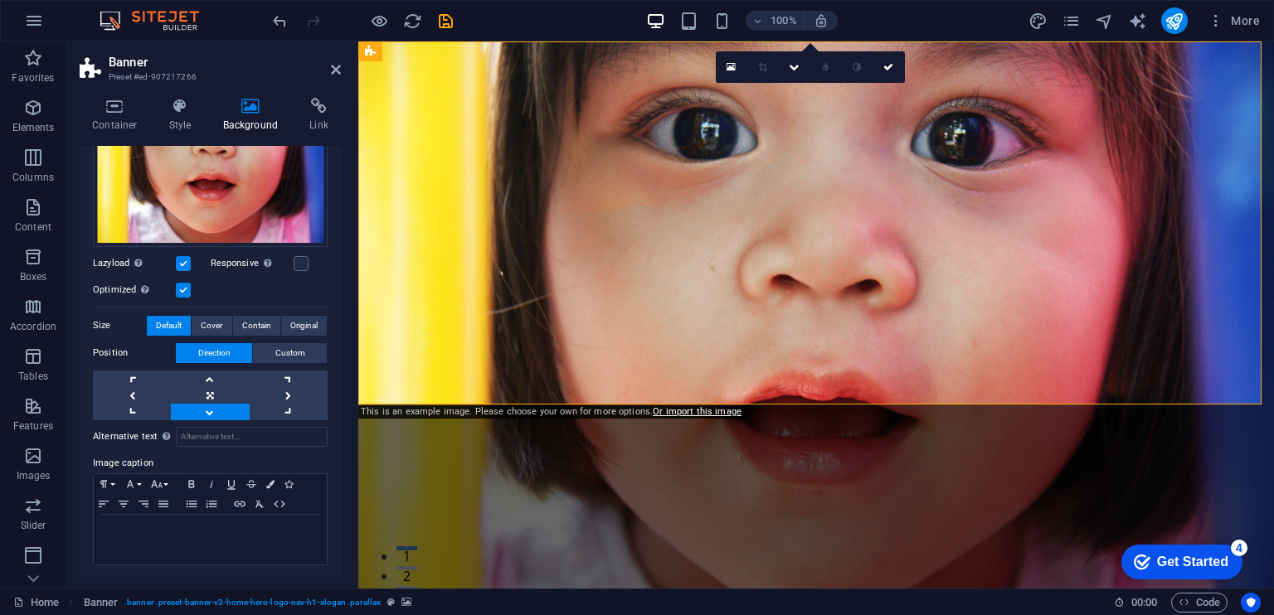
click at [199, 407] on link at bounding box center [210, 412] width 78 height 17
click at [205, 410] on link at bounding box center [210, 412] width 78 height 17
click at [481, 396] on figure at bounding box center [815, 314] width 915 height 547
drag, startPoint x: 856, startPoint y: 449, endPoint x: 496, endPoint y: 470, distance: 360.5
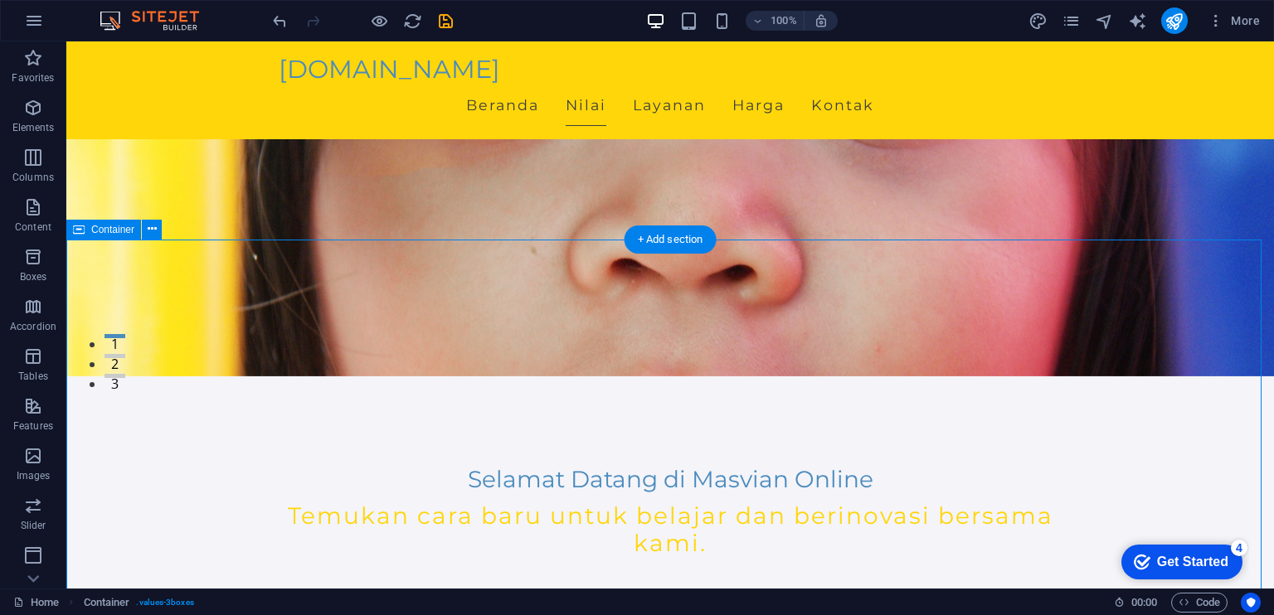
scroll to position [166, 0]
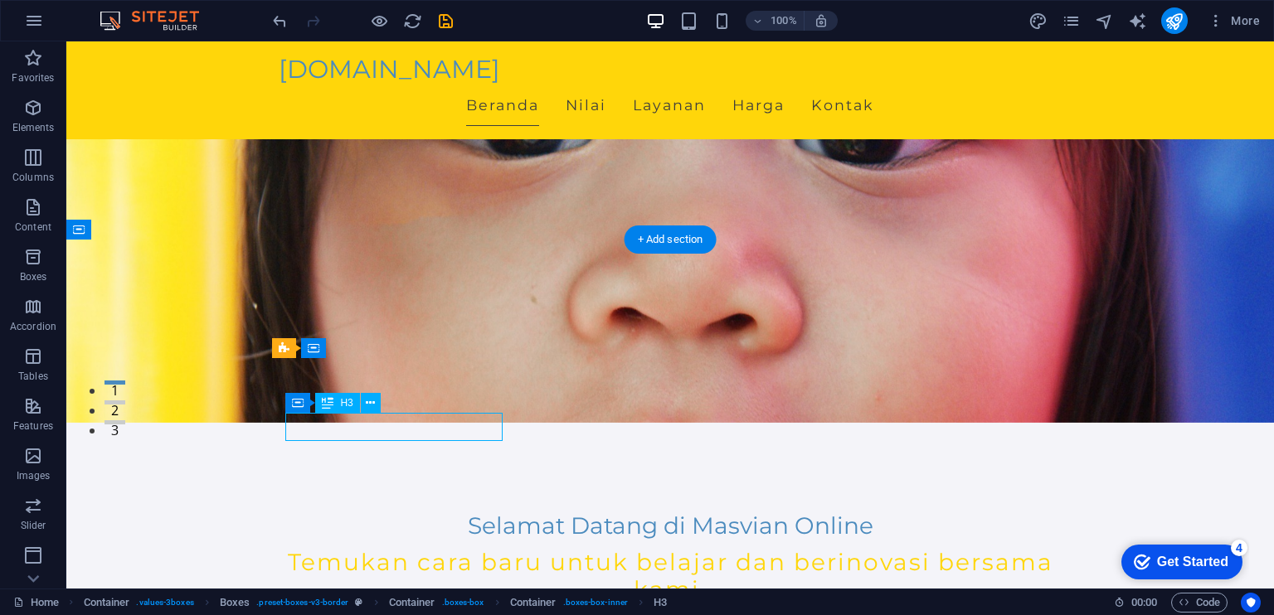
click at [678, 241] on div "+ Add section" at bounding box center [670, 240] width 92 height 28
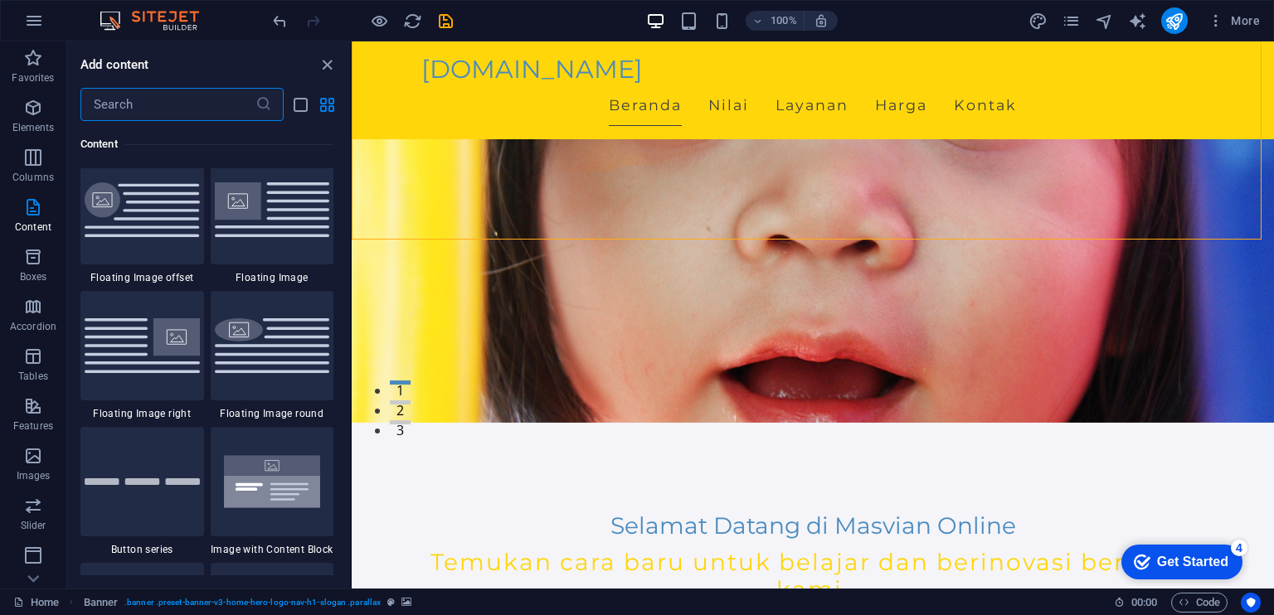
scroll to position [3482, 0]
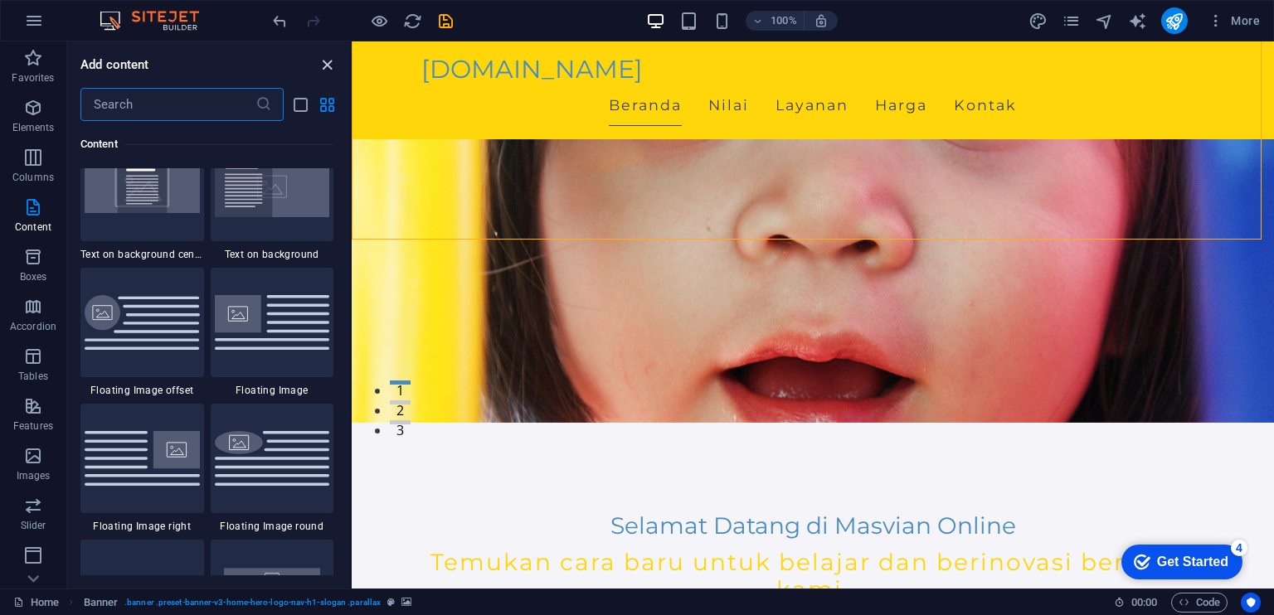
click at [318, 69] on icon "close panel" at bounding box center [327, 65] width 19 height 19
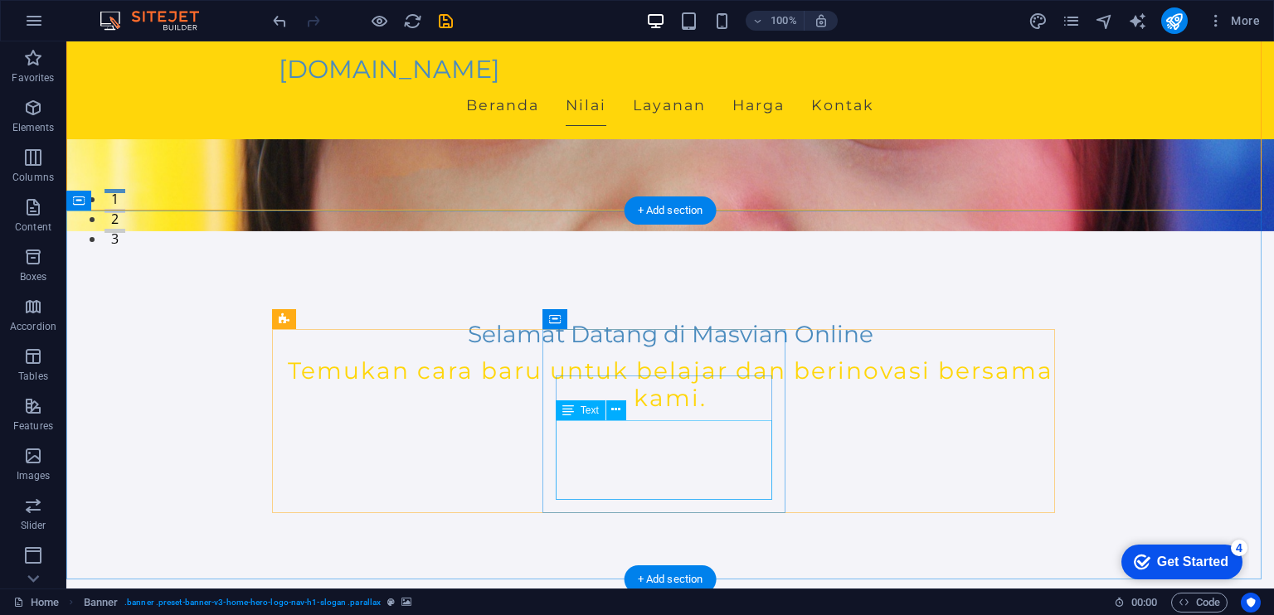
scroll to position [497, 0]
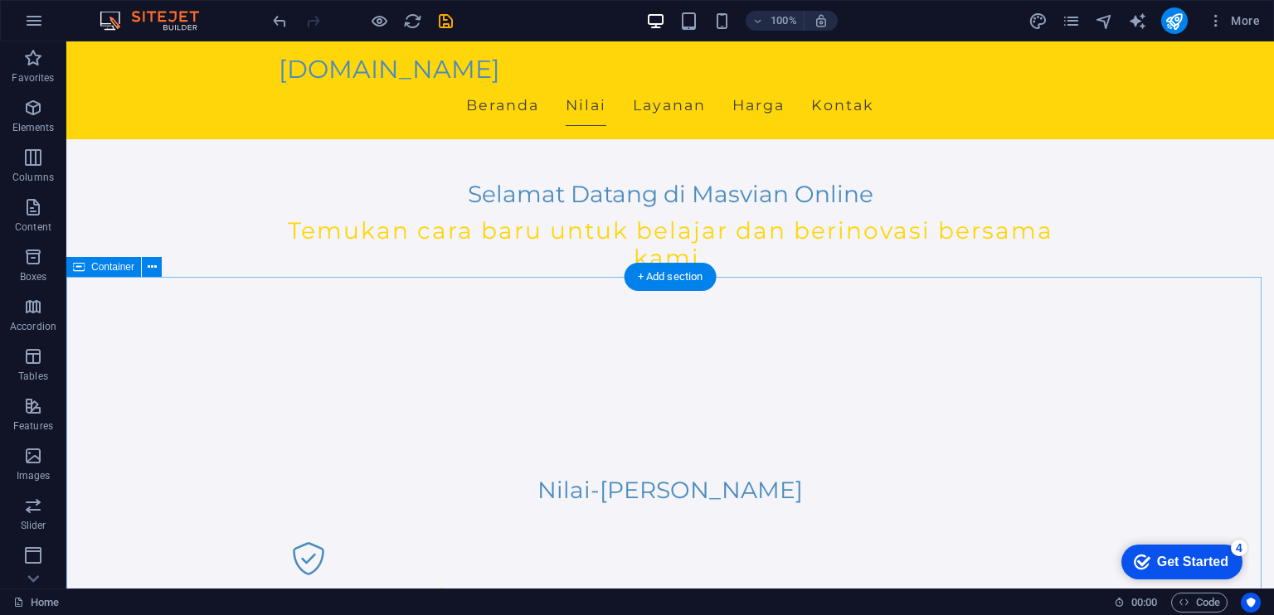
click at [149, 268] on icon at bounding box center [152, 267] width 9 height 17
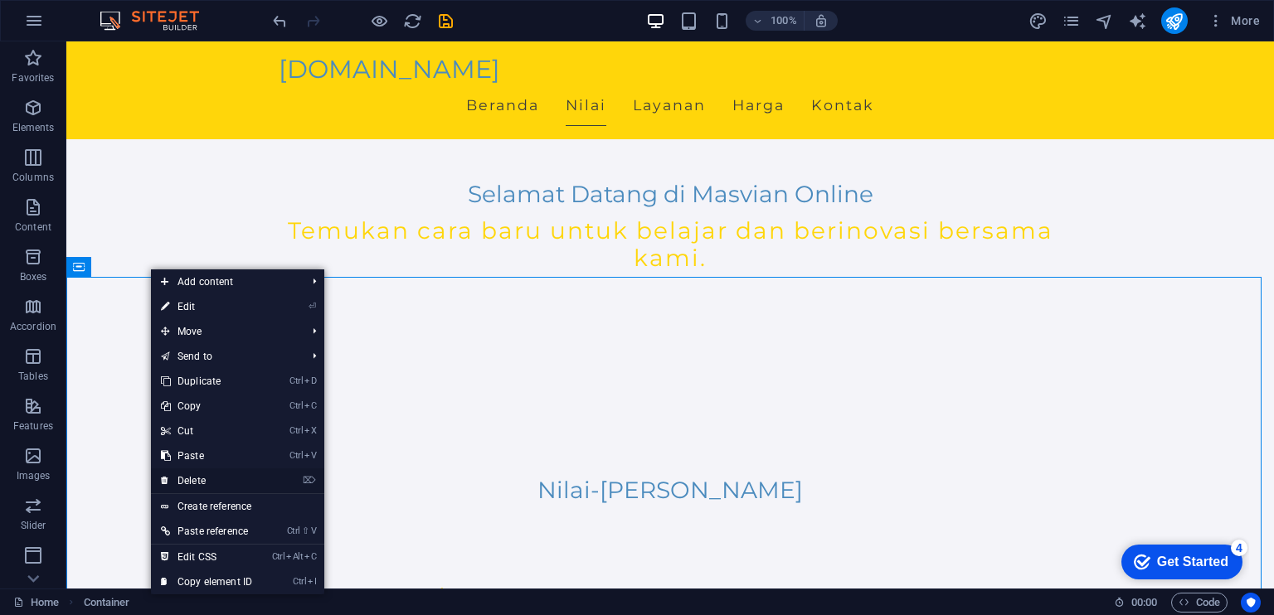
click at [206, 473] on link "⌦ Delete" at bounding box center [206, 480] width 111 height 25
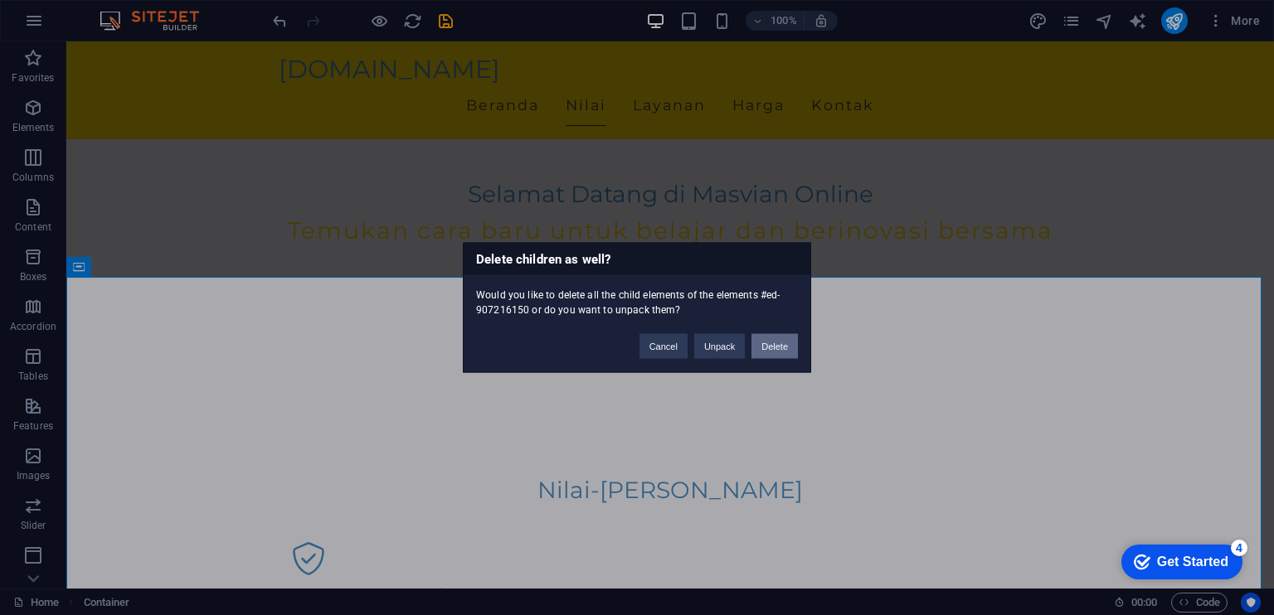
click at [786, 343] on button "Delete" at bounding box center [774, 346] width 46 height 25
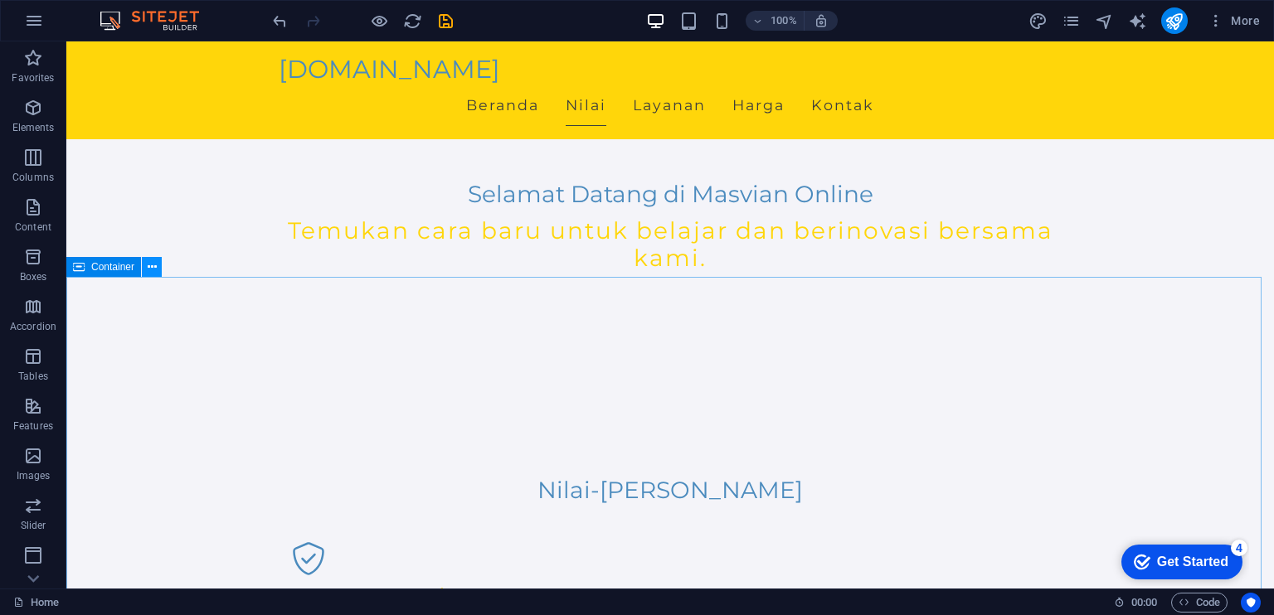
click at [153, 265] on icon at bounding box center [152, 267] width 9 height 17
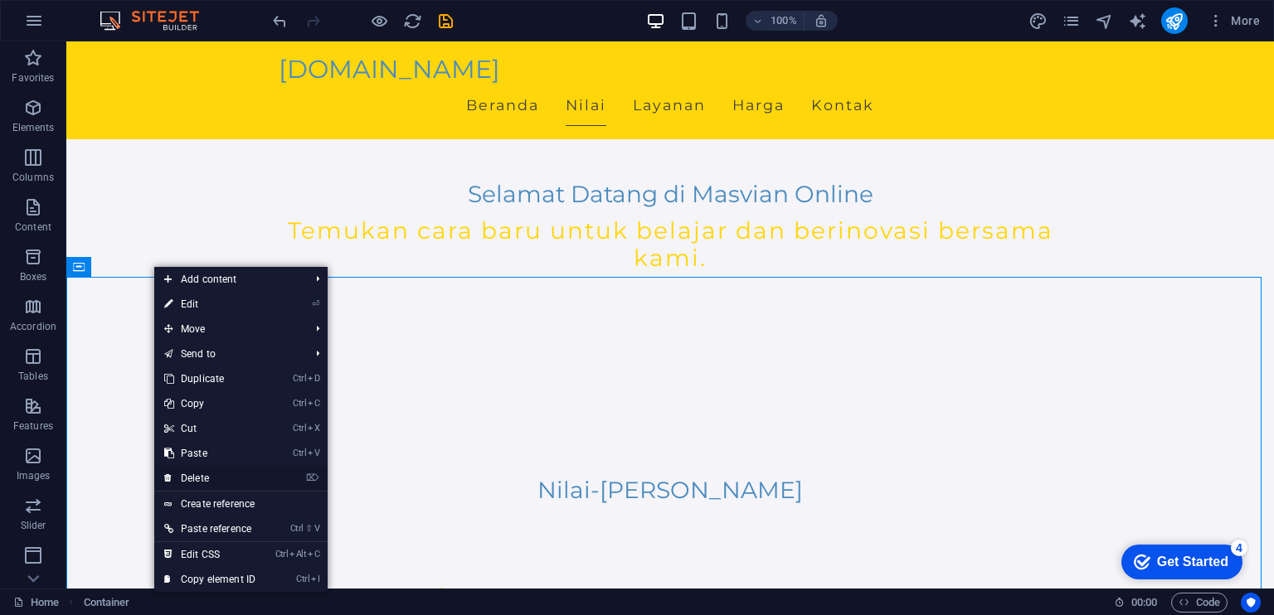
click at [226, 484] on link "⌦ Delete" at bounding box center [209, 478] width 111 height 25
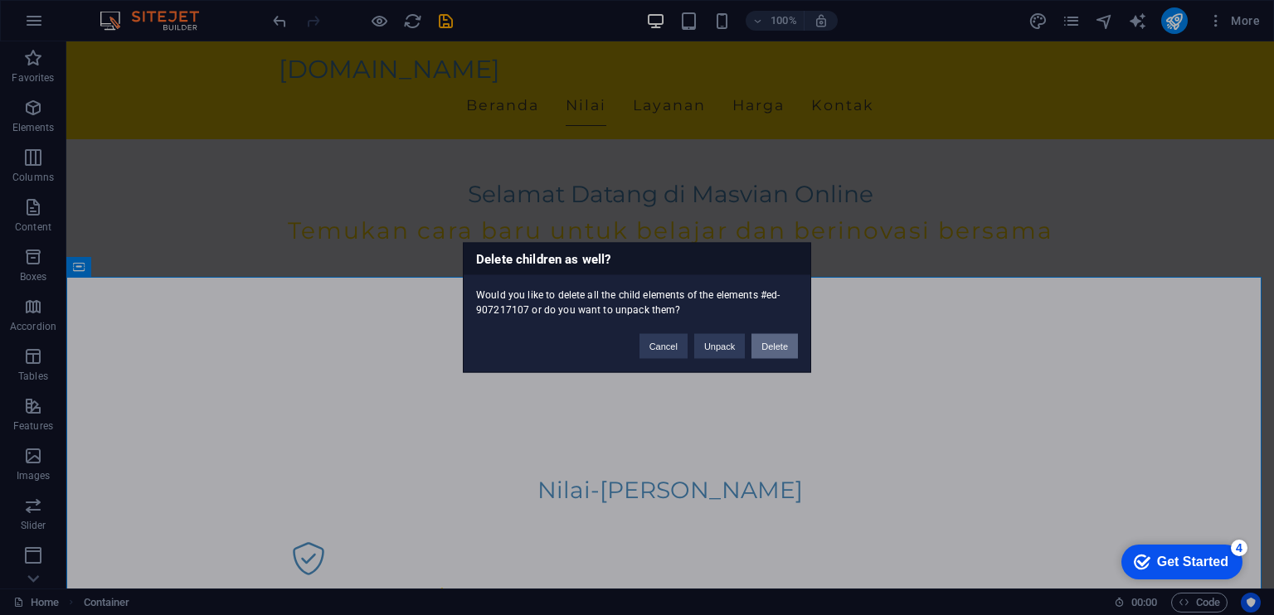
click at [769, 356] on button "Delete" at bounding box center [774, 346] width 46 height 25
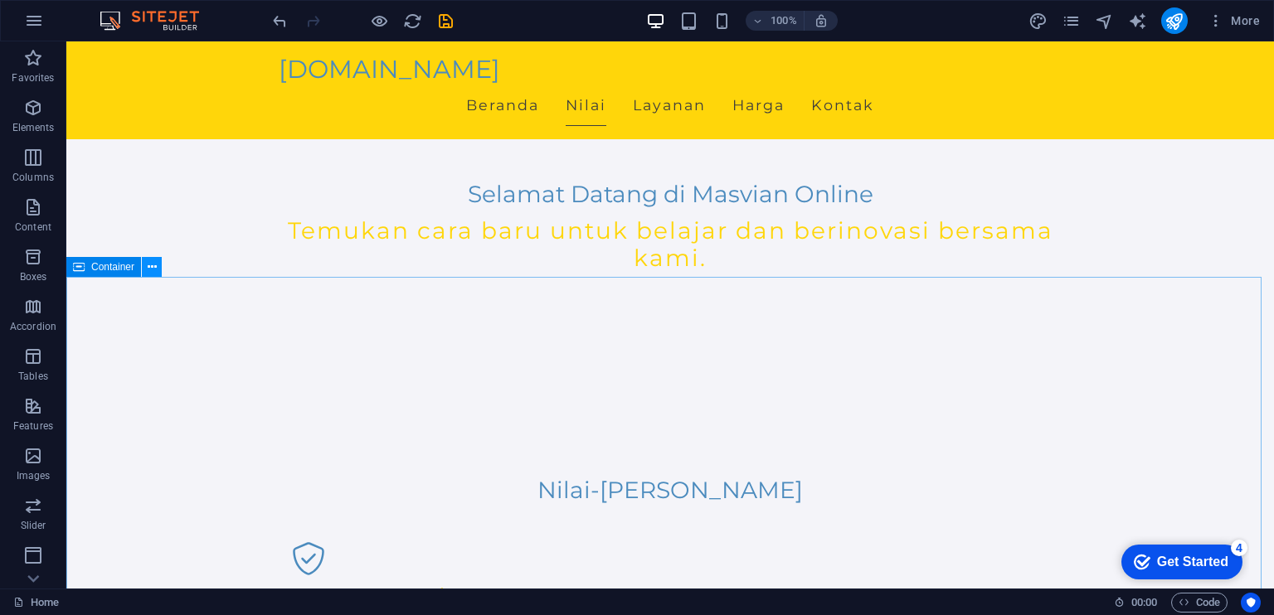
click at [151, 274] on icon at bounding box center [152, 267] width 9 height 17
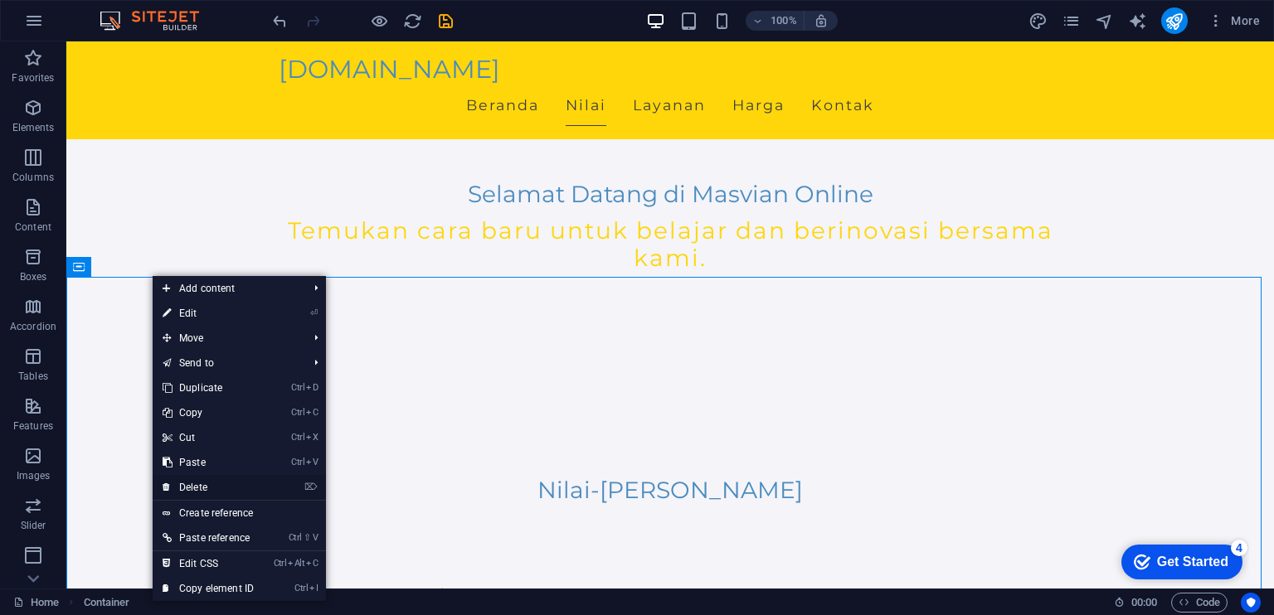
click at [230, 489] on link "⌦ Delete" at bounding box center [208, 487] width 111 height 25
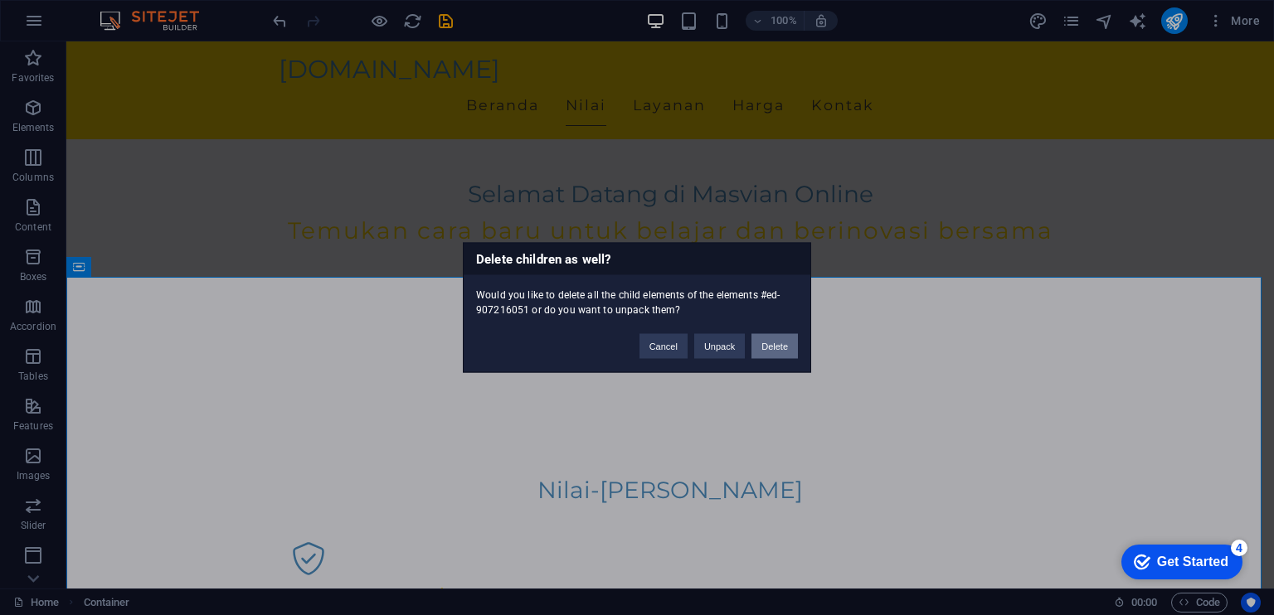
click at [769, 352] on button "Delete" at bounding box center [774, 346] width 46 height 25
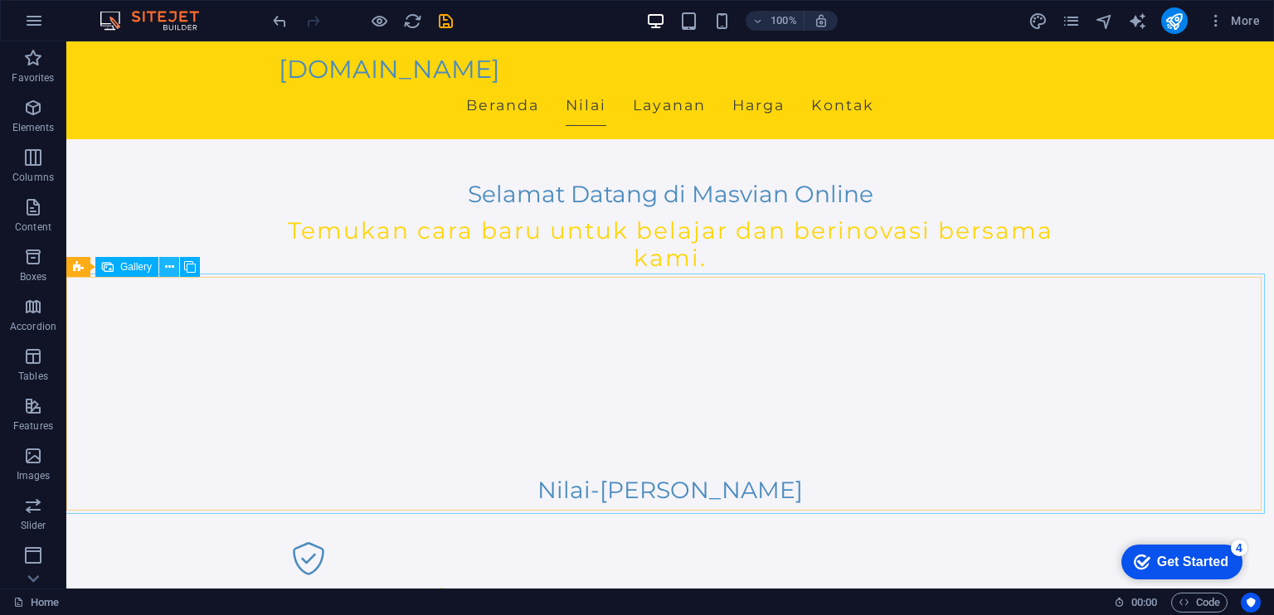
click at [167, 262] on icon at bounding box center [169, 267] width 9 height 17
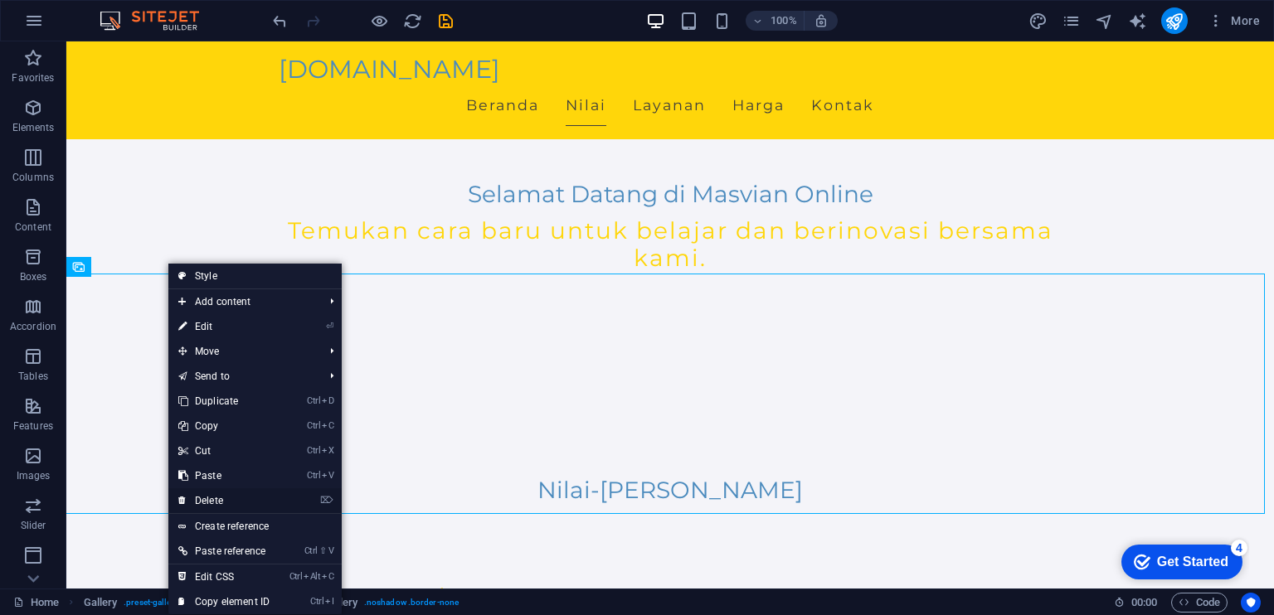
click at [240, 502] on link "⌦ Delete" at bounding box center [223, 500] width 111 height 25
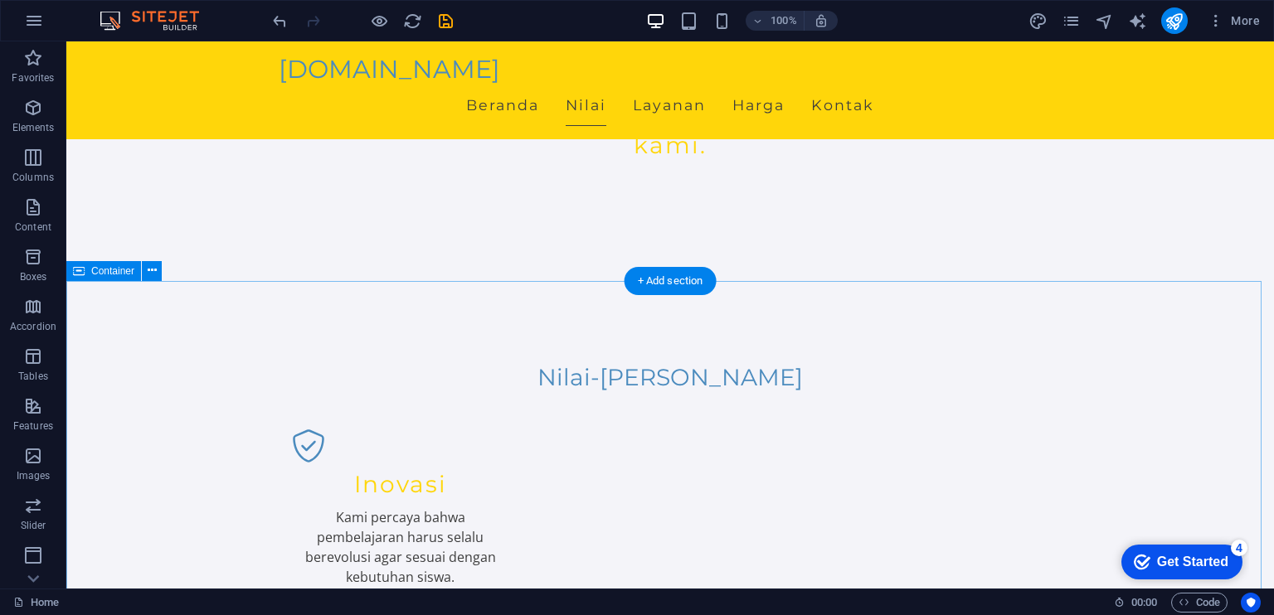
scroll to position [580, 0]
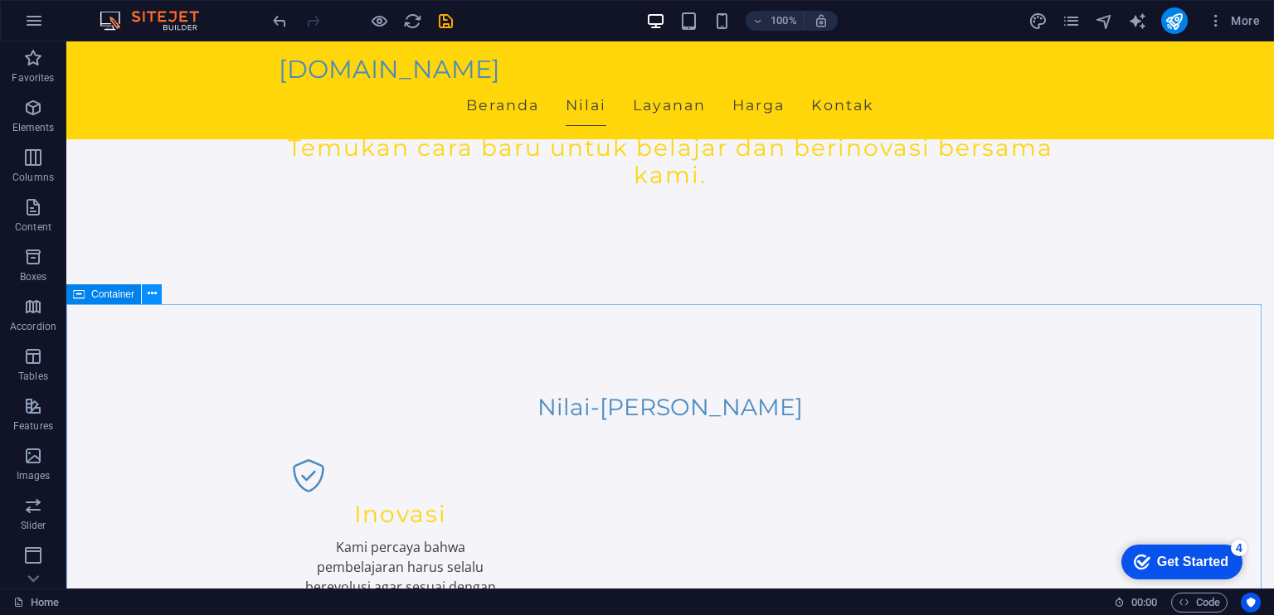
click at [158, 285] on button at bounding box center [152, 294] width 20 height 20
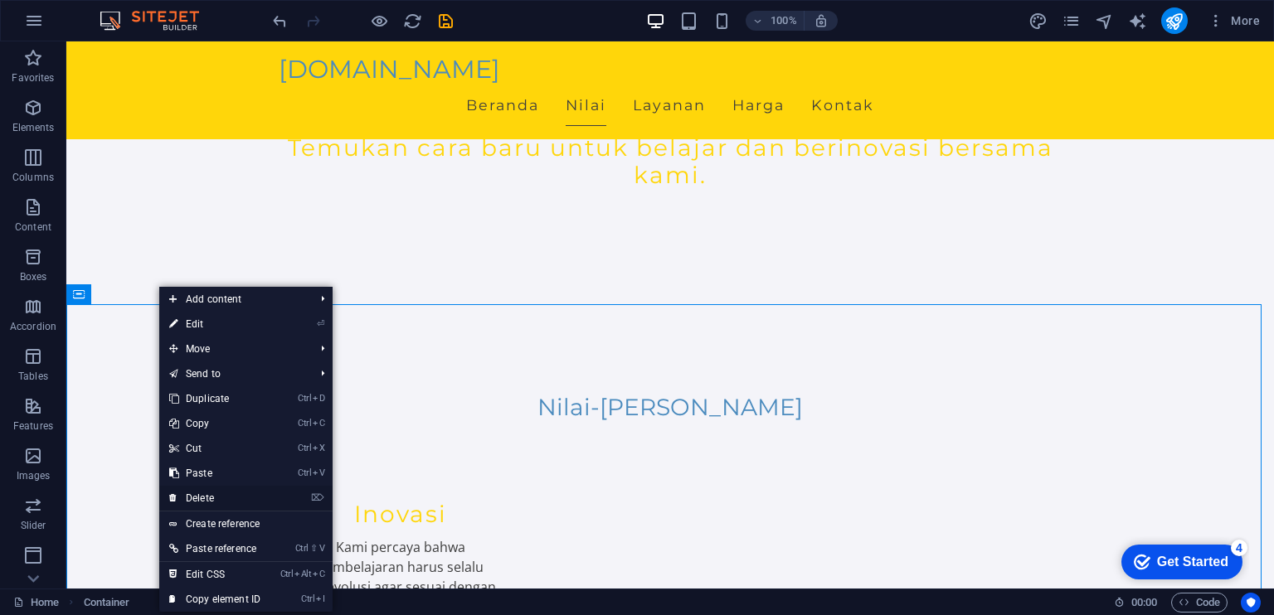
click at [221, 501] on link "⌦ Delete" at bounding box center [214, 498] width 111 height 25
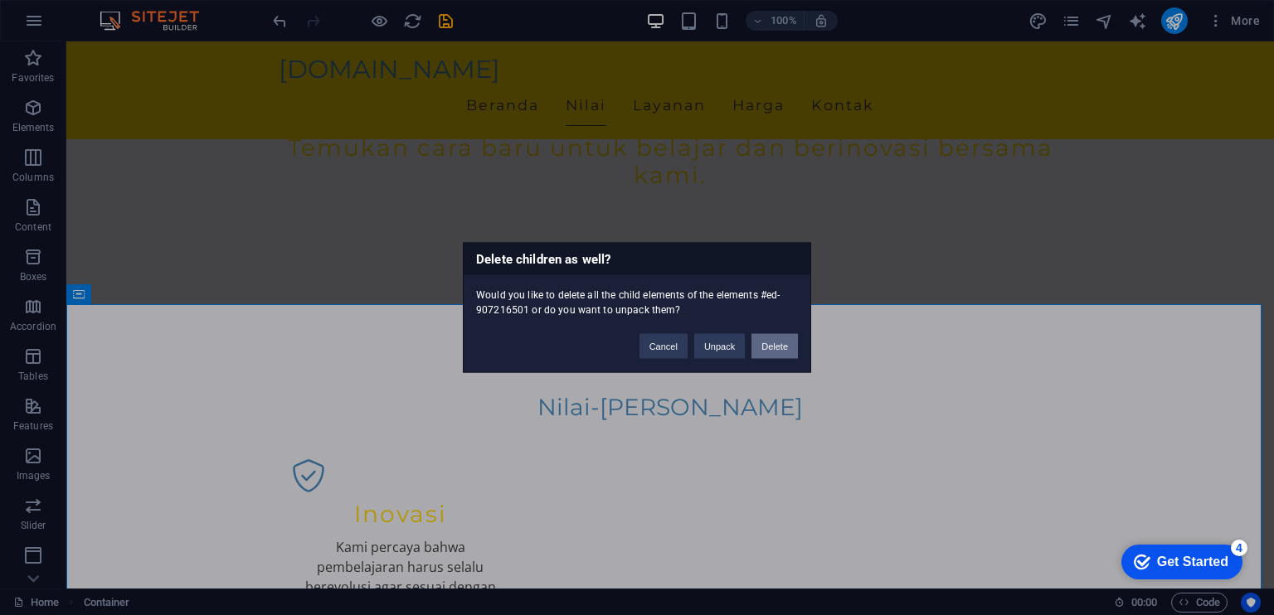
click at [788, 343] on button "Delete" at bounding box center [774, 346] width 46 height 25
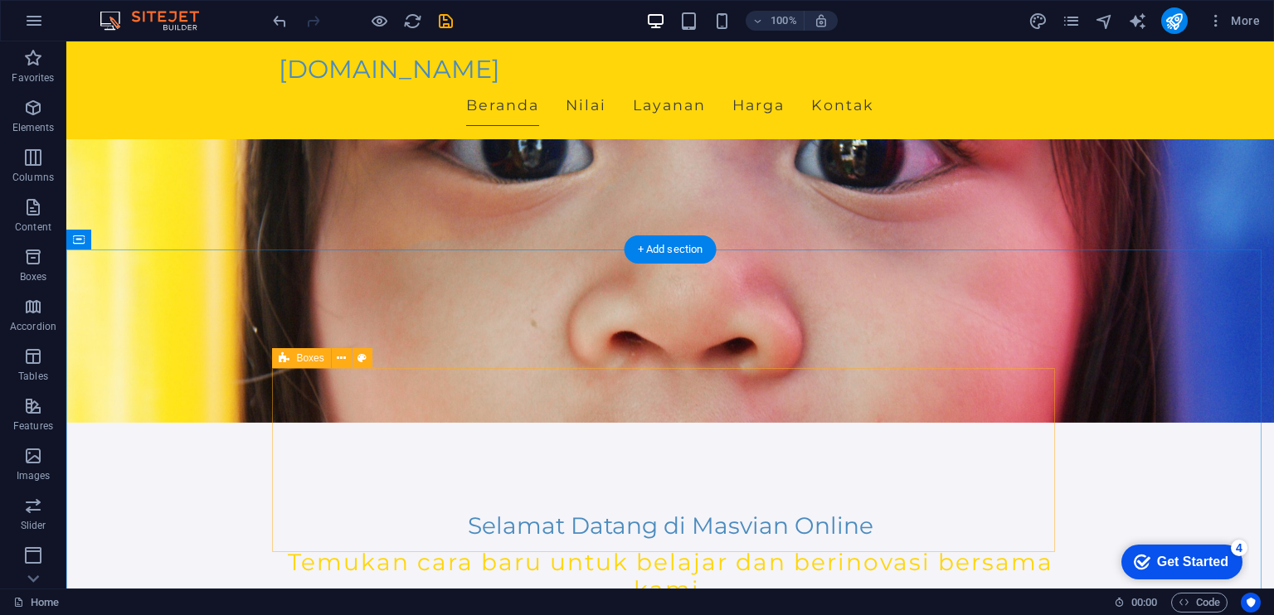
scroll to position [0, 0]
